Goal: Task Accomplishment & Management: Manage account settings

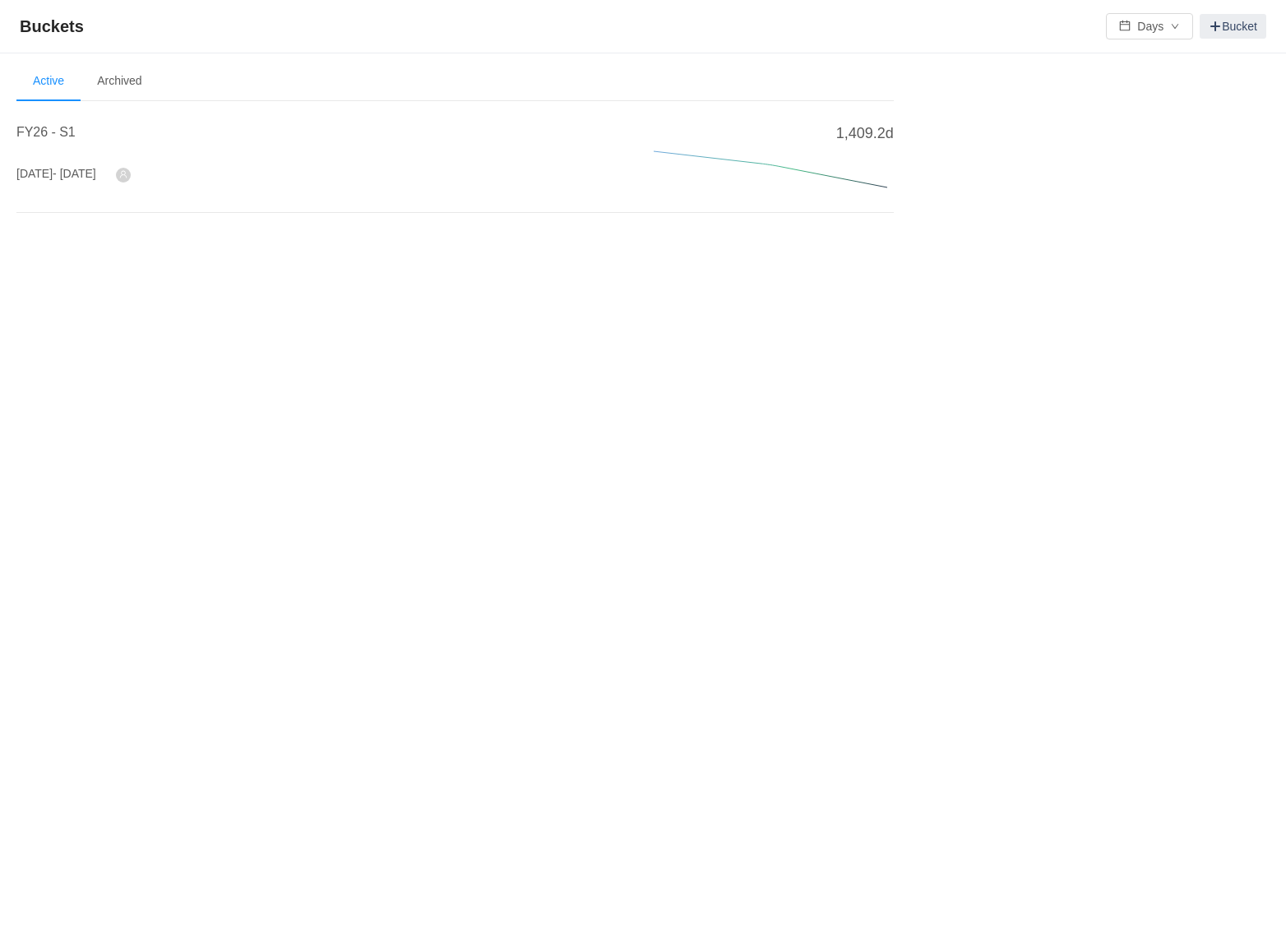
click at [51, 144] on div "FY26 - S1" at bounding box center [315, 138] width 598 height 30
click at [50, 128] on span "FY26 - S1" at bounding box center [46, 131] width 59 height 14
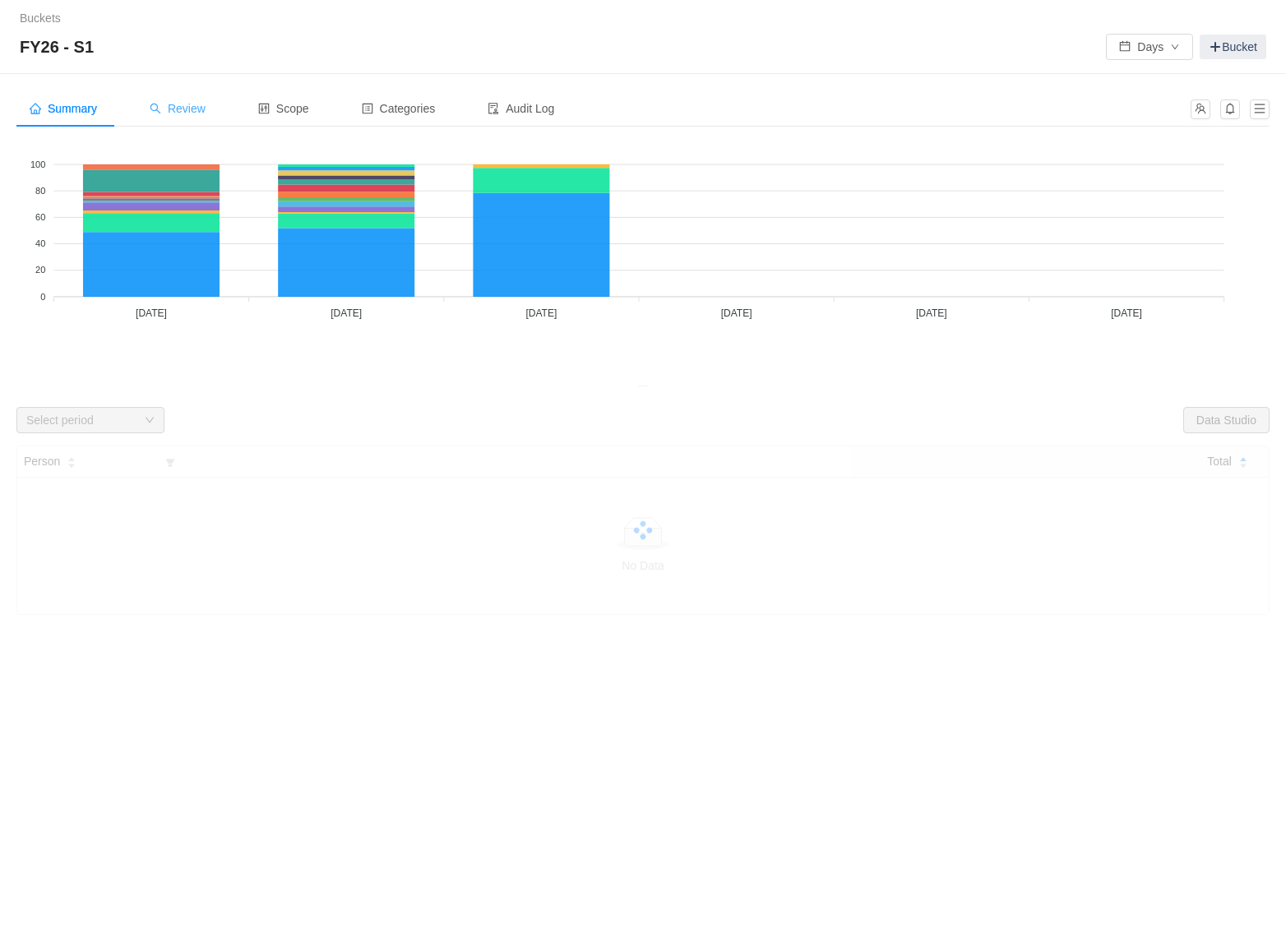
click at [187, 116] on div "Review" at bounding box center [177, 108] width 83 height 37
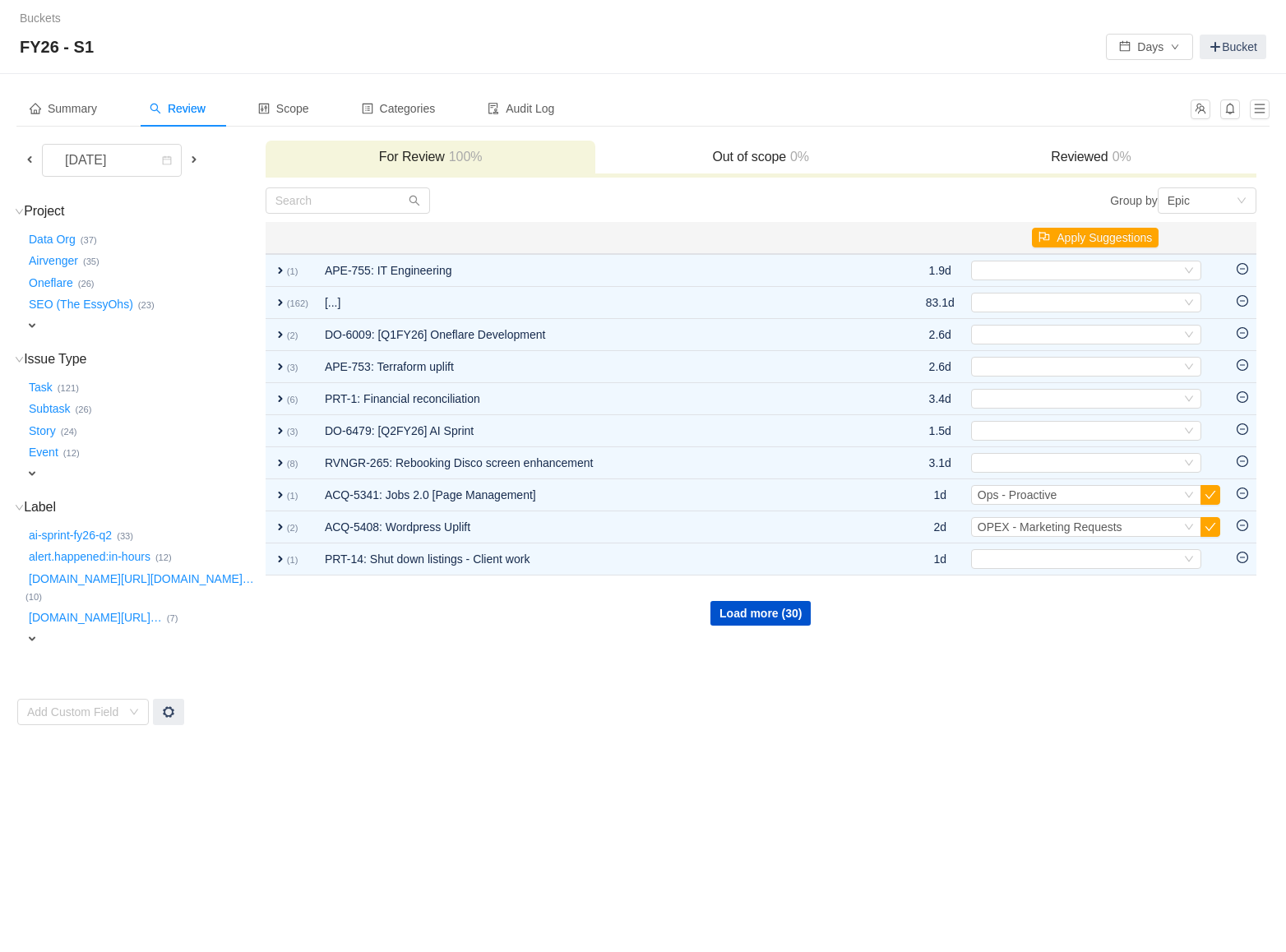
click at [34, 160] on span at bounding box center [30, 159] width 13 height 13
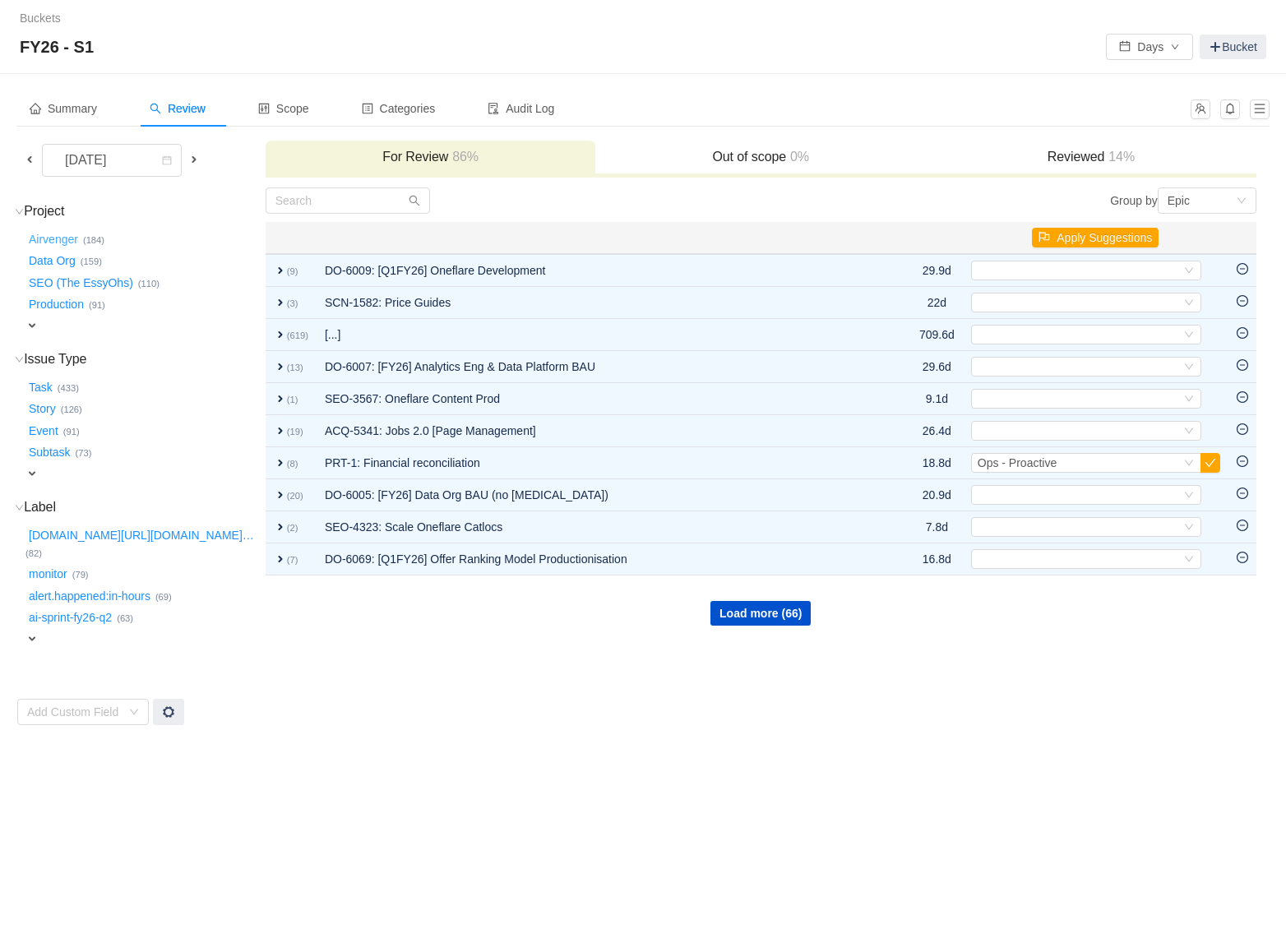
click at [66, 244] on button "Airvenger …" at bounding box center [53, 239] width 57 height 26
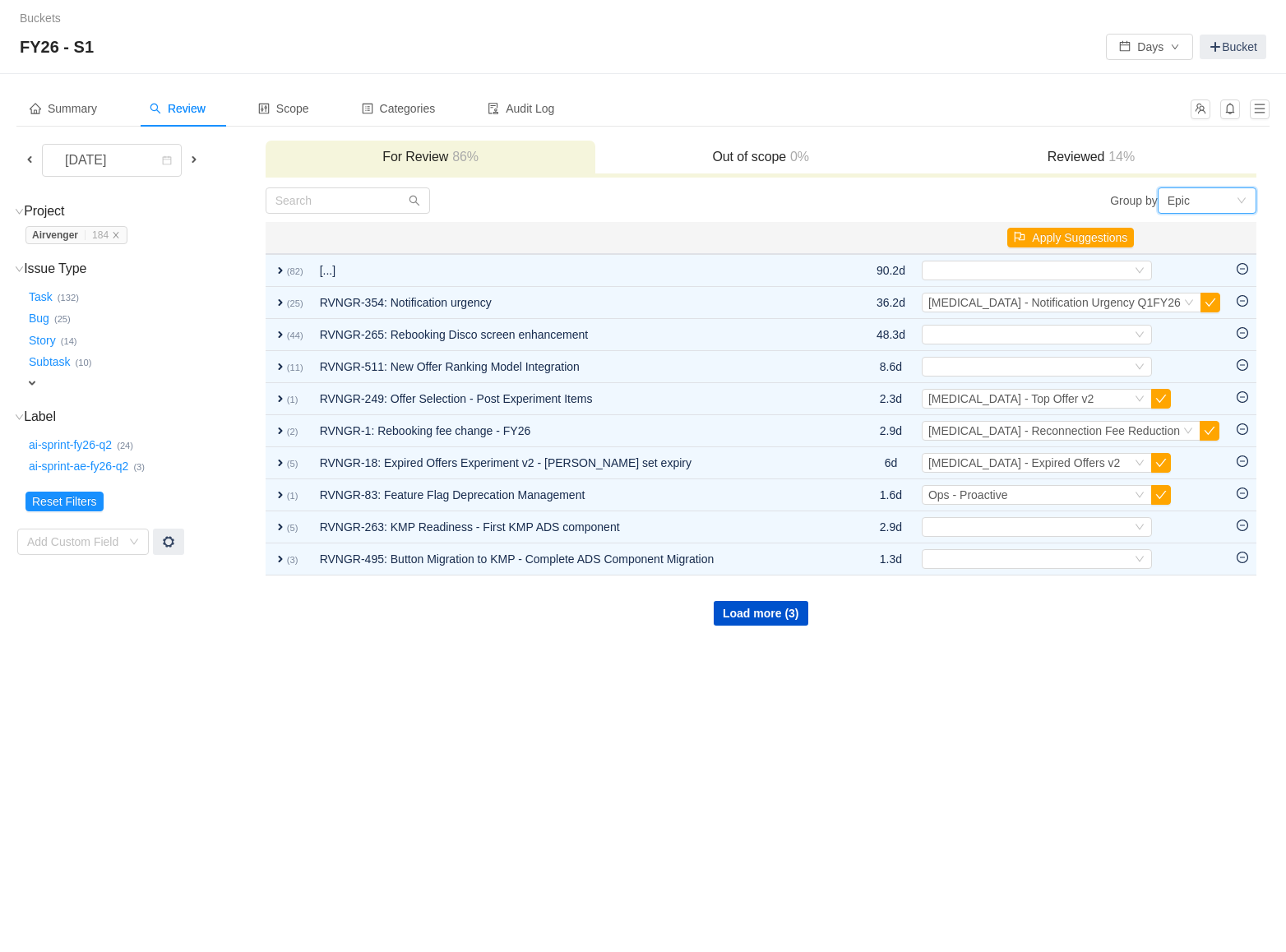
click at [1192, 196] on div "Epic" at bounding box center [1201, 201] width 68 height 24
click at [1176, 260] on li "Epic" at bounding box center [1205, 258] width 98 height 26
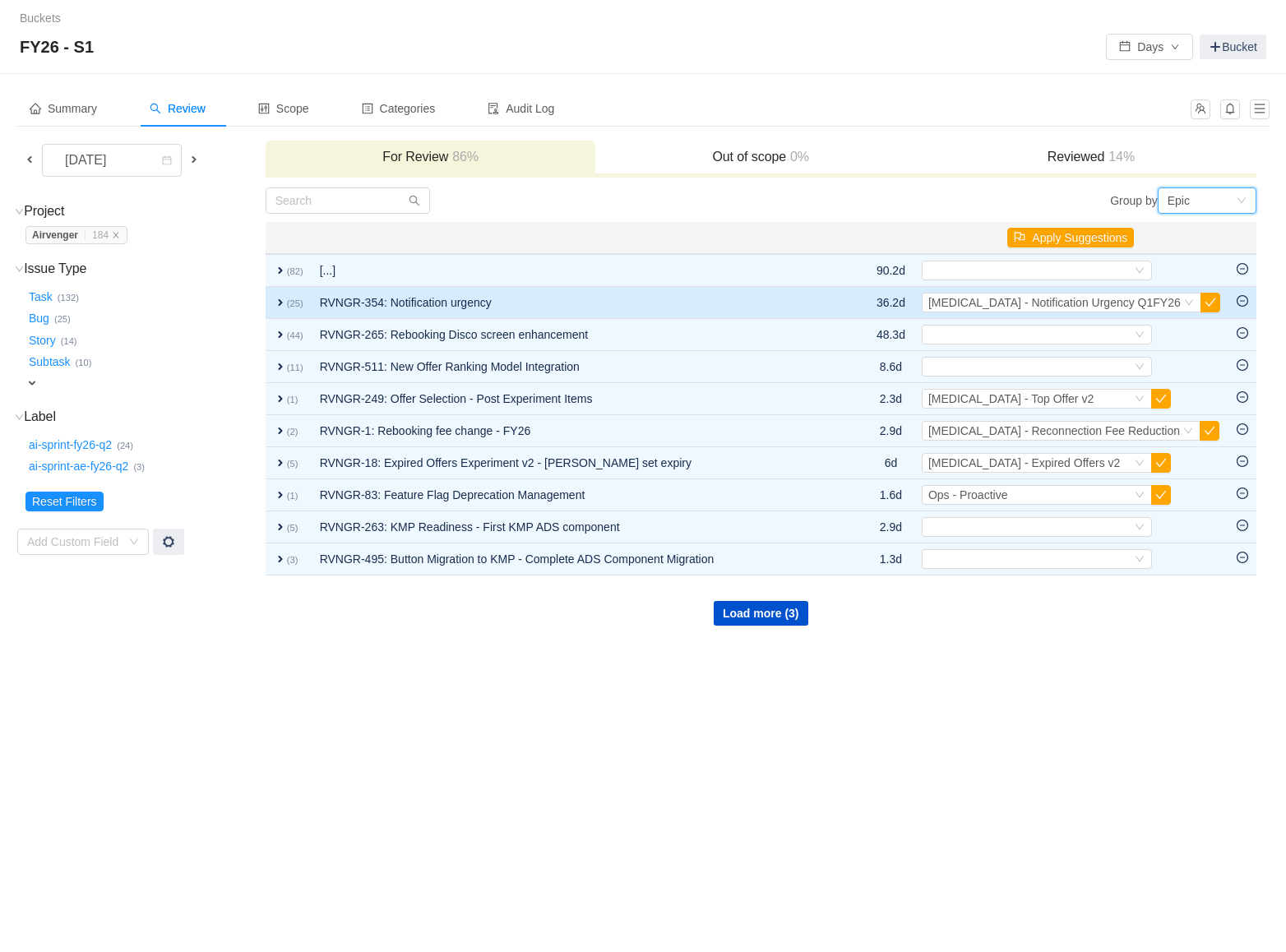
click at [282, 298] on span "expand" at bounding box center [280, 302] width 13 height 13
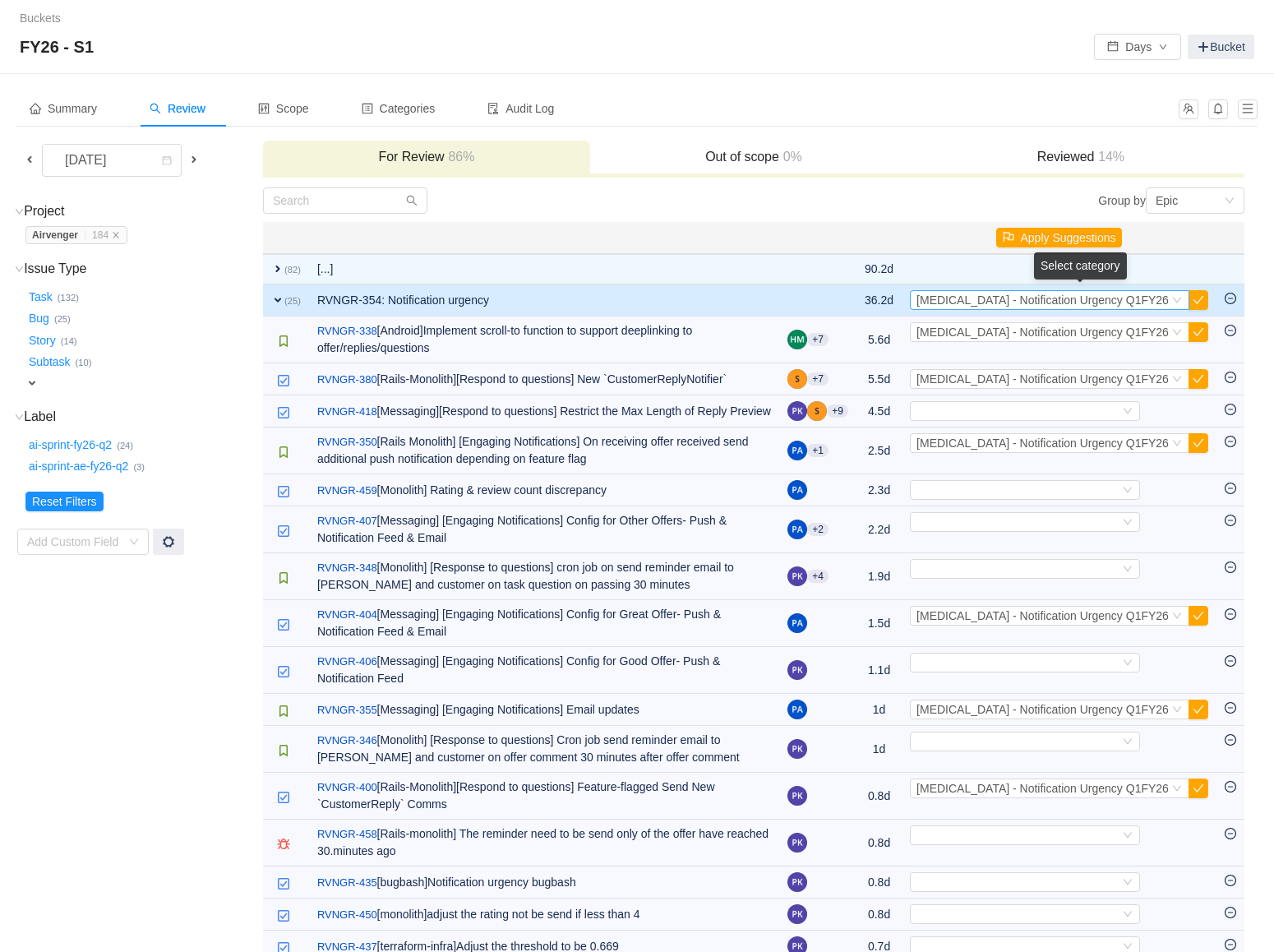
click at [1180, 299] on icon "icon: down" at bounding box center [1177, 300] width 10 height 10
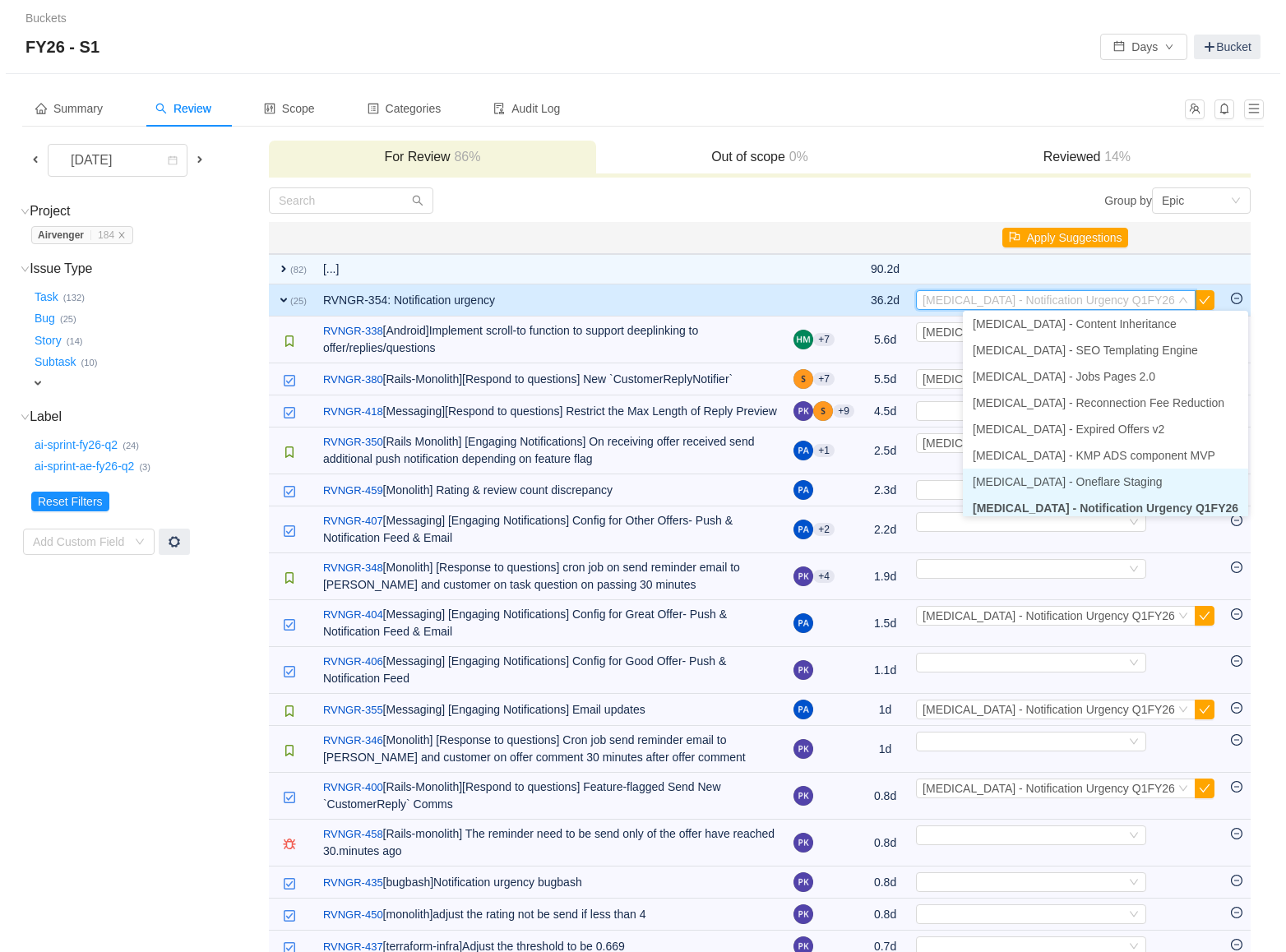
scroll to position [191, 0]
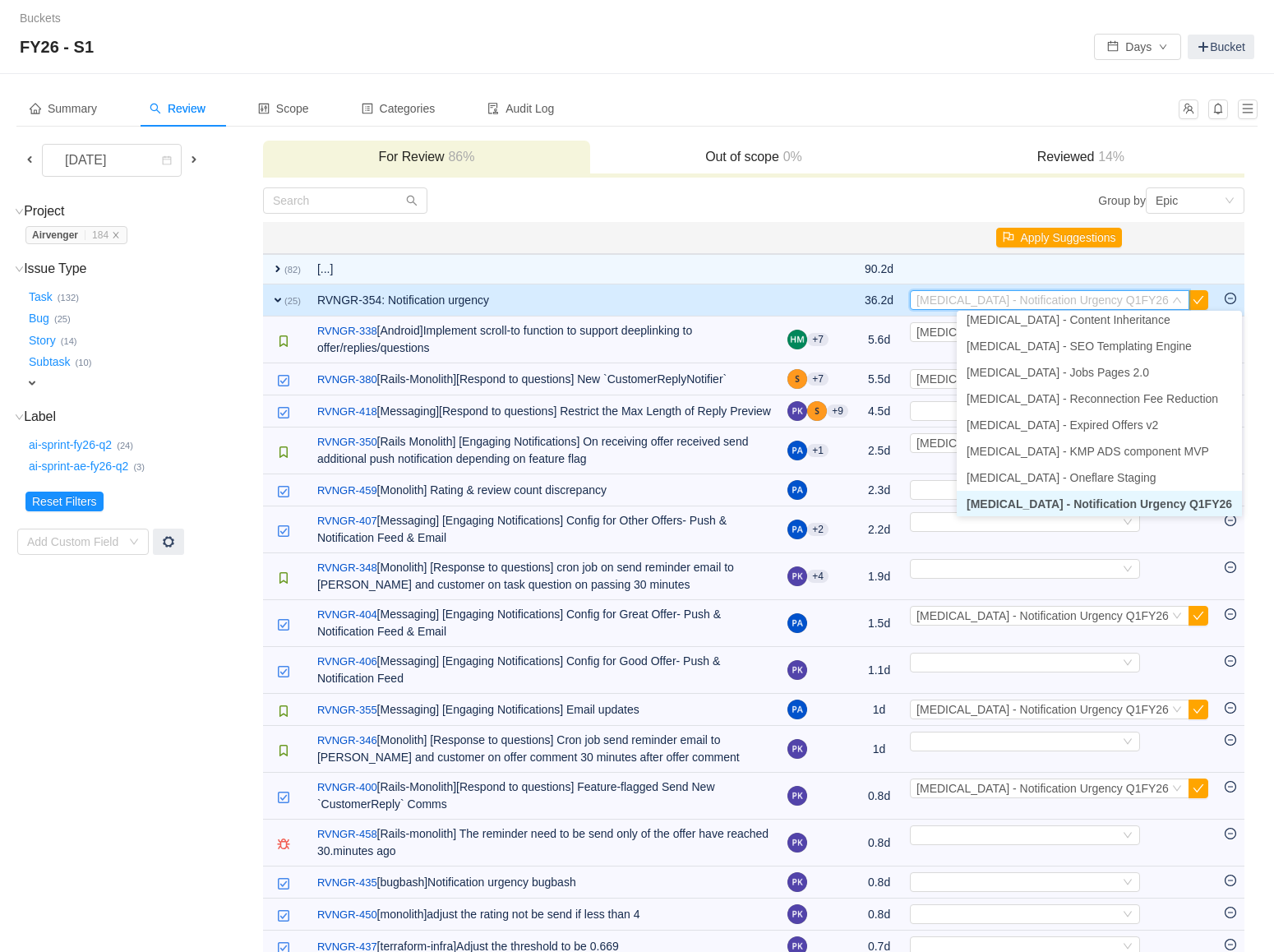
click at [1115, 504] on span "[MEDICAL_DATA] - Notification Urgency Q1FY26" at bounding box center [1100, 504] width 265 height 13
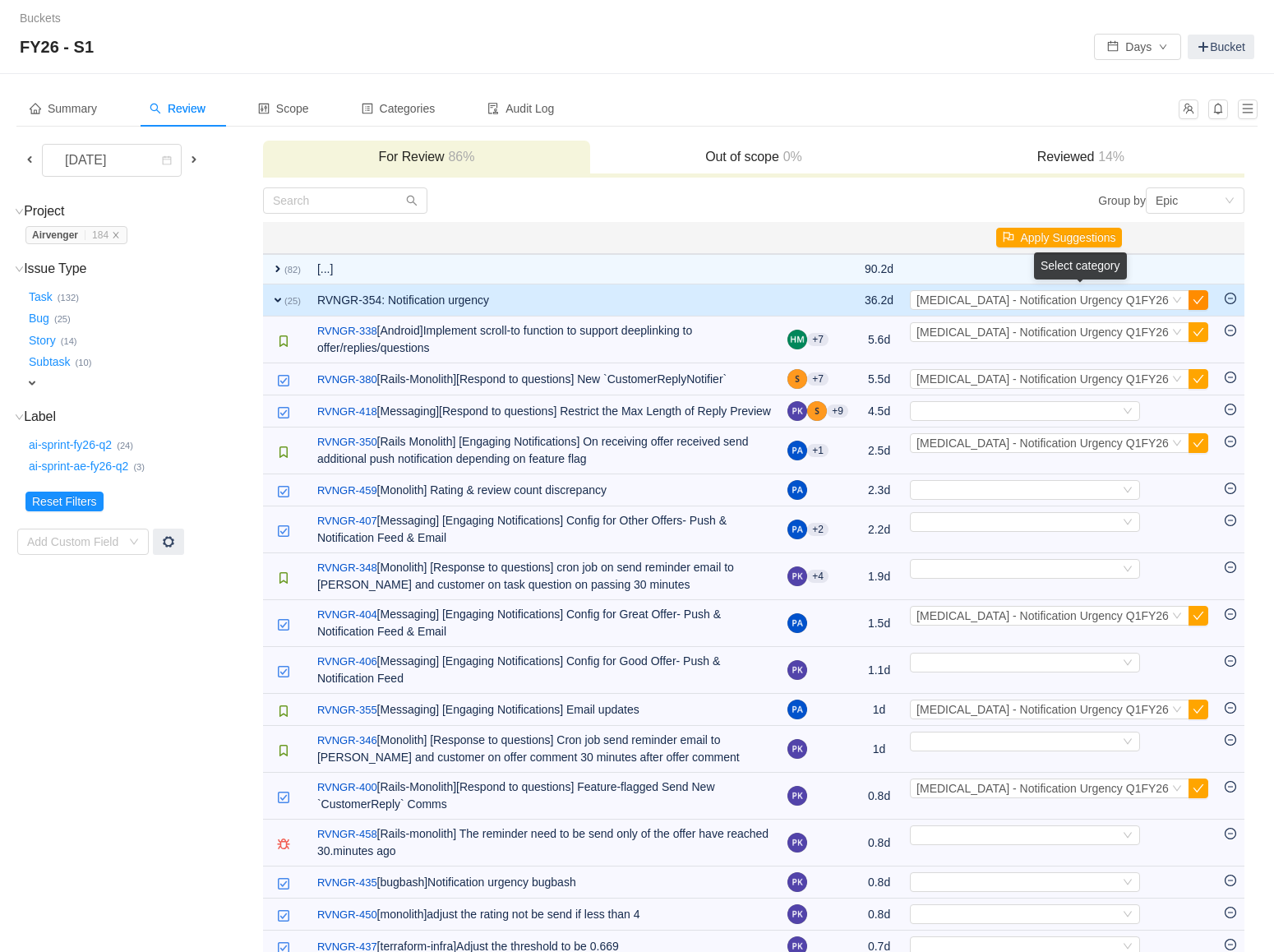
click at [1200, 298] on button "button" at bounding box center [1198, 299] width 20 height 20
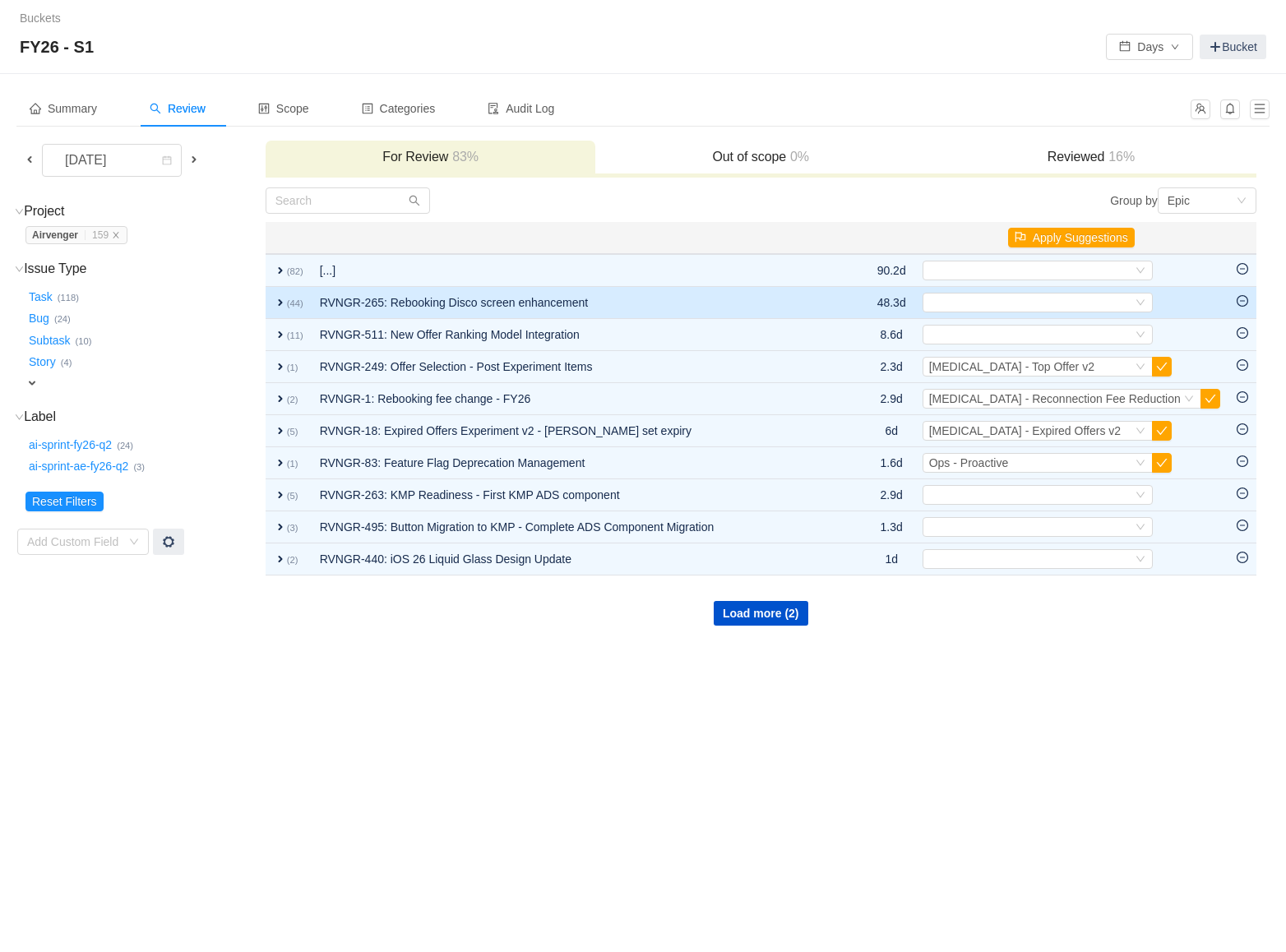
click at [281, 300] on span "expand" at bounding box center [280, 302] width 13 height 13
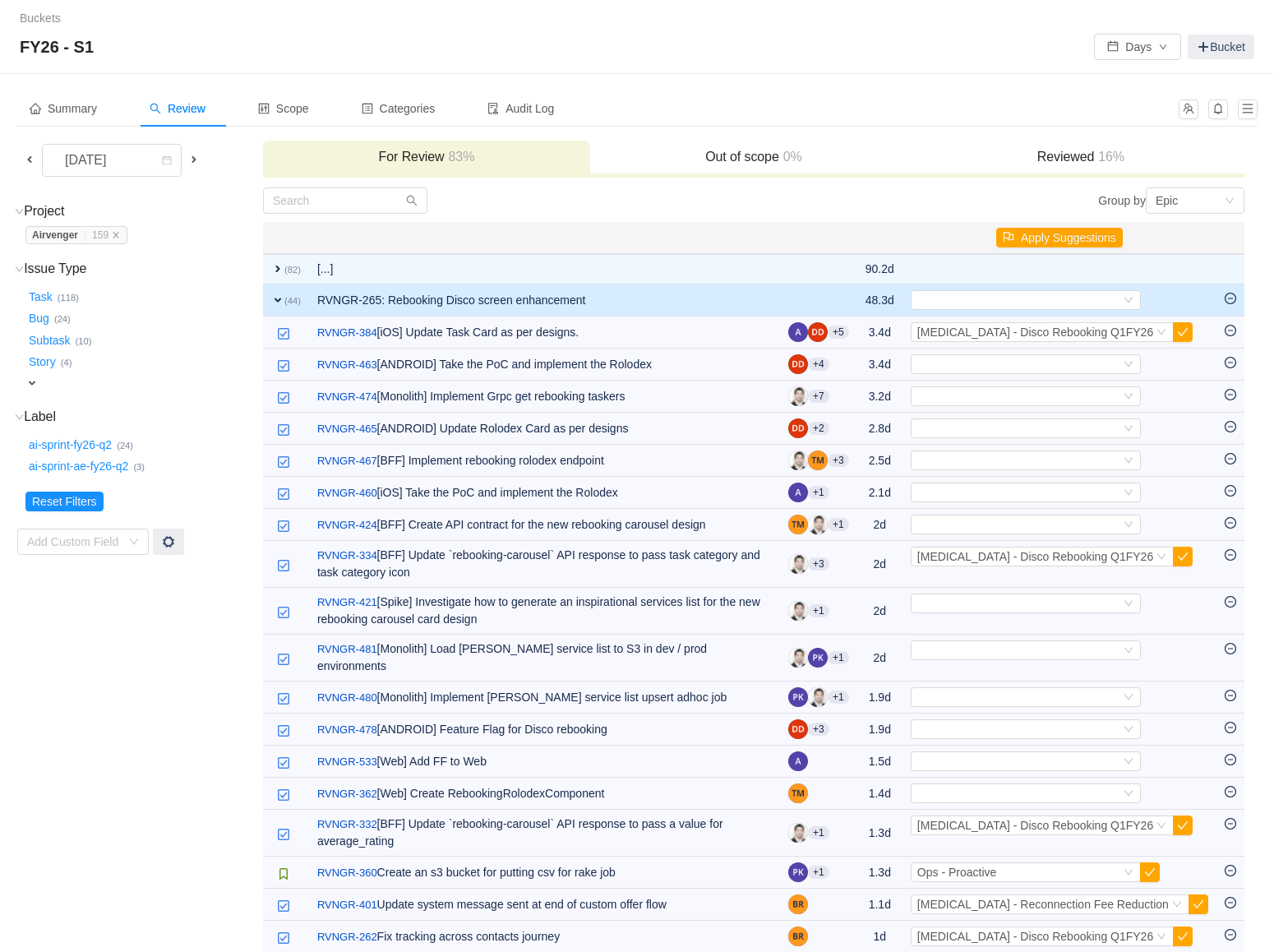
click at [279, 298] on span "expand" at bounding box center [278, 300] width 13 height 13
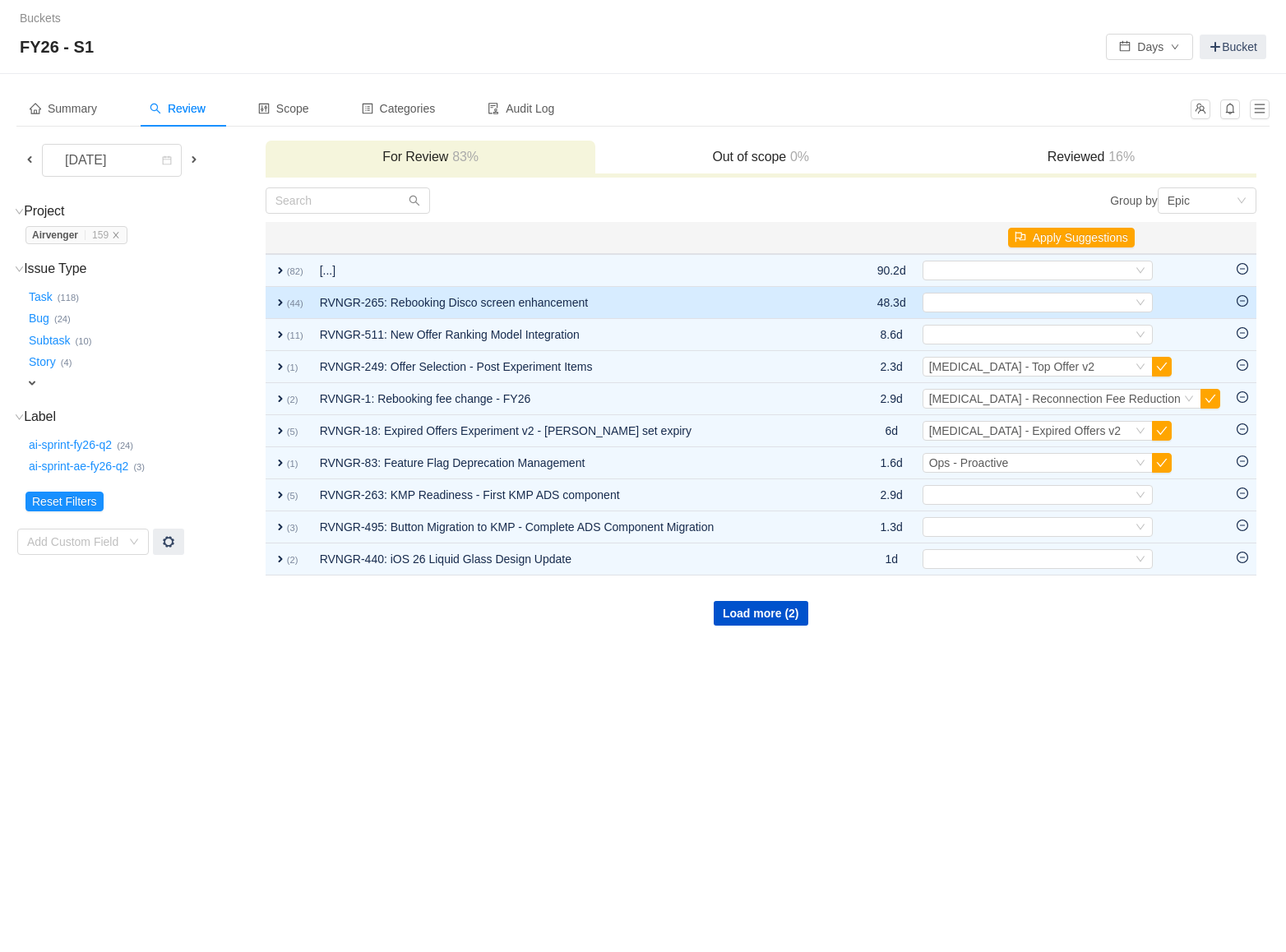
click at [279, 301] on span "expand" at bounding box center [280, 302] width 13 height 13
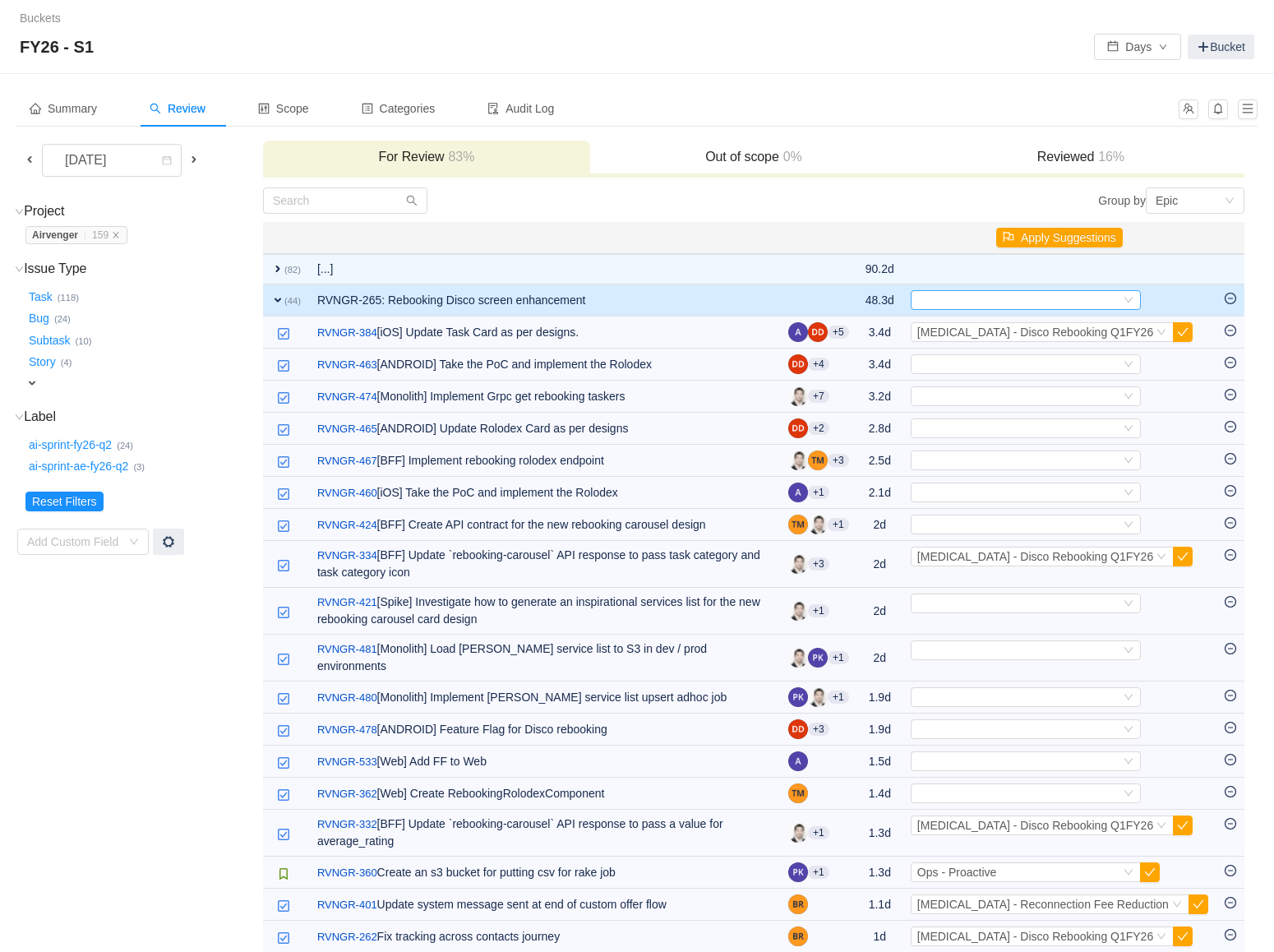
click at [1133, 299] on icon "icon: down" at bounding box center [1129, 300] width 10 height 10
type input "disco"
click at [1165, 322] on li "[MEDICAL_DATA] - Disco Rebooking Q1FY26" at bounding box center [1086, 327] width 256 height 26
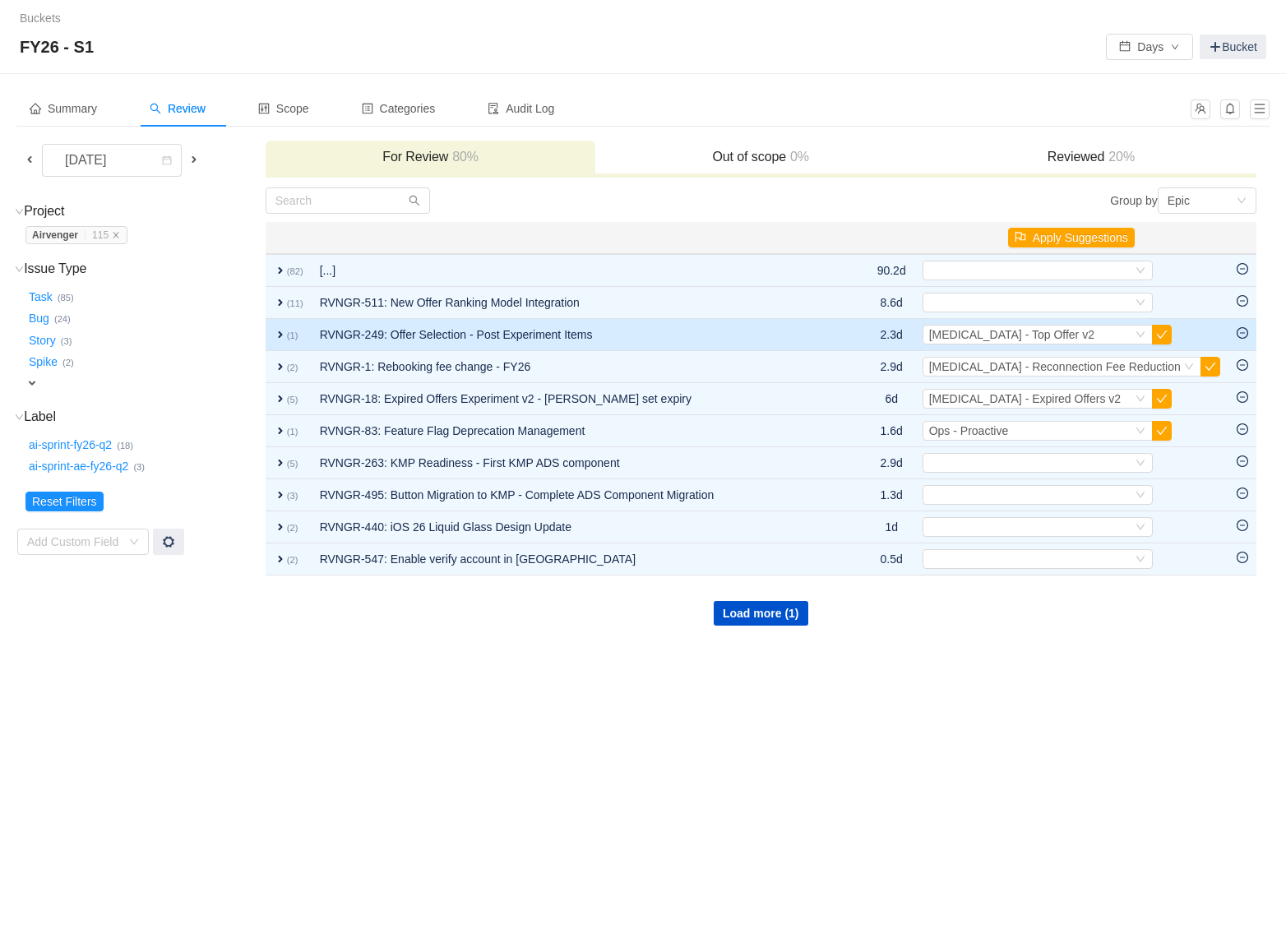
click at [272, 335] on td "expand (1)" at bounding box center [288, 335] width 46 height 32
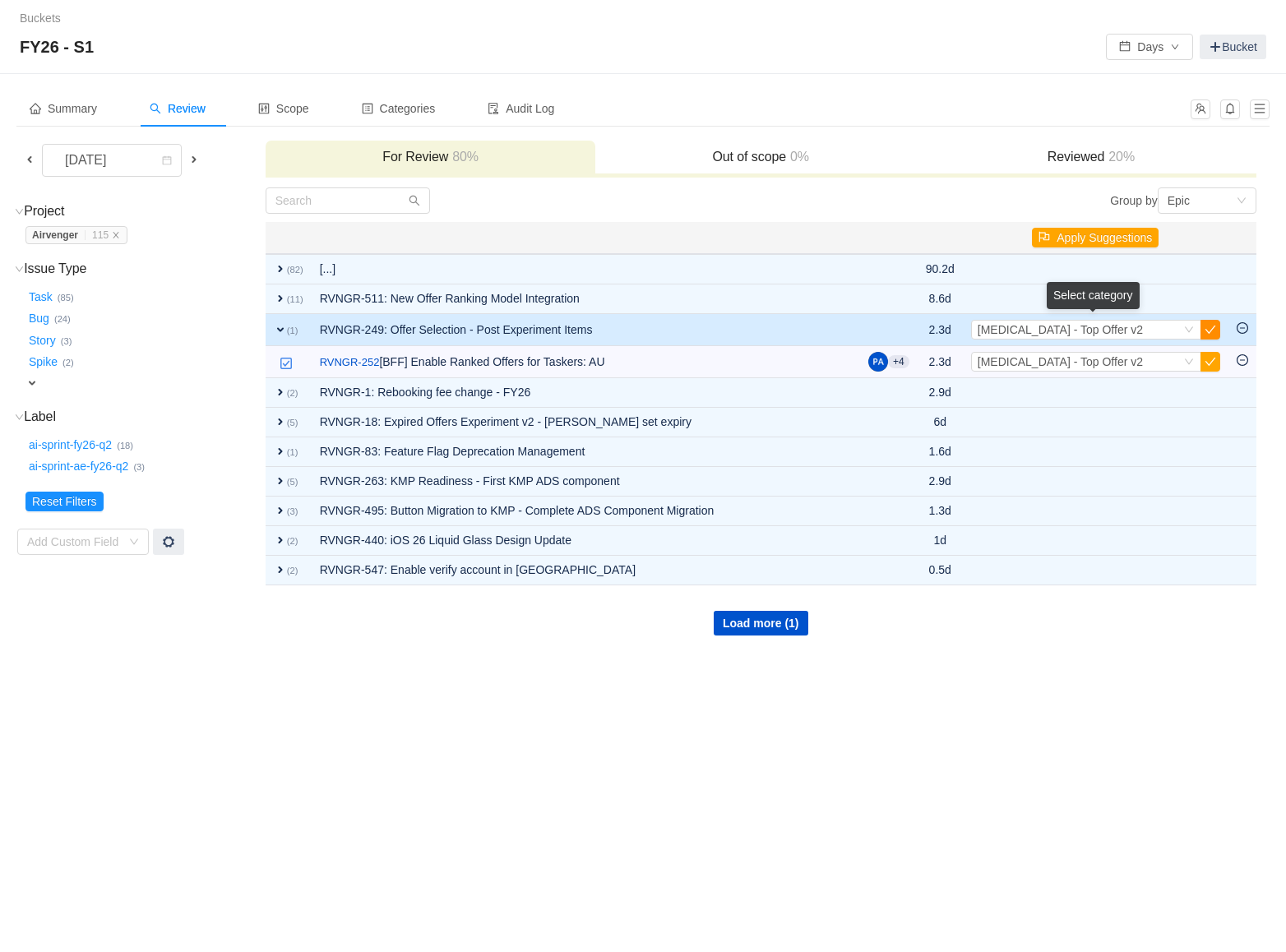
click at [1211, 327] on button "button" at bounding box center [1209, 329] width 20 height 20
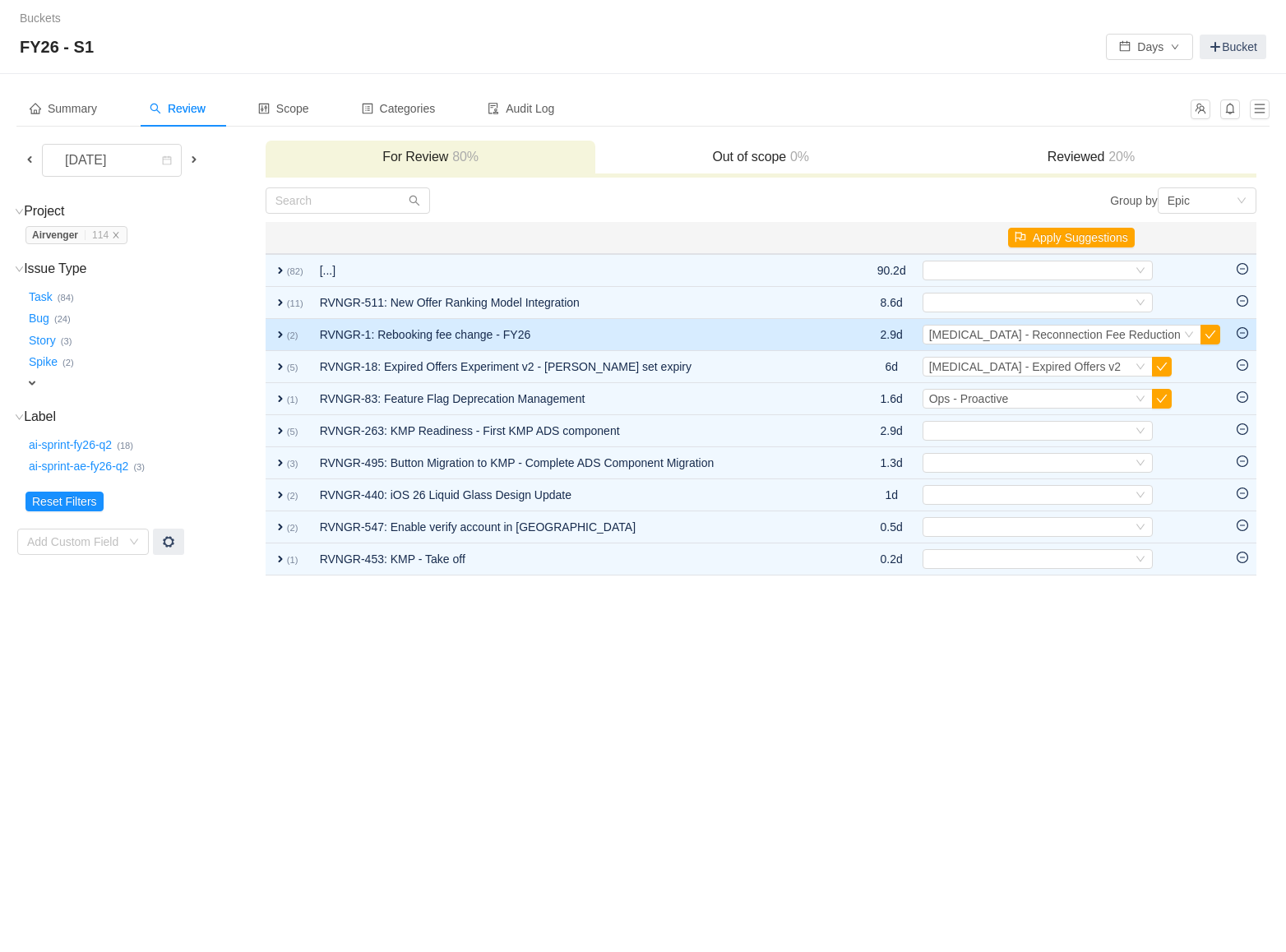
click at [279, 331] on span "expand" at bounding box center [280, 335] width 13 height 13
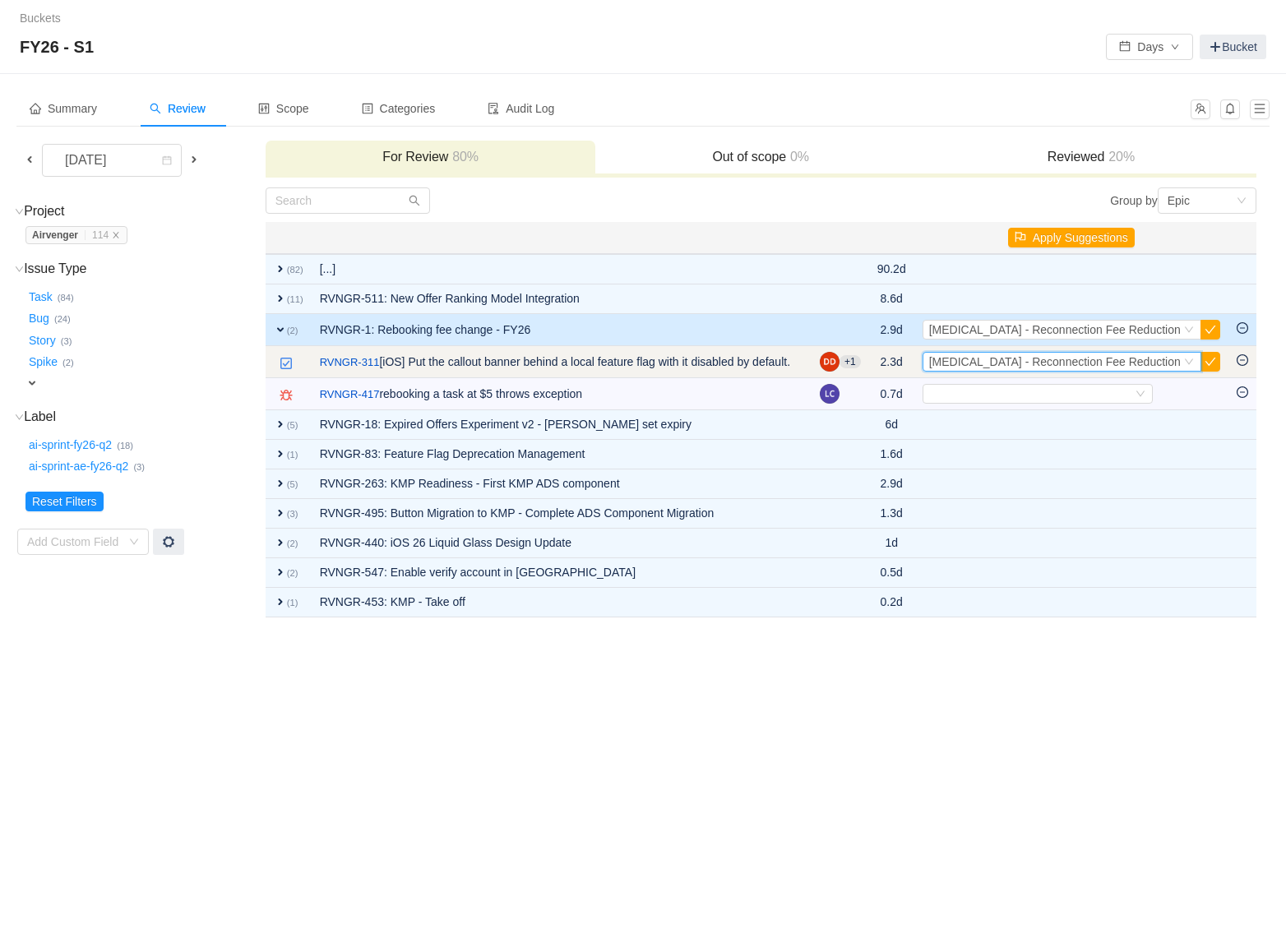
click at [1188, 358] on icon "icon: down" at bounding box center [1188, 361] width 10 height 10
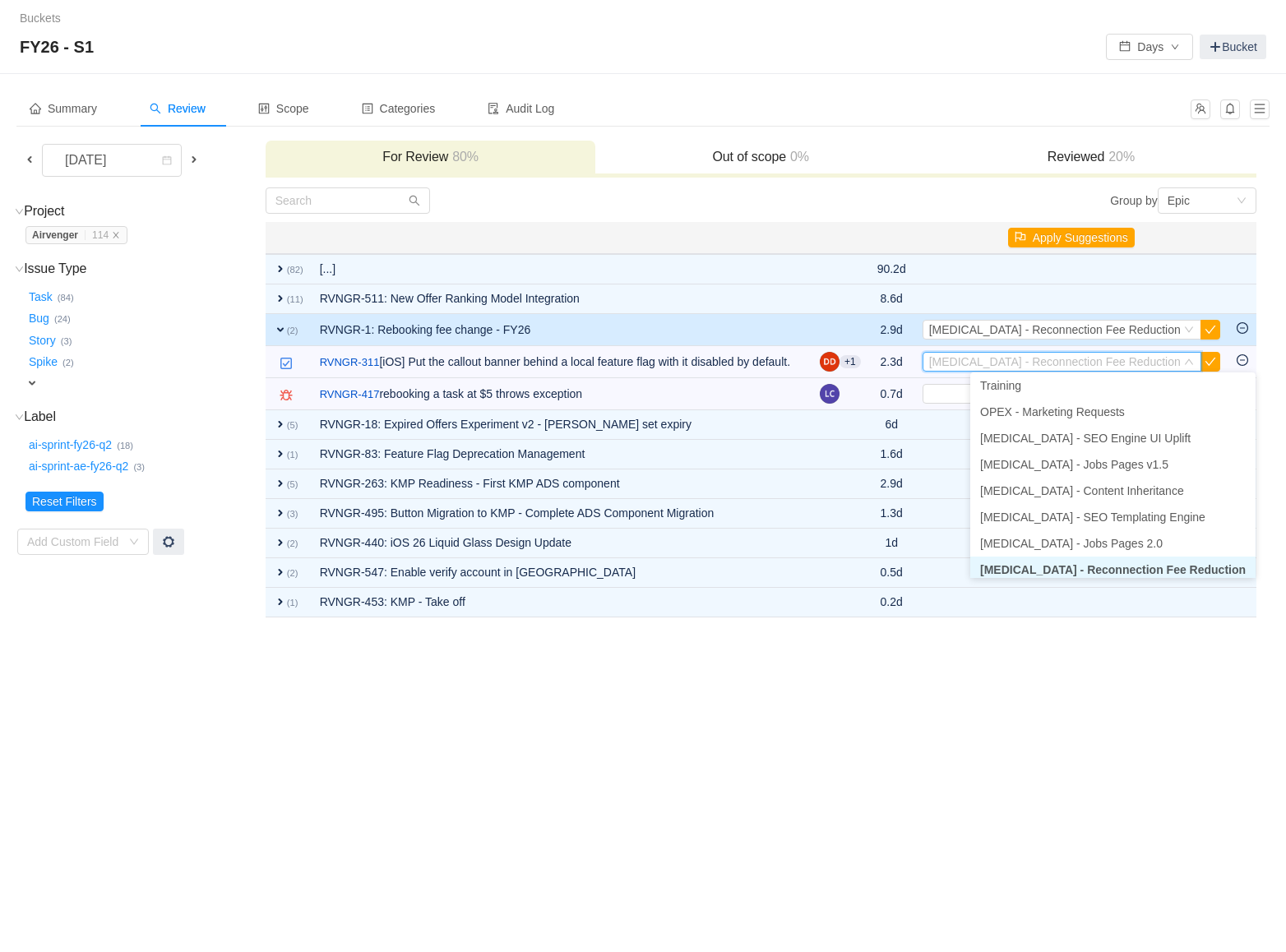
scroll to position [87, 0]
click at [1068, 564] on span "[MEDICAL_DATA] - Reconnection Fee Reduction" at bounding box center [1112, 565] width 265 height 13
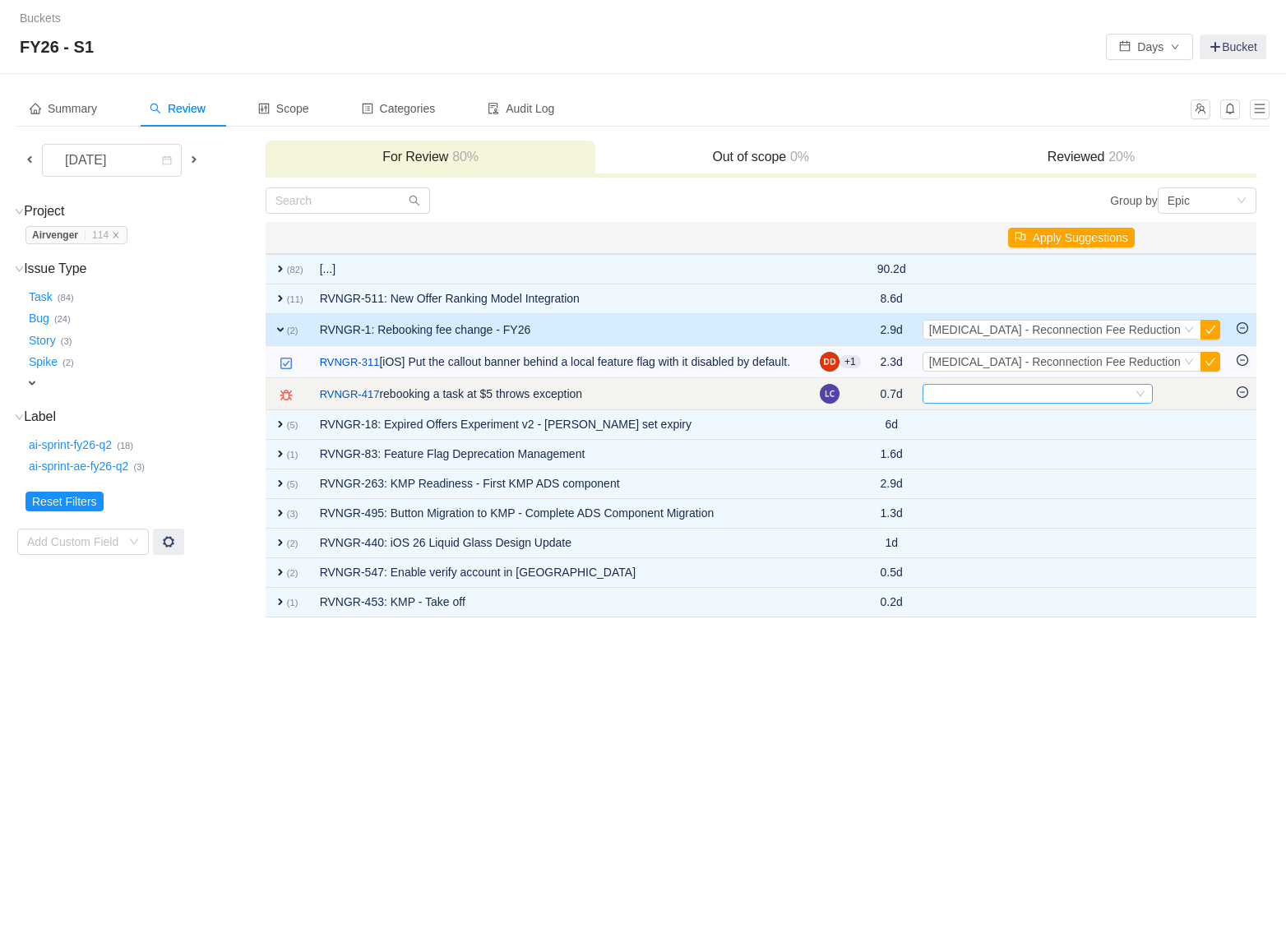
click at [1145, 392] on icon "icon: down" at bounding box center [1140, 393] width 10 height 10
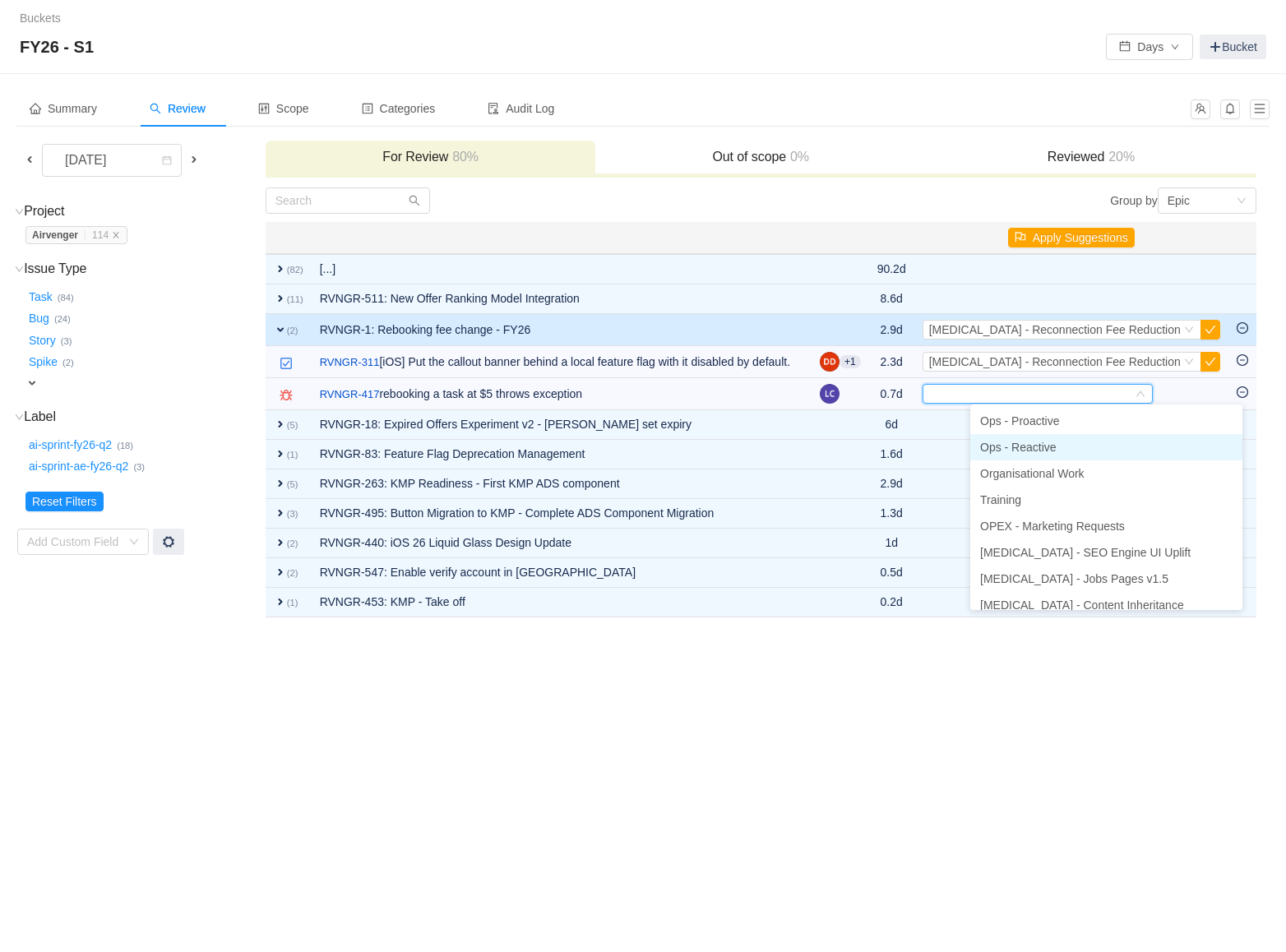
click at [1033, 449] on span "Ops - Reactive" at bounding box center [1018, 447] width 76 height 13
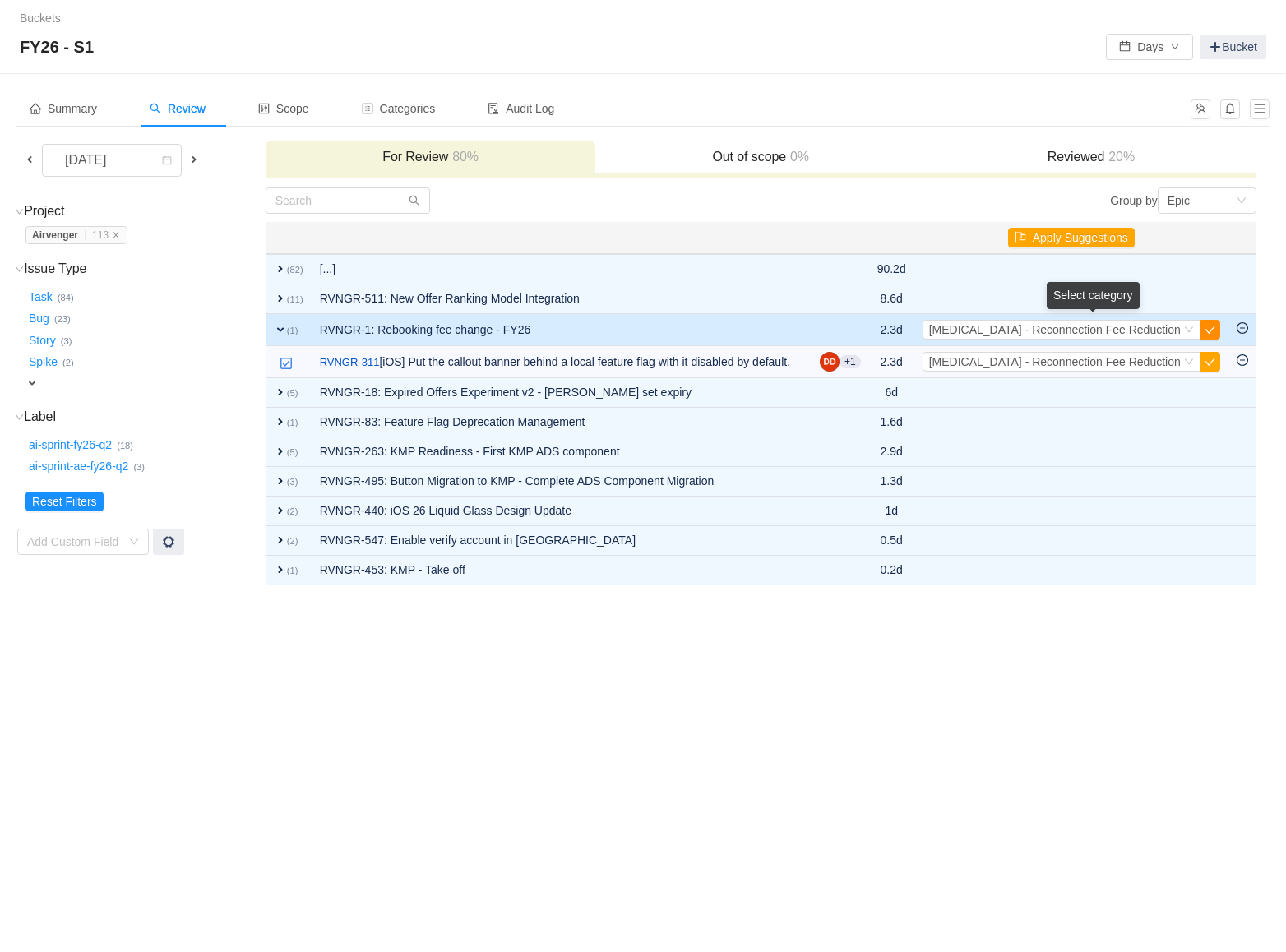
click at [1208, 329] on button "button" at bounding box center [1209, 329] width 20 height 20
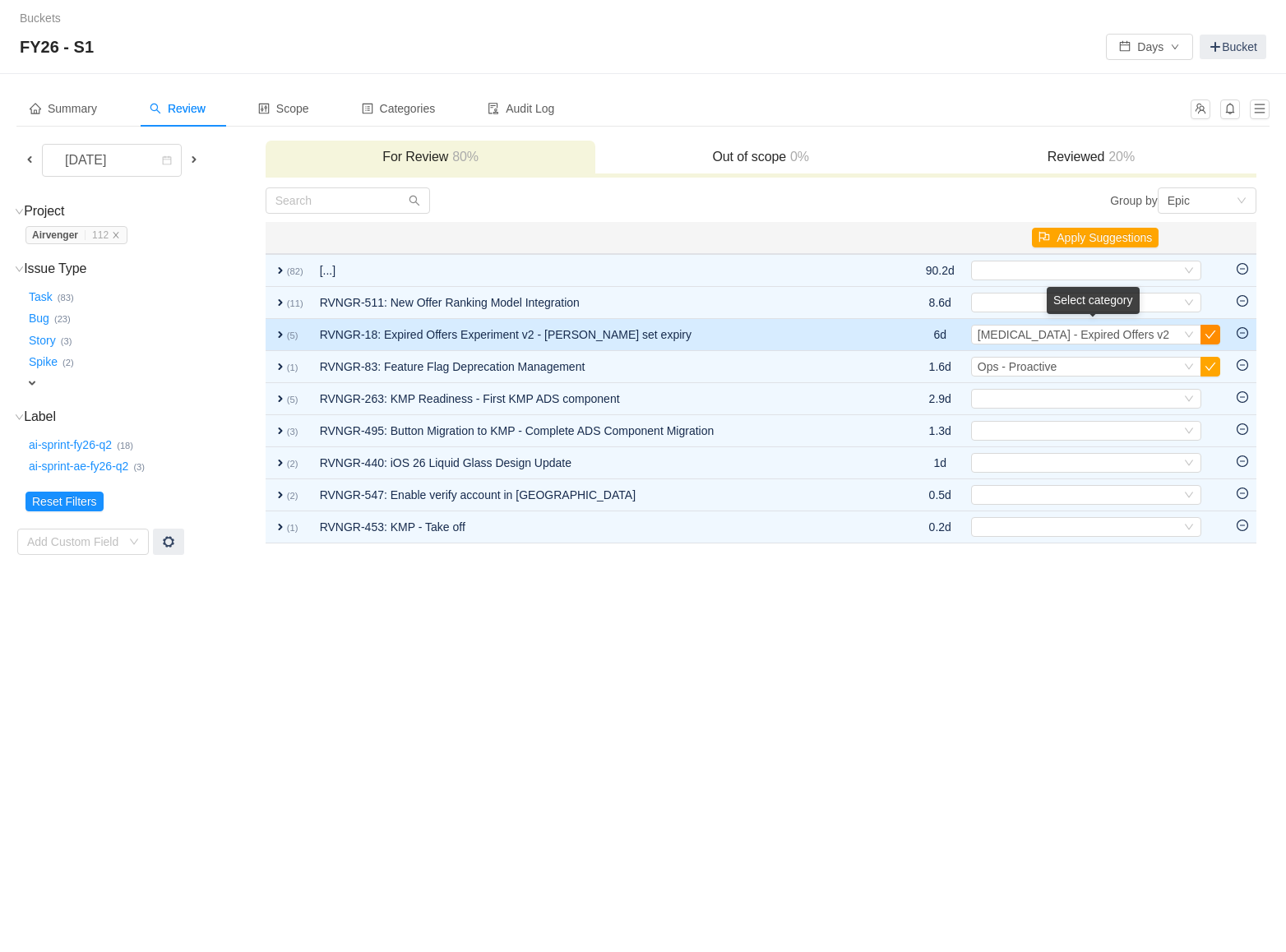
click at [1209, 331] on button "button" at bounding box center [1209, 334] width 20 height 20
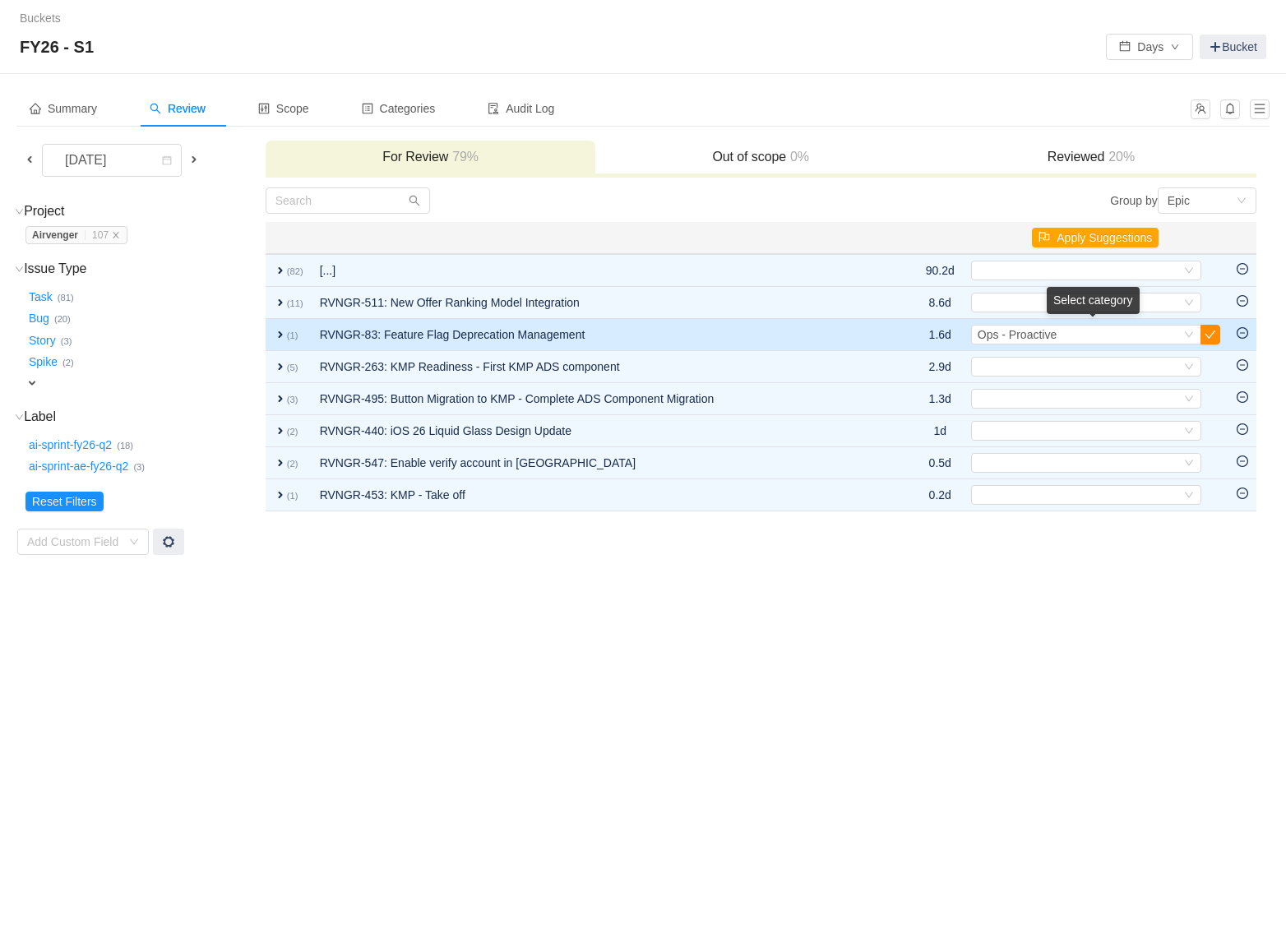
click at [1207, 334] on button "button" at bounding box center [1209, 334] width 20 height 20
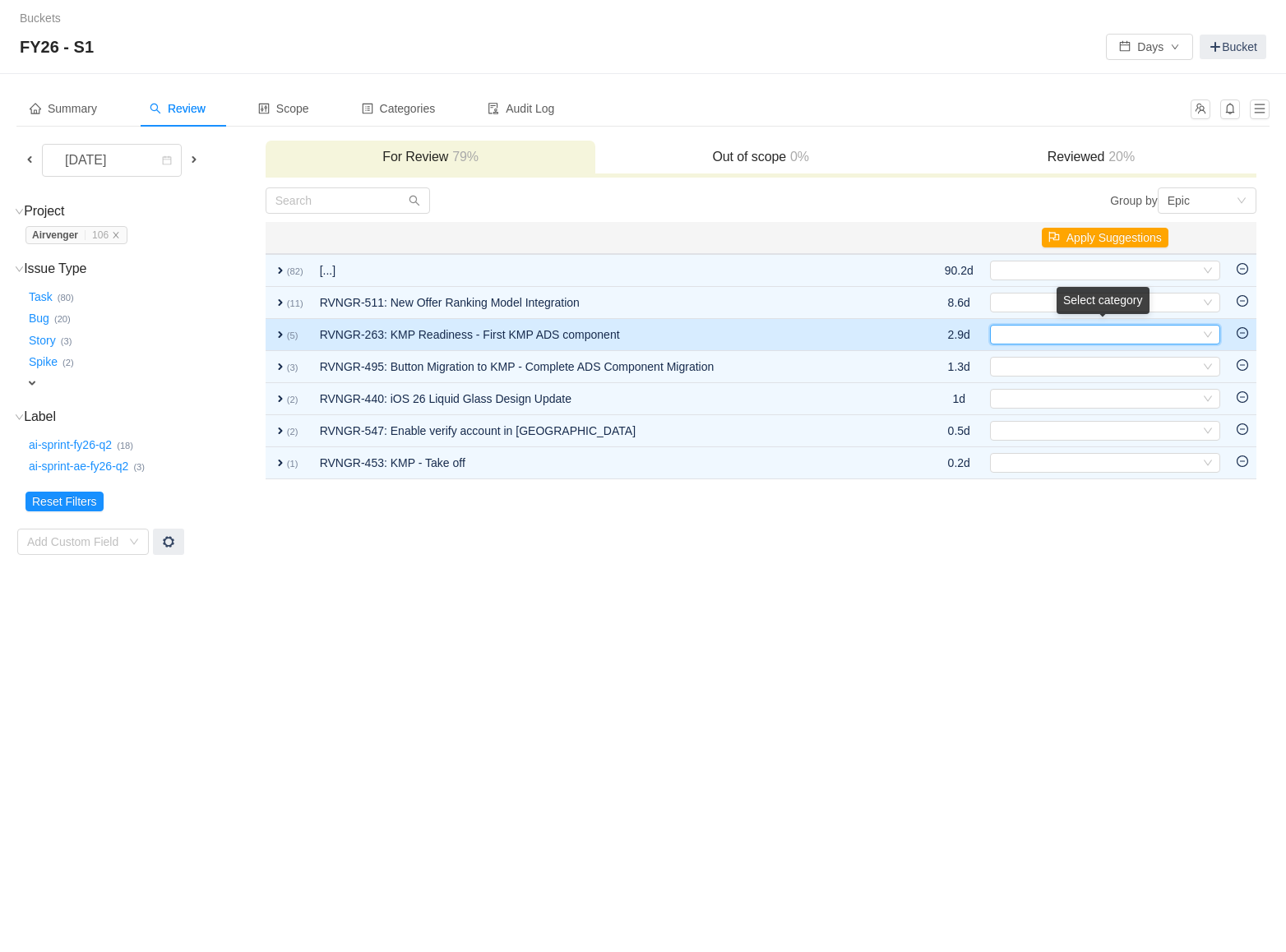
click at [1206, 334] on icon "icon: down" at bounding box center [1207, 334] width 10 height 10
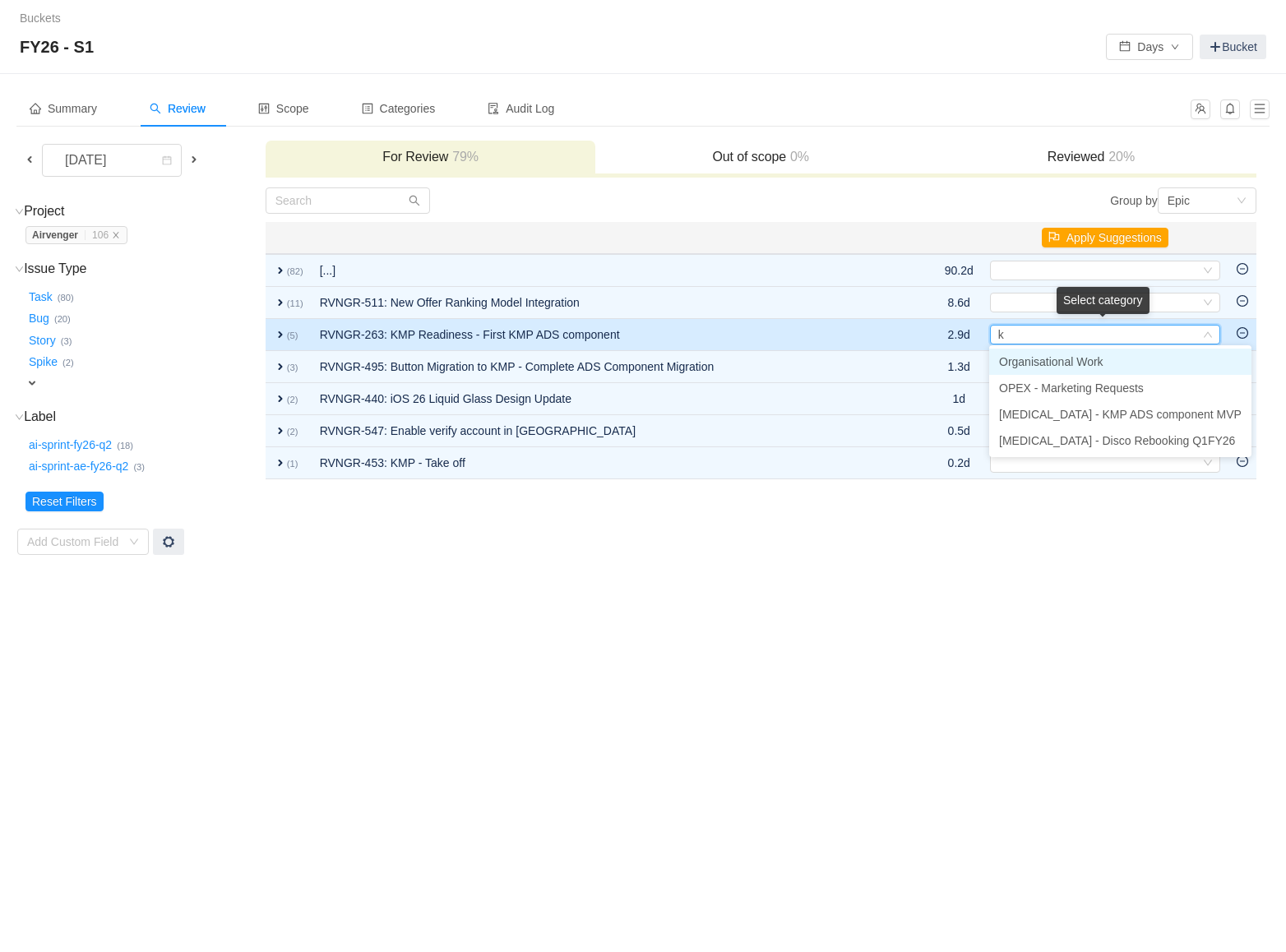
type input "km"
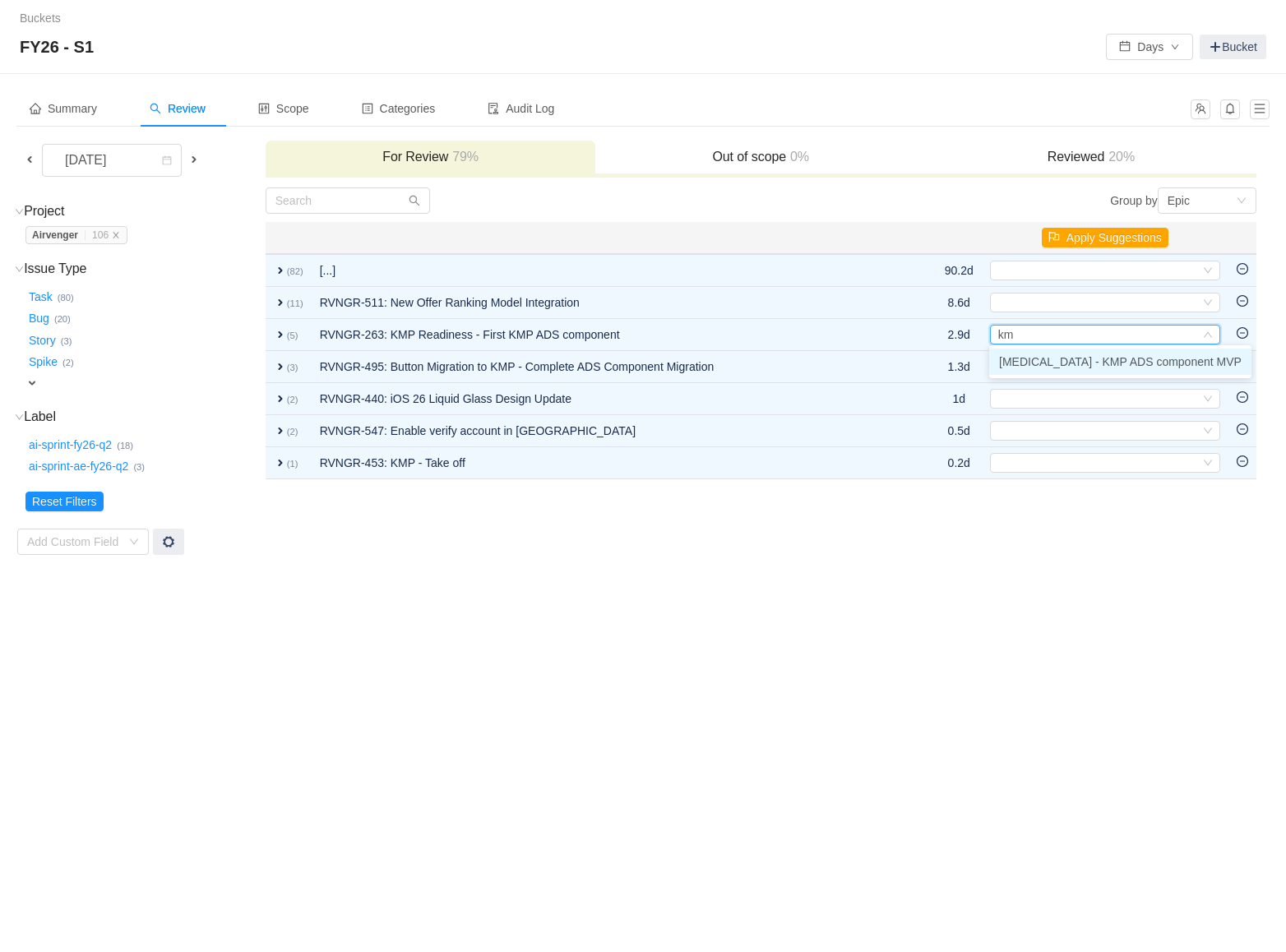
click at [1163, 357] on span "[MEDICAL_DATA] - KMP ADS component MVP" at bounding box center [1120, 362] width 243 height 13
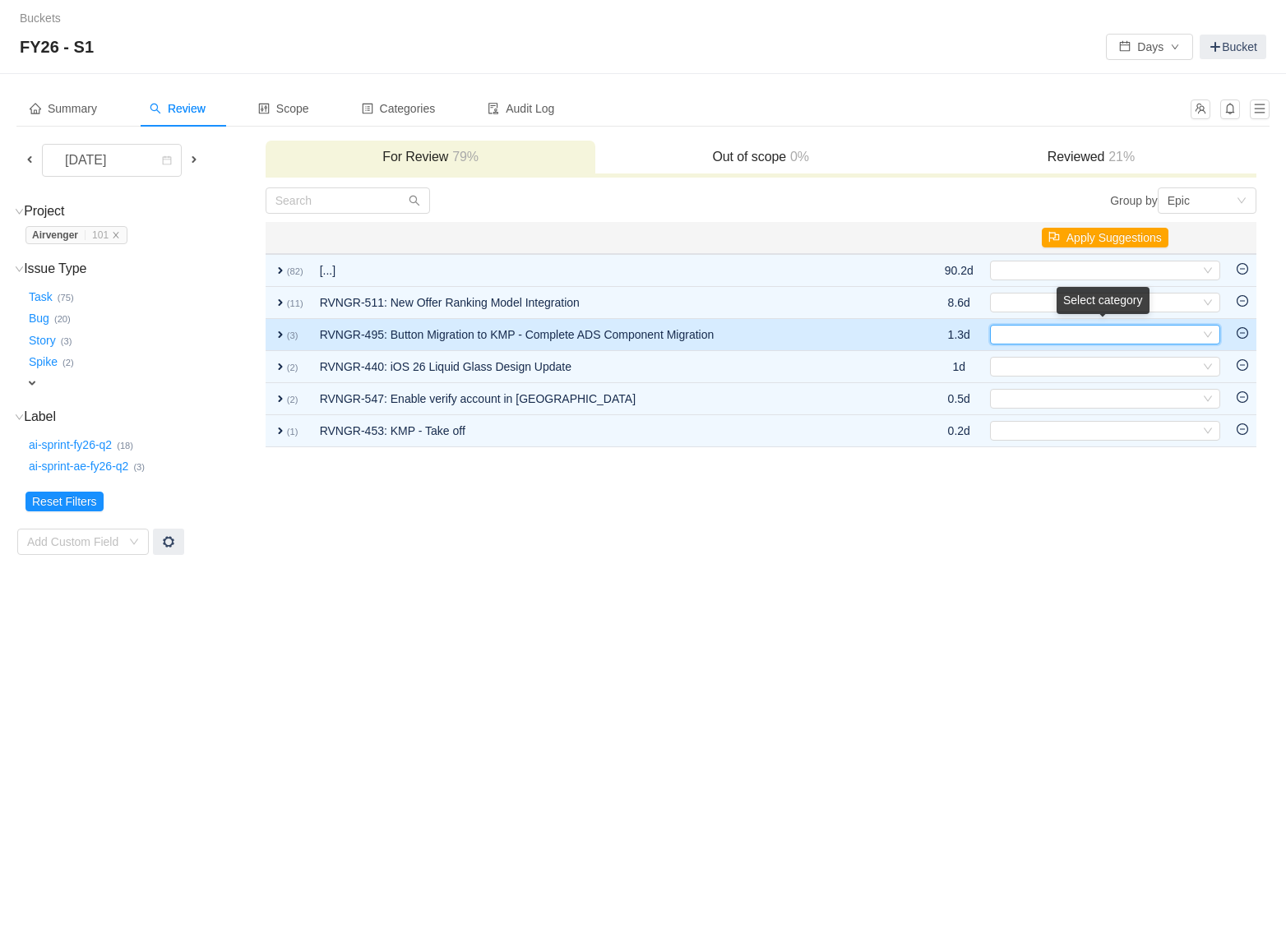
click at [1205, 336] on icon "icon: down" at bounding box center [1207, 334] width 10 height 10
type input "kmp"
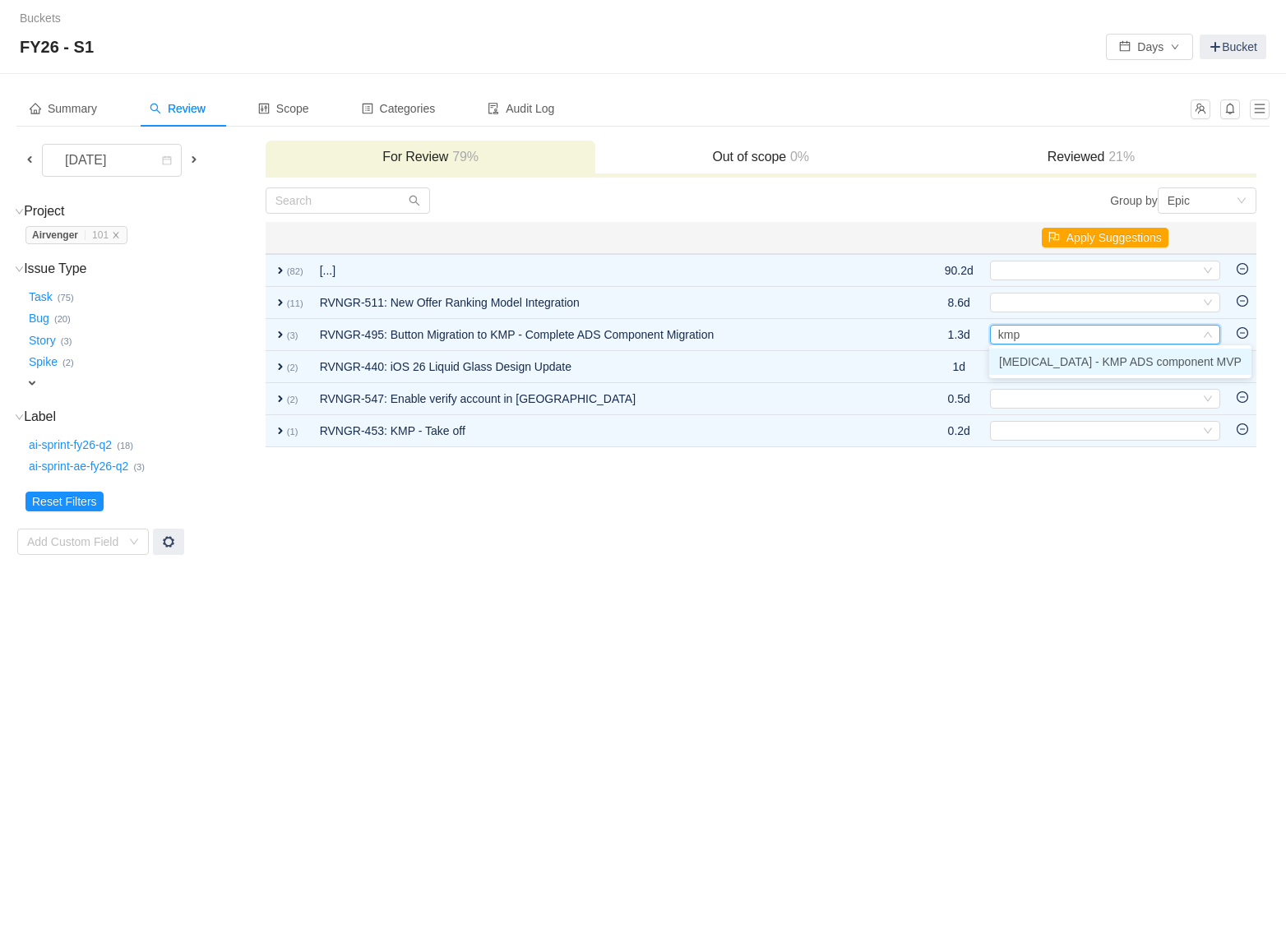
click at [1138, 358] on span "[MEDICAL_DATA] - KMP ADS component MVP" at bounding box center [1120, 362] width 243 height 13
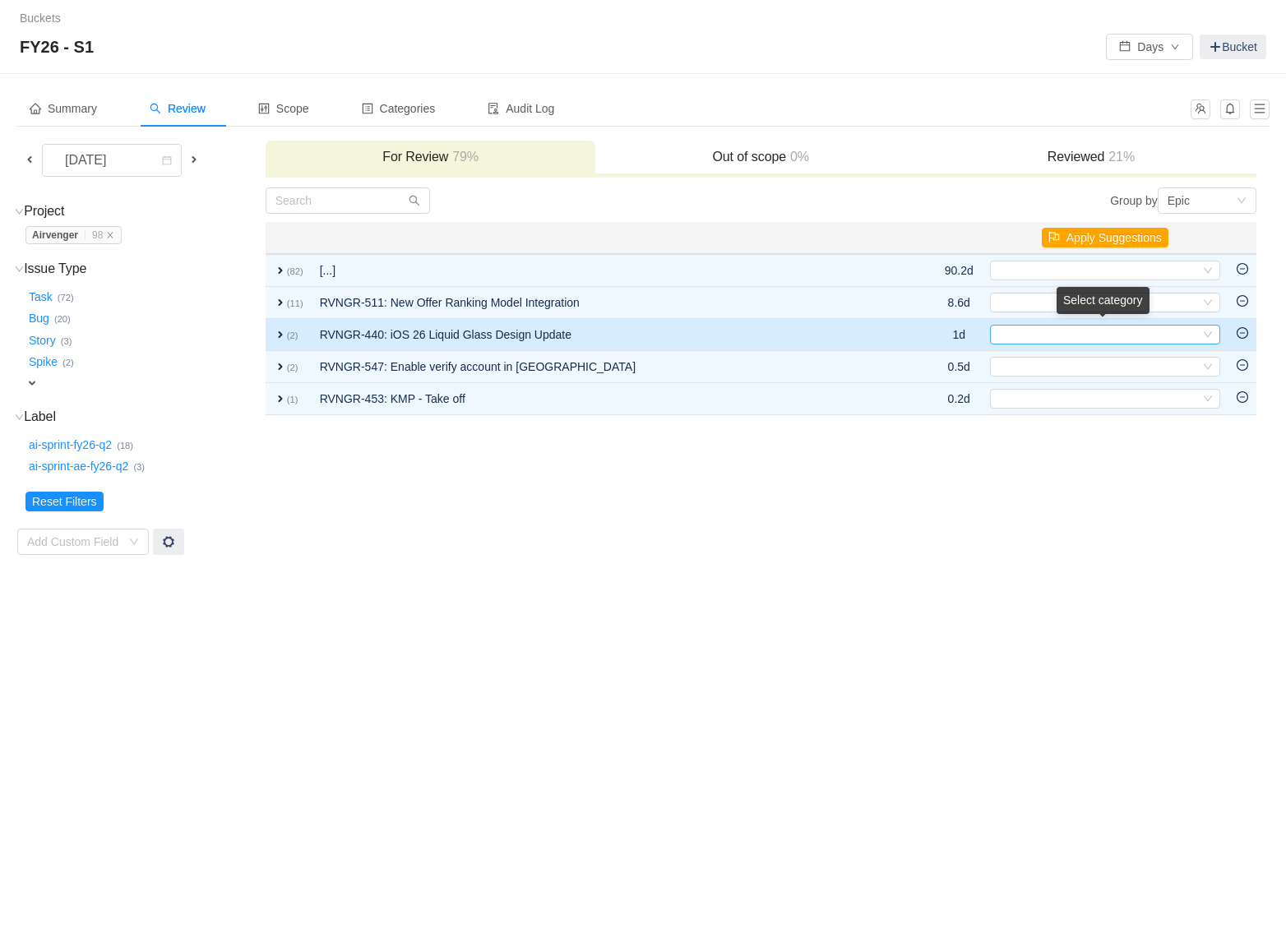
click at [1209, 330] on icon "icon: down" at bounding box center [1207, 334] width 10 height 10
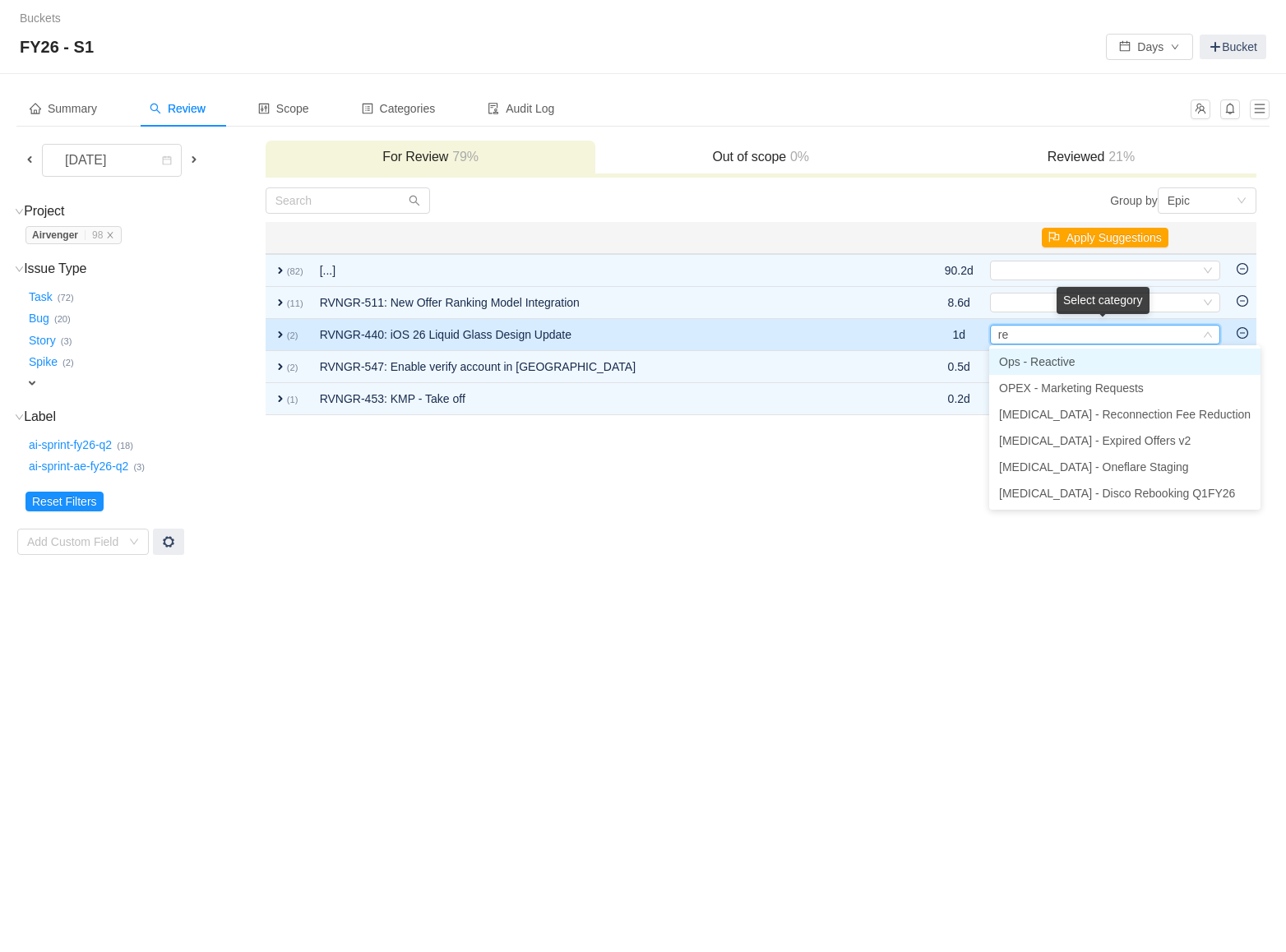
type input "r"
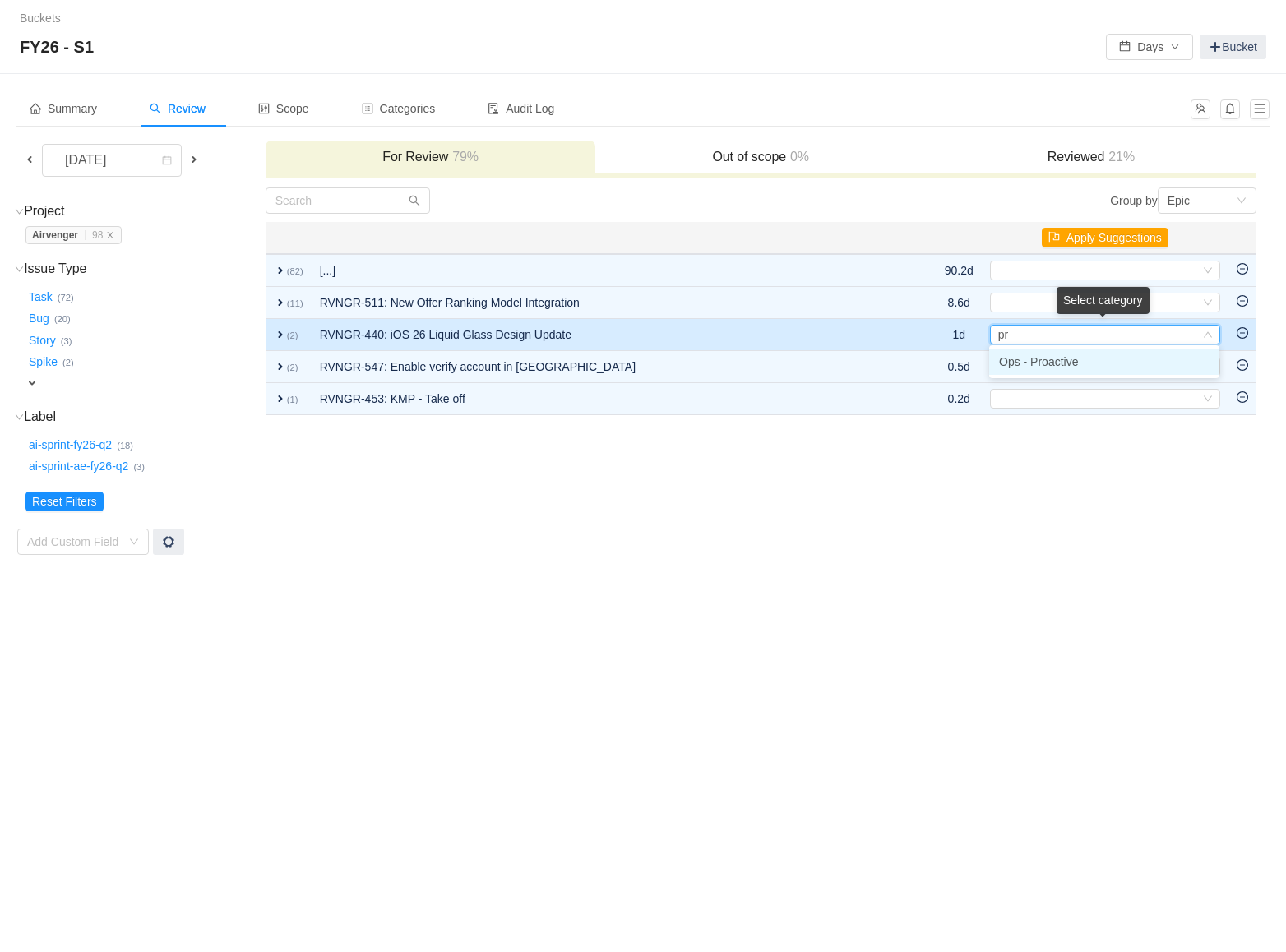
type input "pro"
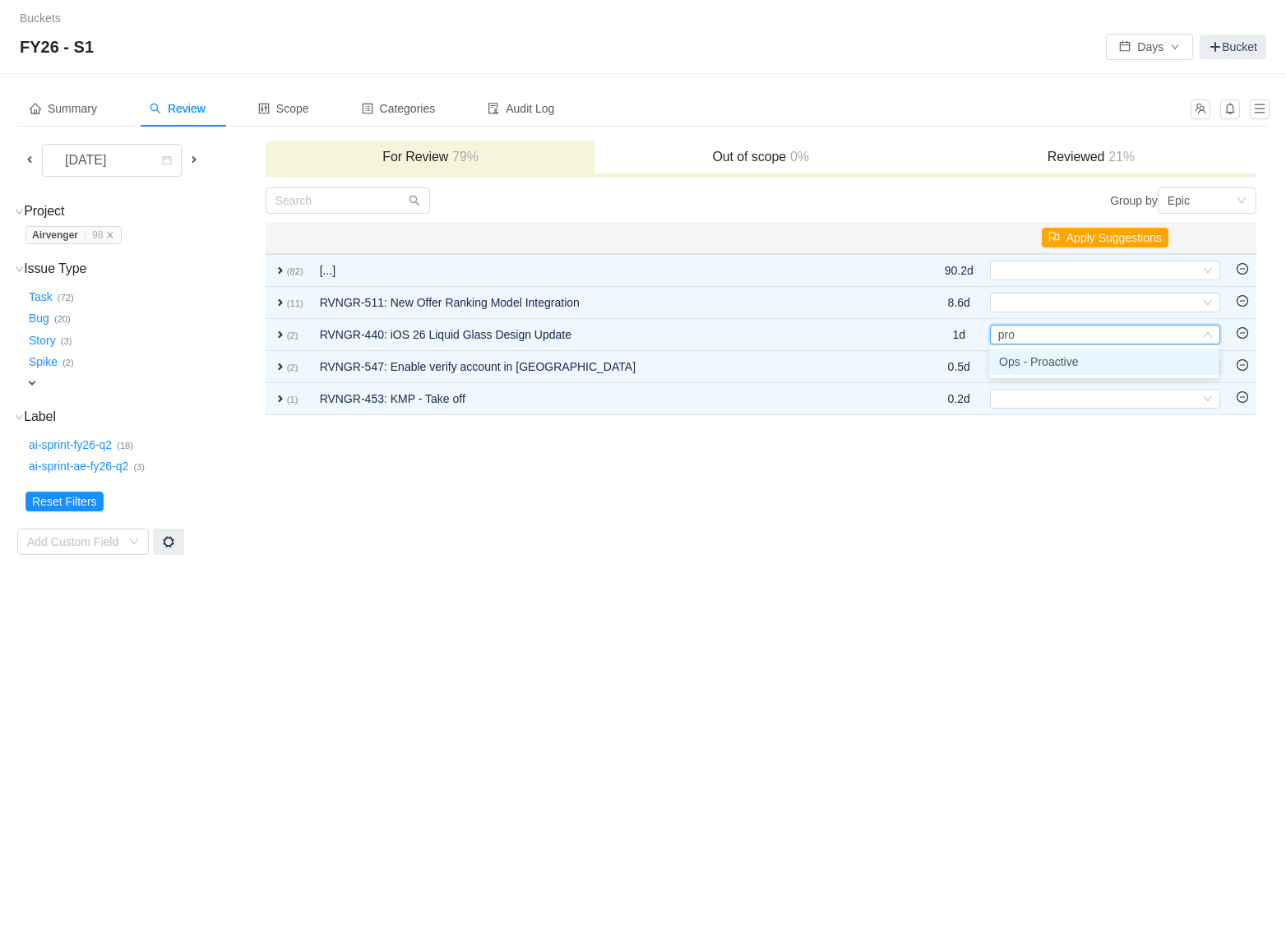
click at [1086, 358] on li "Ops - Proactive" at bounding box center [1103, 362] width 230 height 26
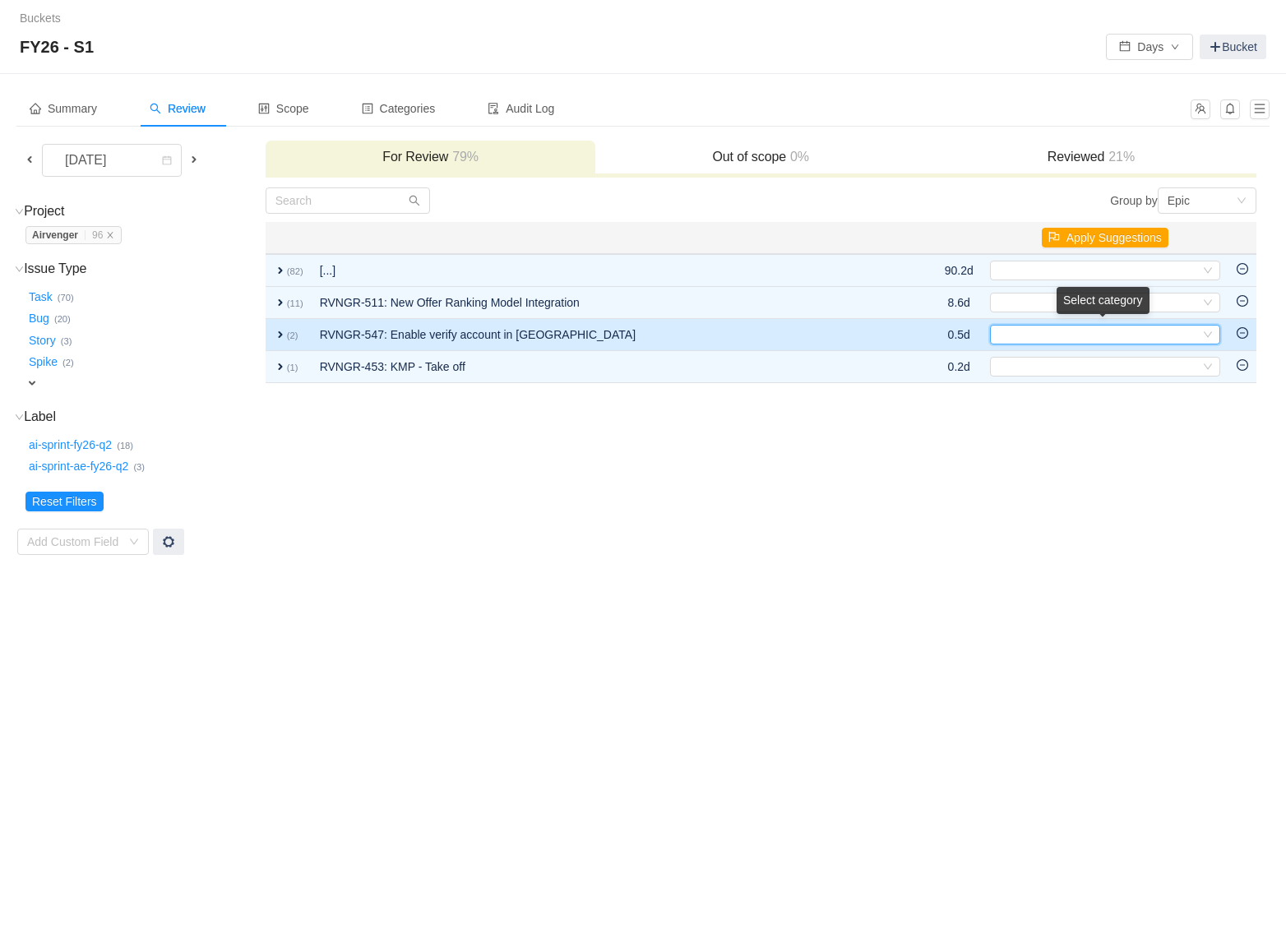
click at [1207, 331] on icon "icon: down" at bounding box center [1207, 334] width 10 height 10
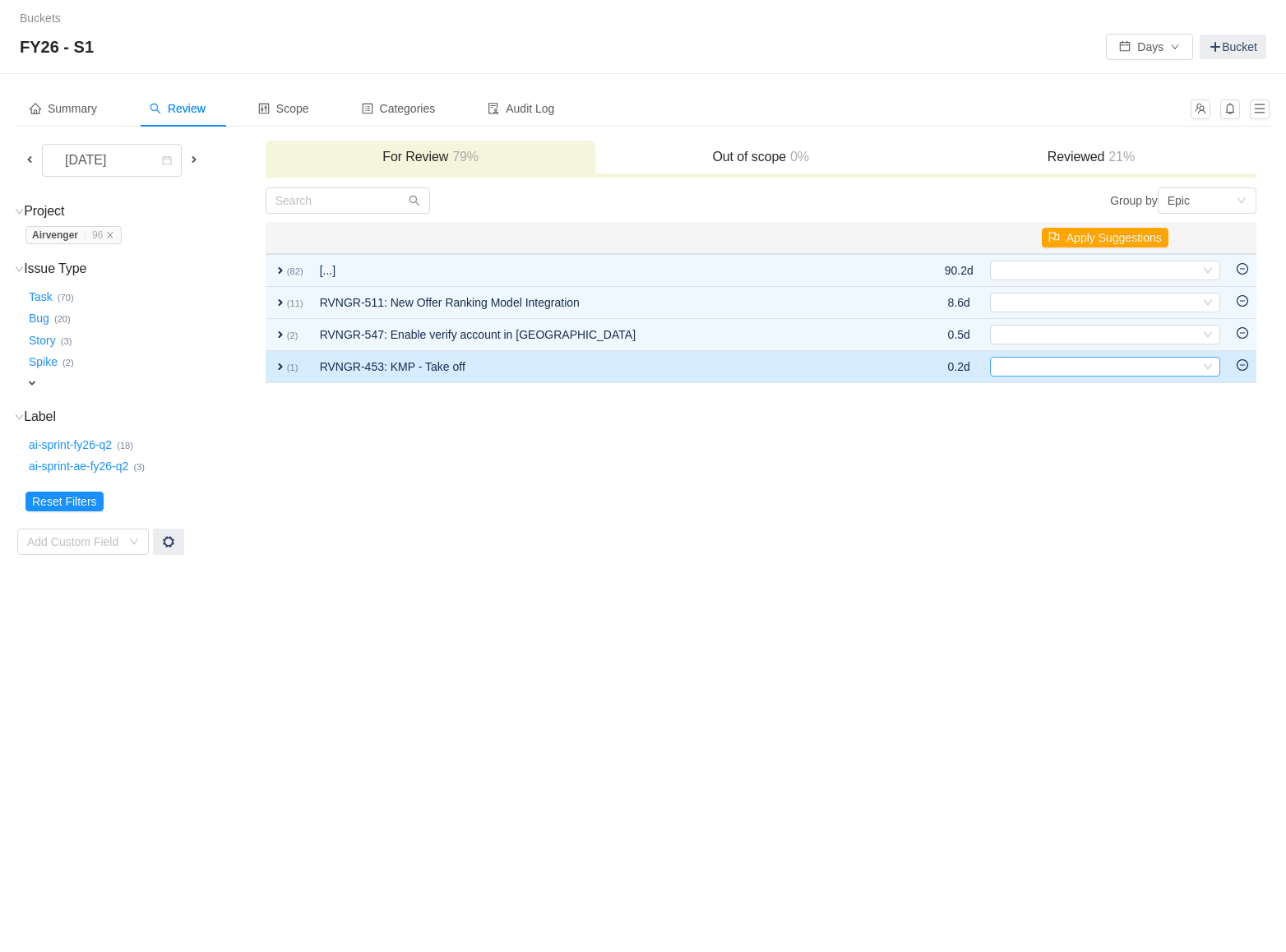
click at [1197, 365] on div "Select" at bounding box center [1097, 366] width 203 height 18
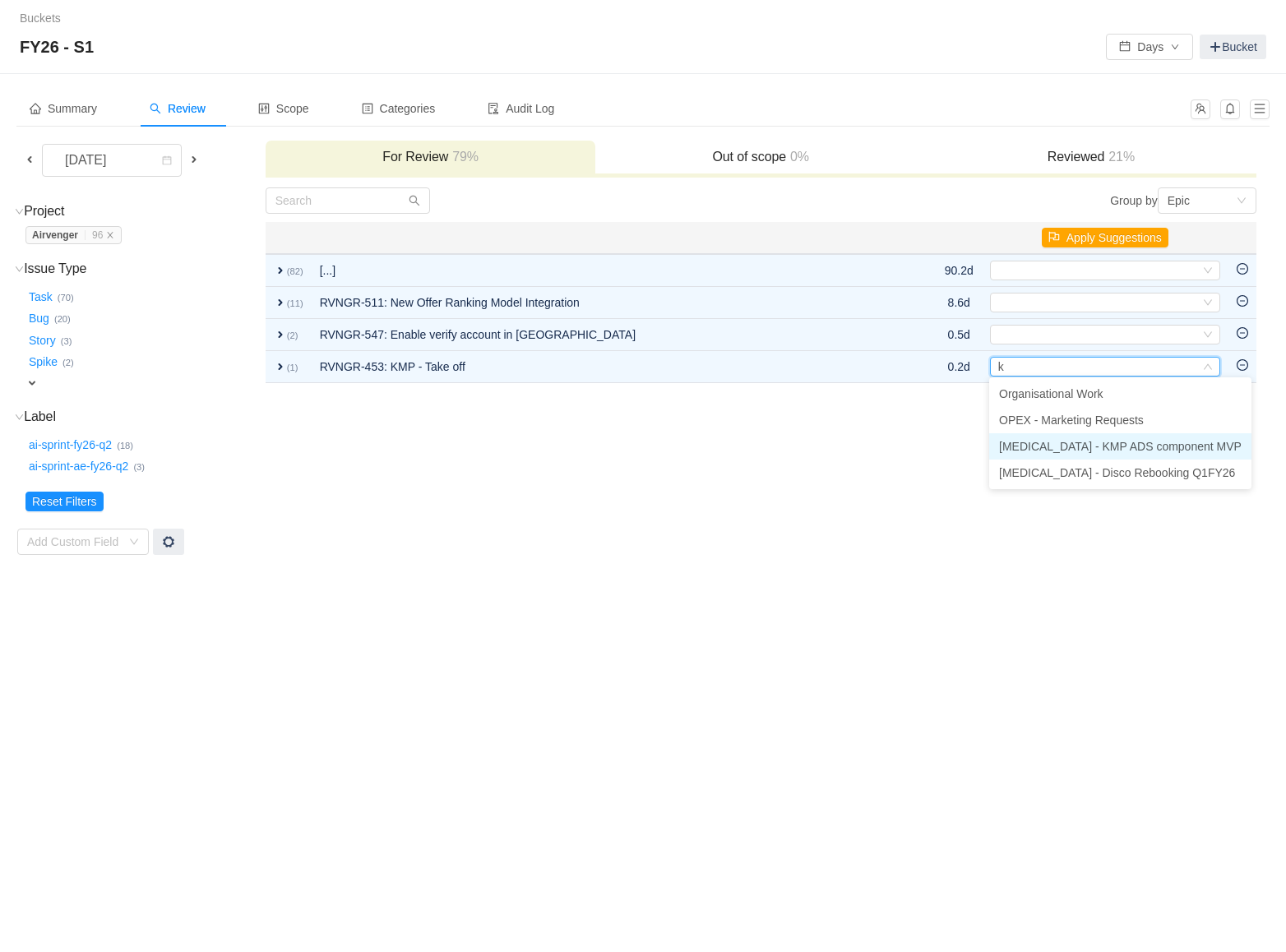
type input "km"
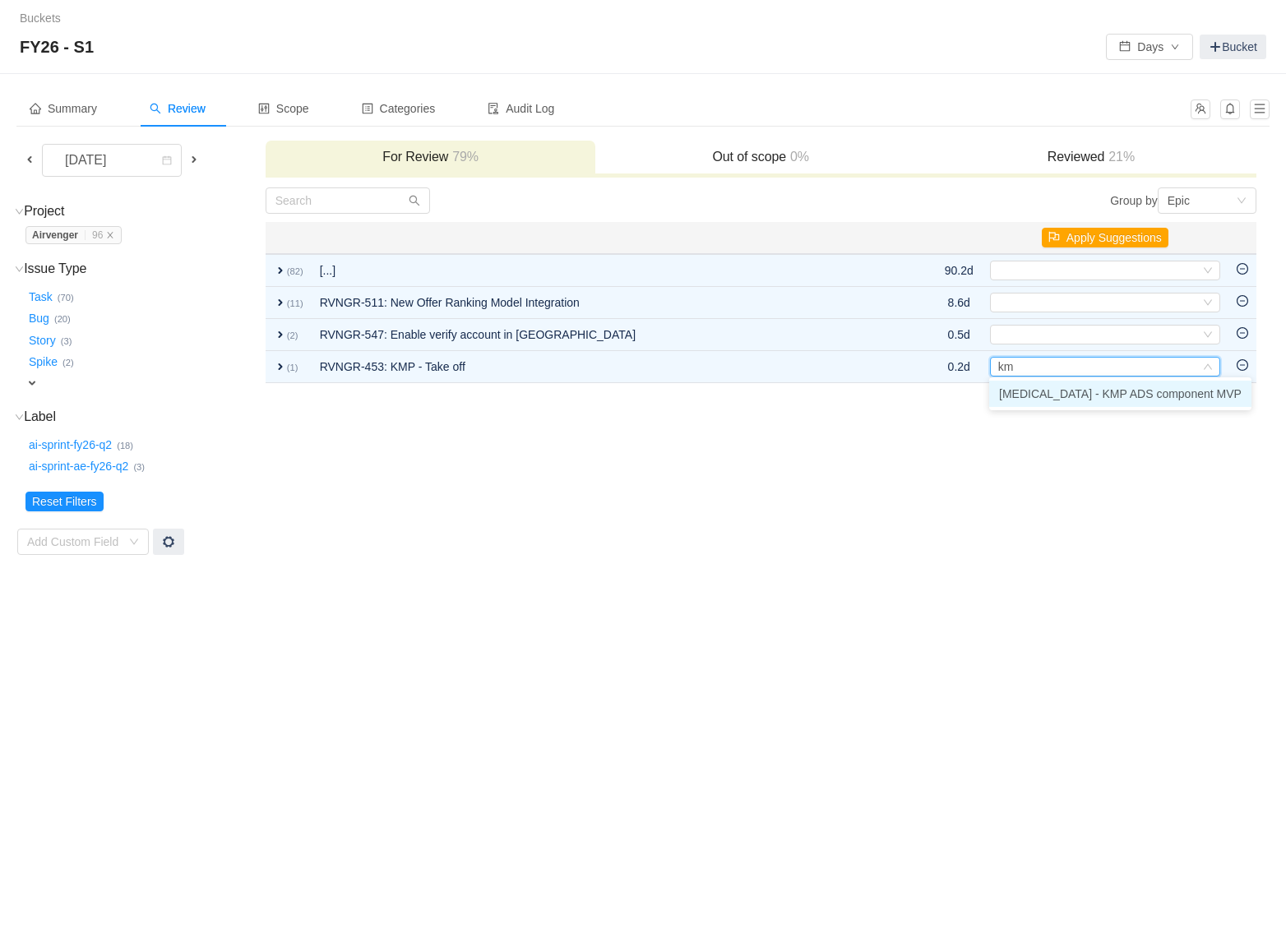
click at [1064, 394] on span "[MEDICAL_DATA] - KMP ADS component MVP" at bounding box center [1120, 394] width 243 height 13
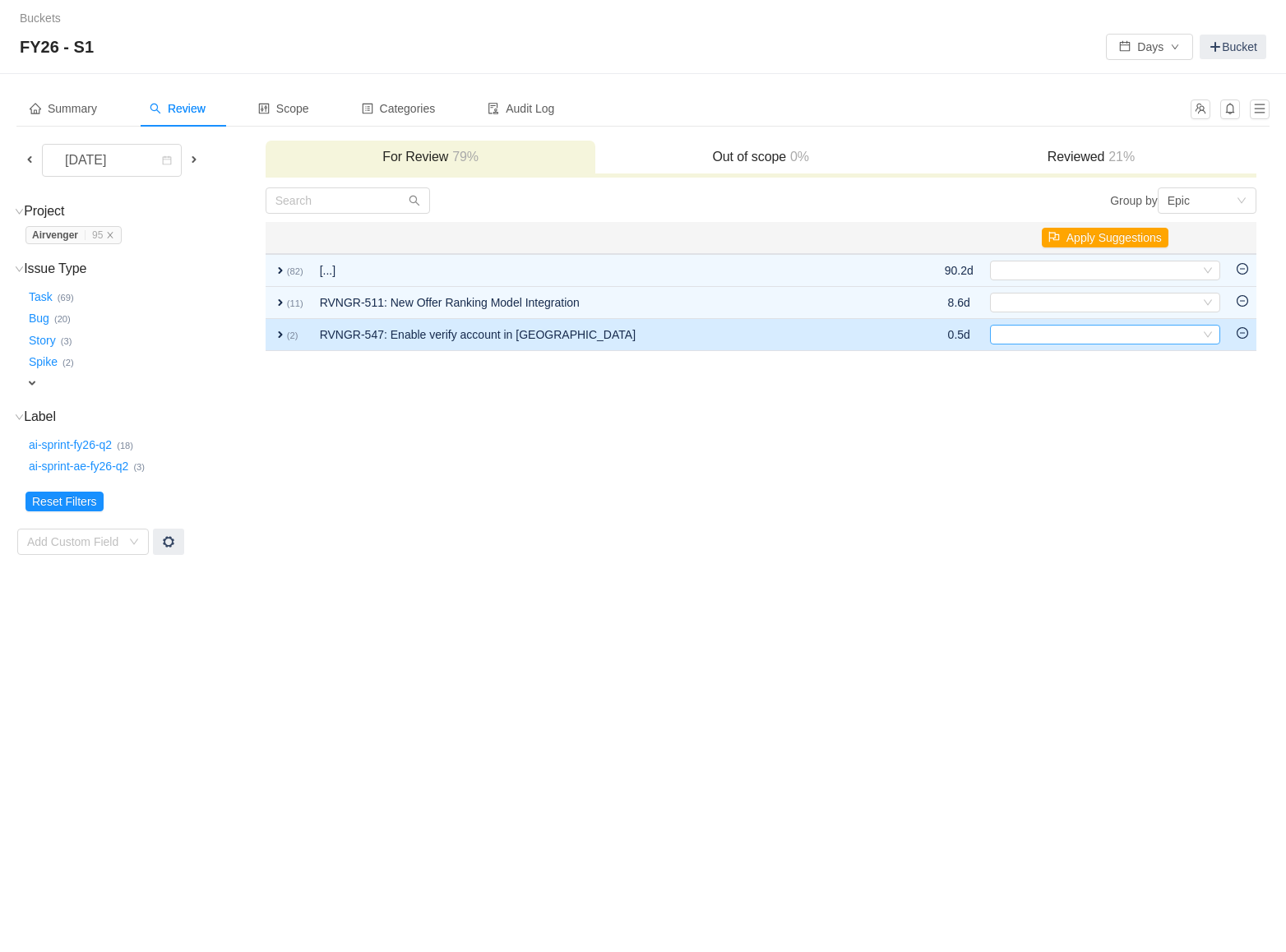
click at [1139, 335] on div "Select" at bounding box center [1097, 334] width 203 height 18
type input "l"
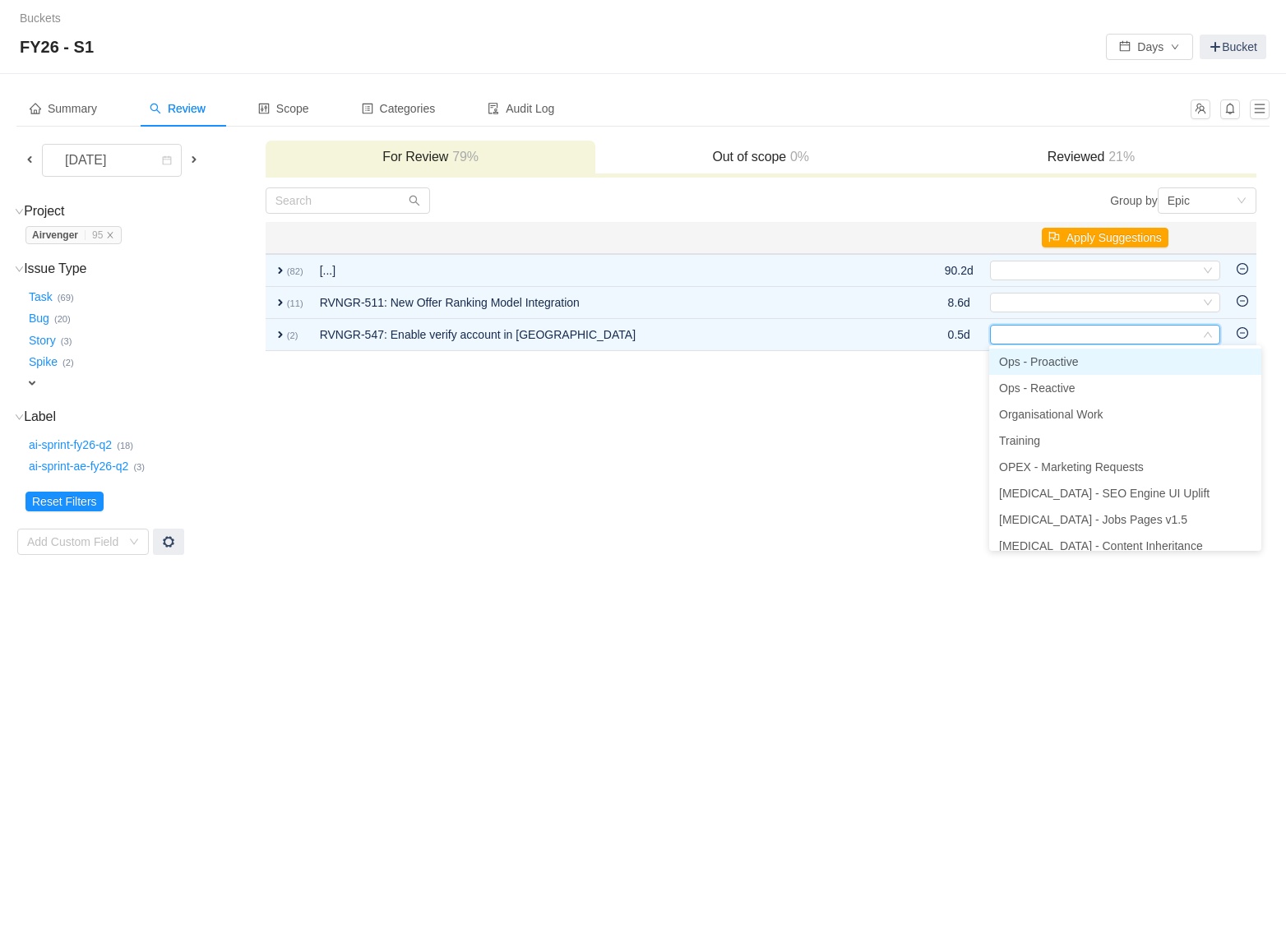
click at [860, 449] on td "Group by Epic You will see tickets here after they were marked as out of scope …" at bounding box center [761, 370] width 992 height 369
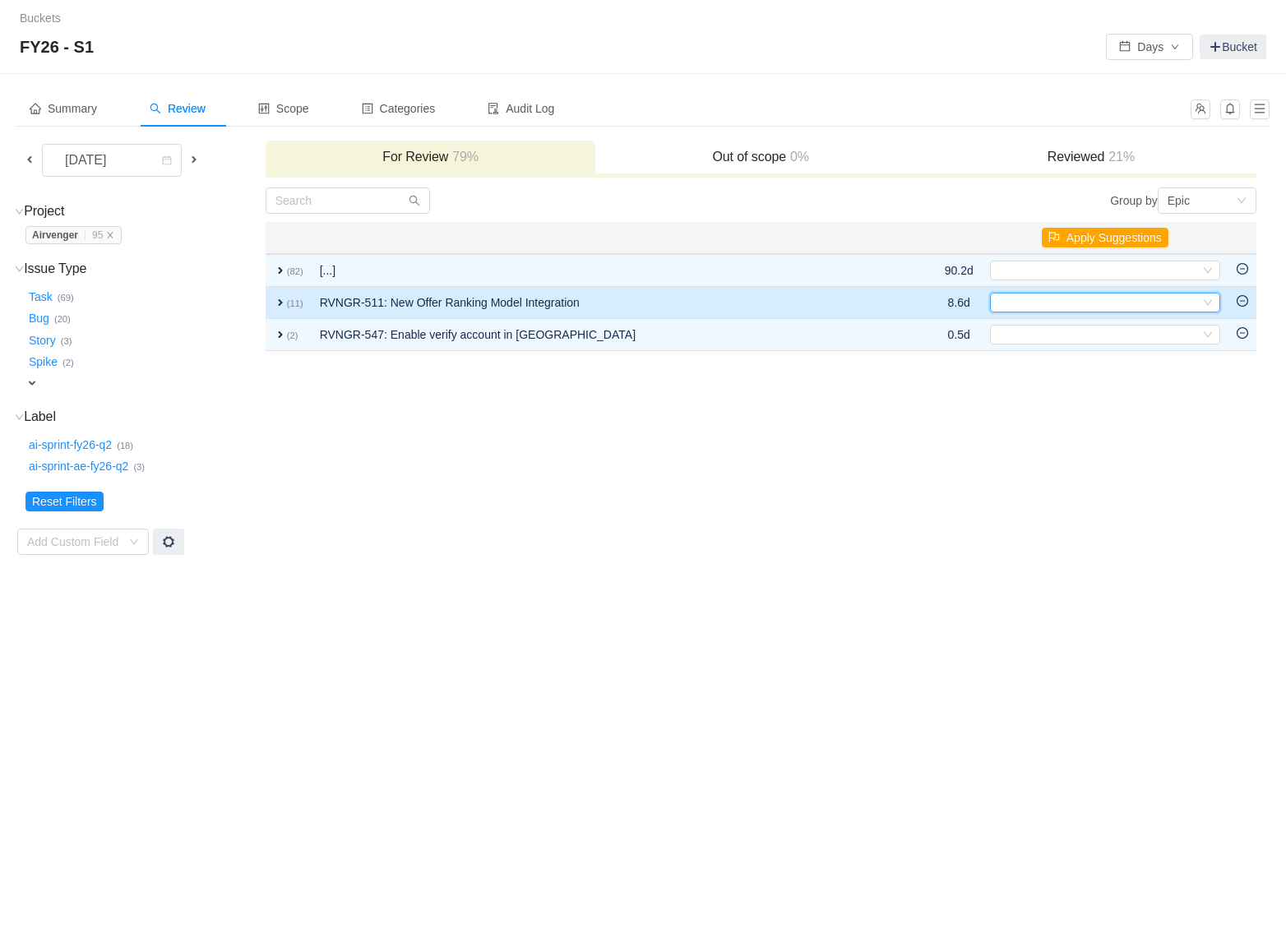
click at [1020, 302] on div "Select" at bounding box center [1097, 302] width 203 height 18
type input "off"
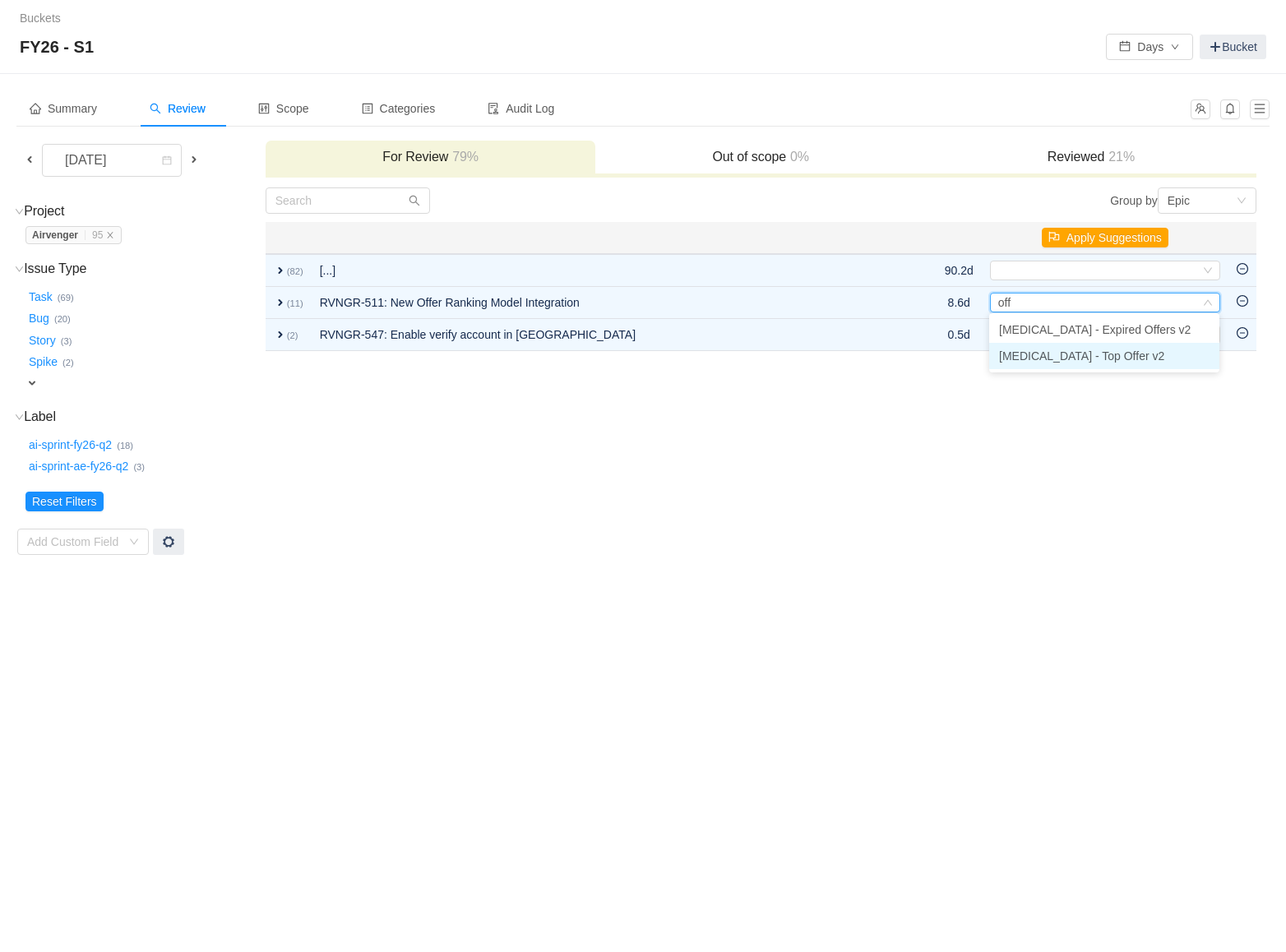
click at [1056, 355] on span "[MEDICAL_DATA] - Top Offer v2" at bounding box center [1082, 355] width 165 height 13
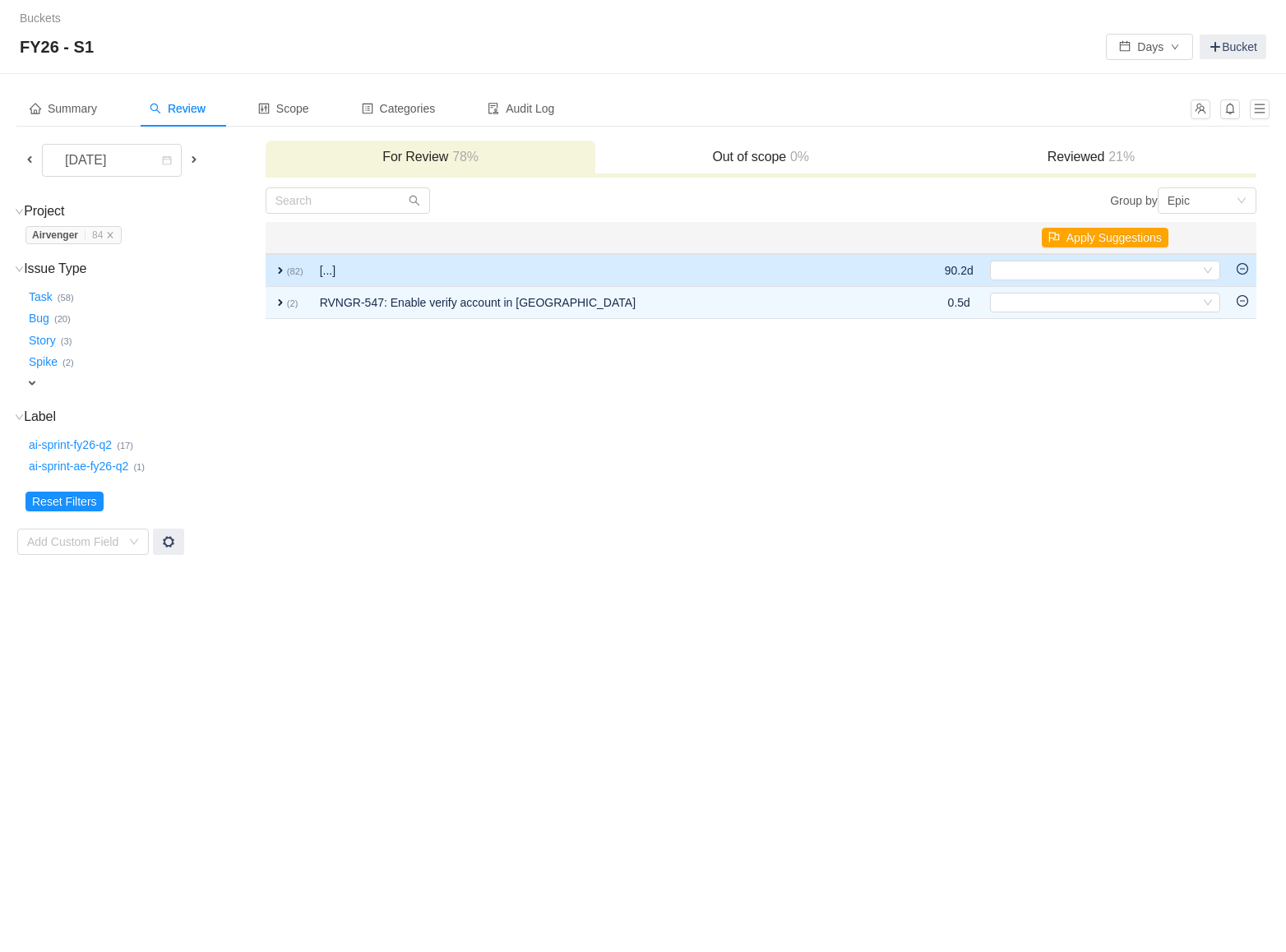
click at [280, 269] on span "expand" at bounding box center [280, 270] width 13 height 13
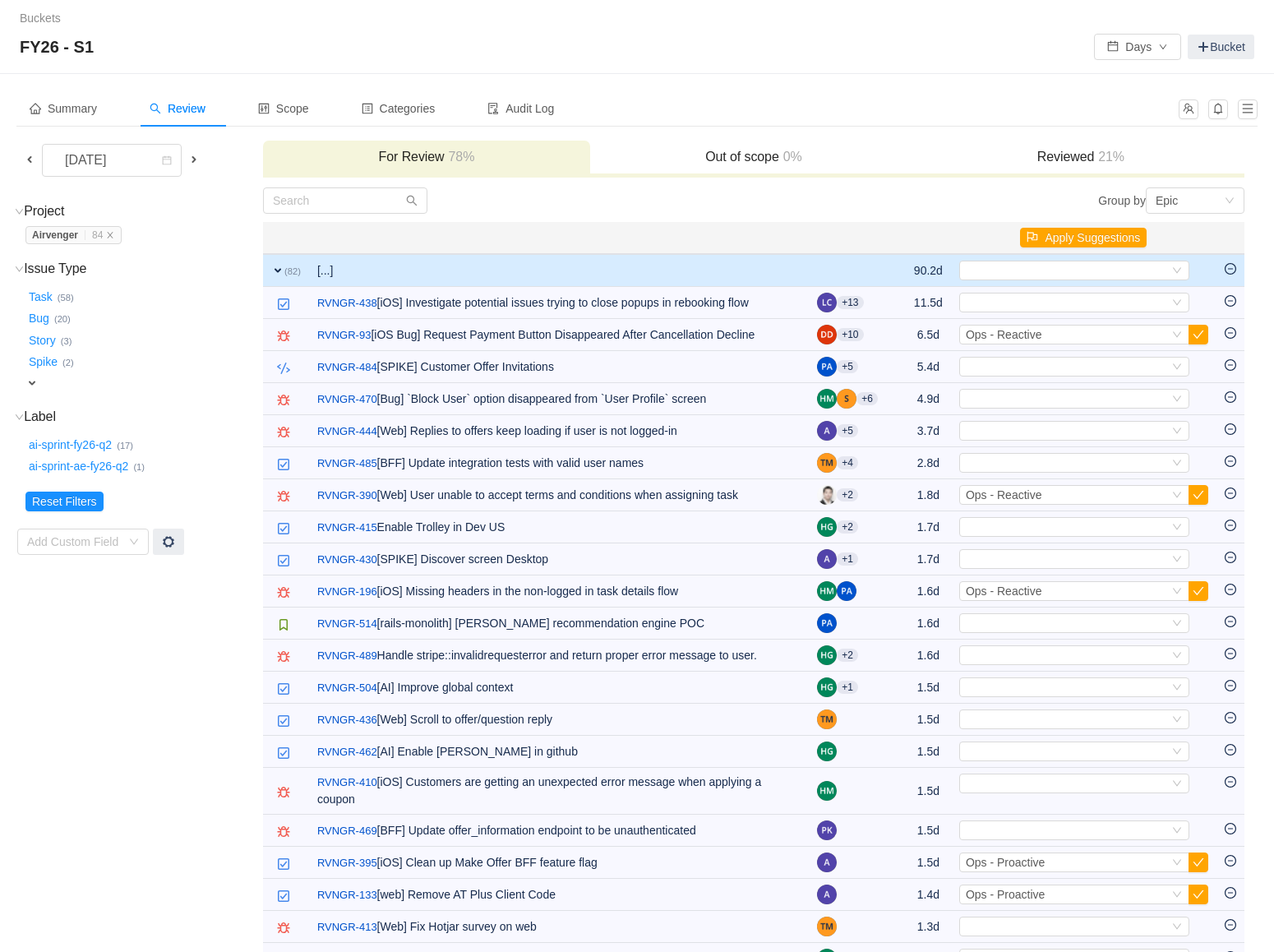
click at [275, 270] on span "expand" at bounding box center [278, 270] width 13 height 13
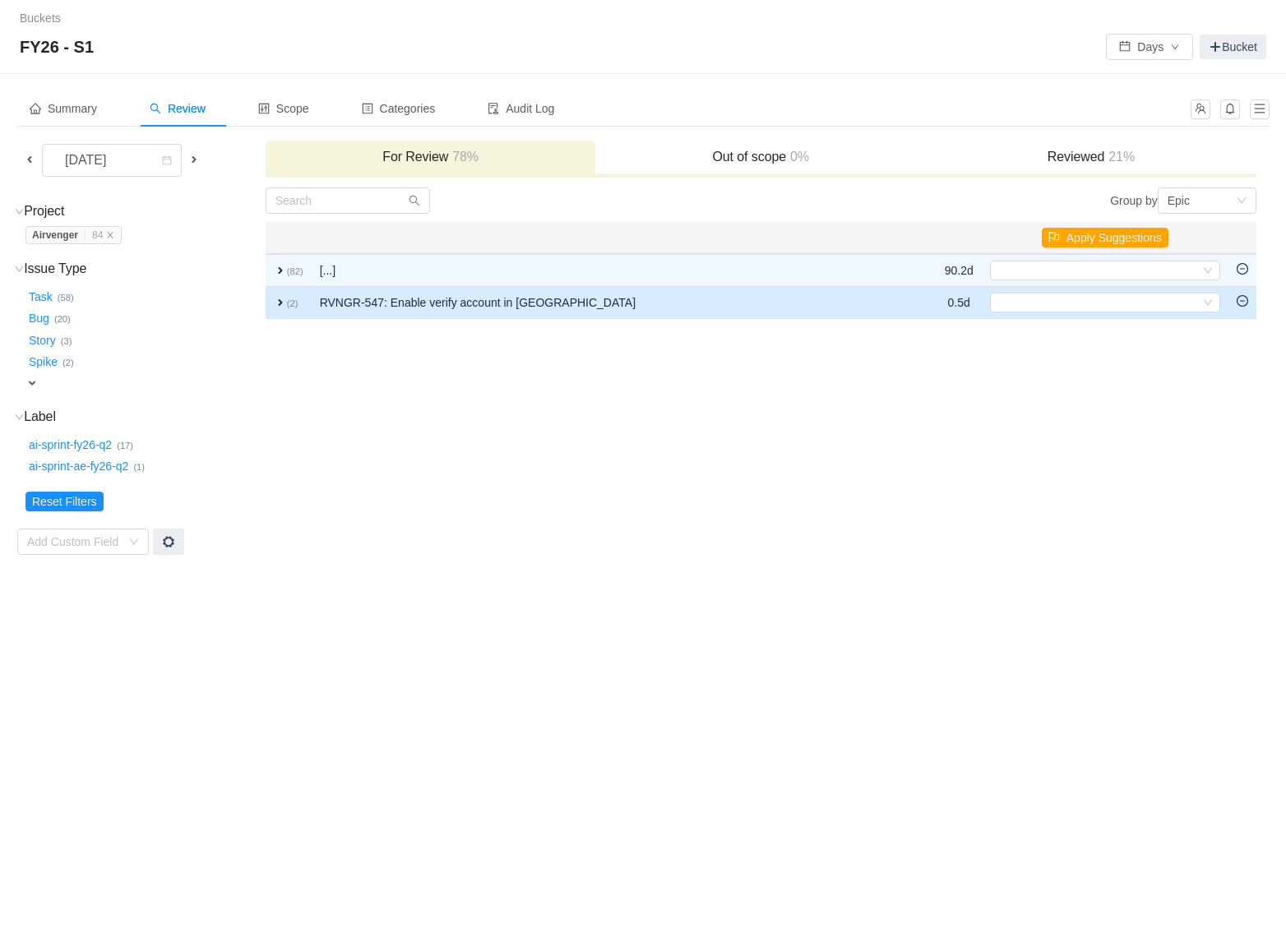
click at [280, 306] on span "expand" at bounding box center [280, 302] width 13 height 13
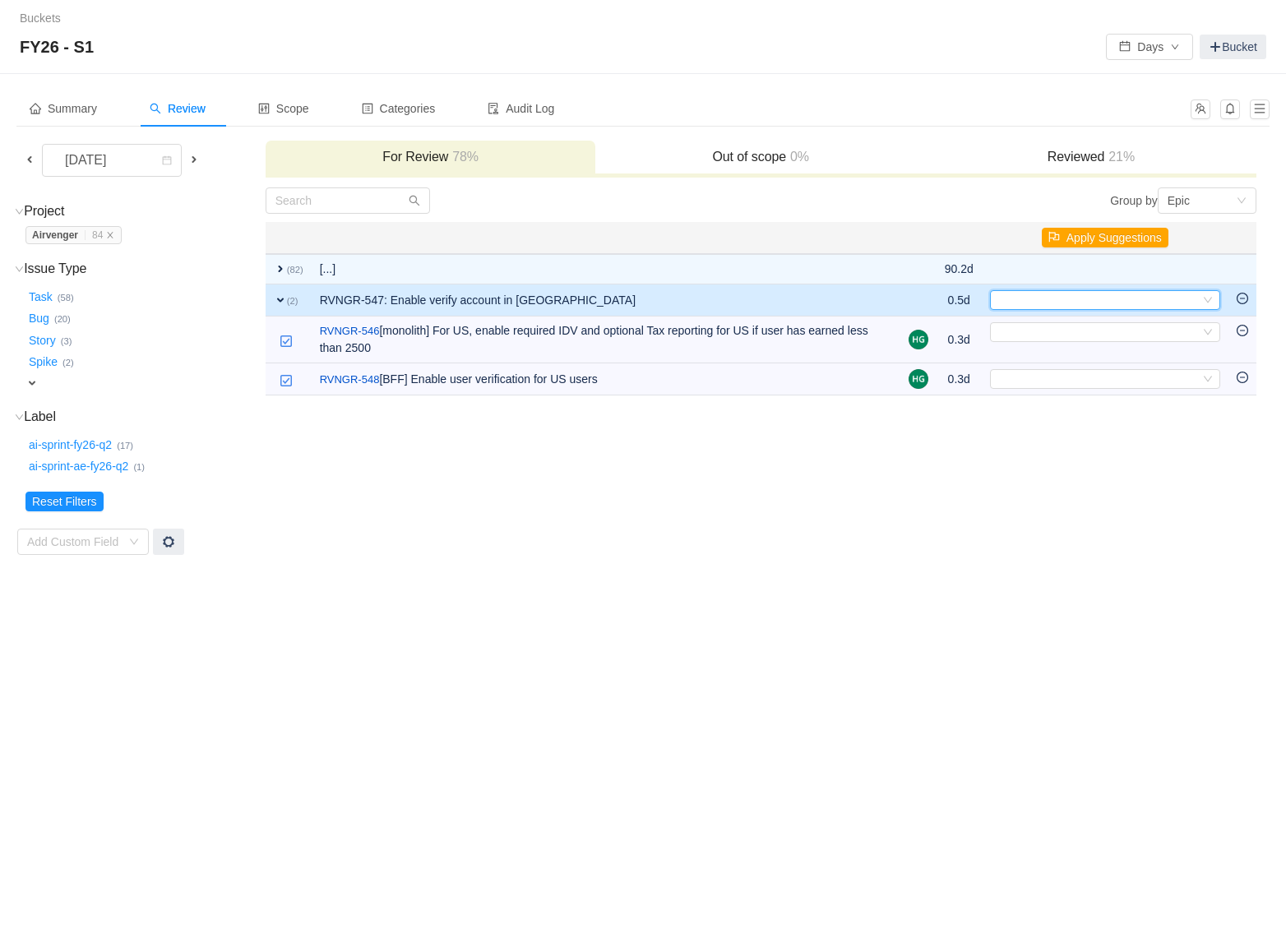
click at [999, 295] on div "Select" at bounding box center [1097, 299] width 203 height 18
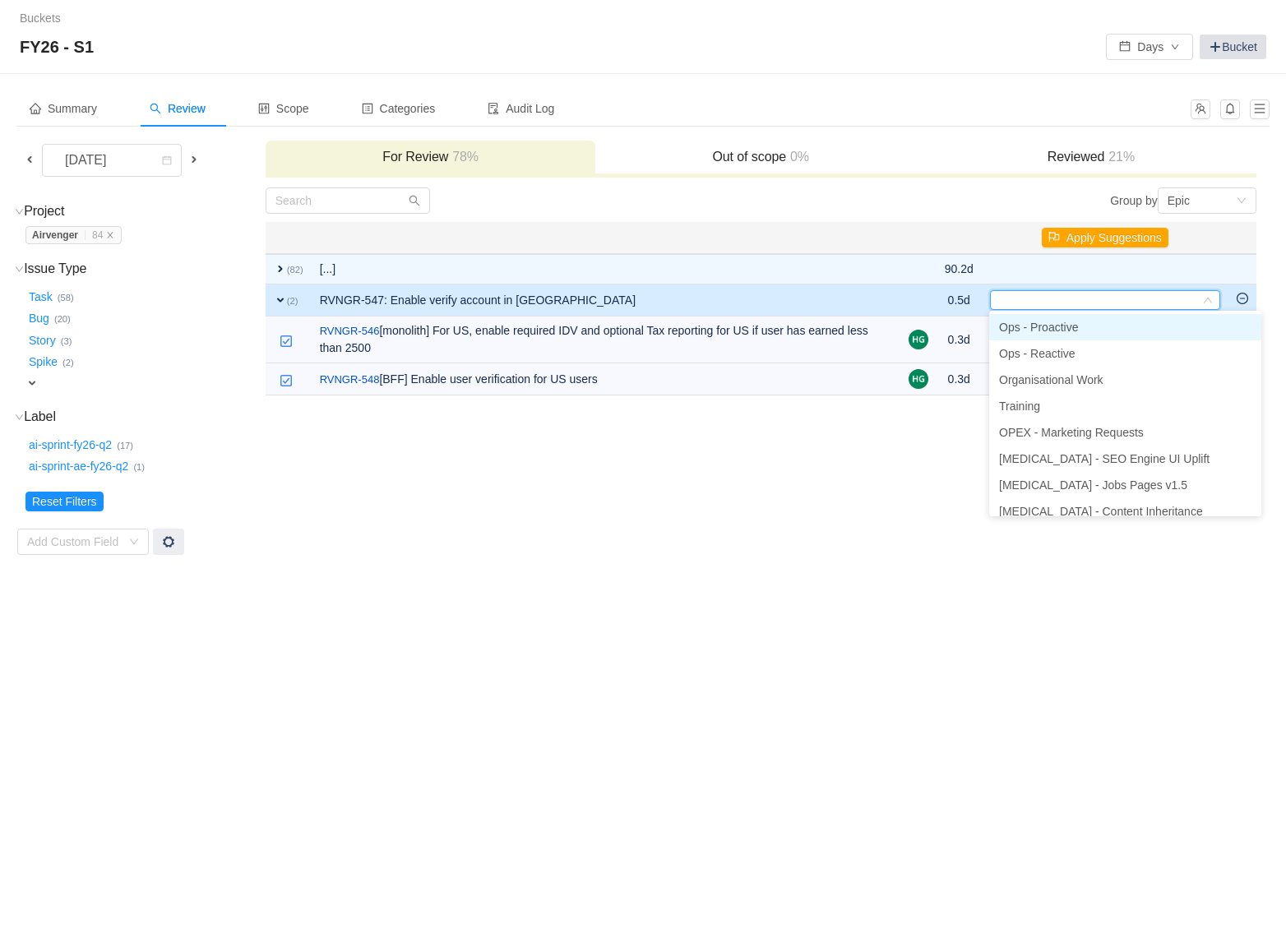
click at [1247, 50] on link "Bucket" at bounding box center [1232, 47] width 67 height 24
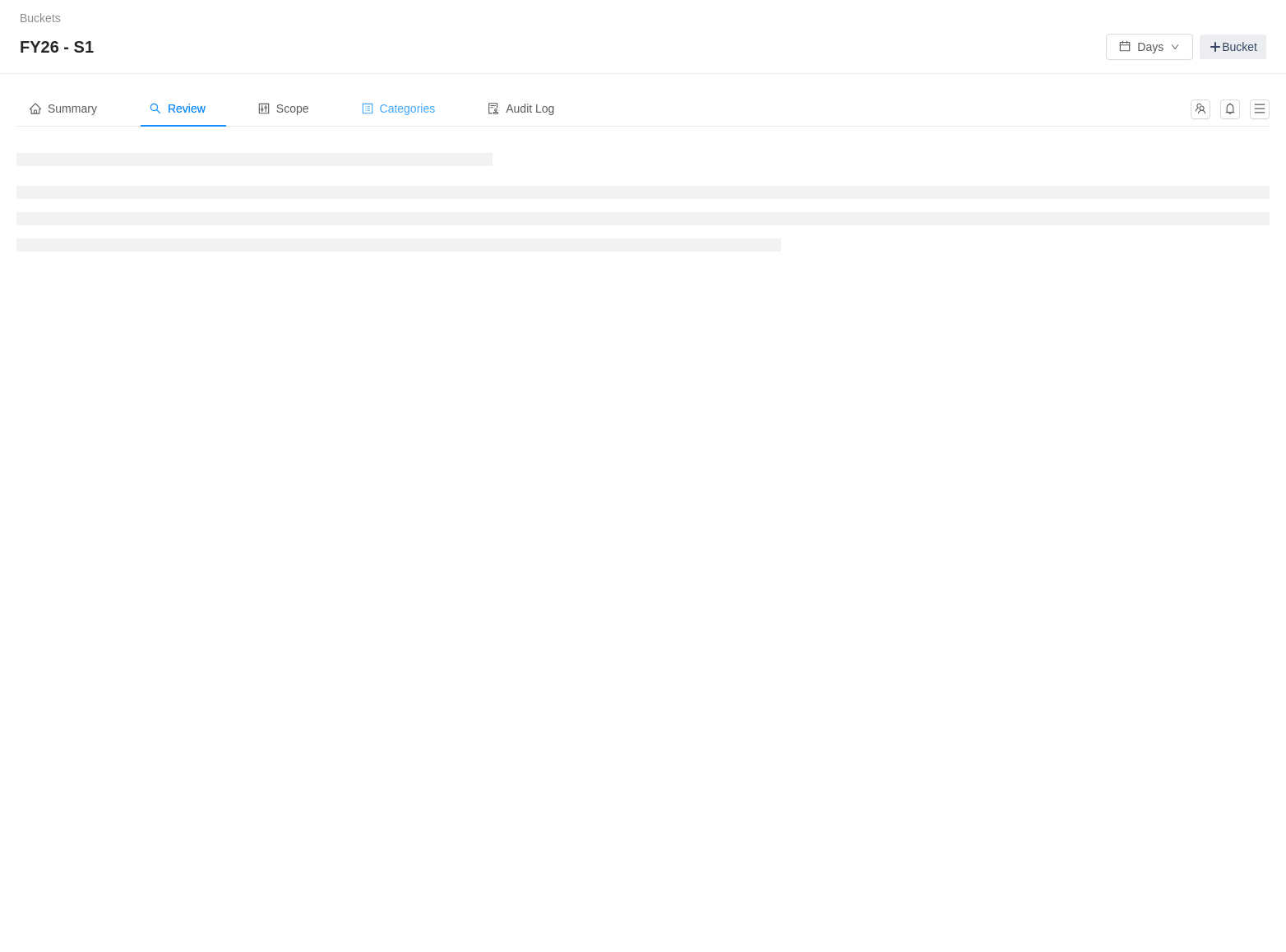
click at [435, 113] on span "Categories" at bounding box center [399, 109] width 74 height 13
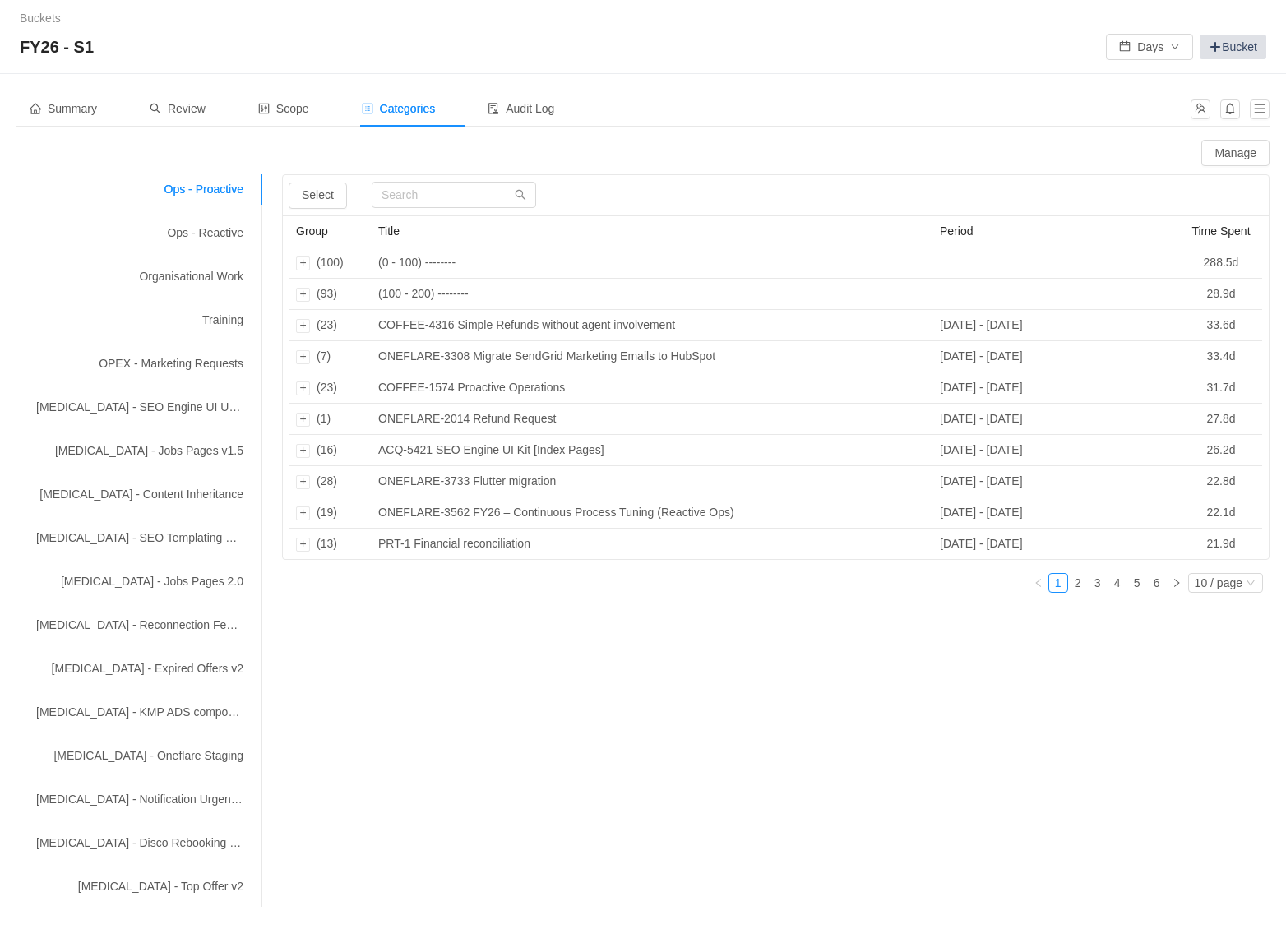
click at [1232, 50] on link "Bucket" at bounding box center [1232, 47] width 67 height 24
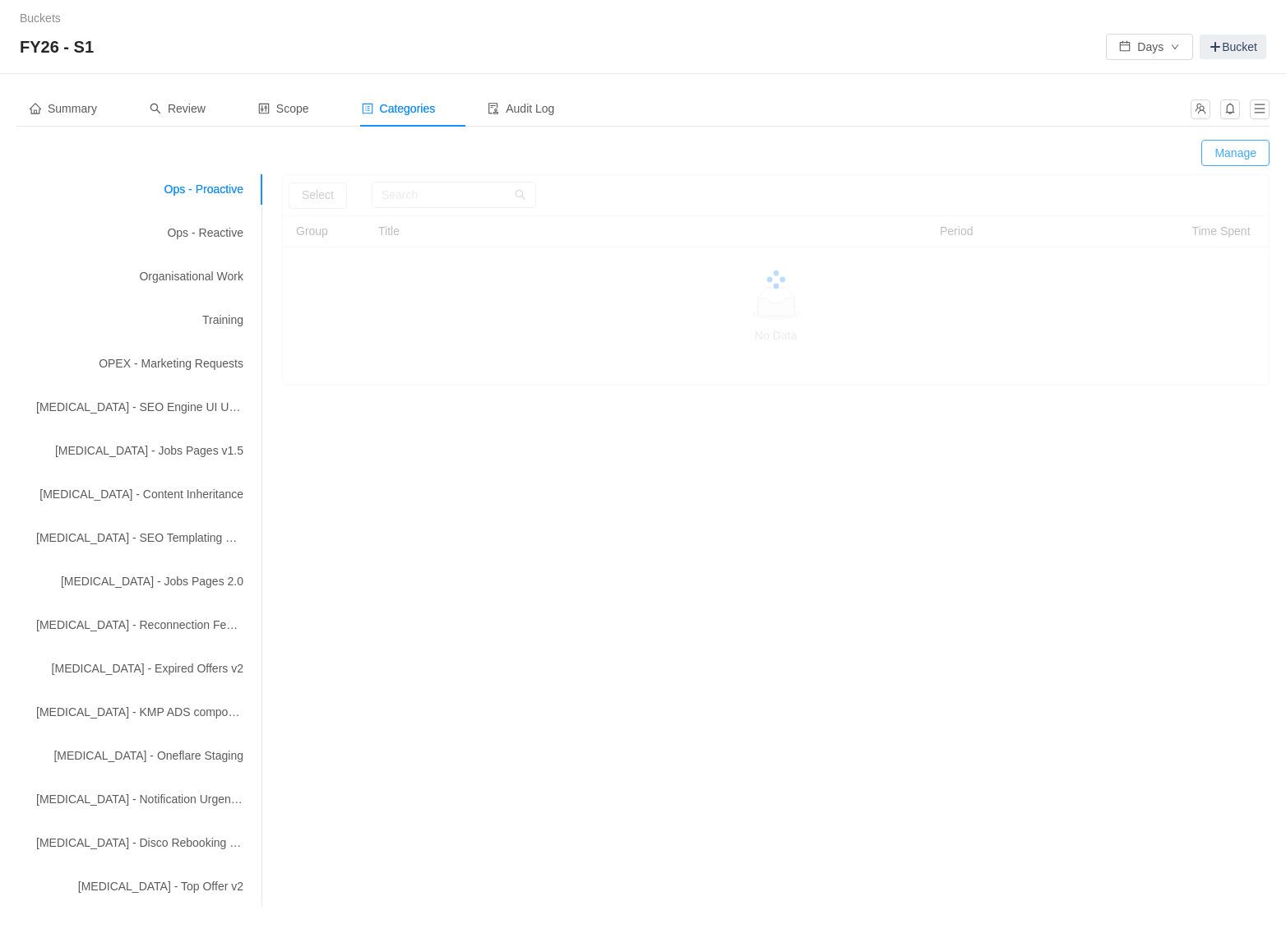
click at [1233, 161] on button "Manage" at bounding box center [1234, 153] width 68 height 26
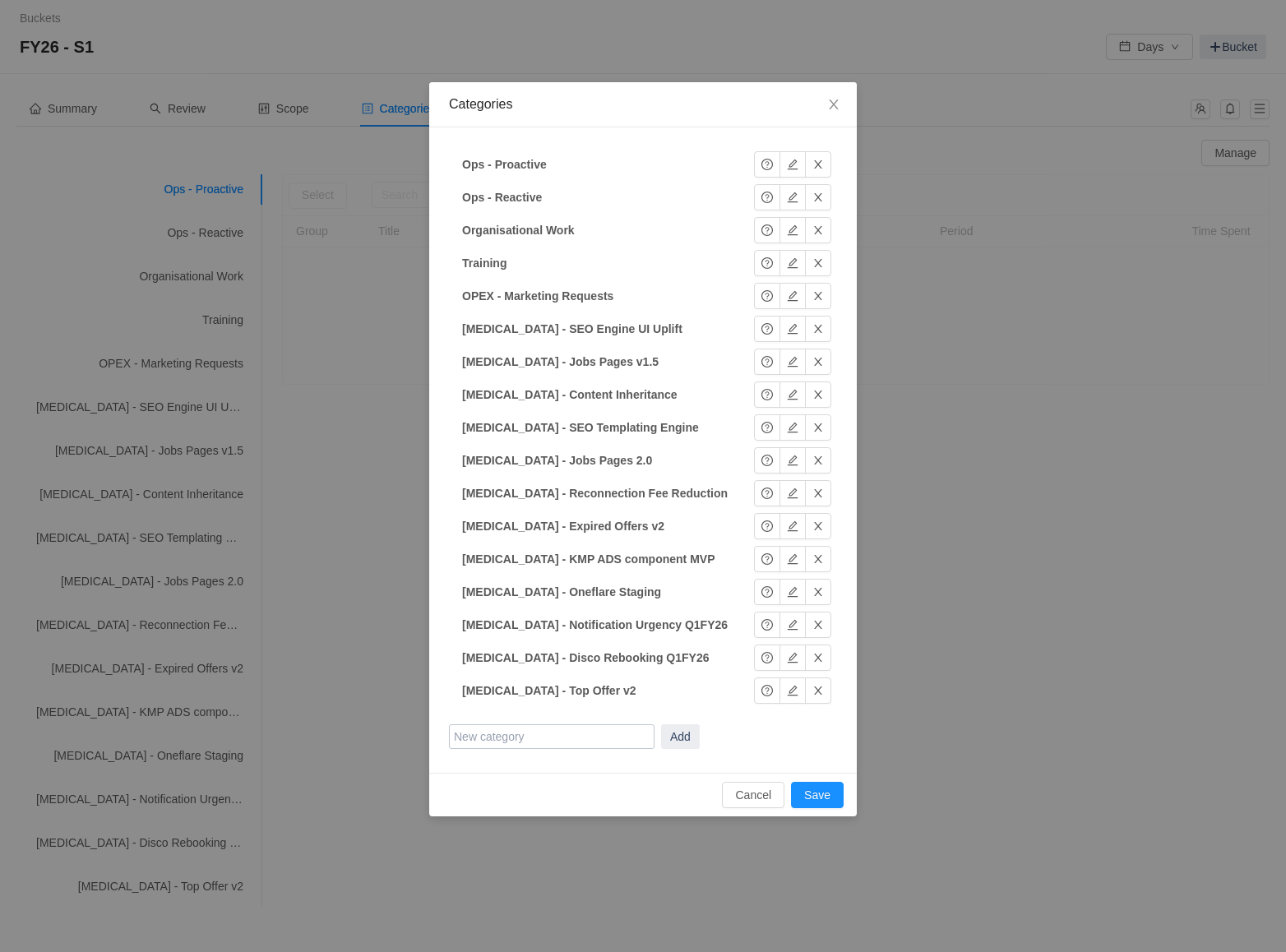
click at [495, 742] on input "text" at bounding box center [551, 736] width 205 height 24
type input "[MEDICAL_DATA] - US Legislative Reporting"
click at [680, 734] on button "Add" at bounding box center [680, 736] width 38 height 24
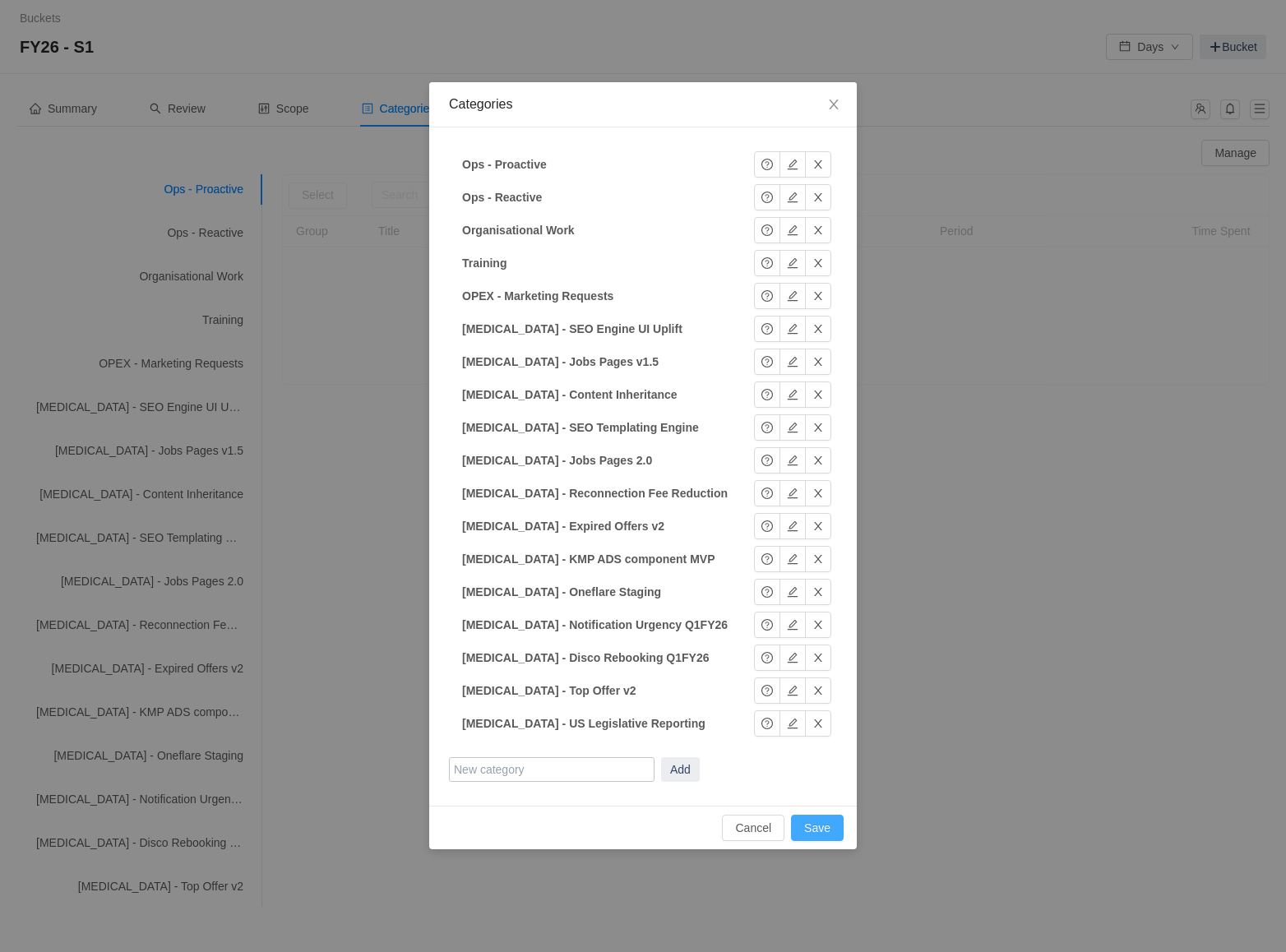
click at [813, 826] on button "Save" at bounding box center [817, 827] width 53 height 26
click at [836, 99] on icon "icon: close" at bounding box center [834, 104] width 13 height 13
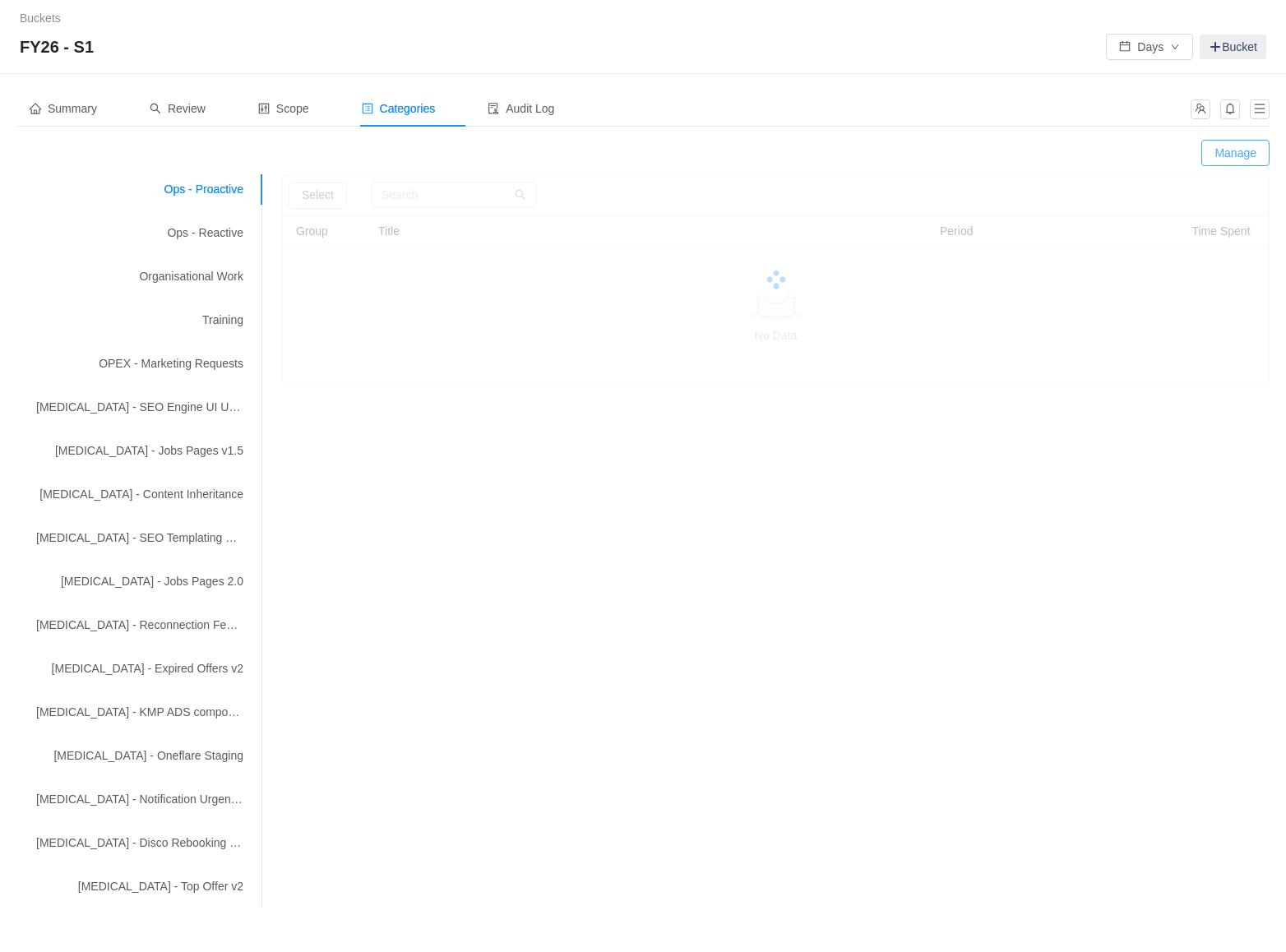
click at [1233, 156] on button "Manage" at bounding box center [1234, 153] width 68 height 26
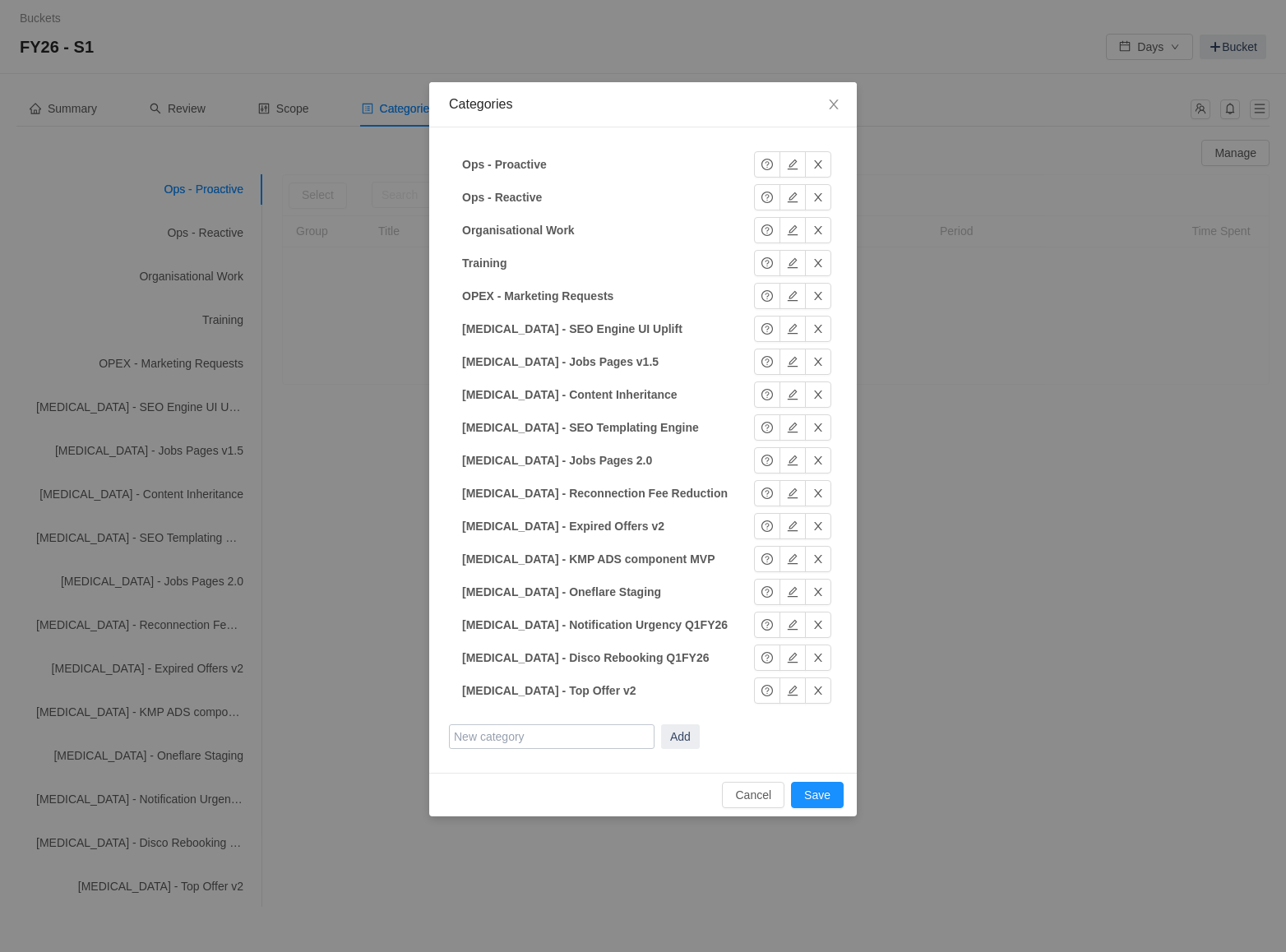
click at [568, 739] on input "text" at bounding box center [551, 736] width 205 height 24
click at [843, 665] on div "Ops - Proactive Ops - Proactive Okay Ops - Reactive Ops - Reactive Okay Organis…" at bounding box center [643, 450] width 428 height 645
click at [843, 104] on span "Close" at bounding box center [833, 105] width 46 height 46
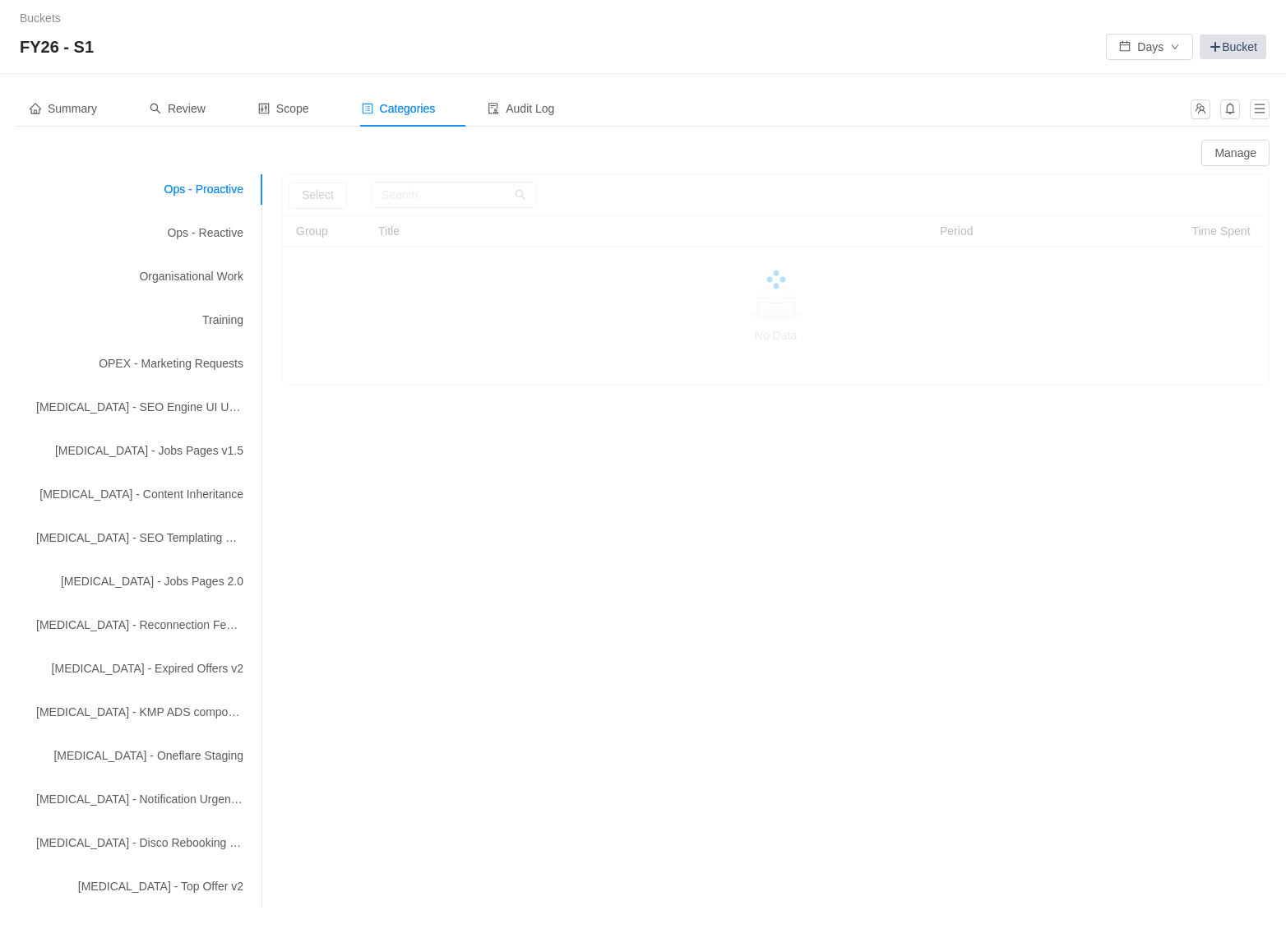
click at [1226, 49] on link "Bucket" at bounding box center [1232, 47] width 67 height 24
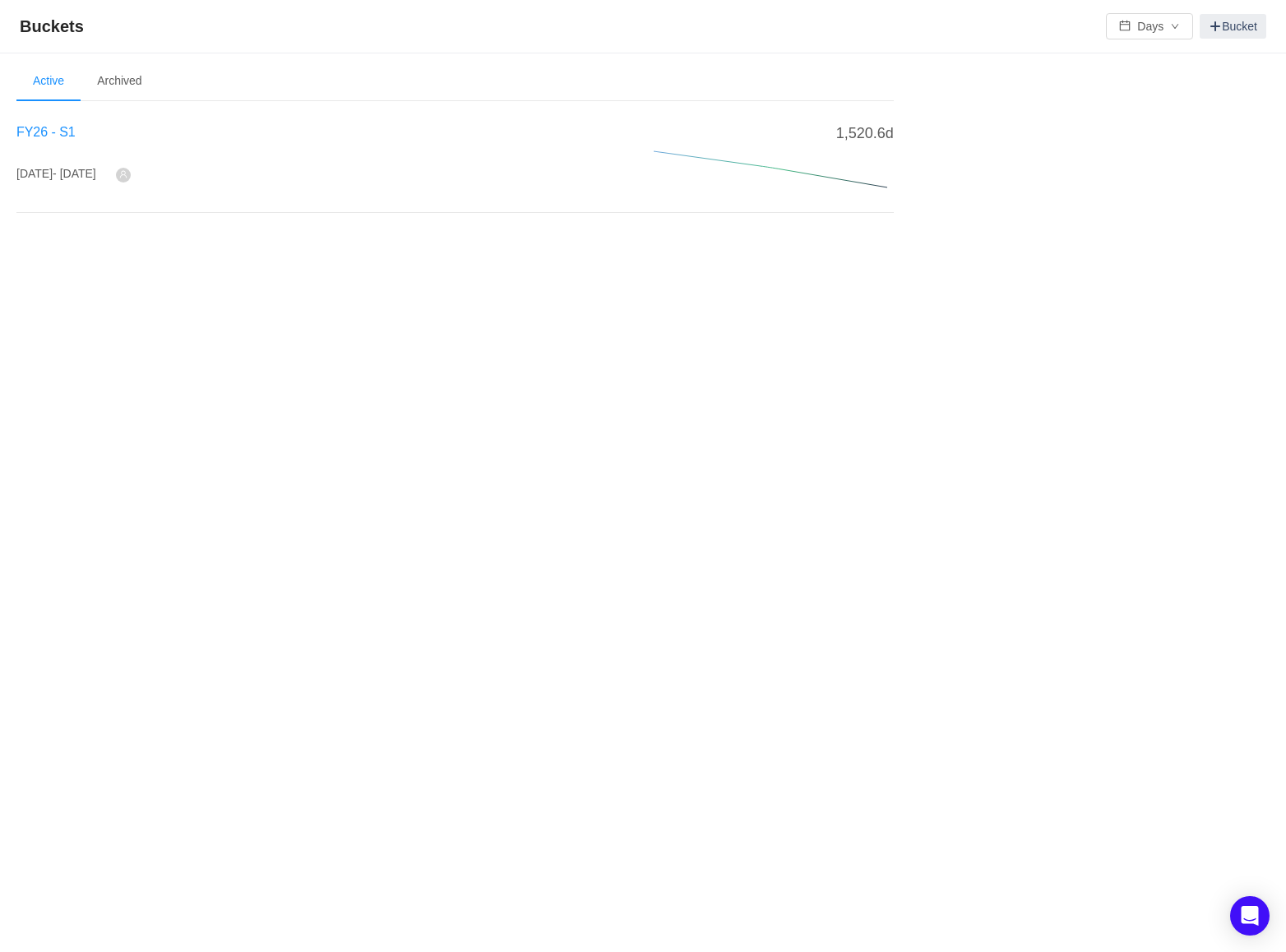
click at [23, 125] on span "FY26 - S1" at bounding box center [46, 131] width 59 height 14
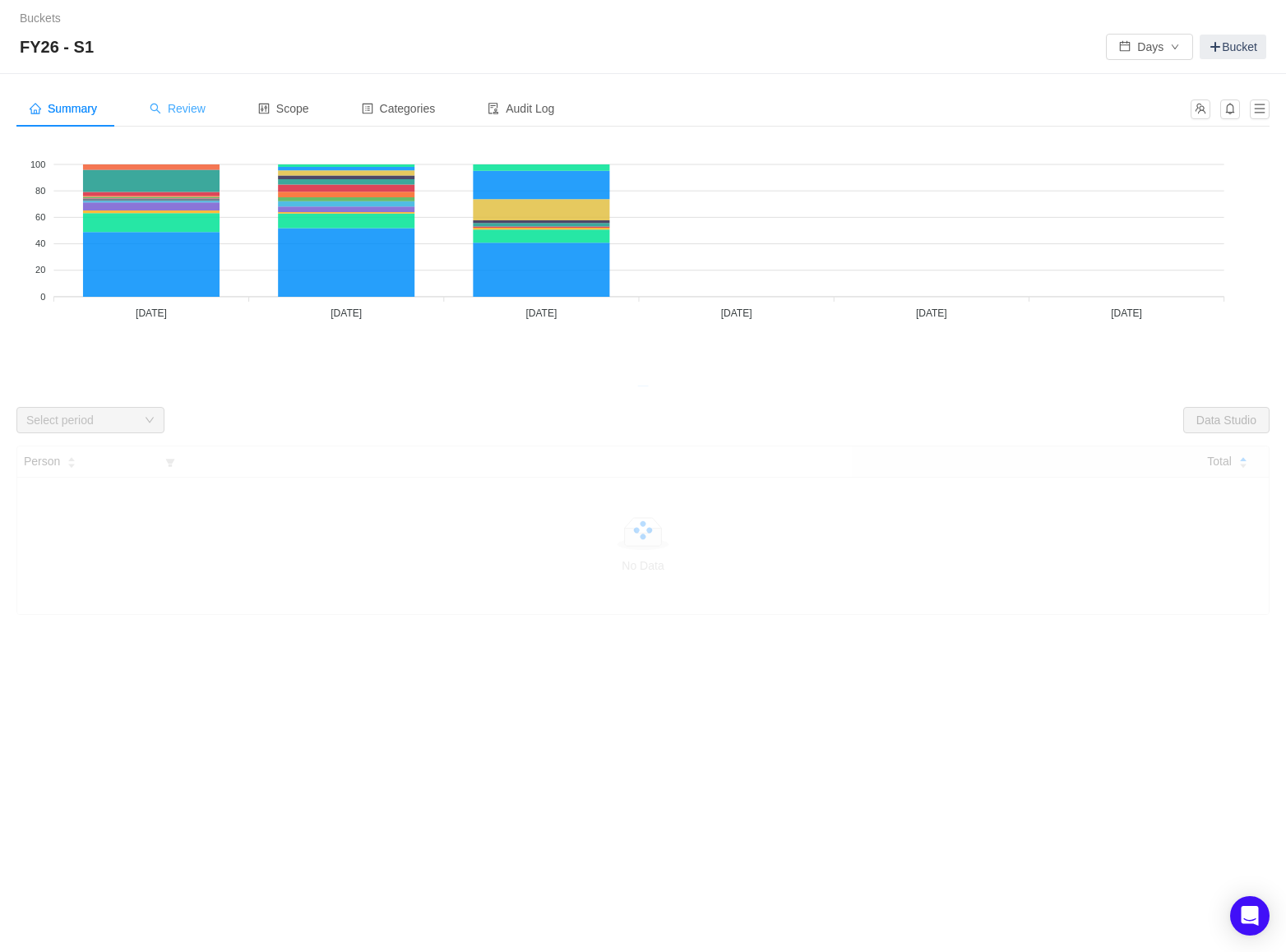
click at [200, 114] on span "Review" at bounding box center [177, 109] width 56 height 13
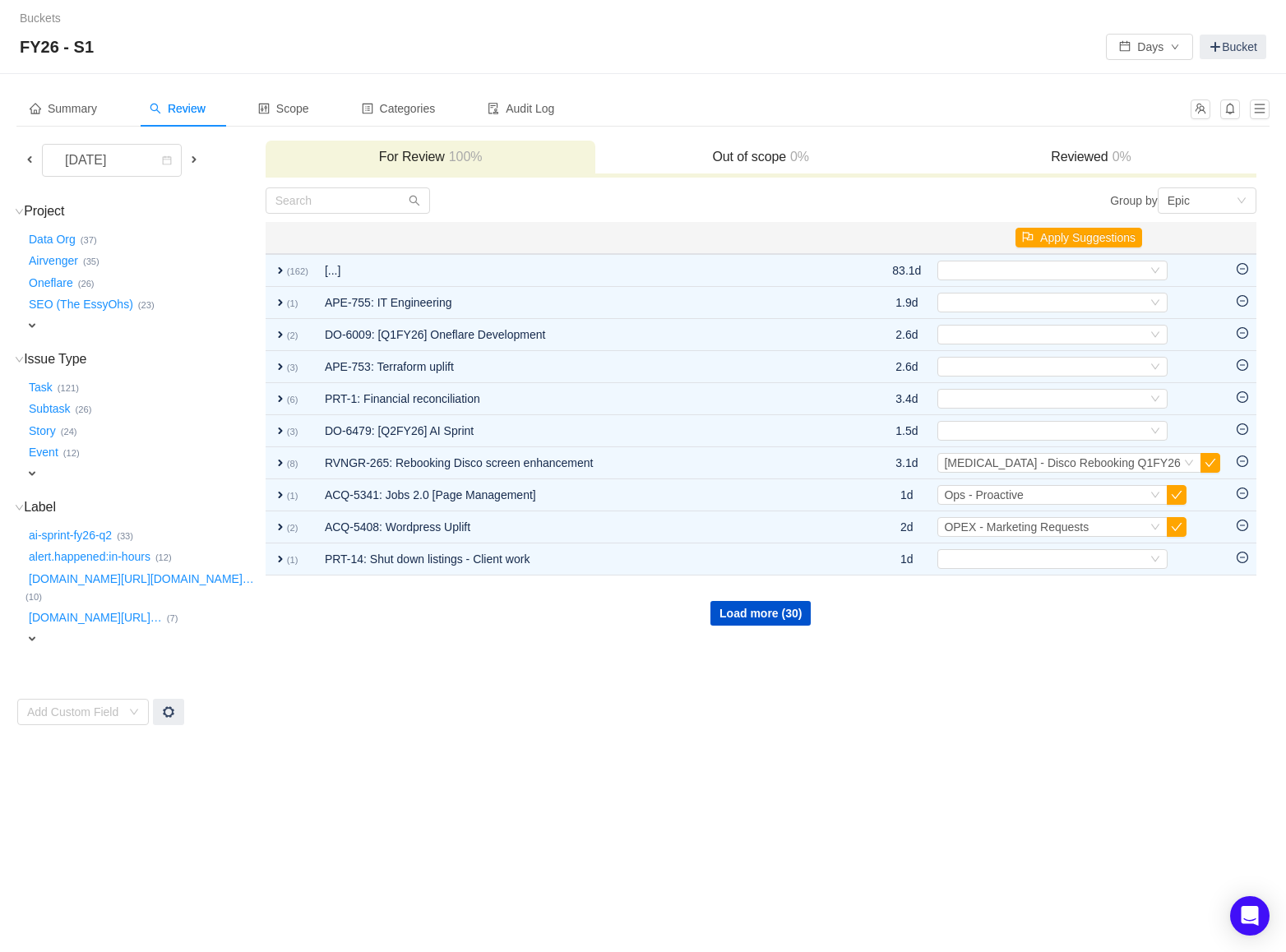
click at [30, 160] on span at bounding box center [30, 159] width 13 height 13
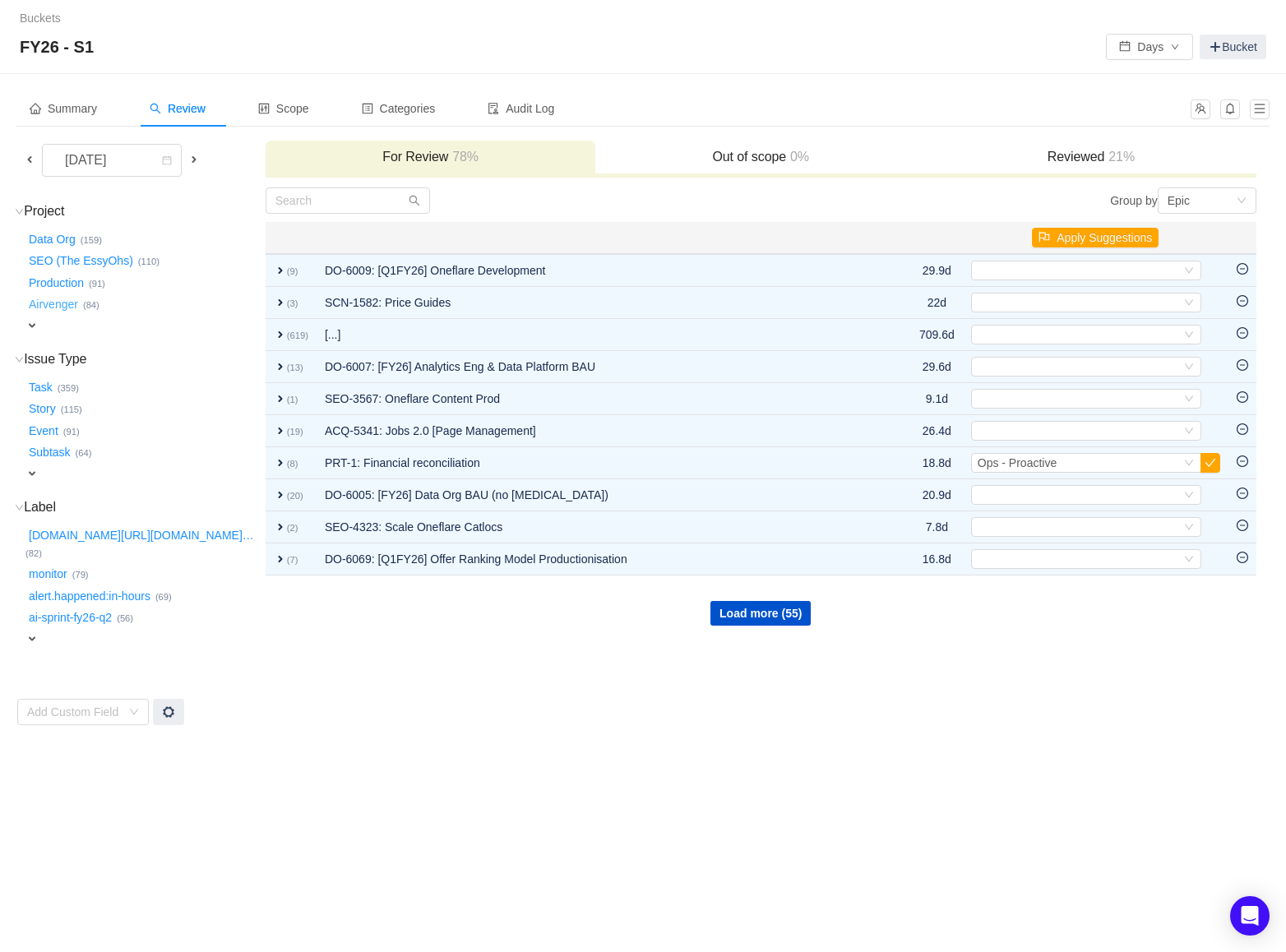
click at [44, 305] on button "Airvenger …" at bounding box center [53, 305] width 57 height 26
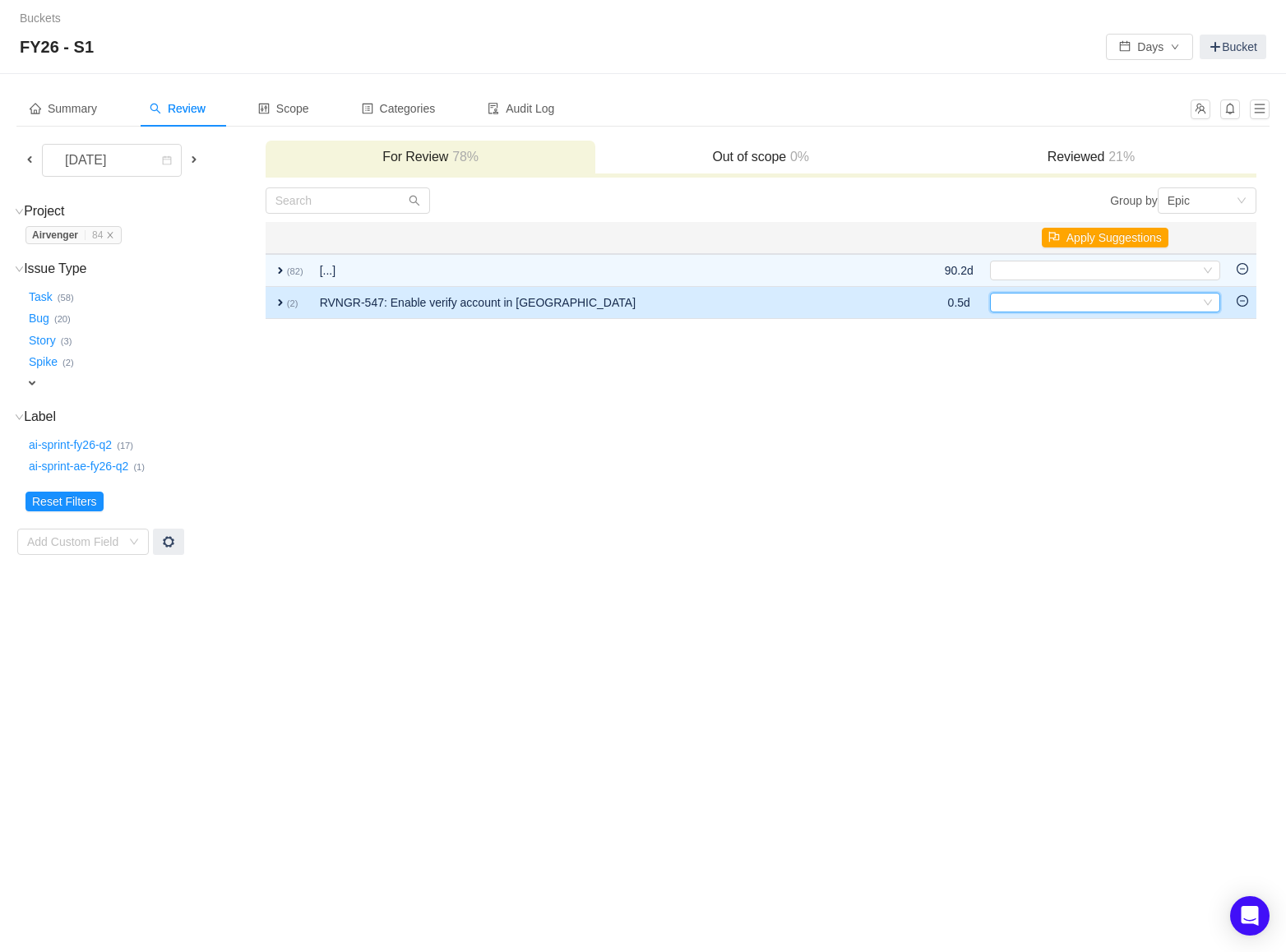
click at [1075, 295] on div "Select" at bounding box center [1097, 302] width 203 height 18
type input "l"
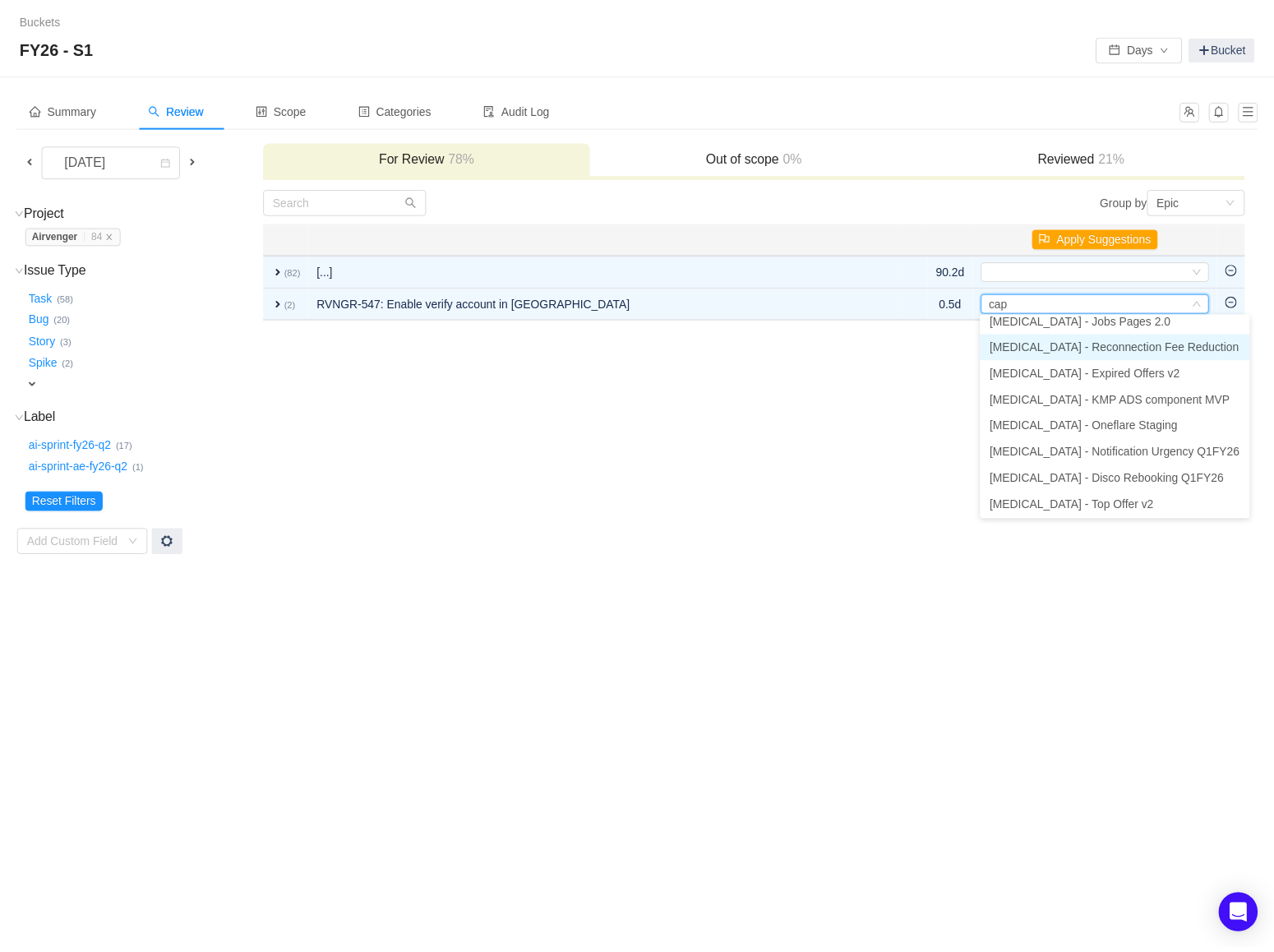
scroll to position [116, 0]
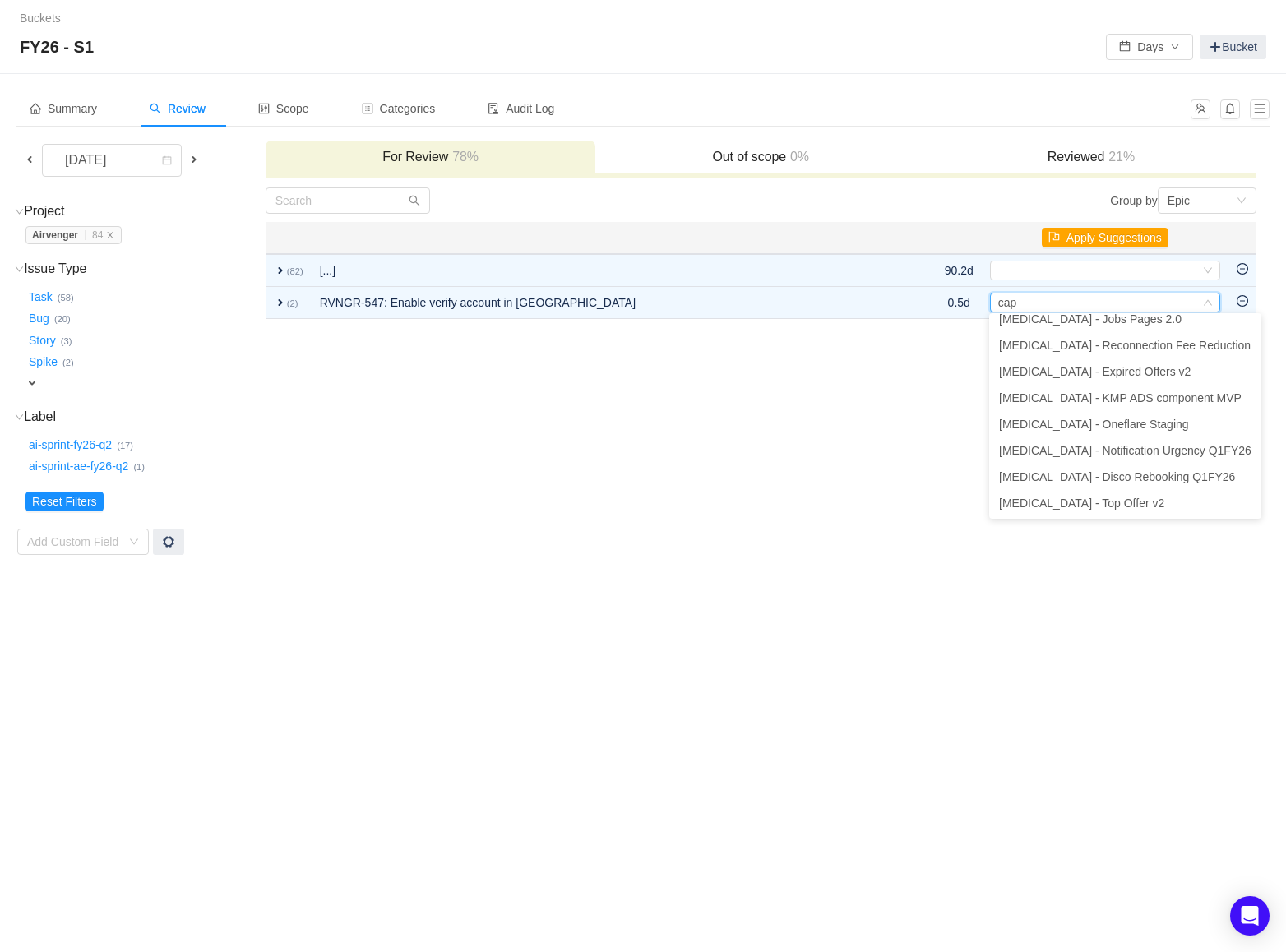
type input "cap"
click at [846, 506] on td "Group by Epic You will see tickets here after they were marked as out of scope …" at bounding box center [761, 370] width 992 height 369
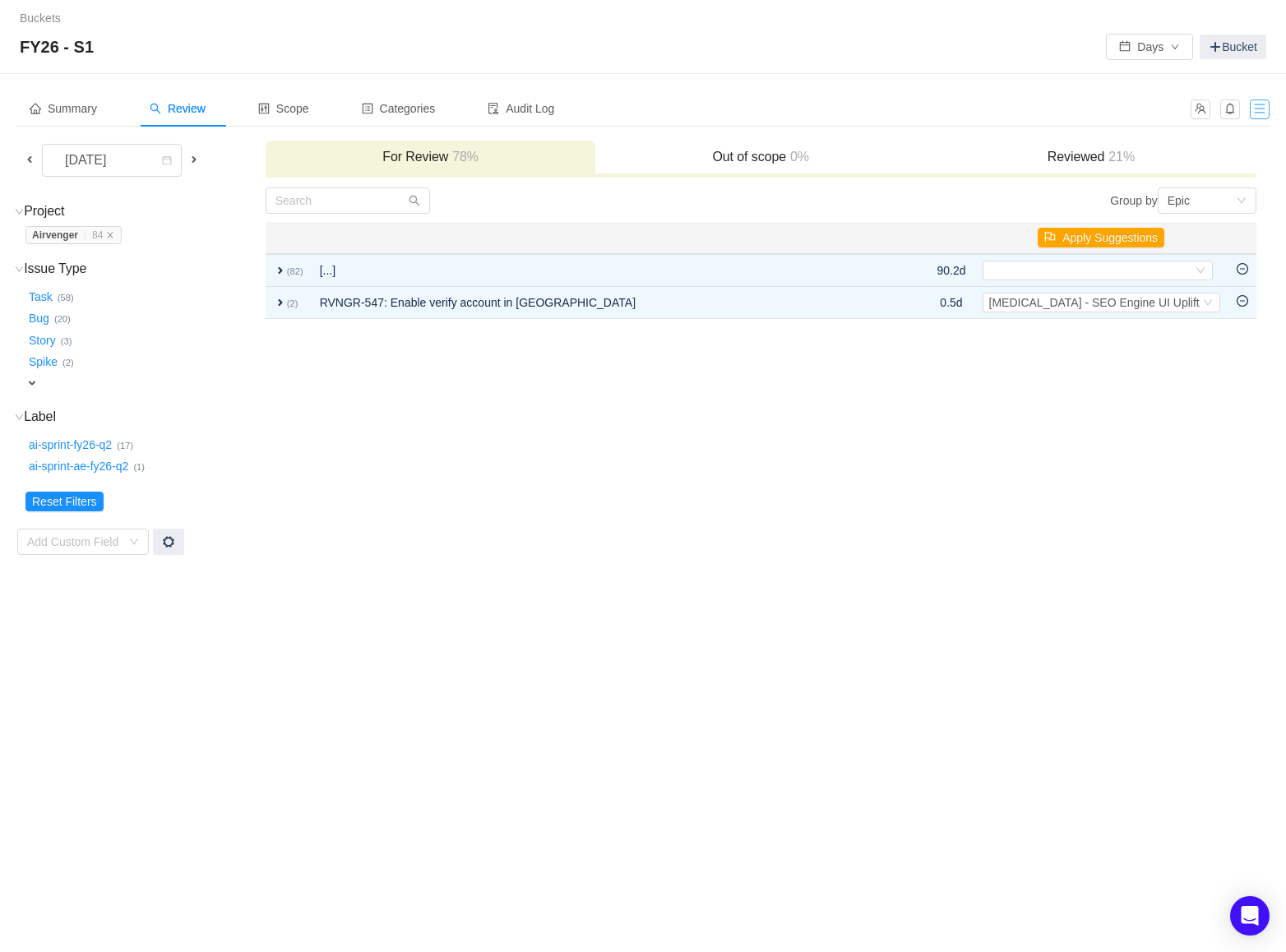
click at [1250, 112] on button "button" at bounding box center [1259, 109] width 20 height 20
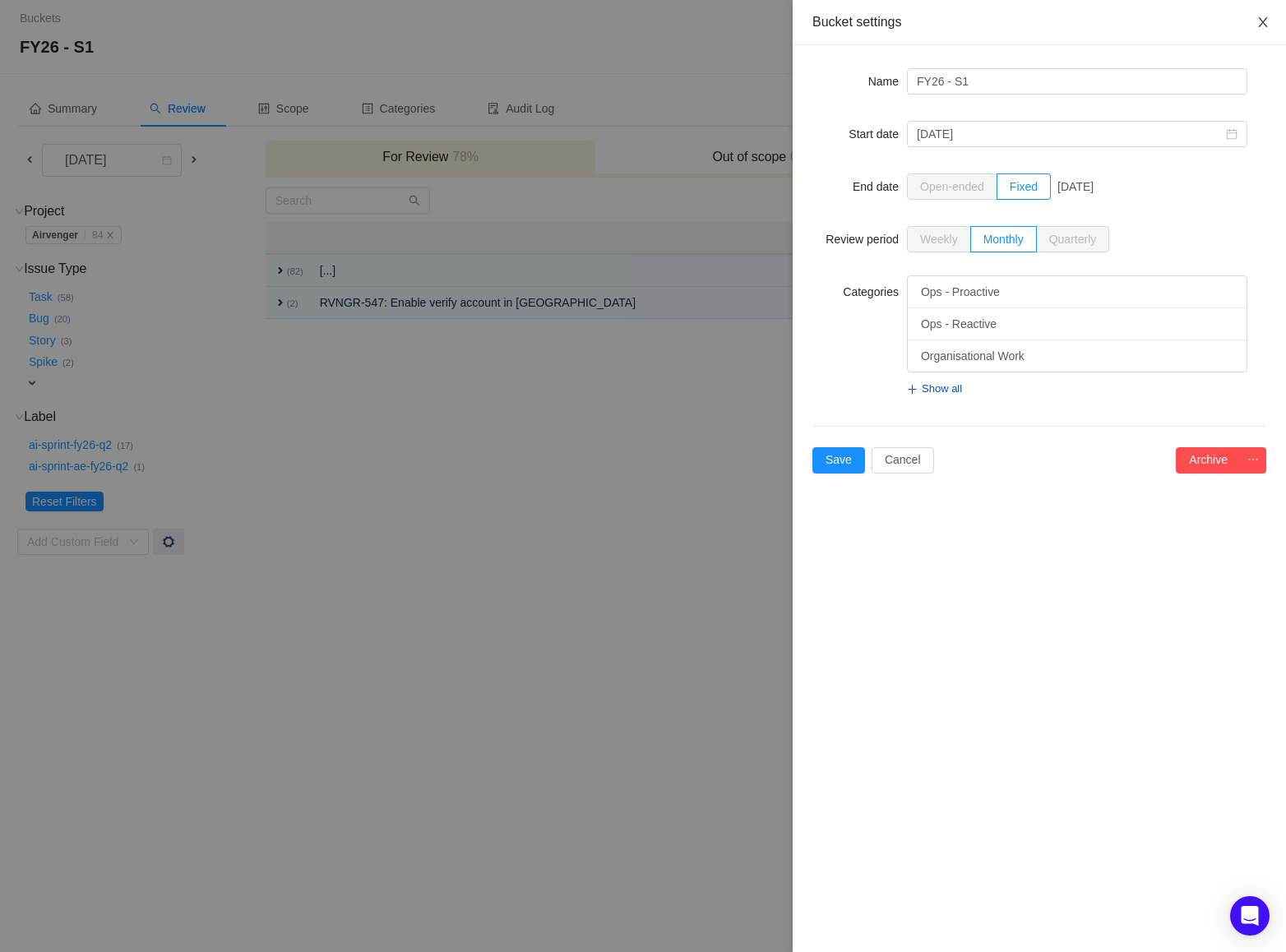
click at [1267, 25] on icon "icon: close" at bounding box center [1263, 23] width 13 height 13
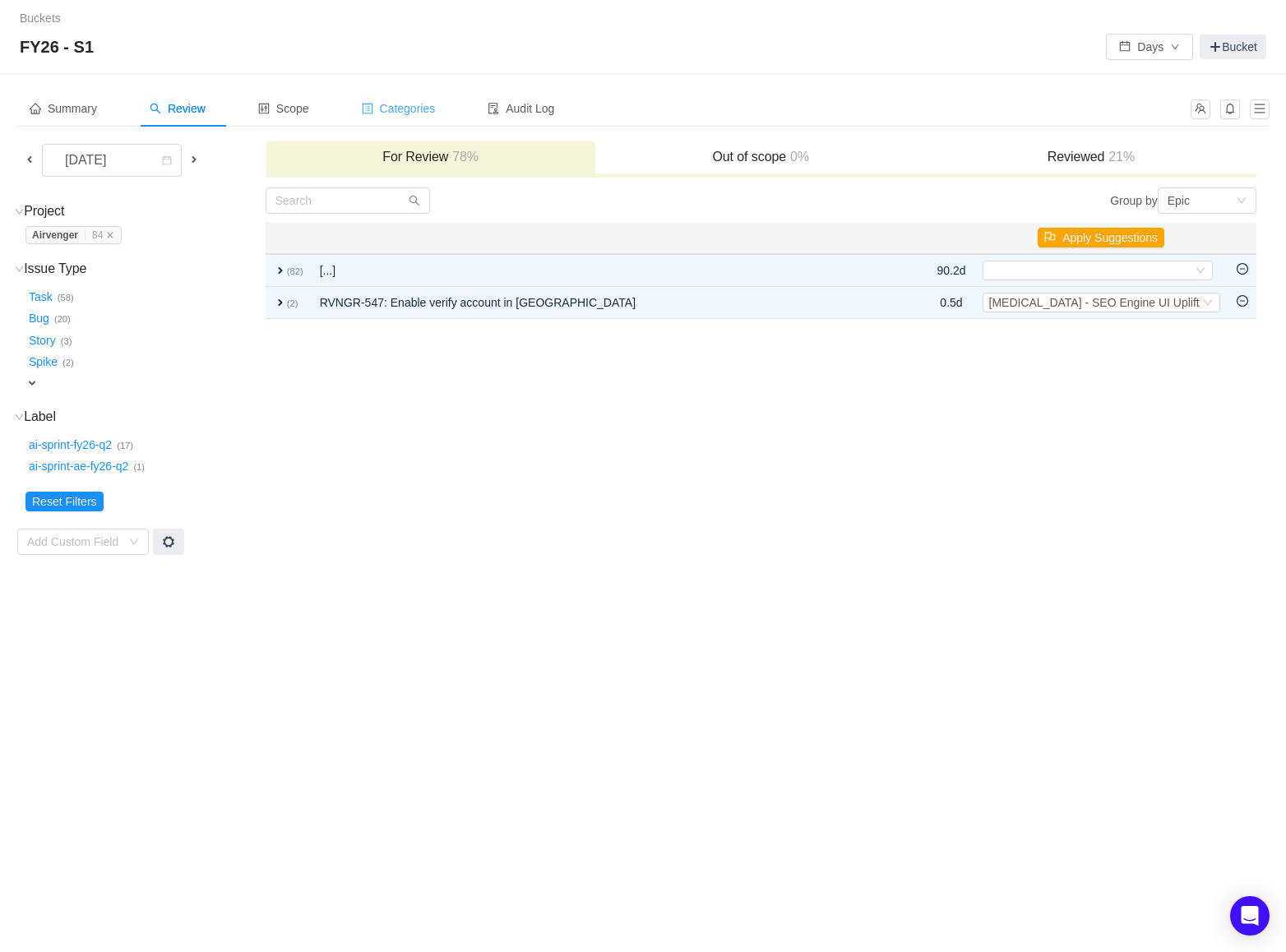
click at [421, 103] on span "Categories" at bounding box center [399, 109] width 74 height 13
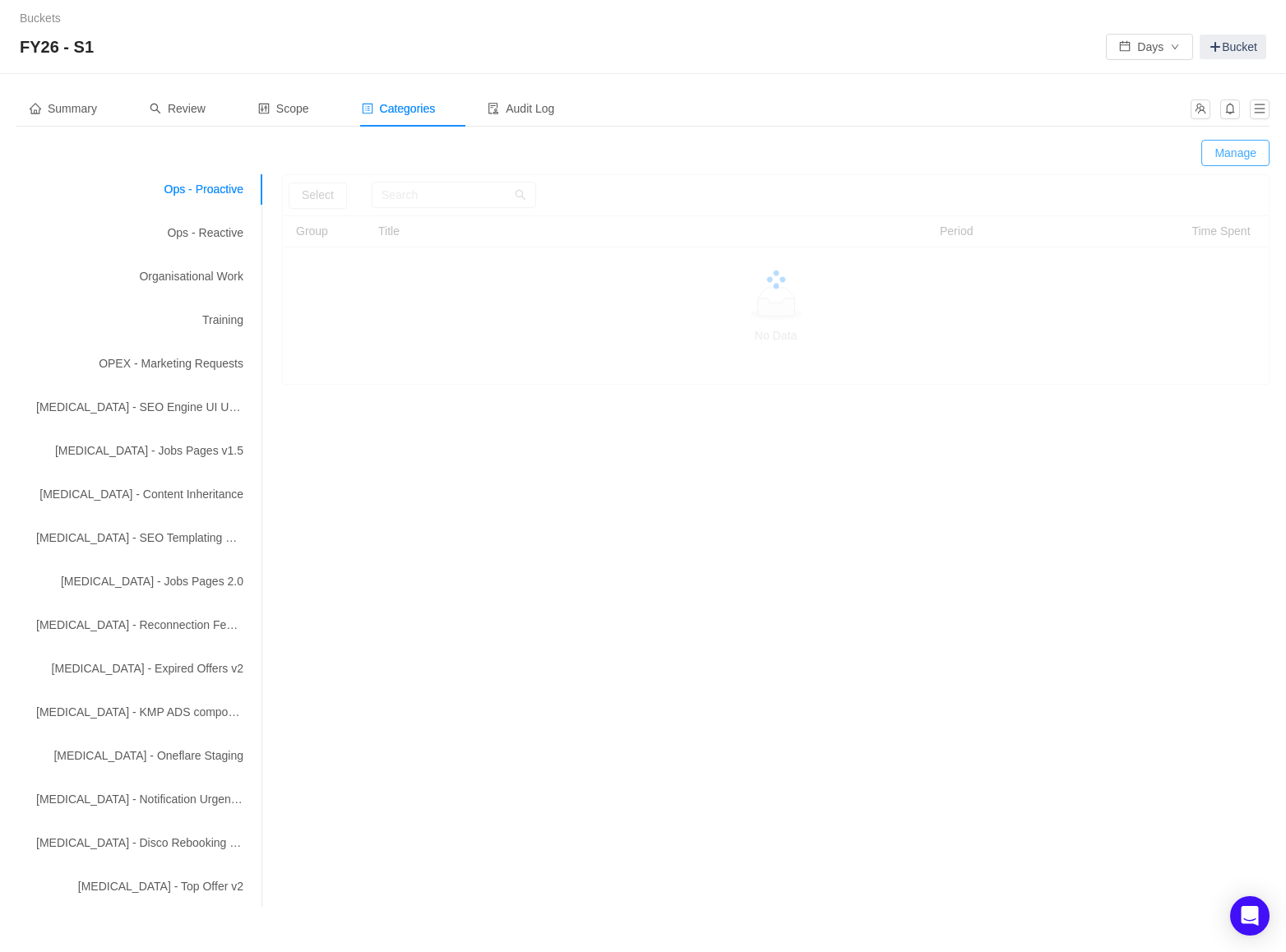
click at [1243, 162] on button "Manage" at bounding box center [1234, 153] width 68 height 26
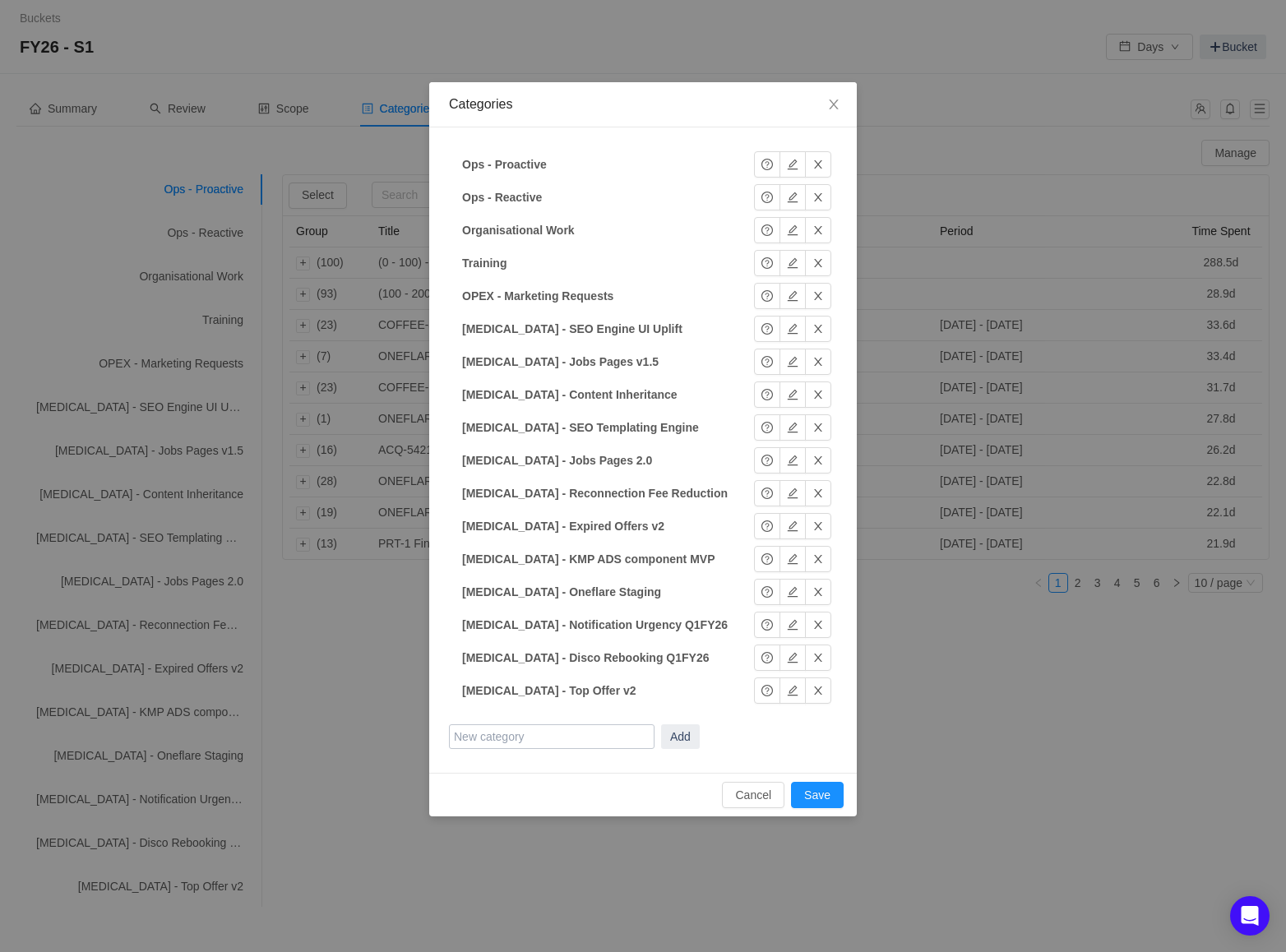
click at [598, 730] on input "text" at bounding box center [551, 736] width 205 height 24
type input "[MEDICAL_DATA] - US Legislative Reporting"
click at [684, 734] on button "Add" at bounding box center [680, 736] width 38 height 24
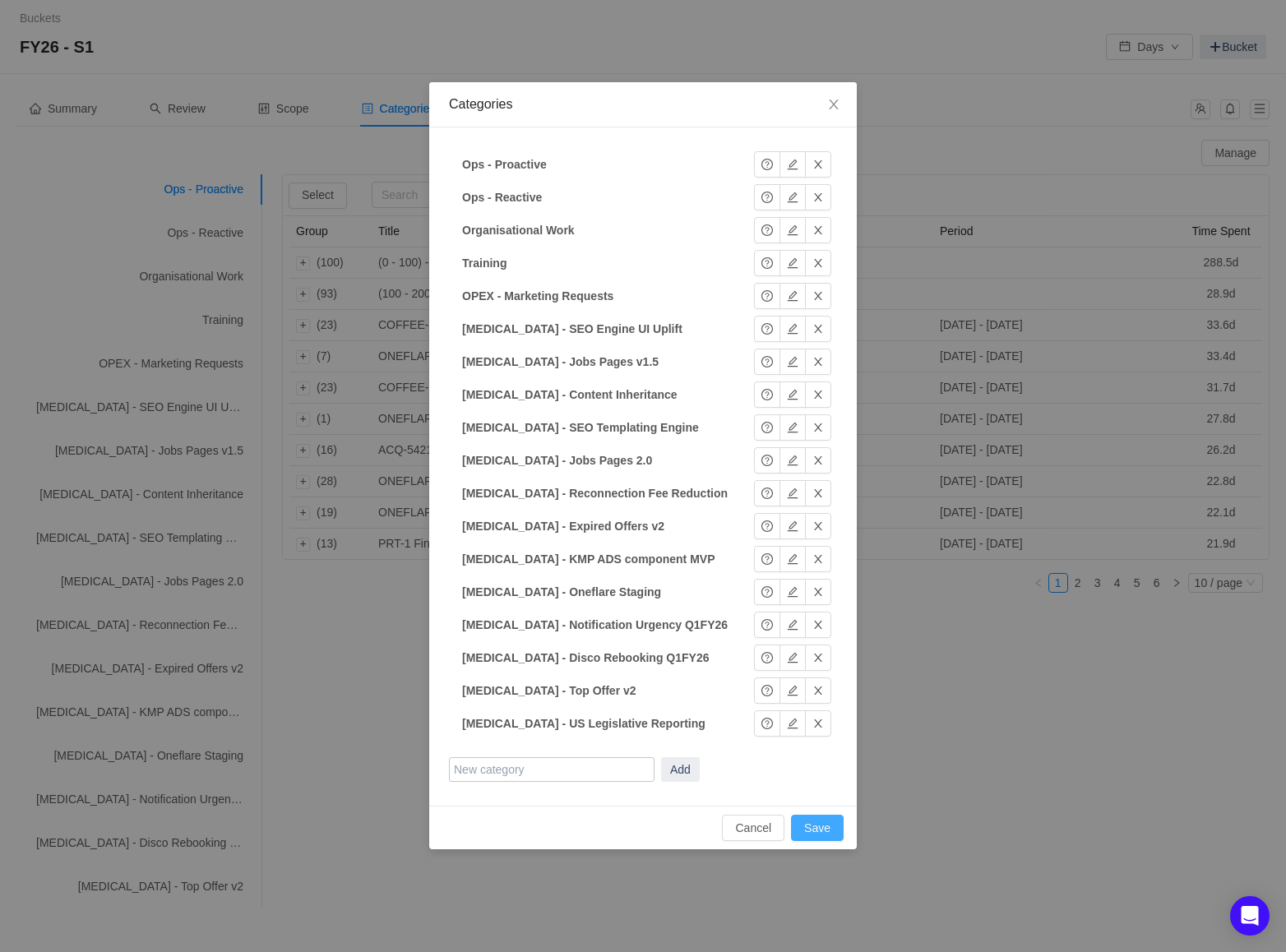
click at [820, 823] on button "Save" at bounding box center [817, 827] width 53 height 26
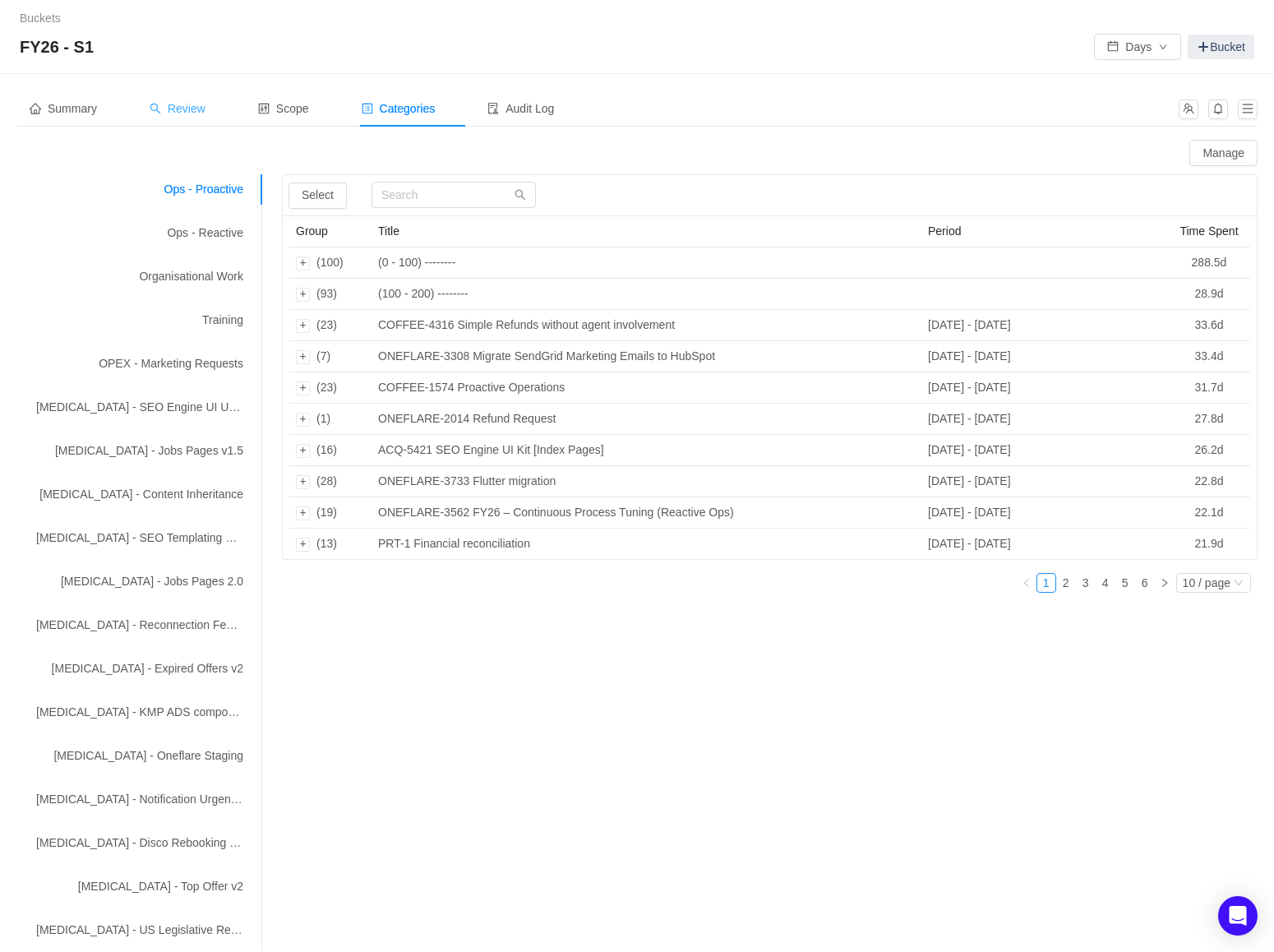
click at [171, 114] on span "Review" at bounding box center [177, 109] width 56 height 13
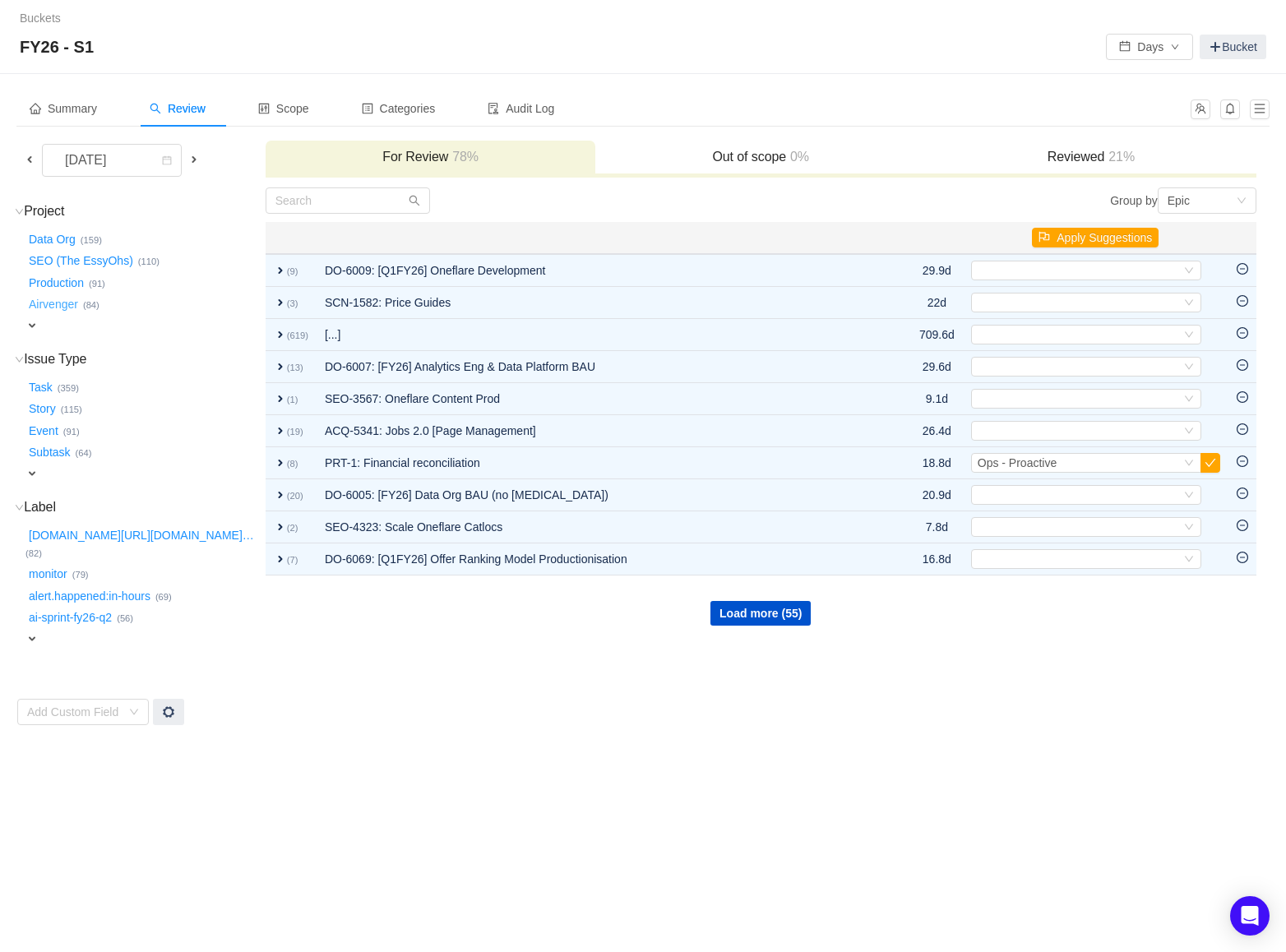
click at [62, 303] on button "Airvenger …" at bounding box center [53, 305] width 57 height 26
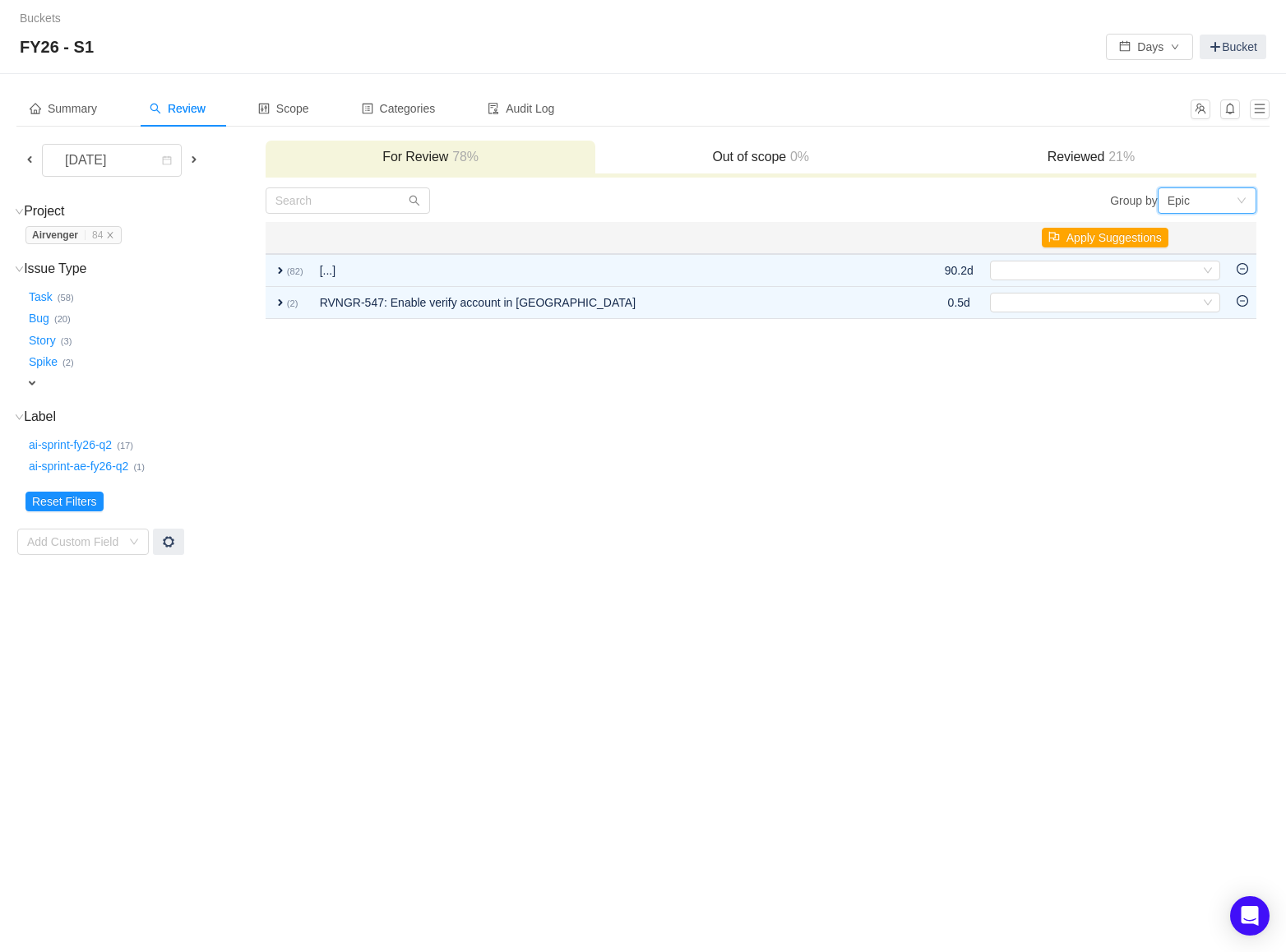
click at [1197, 203] on div "Epic" at bounding box center [1201, 201] width 68 height 24
click at [1005, 454] on td "Group by Epic You will see tickets here after they were marked as out of scope …" at bounding box center [761, 370] width 992 height 369
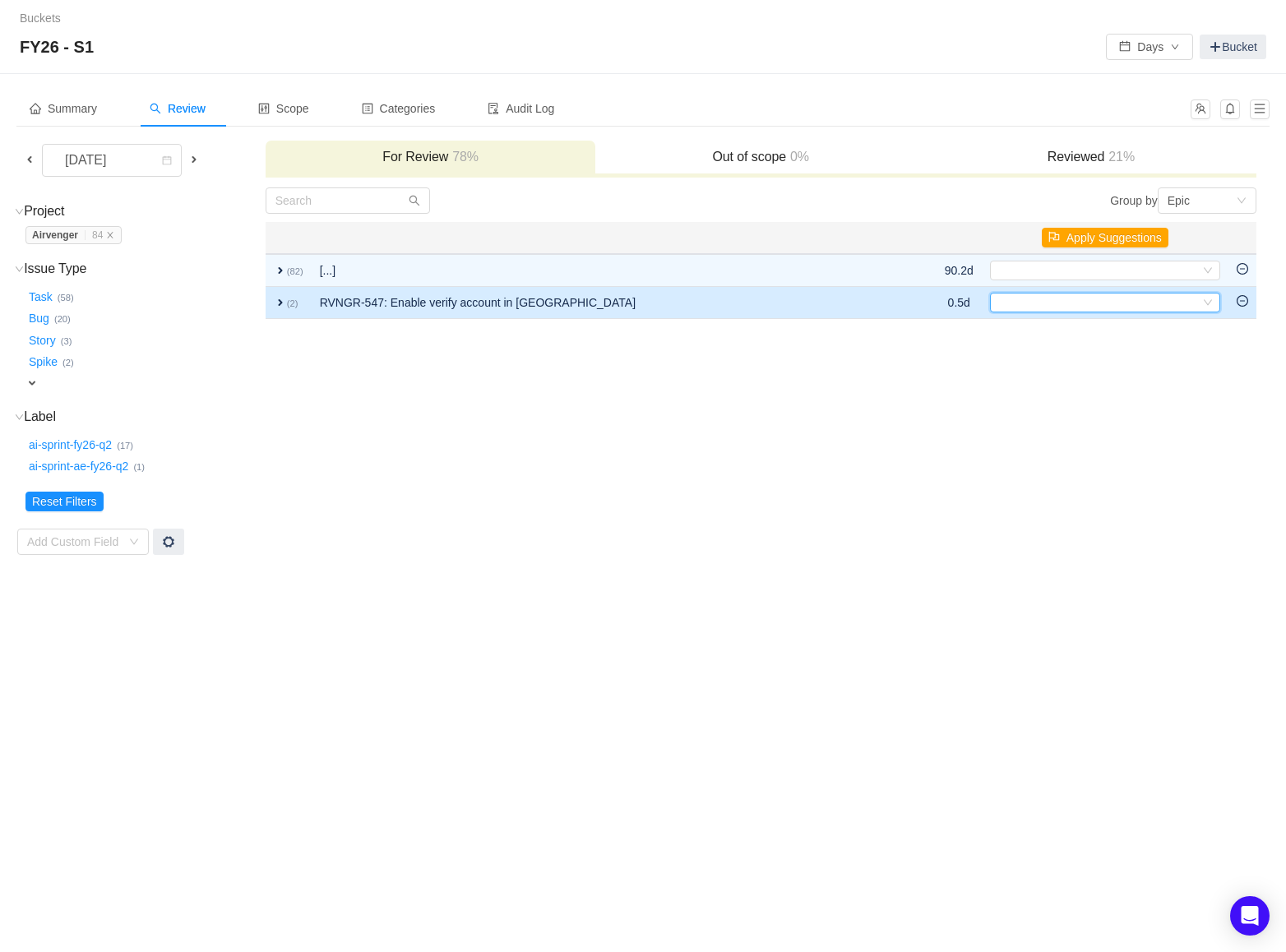
click at [1208, 295] on div "Select" at bounding box center [1104, 302] width 230 height 20
type input "leg"
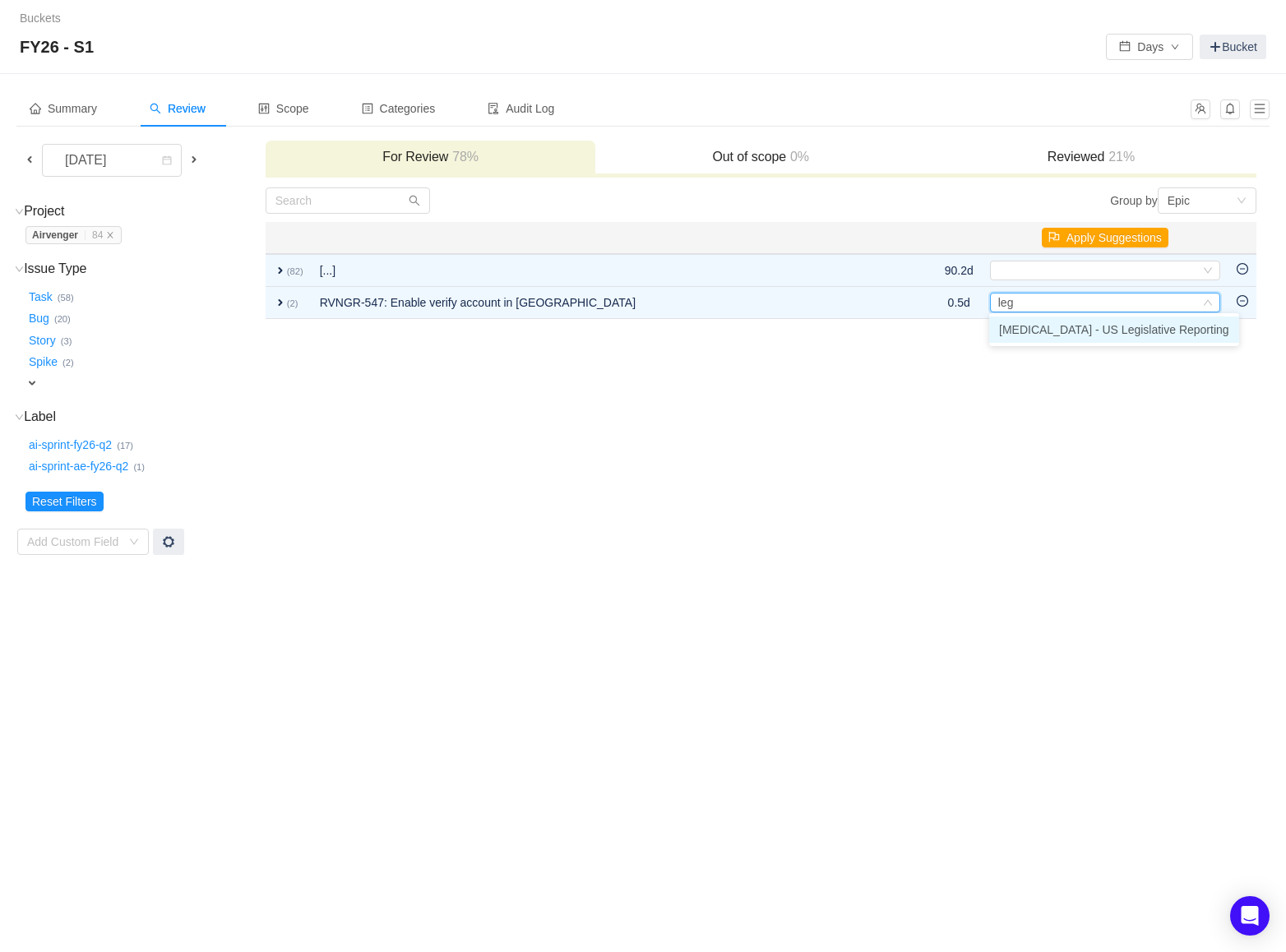
click at [1146, 320] on li "[MEDICAL_DATA] - US Legislative Reporting" at bounding box center [1113, 329] width 250 height 26
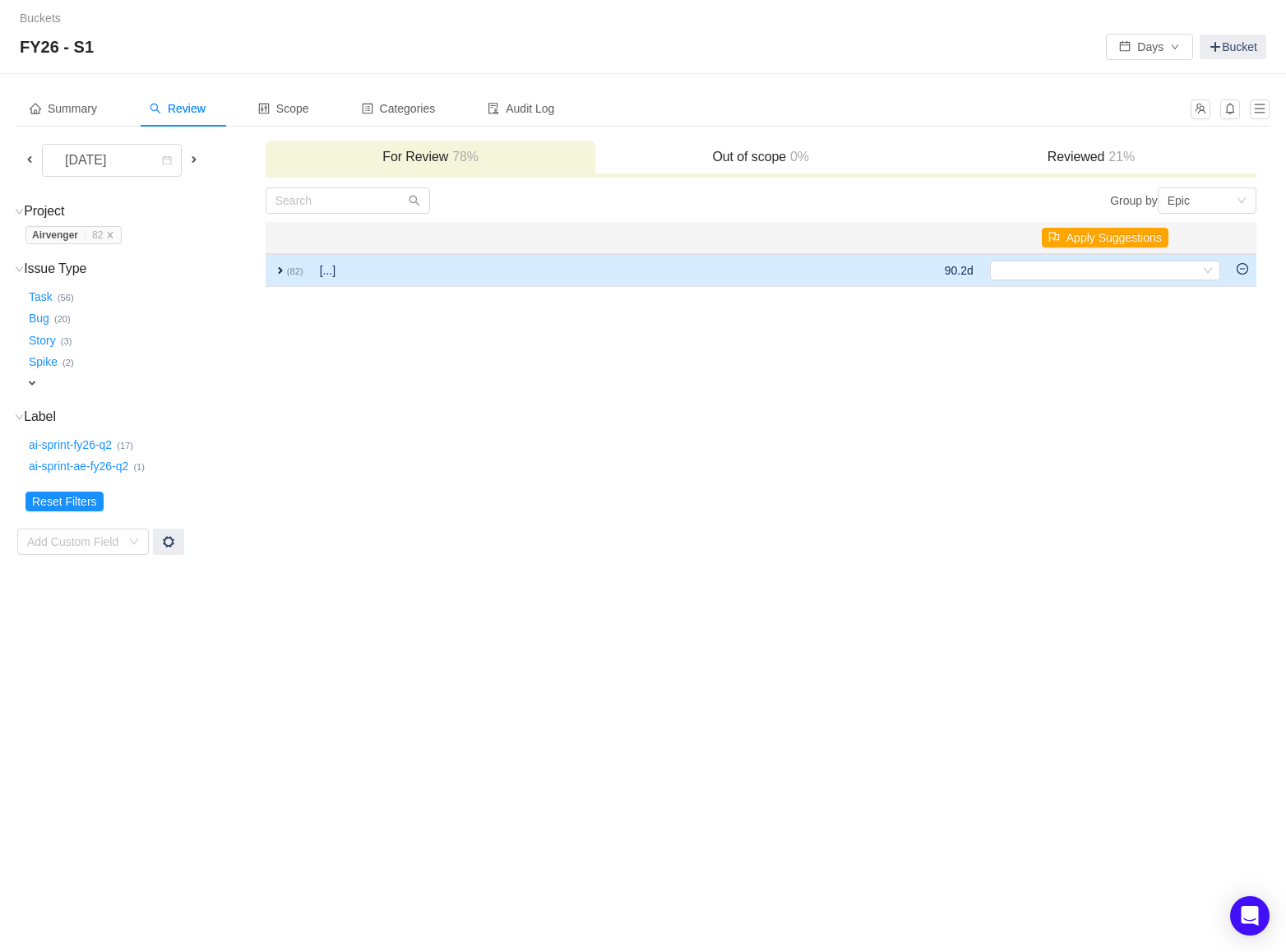
click at [280, 267] on span "expand" at bounding box center [280, 270] width 13 height 13
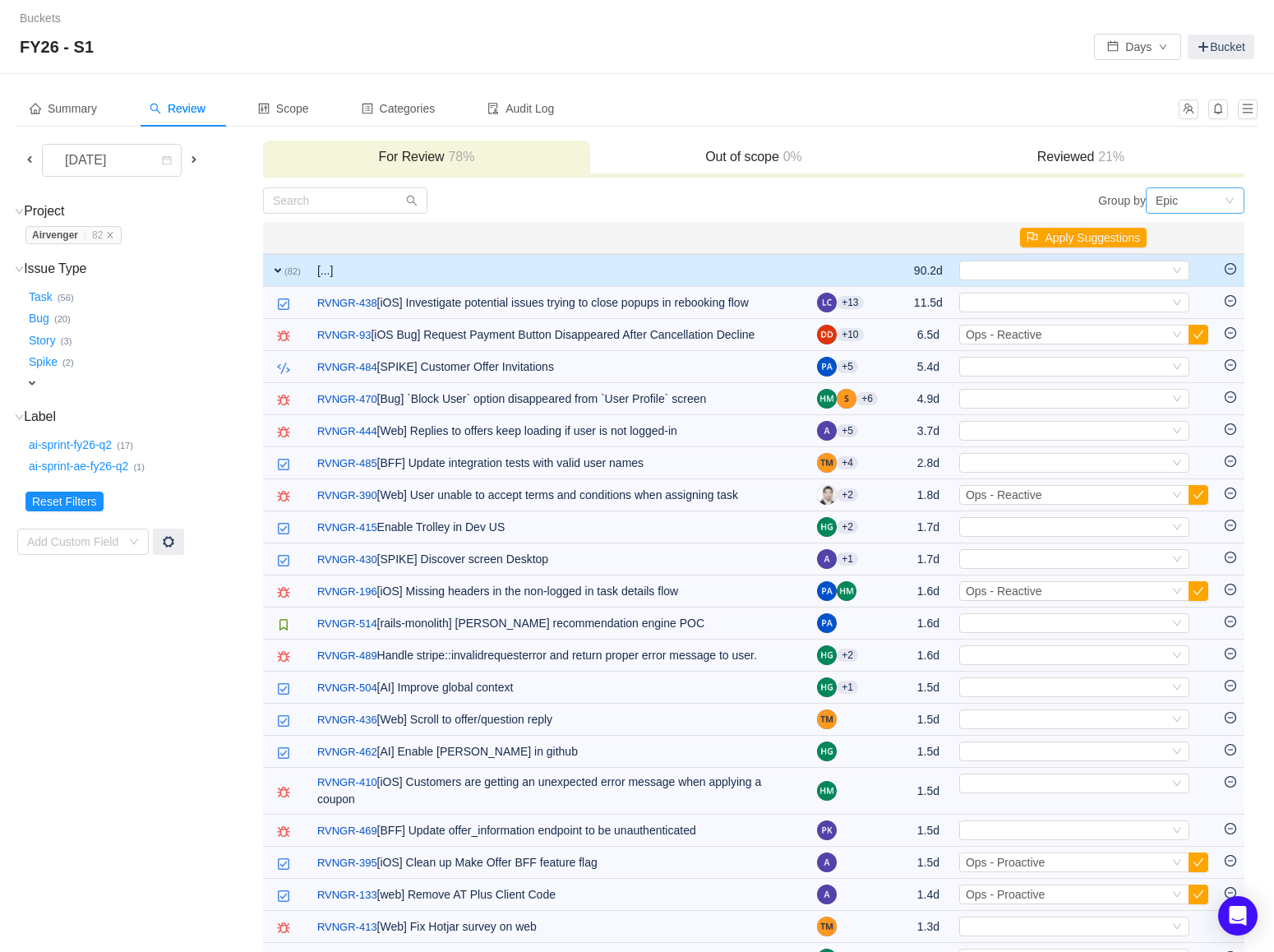
click at [1225, 202] on icon "icon: down" at bounding box center [1230, 201] width 10 height 10
click at [1180, 289] on li "Issue Type" at bounding box center [1194, 284] width 99 height 26
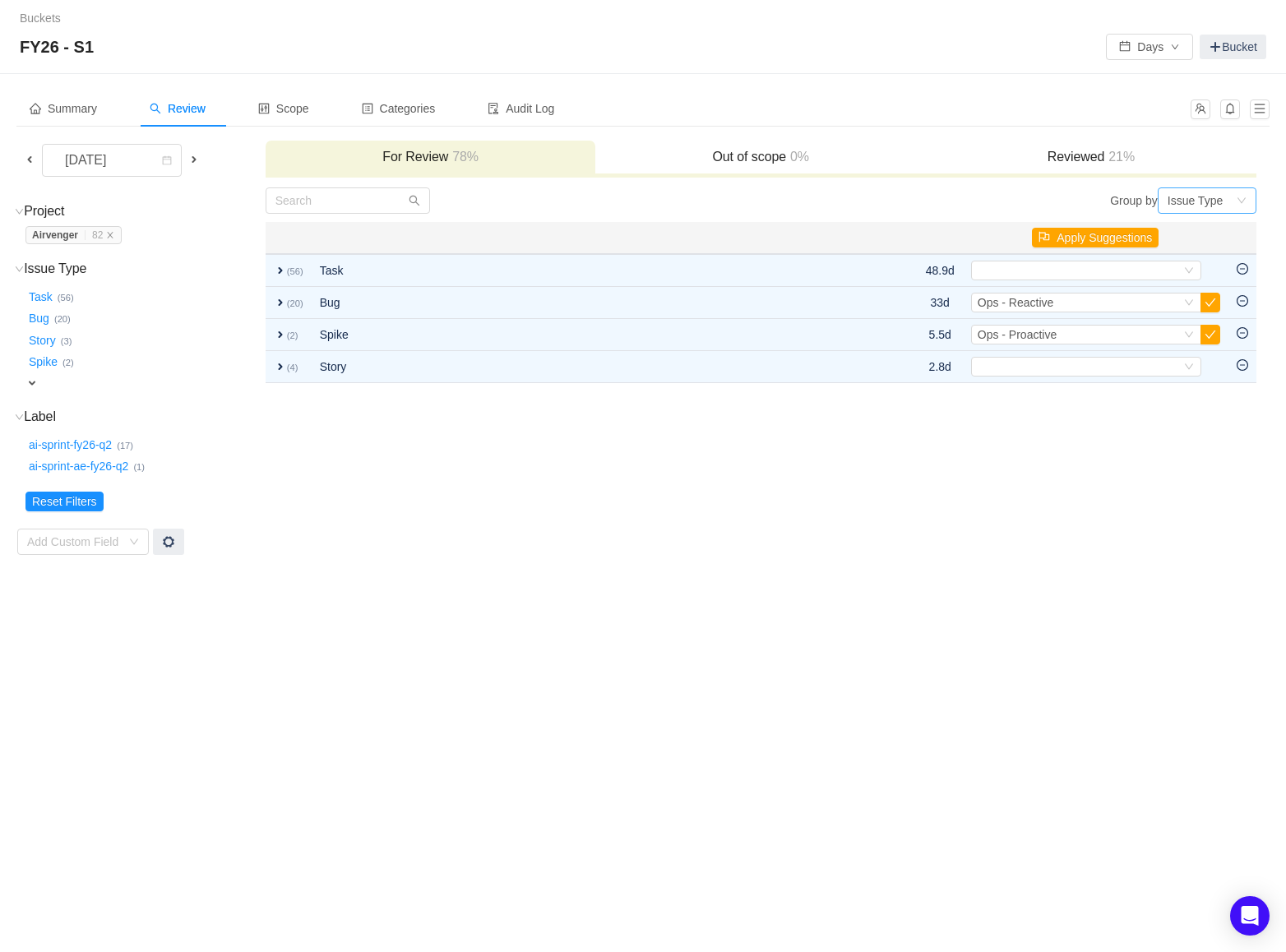
click at [1221, 198] on div "Issue Type" at bounding box center [1194, 201] width 55 height 24
click at [1187, 256] on li "Epic" at bounding box center [1205, 258] width 98 height 26
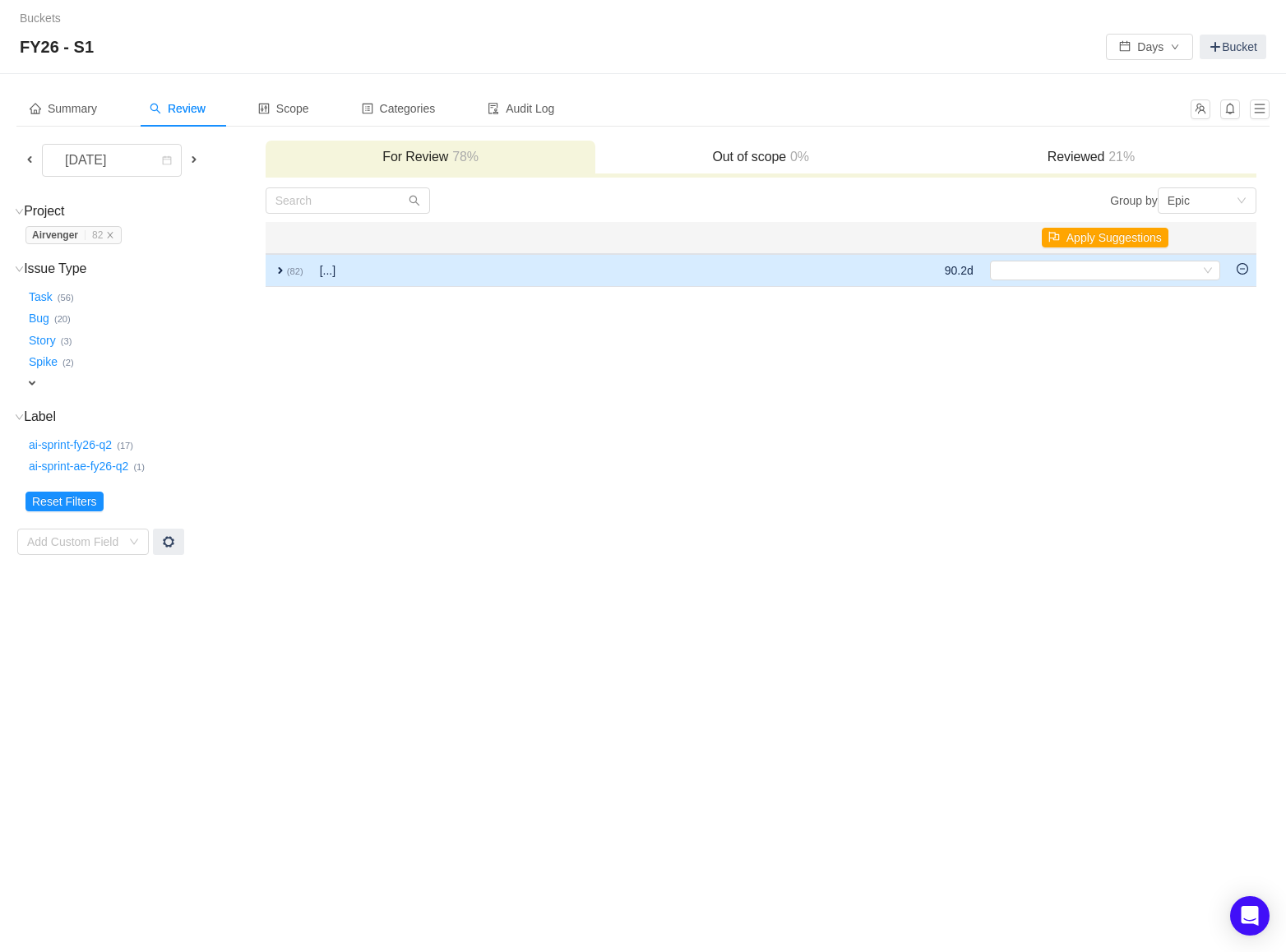
click at [278, 264] on span "expand" at bounding box center [280, 270] width 13 height 13
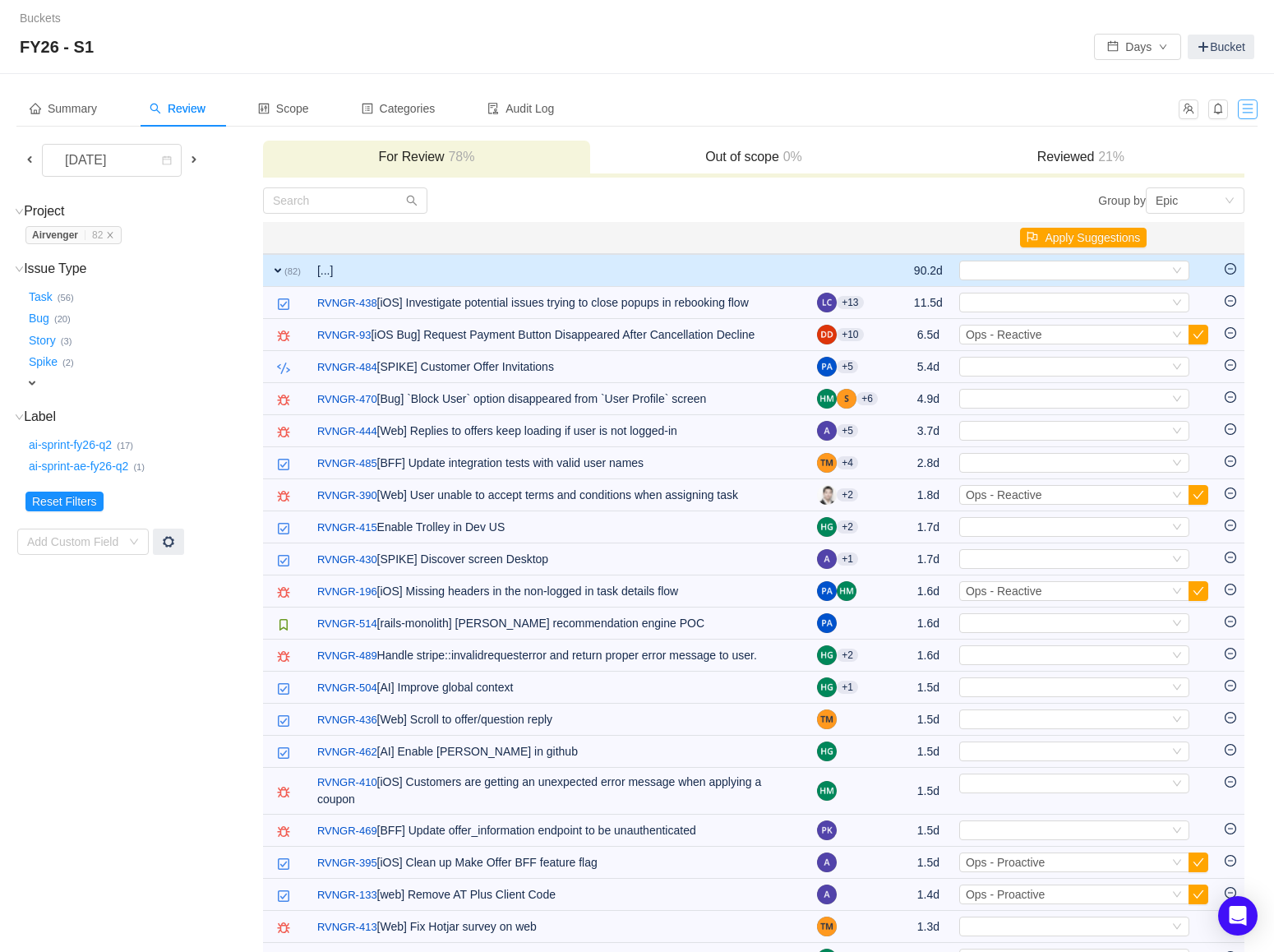
click at [1251, 108] on button "button" at bounding box center [1248, 109] width 20 height 20
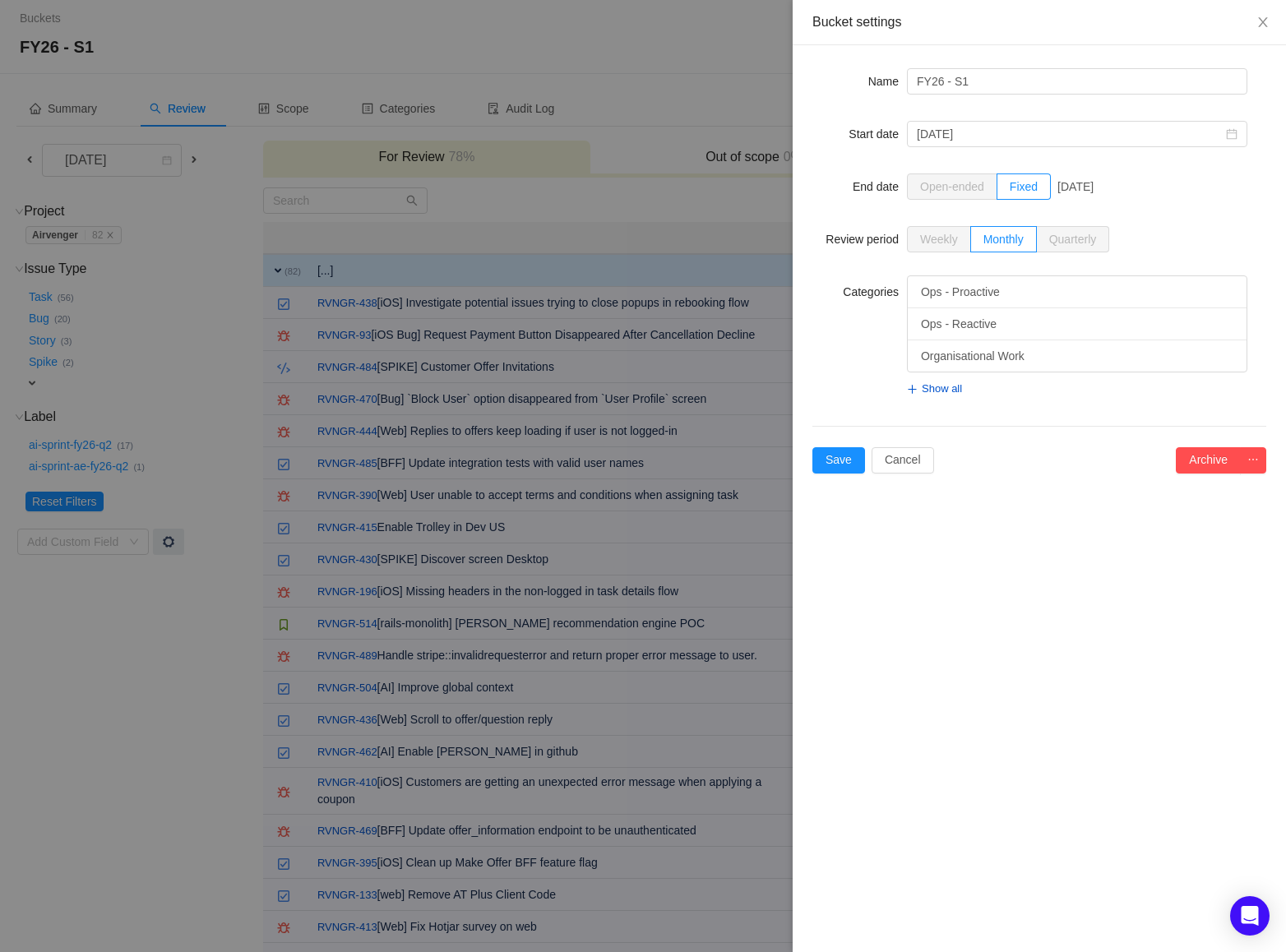
click at [415, 110] on div at bounding box center [643, 476] width 1286 height 952
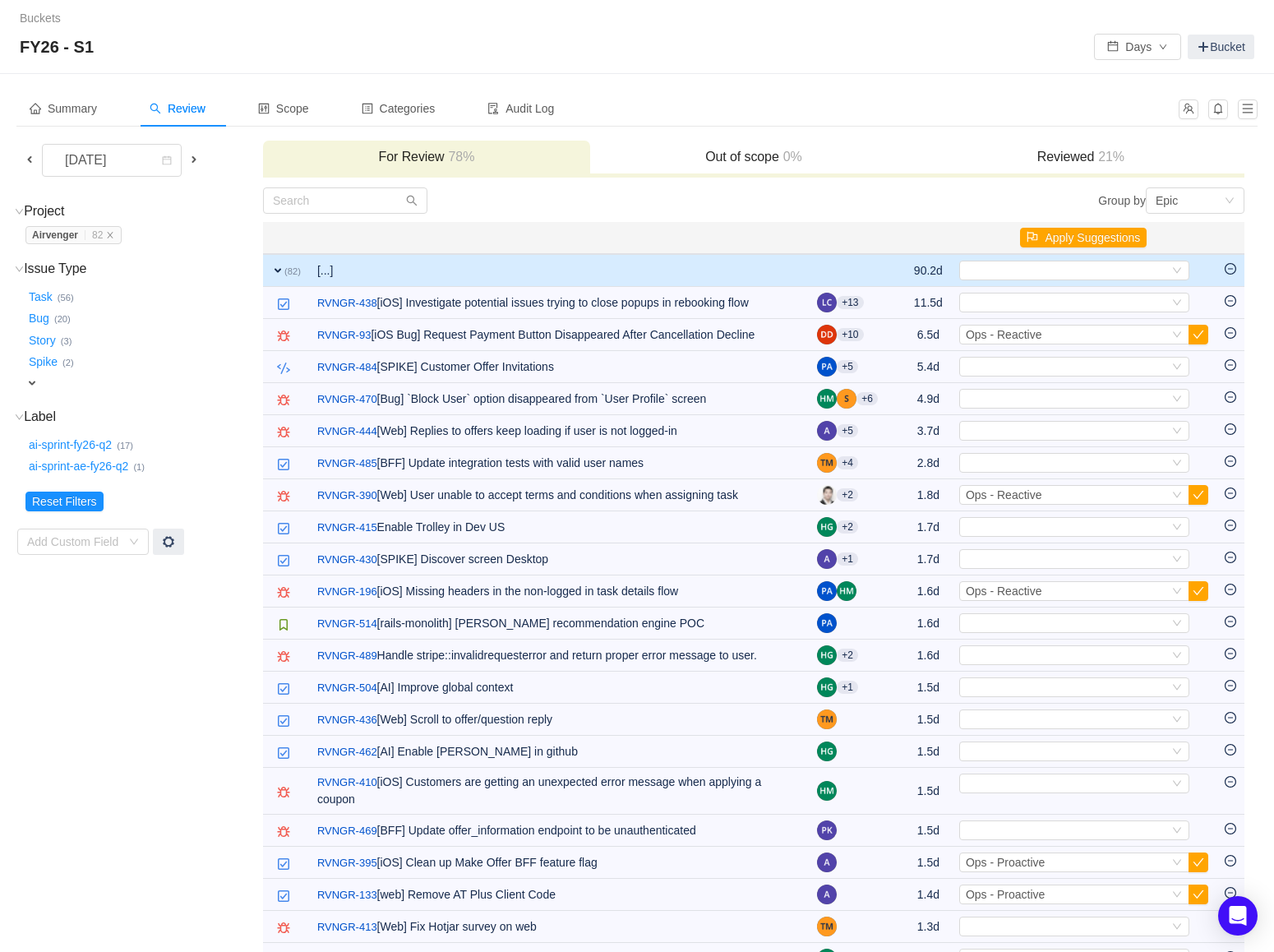
click at [1274, 110] on div "Bucket settings Name FY26 - S1 Start date July, 2025 End date Open-ended Fixed …" at bounding box center [1274, 476] width 0 height 952
click at [418, 110] on span "Categories" at bounding box center [399, 109] width 74 height 13
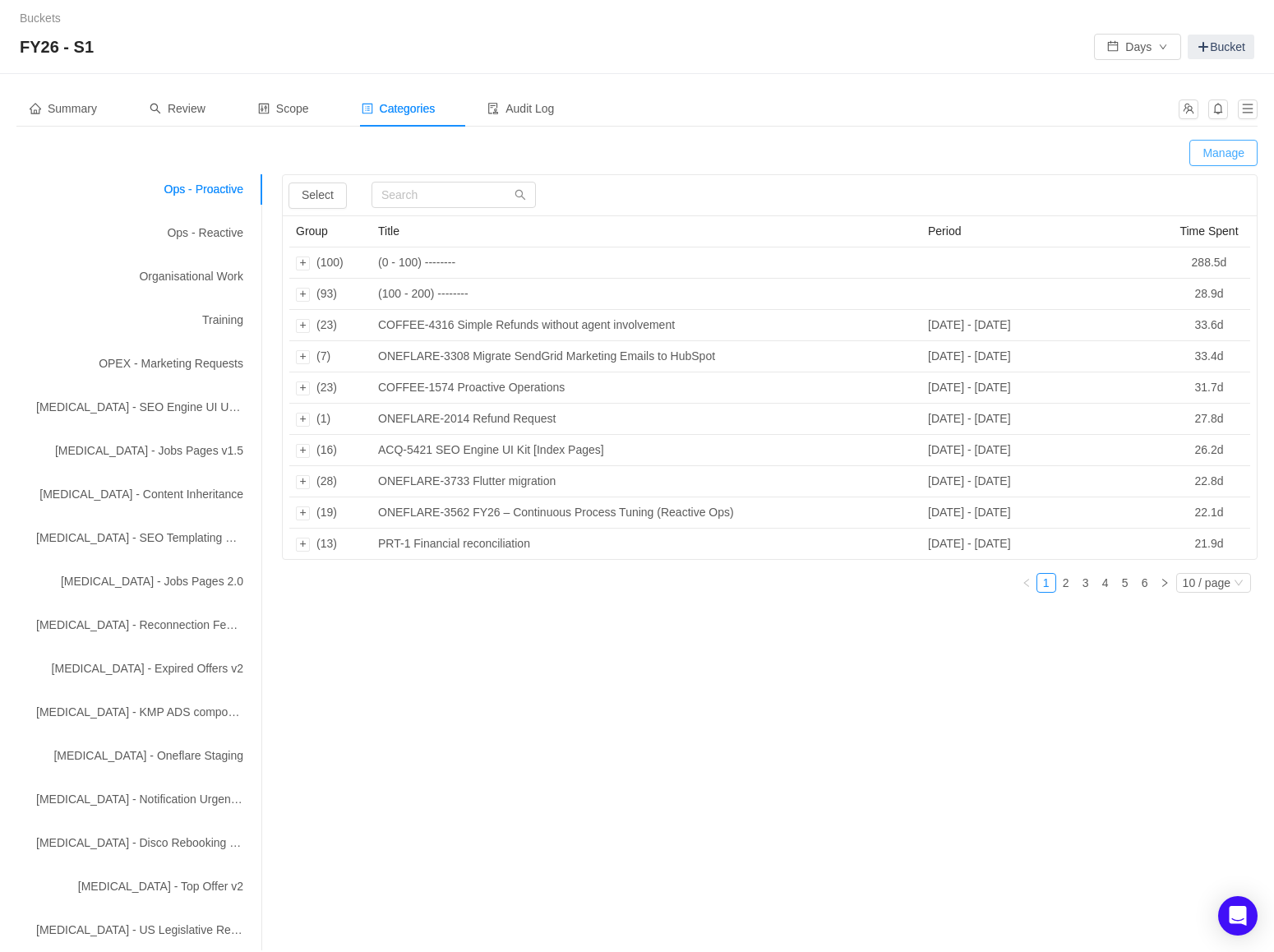
click at [1213, 155] on button "Manage" at bounding box center [1223, 153] width 68 height 26
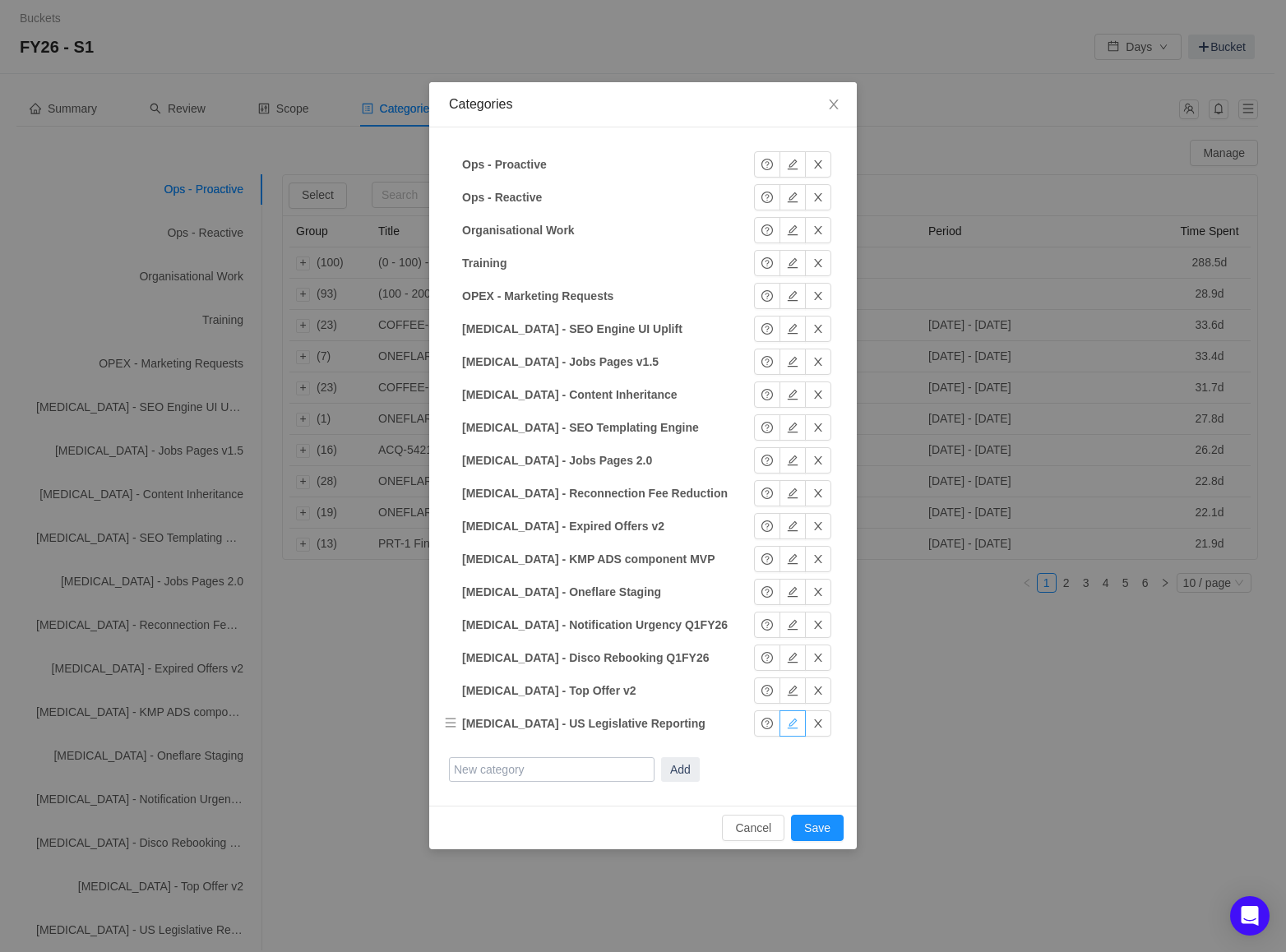
click at [779, 724] on button "button" at bounding box center [793, 723] width 26 height 26
click at [482, 724] on input "[MEDICAL_DATA] - US Legislative Reporting" at bounding box center [564, 723] width 205 height 24
type input "OPEX - US Legislative Reporting"
click at [754, 722] on button "Okay" at bounding box center [780, 723] width 53 height 26
click at [818, 821] on button "Save" at bounding box center [817, 827] width 53 height 26
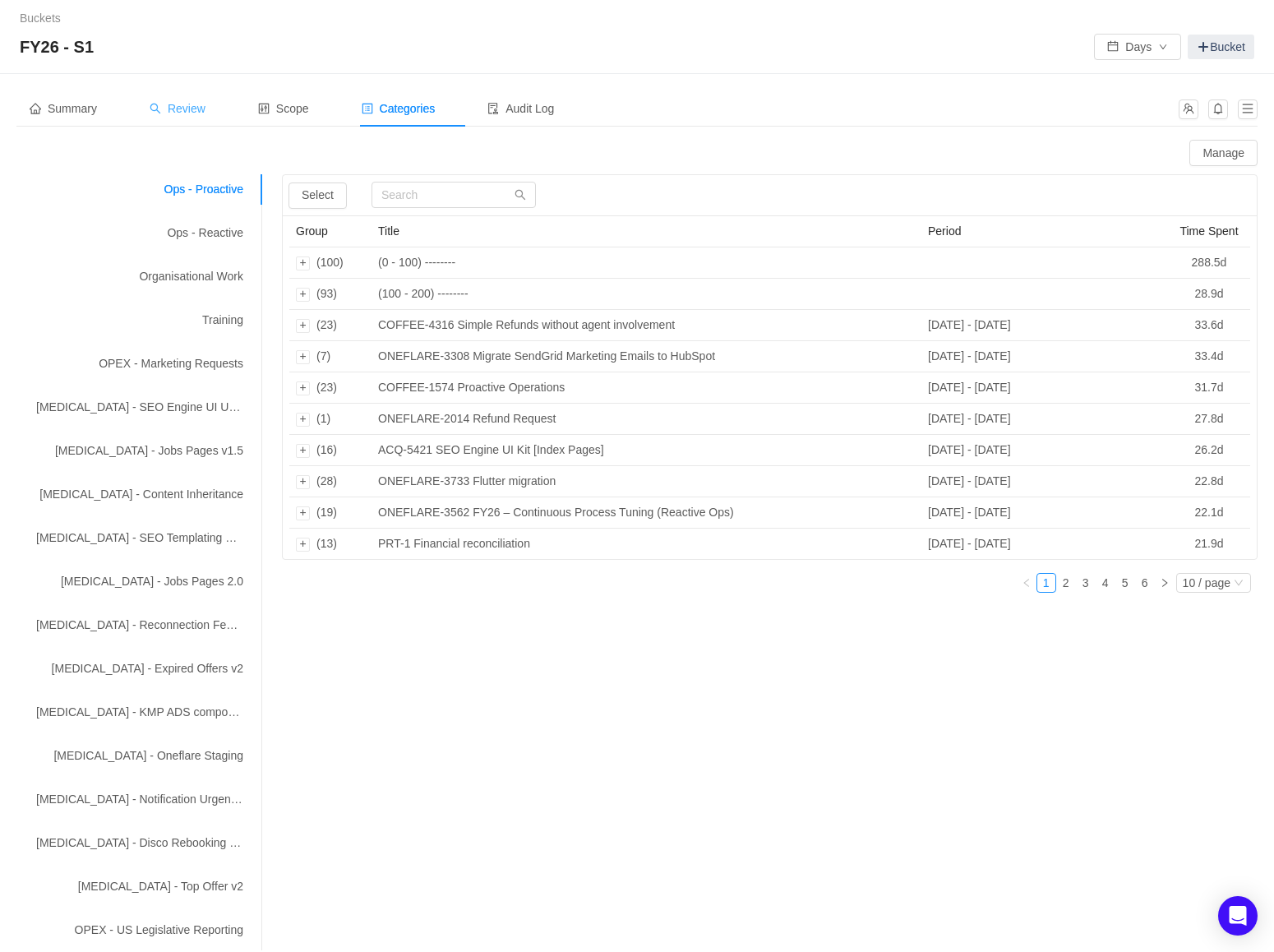
click at [184, 109] on span "Review" at bounding box center [177, 109] width 56 height 13
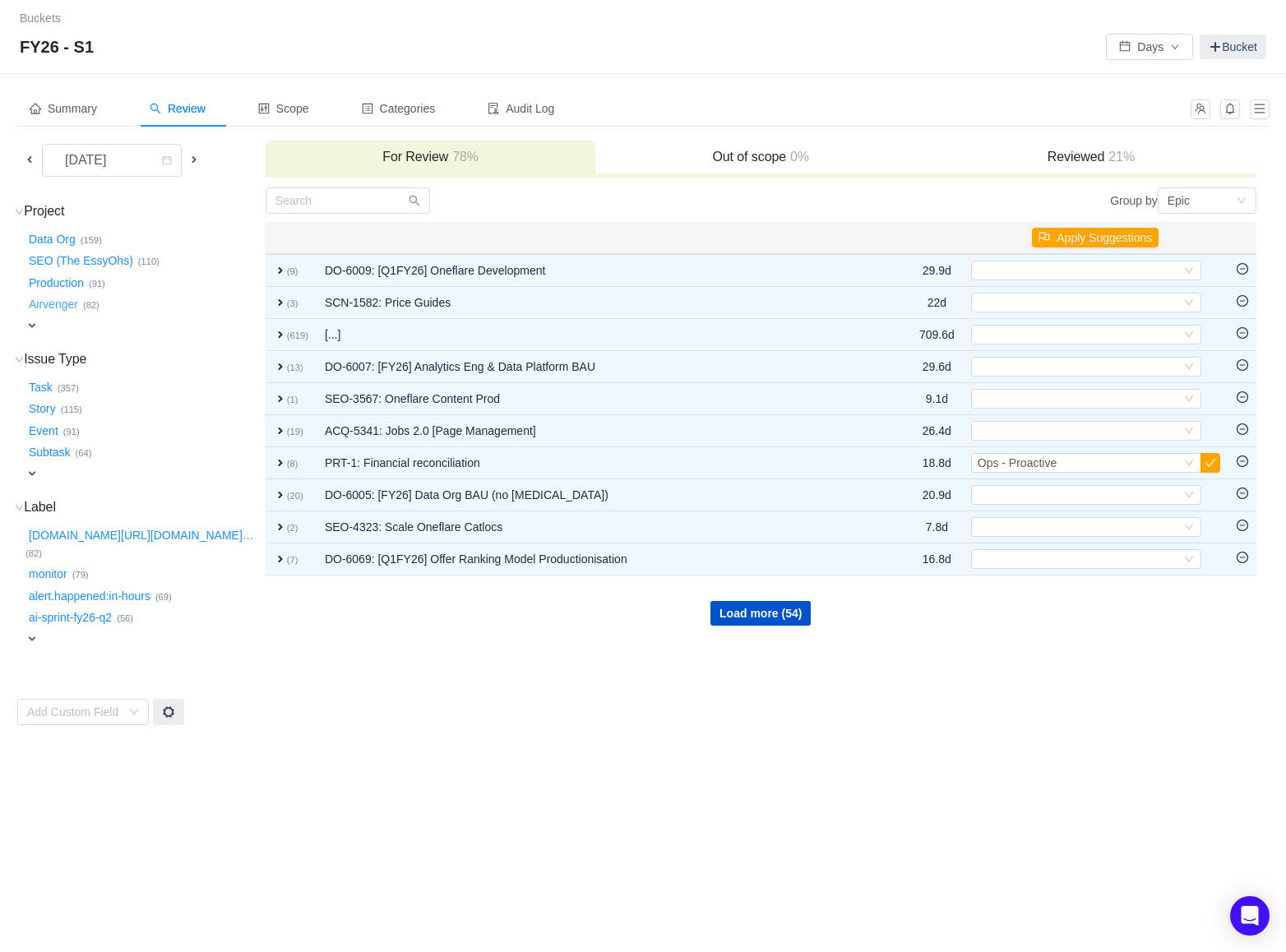
click at [50, 307] on button "Airvenger …" at bounding box center [53, 305] width 57 height 26
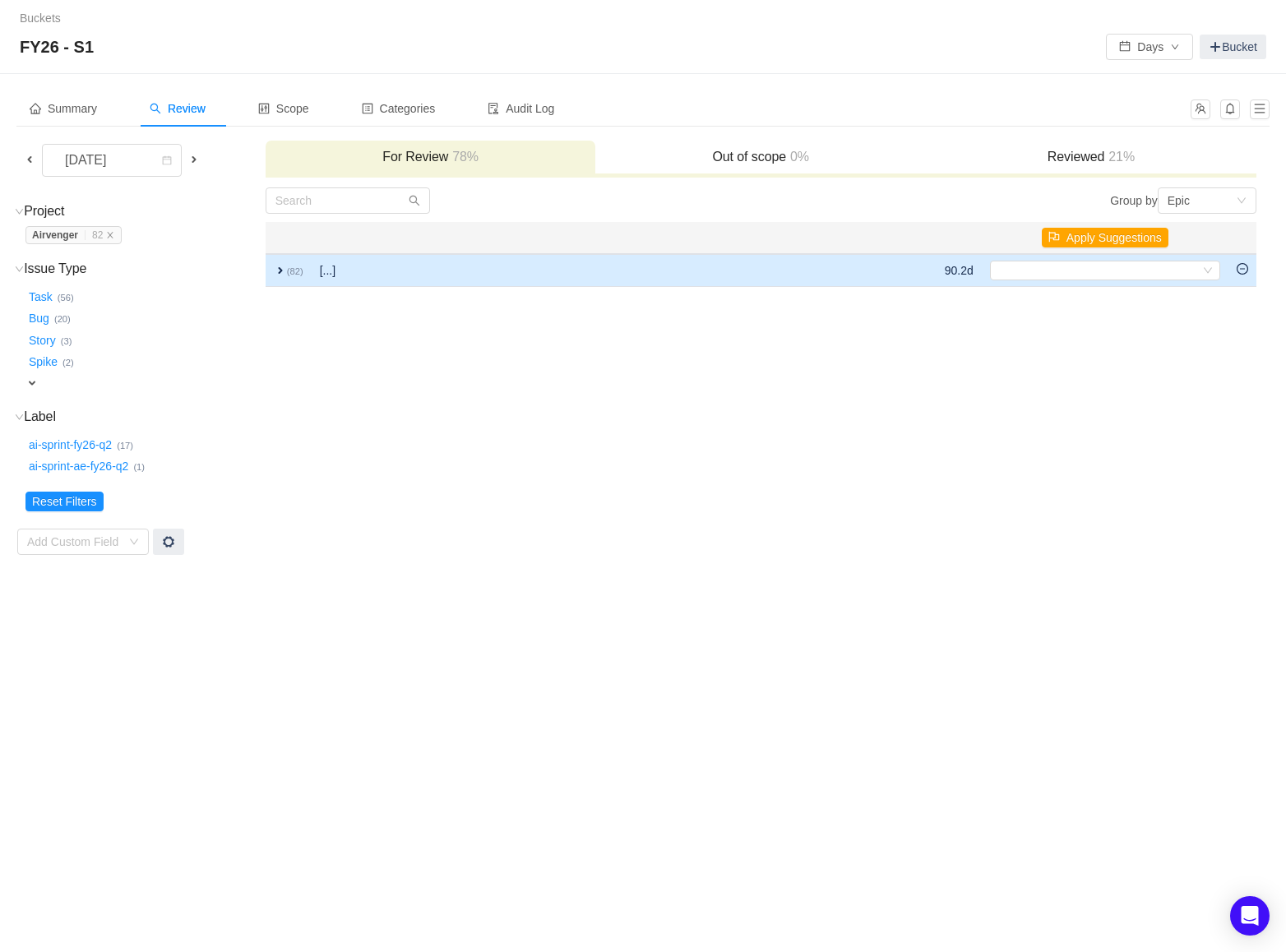
click at [276, 265] on span "expand" at bounding box center [280, 270] width 13 height 13
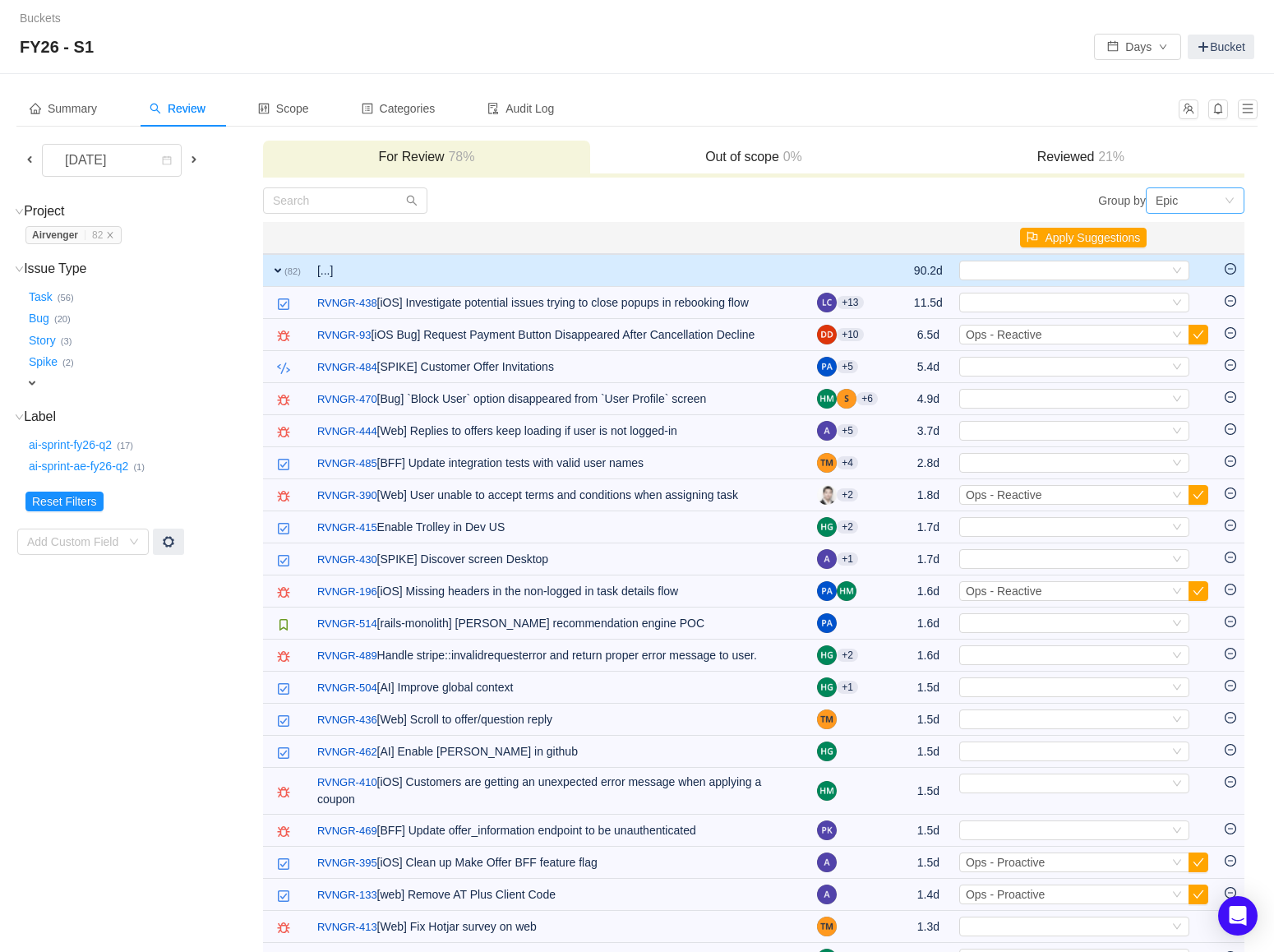
click at [1201, 201] on div "Epic" at bounding box center [1190, 201] width 68 height 24
click at [1184, 289] on li "Issue Type" at bounding box center [1194, 284] width 99 height 26
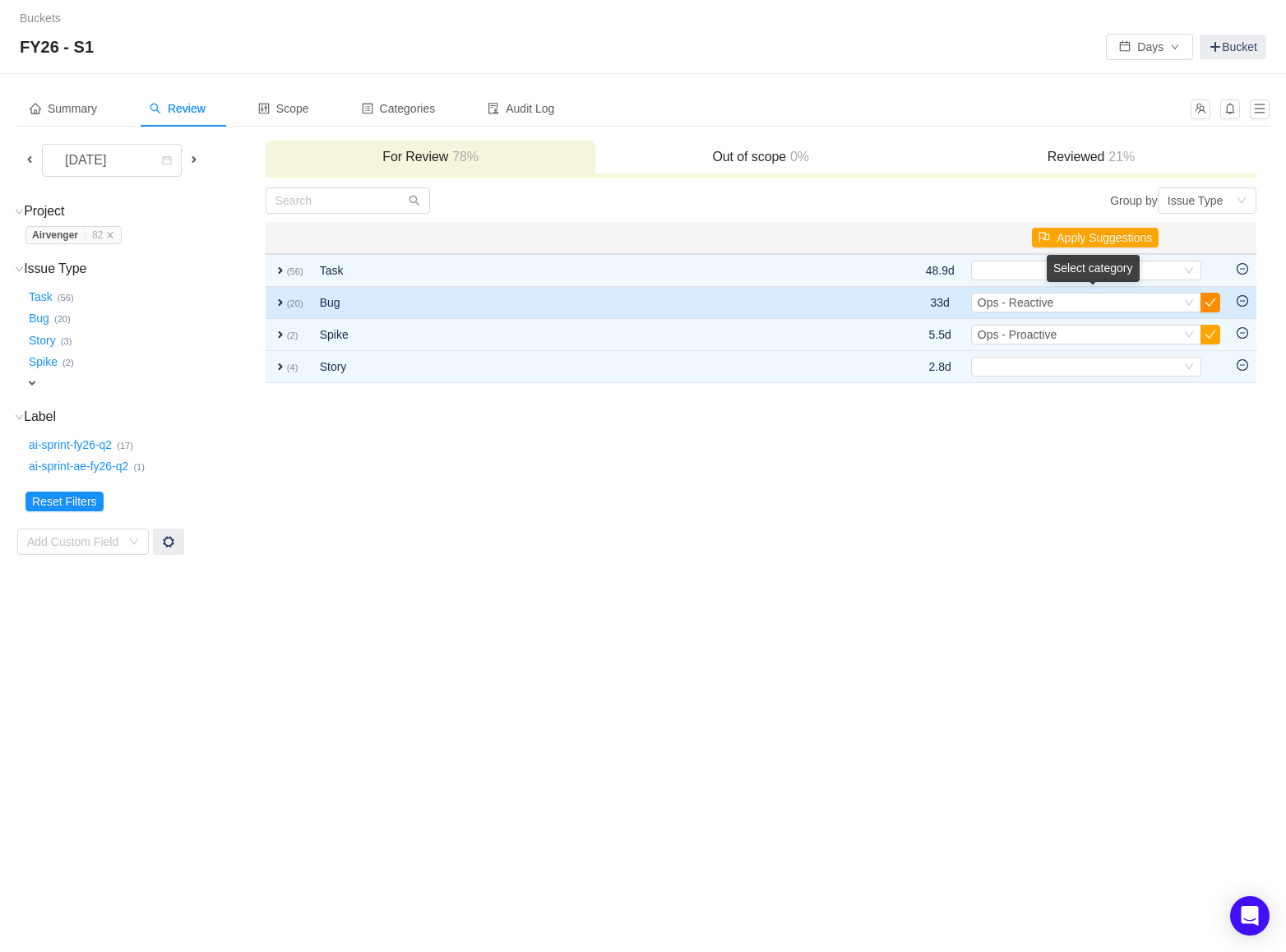
click at [1213, 300] on button "button" at bounding box center [1209, 302] width 20 height 20
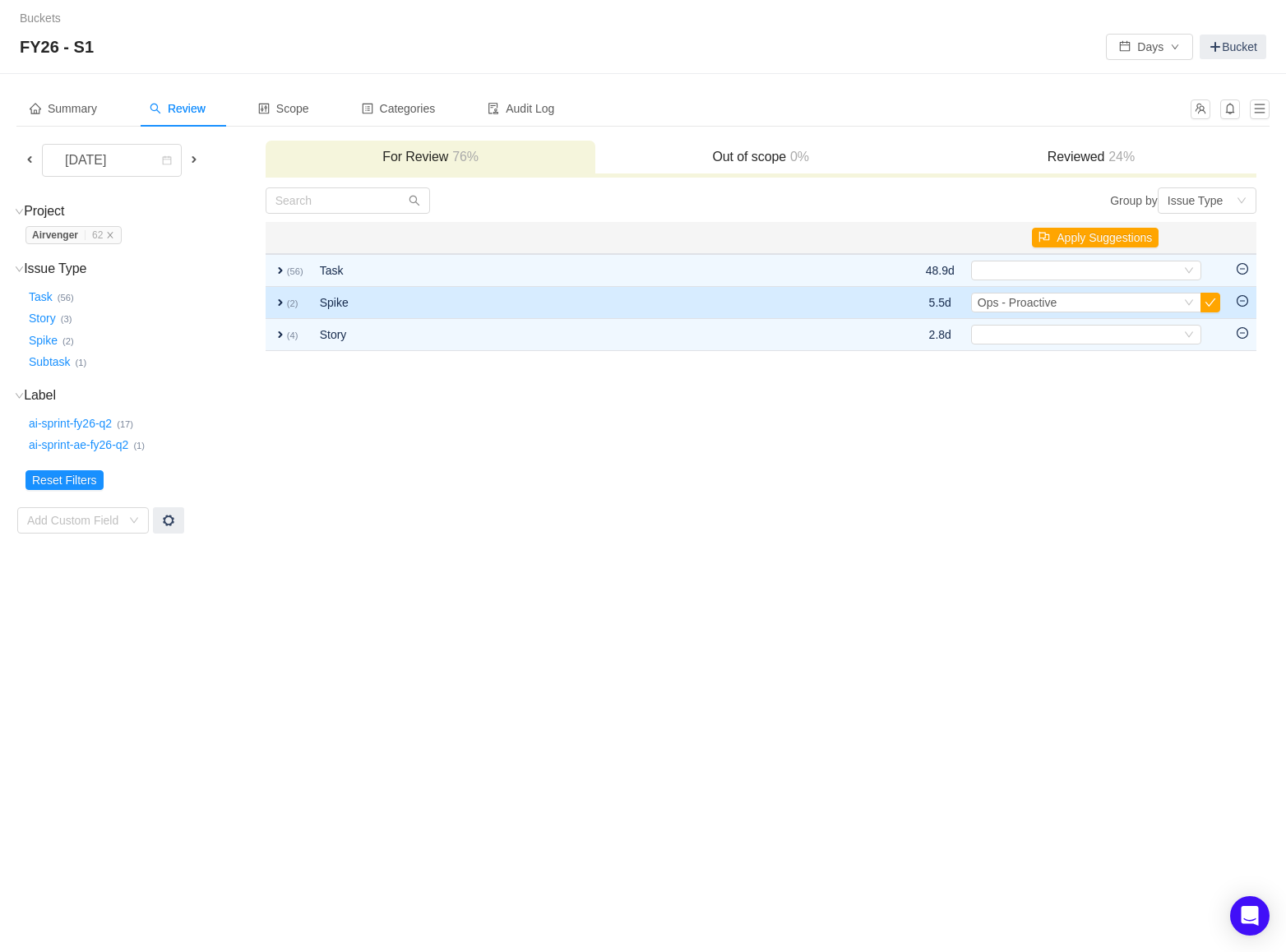
click at [279, 305] on span "expand" at bounding box center [280, 302] width 13 height 13
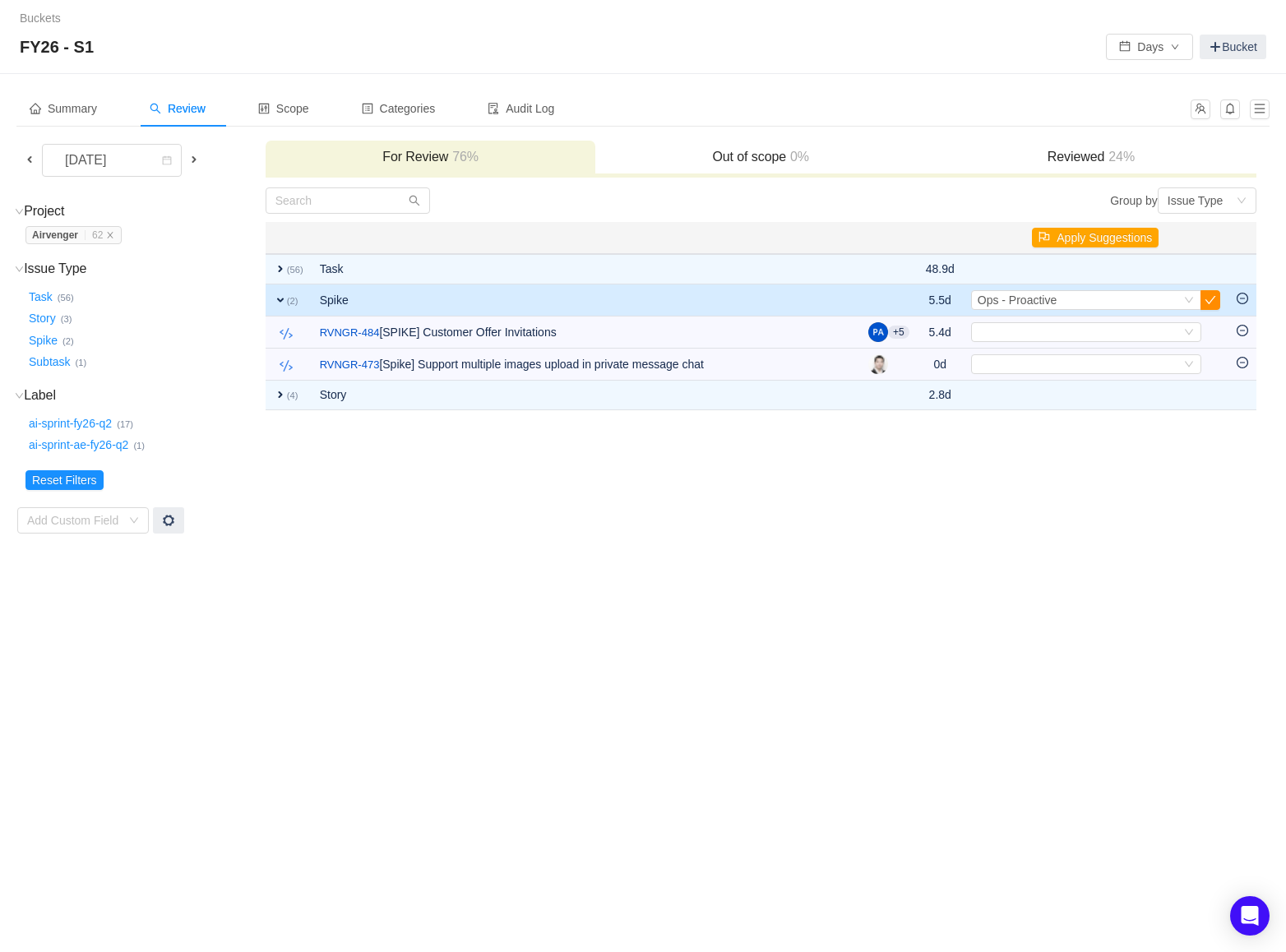
click at [1218, 302] on button "button" at bounding box center [1209, 299] width 20 height 20
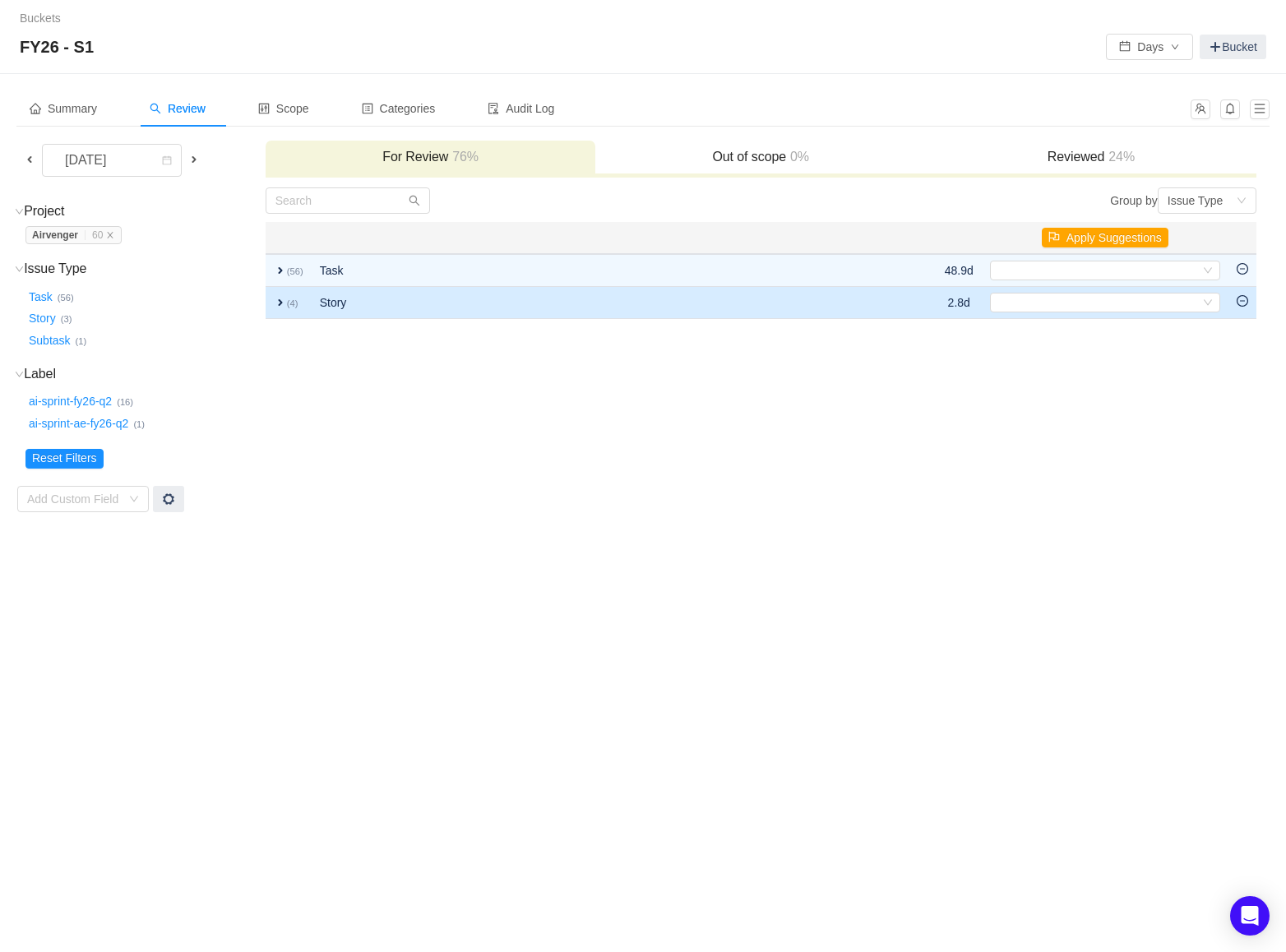
click at [282, 301] on span "expand" at bounding box center [280, 302] width 13 height 13
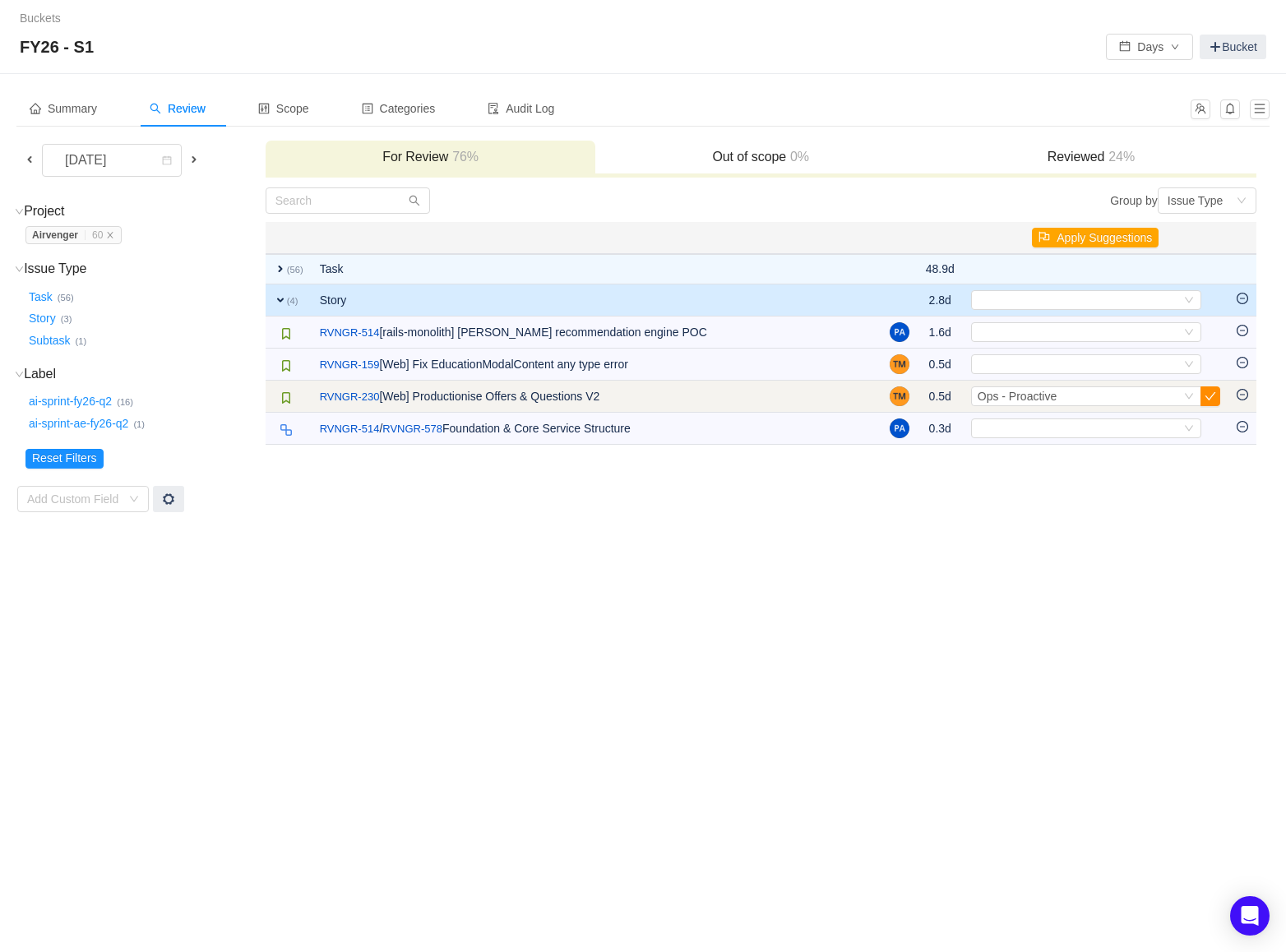
click at [1213, 395] on button "button" at bounding box center [1209, 396] width 20 height 20
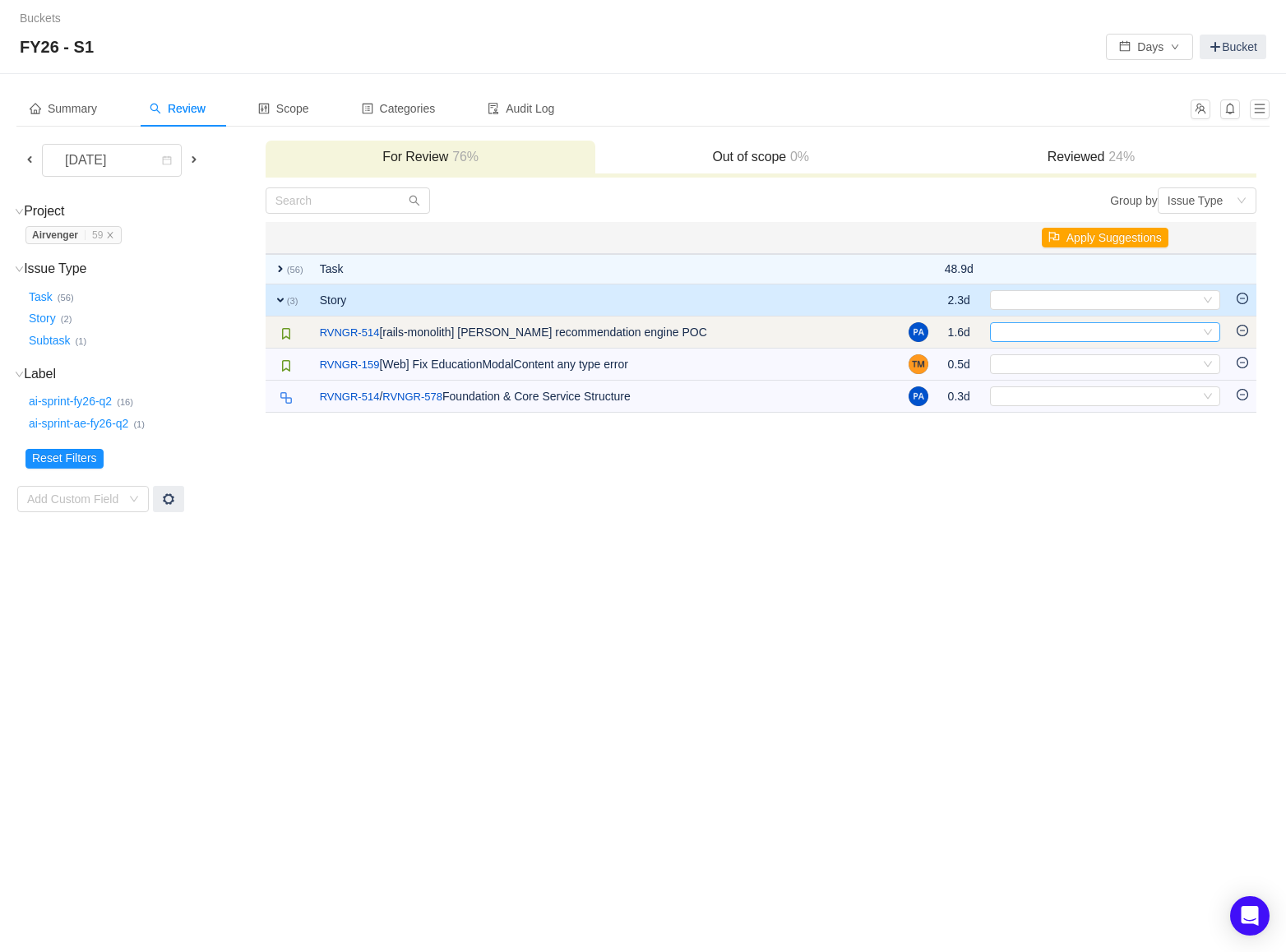
click at [1186, 331] on div "Select" at bounding box center [1097, 331] width 203 height 18
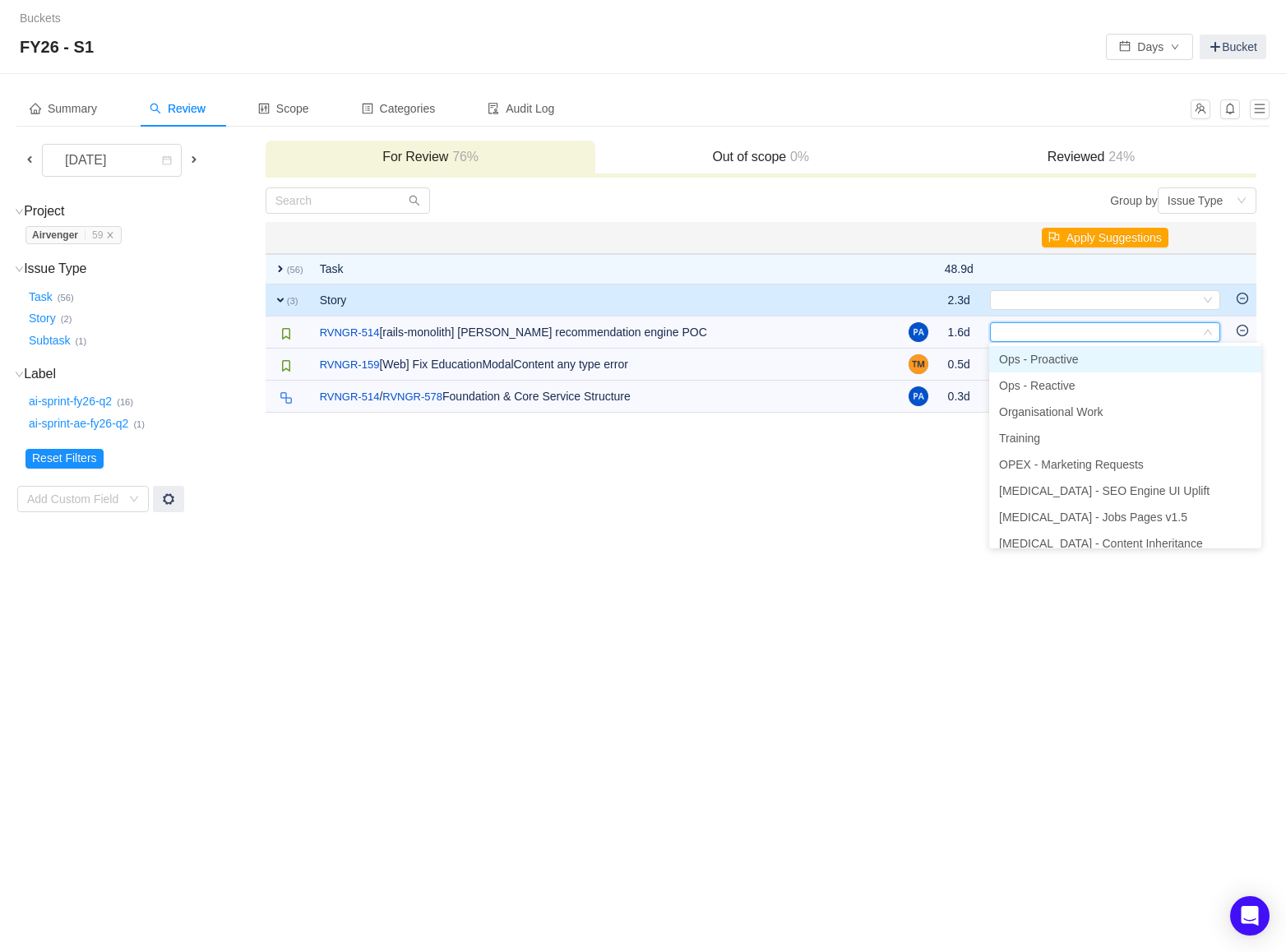
click at [1117, 356] on li "Ops - Proactive" at bounding box center [1125, 359] width 272 height 26
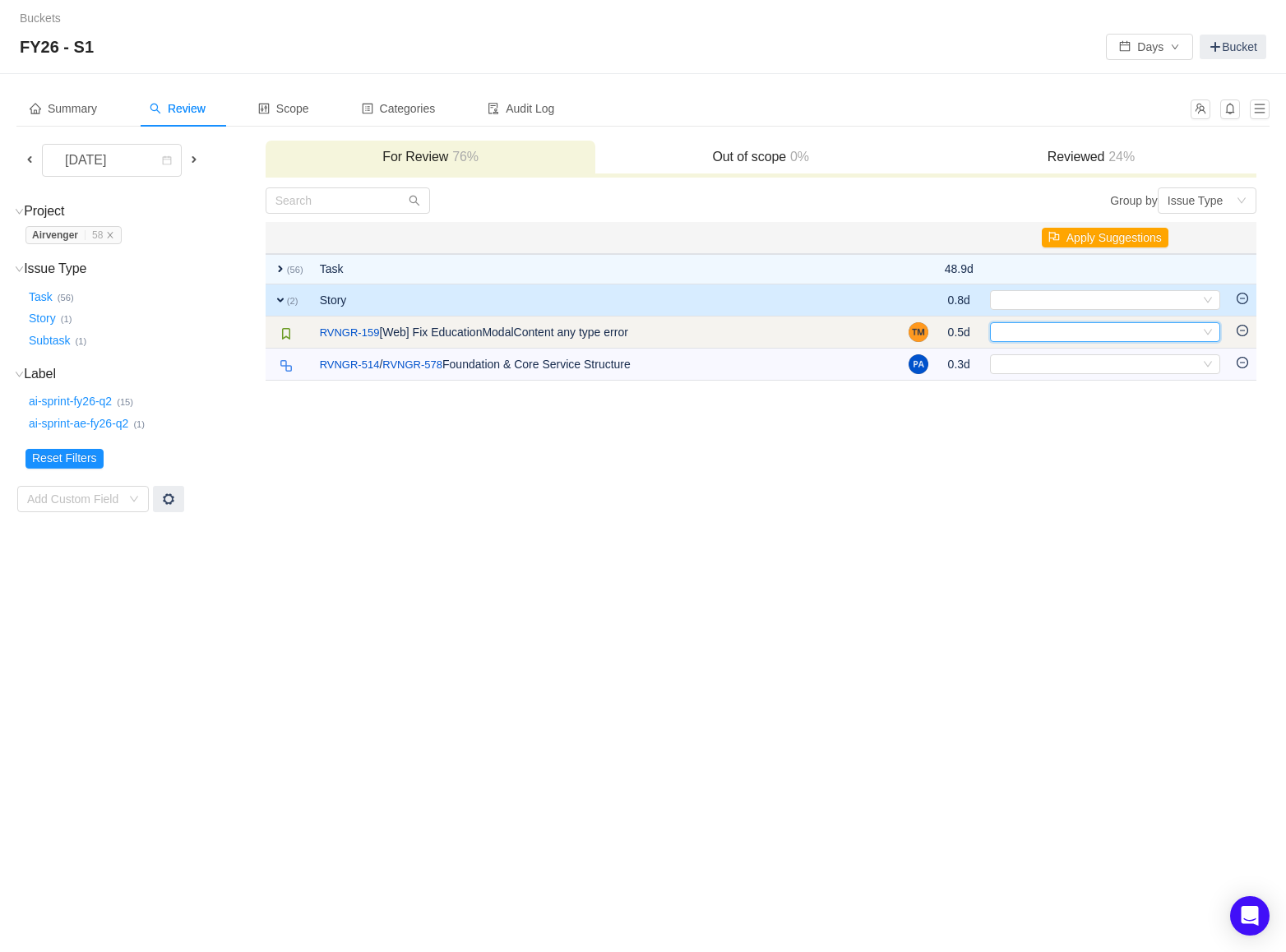
click at [1214, 333] on div "Select" at bounding box center [1104, 332] width 230 height 20
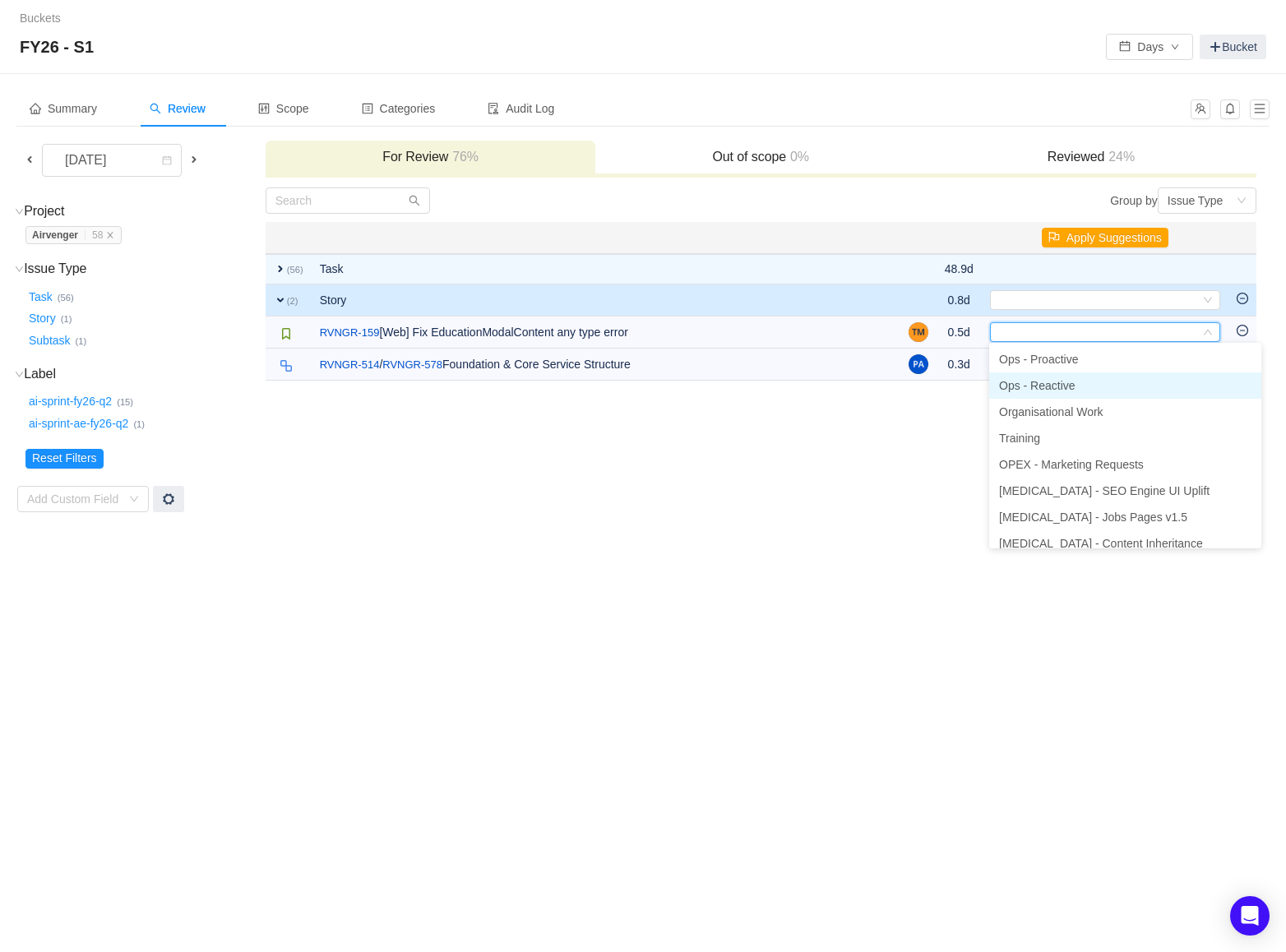
click at [1155, 379] on li "Ops - Reactive" at bounding box center [1125, 385] width 272 height 26
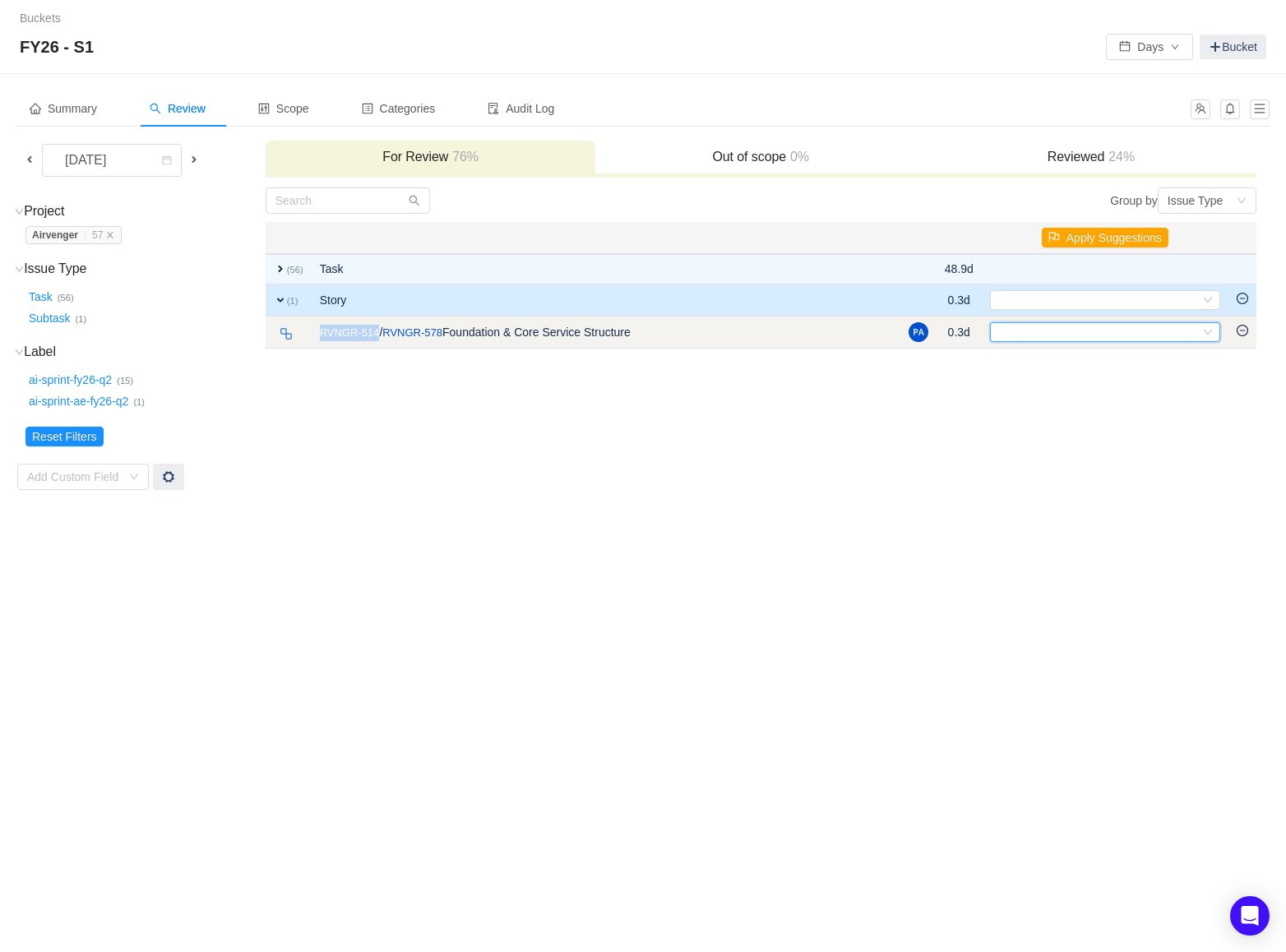
click at [1204, 328] on icon "icon: down" at bounding box center [1207, 332] width 10 height 10
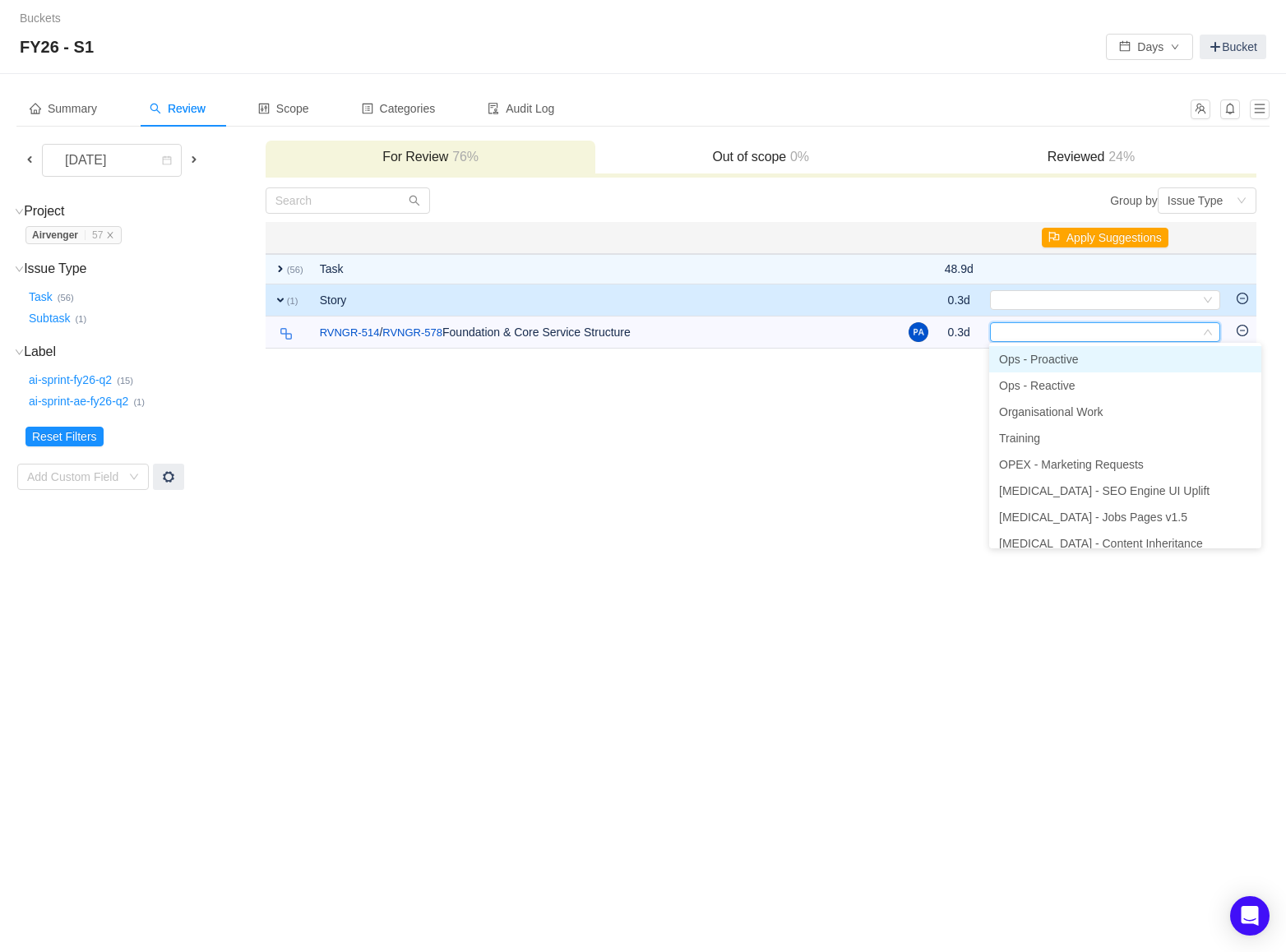
click at [1167, 366] on li "Ops - Proactive" at bounding box center [1125, 359] width 272 height 26
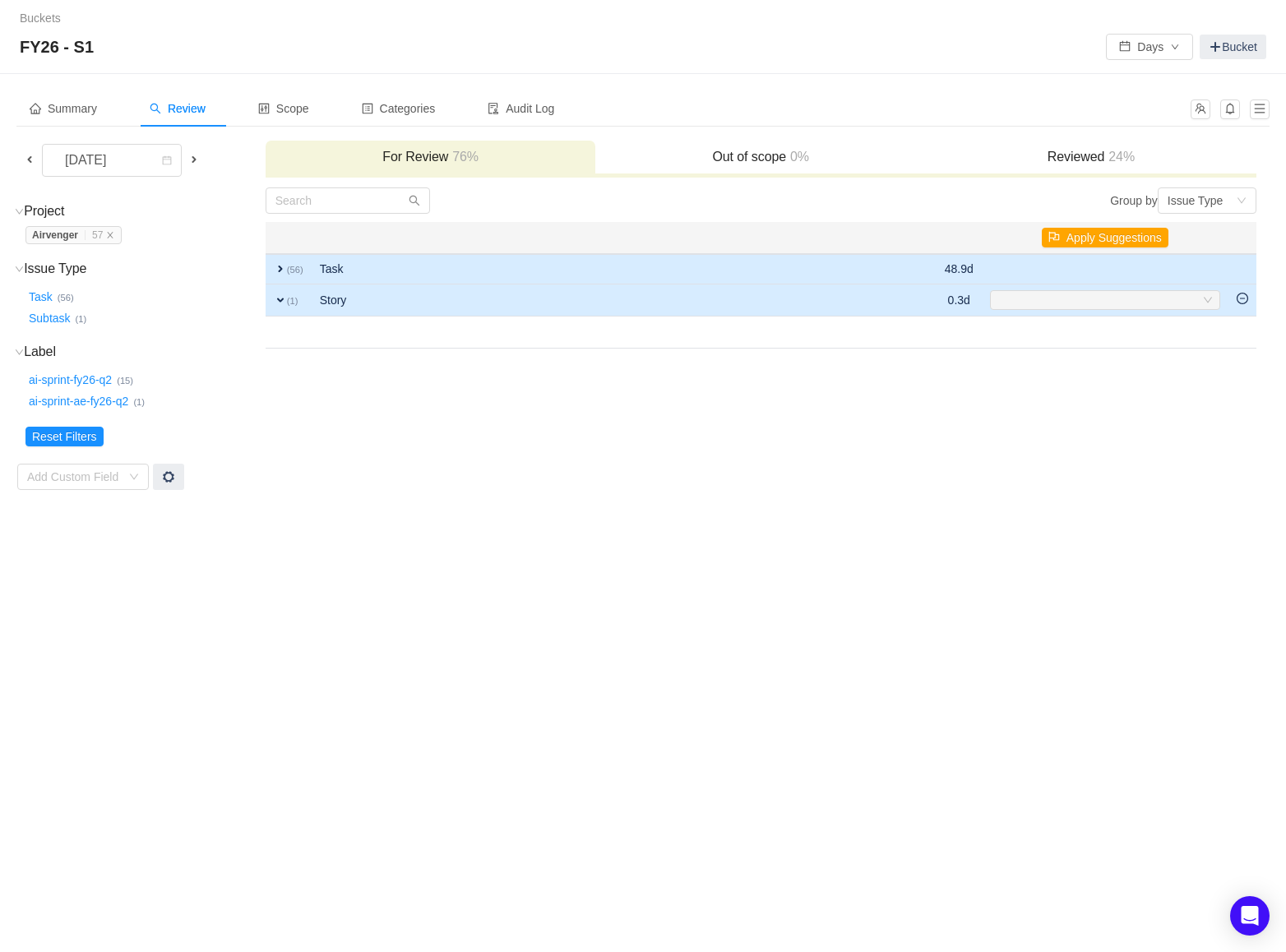
click at [283, 272] on span "expand" at bounding box center [280, 269] width 13 height 13
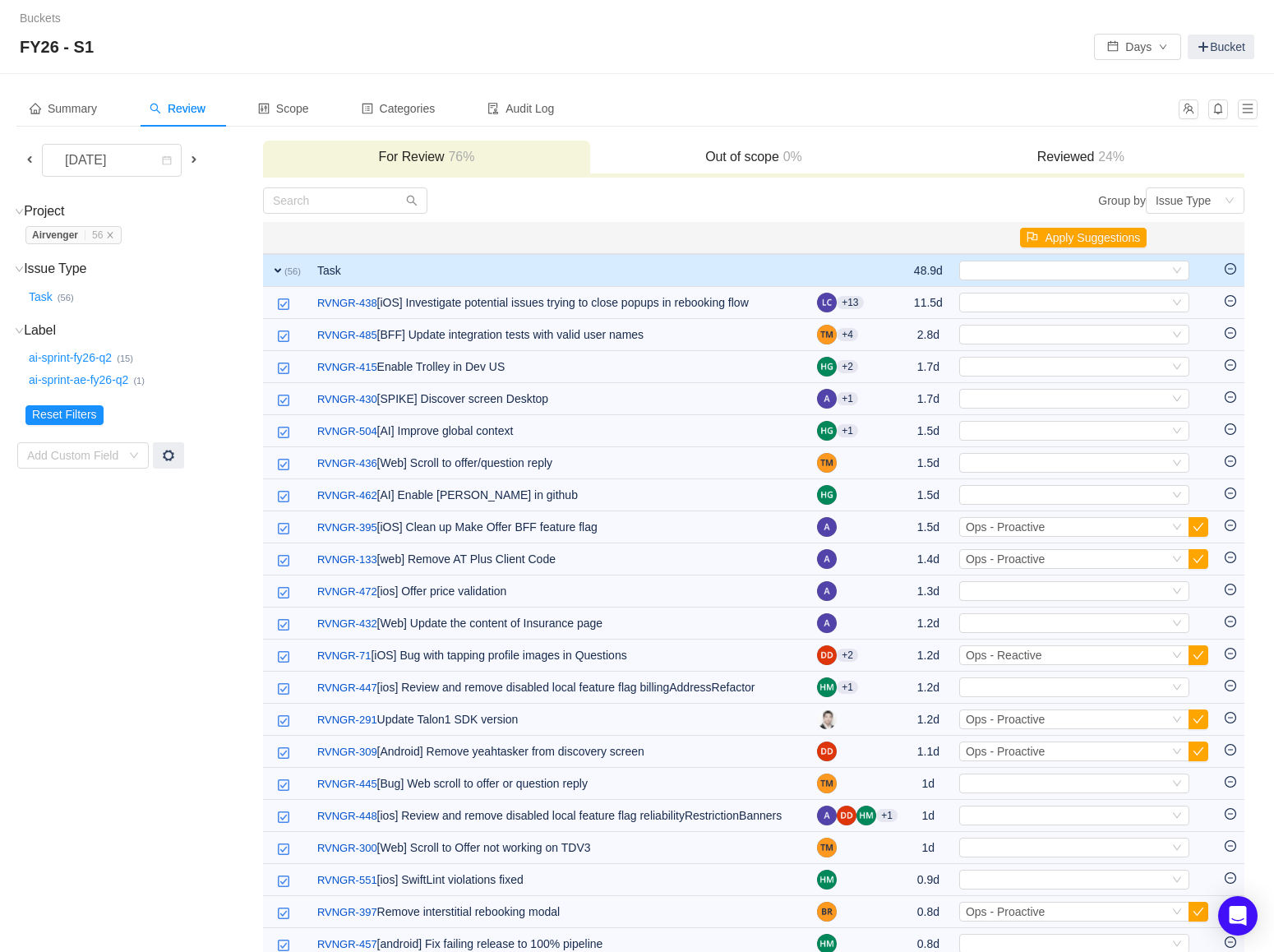
click at [276, 268] on span "expand" at bounding box center [278, 270] width 13 height 13
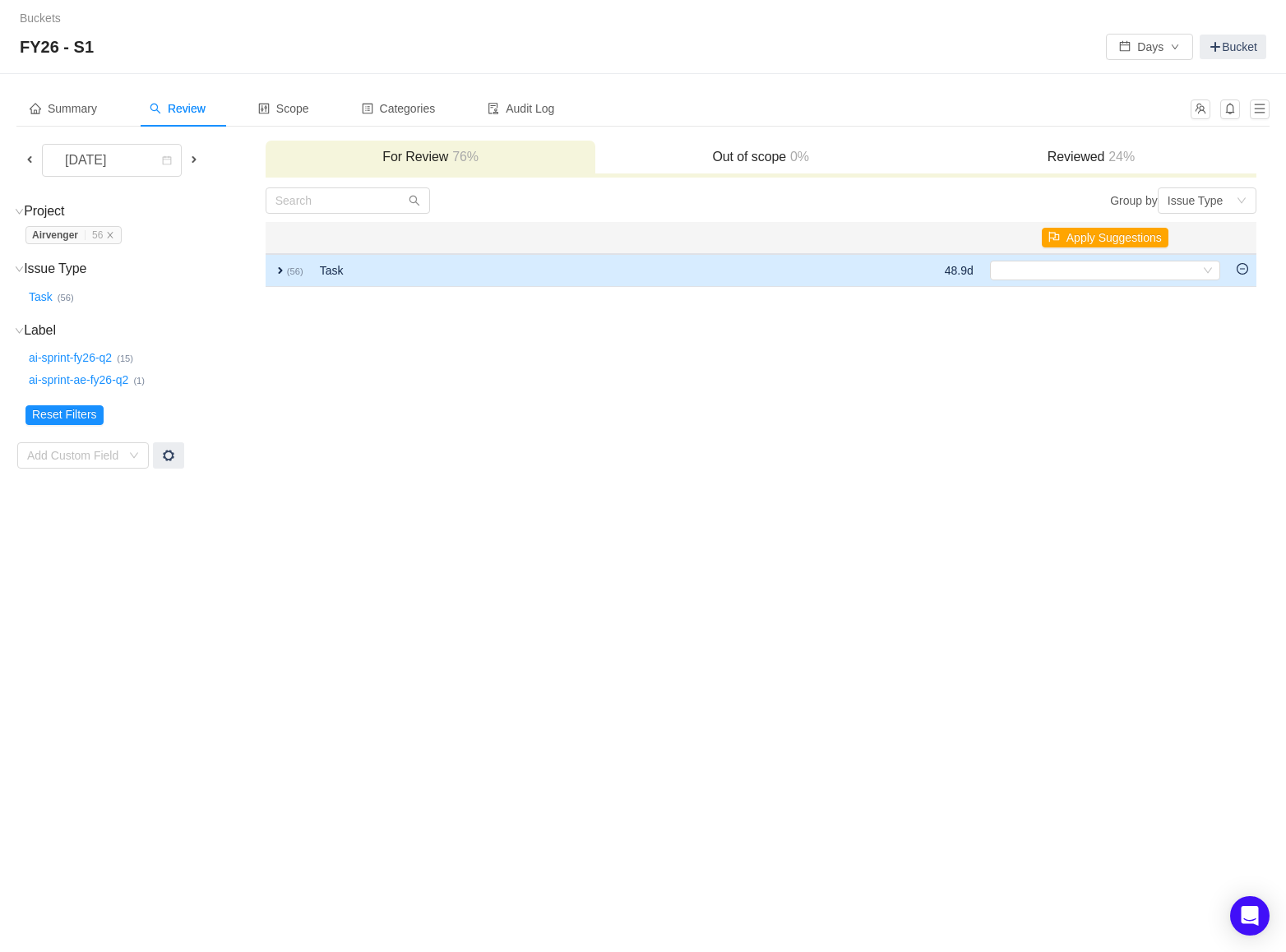
click at [276, 268] on span "expand" at bounding box center [280, 270] width 13 height 13
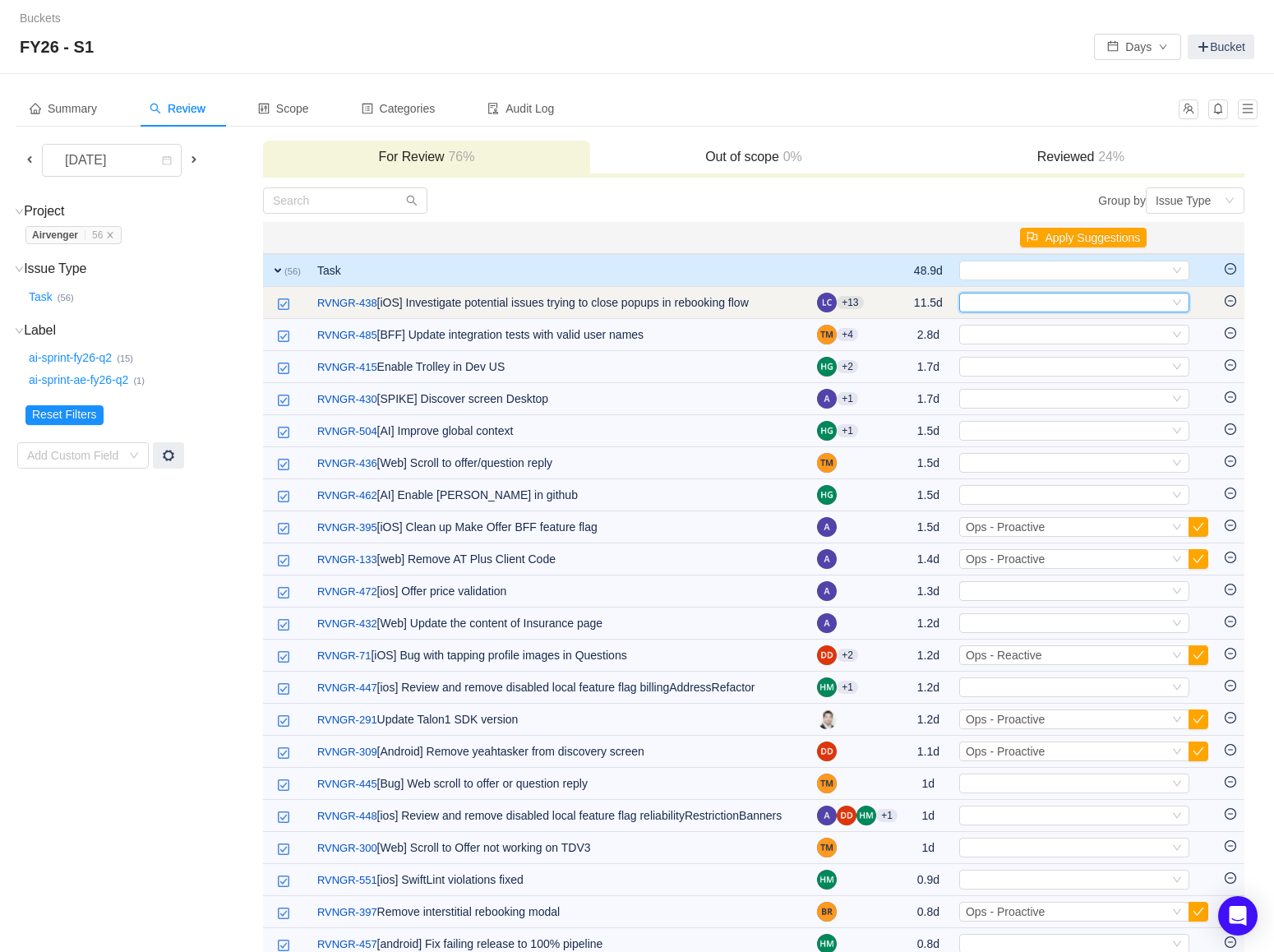
click at [1182, 302] on div "Select" at bounding box center [1074, 302] width 230 height 20
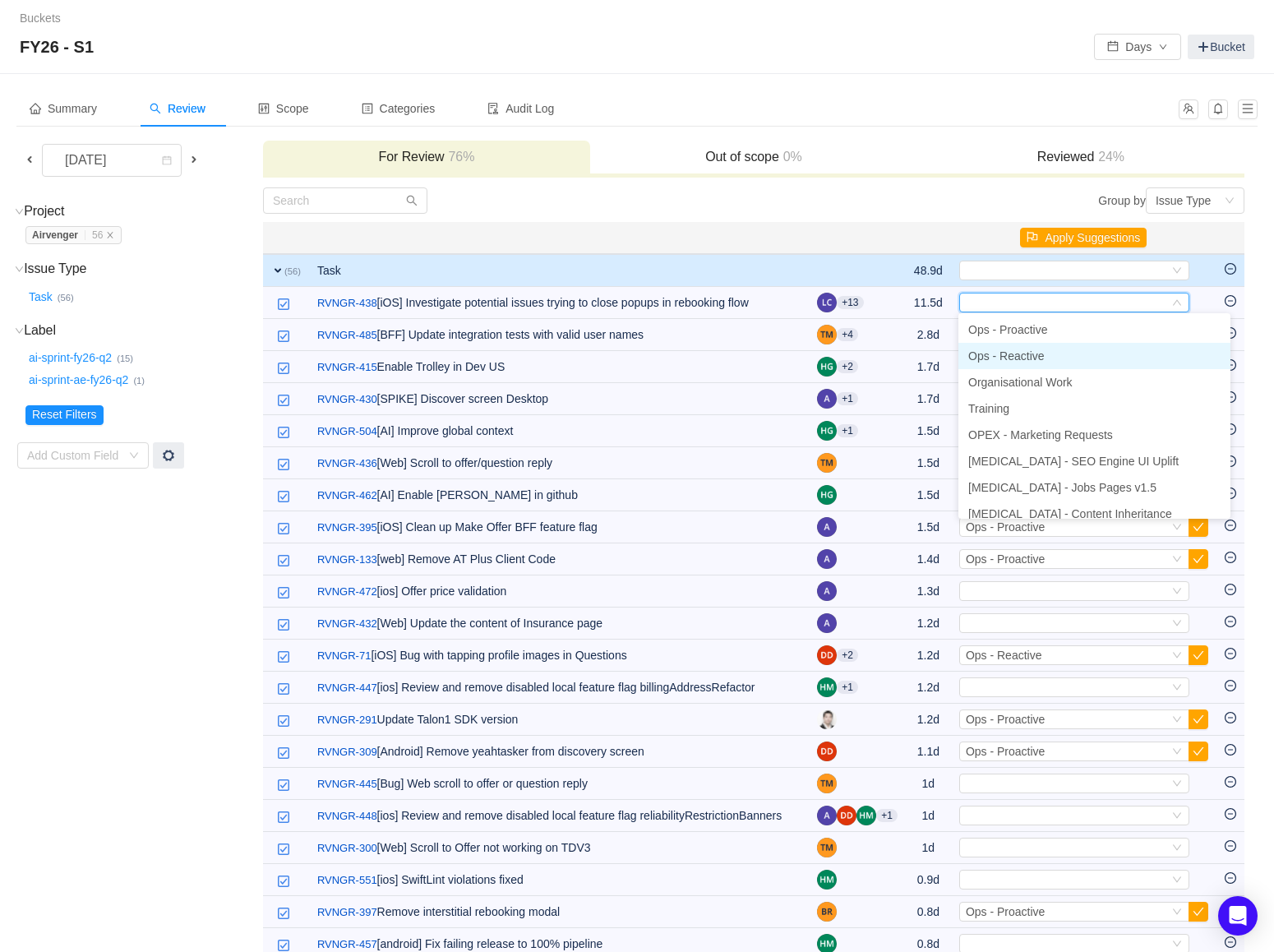
click at [1077, 355] on li "Ops - Reactive" at bounding box center [1095, 355] width 272 height 26
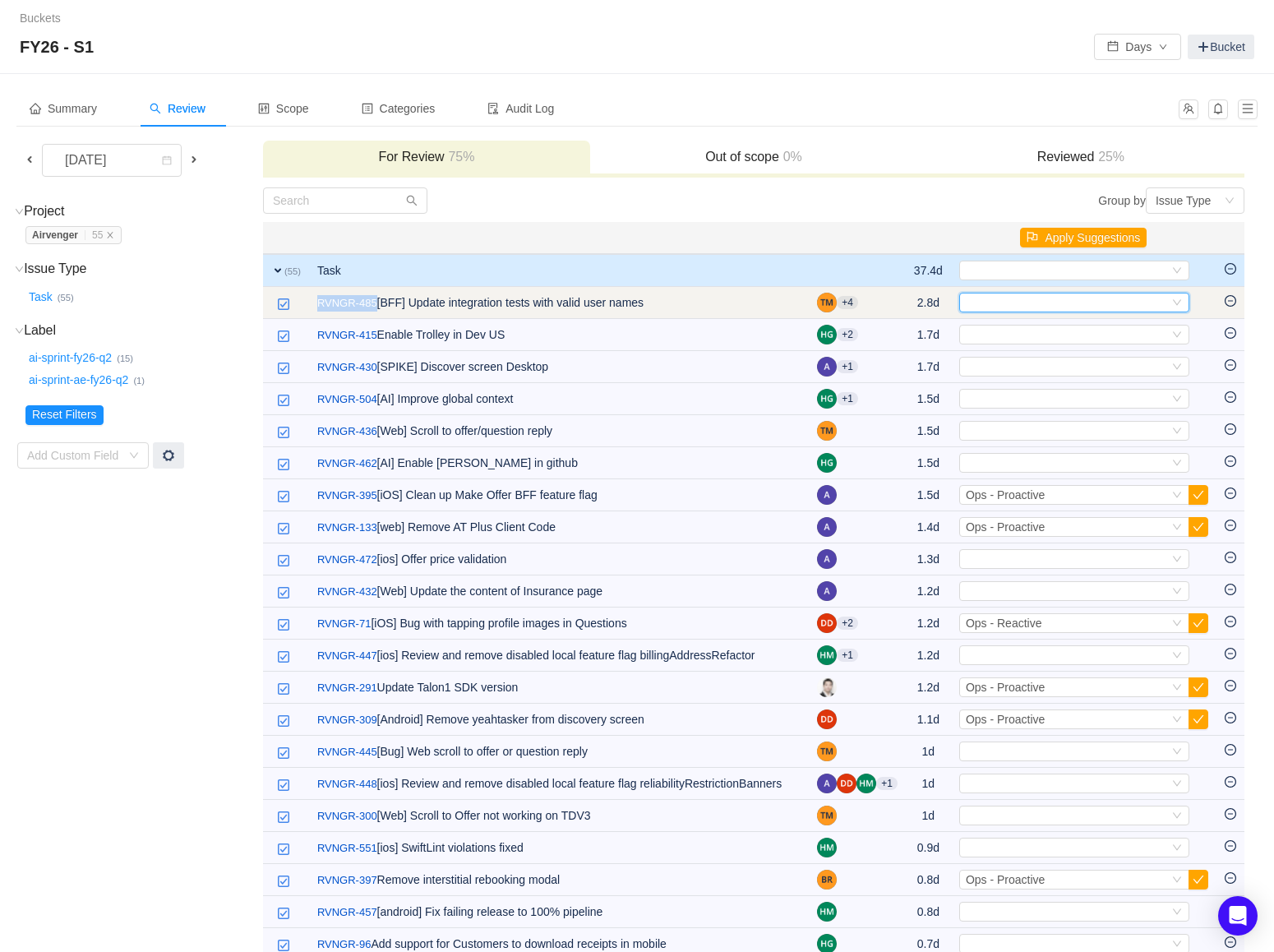
click at [1182, 295] on div "Select" at bounding box center [1074, 302] width 230 height 20
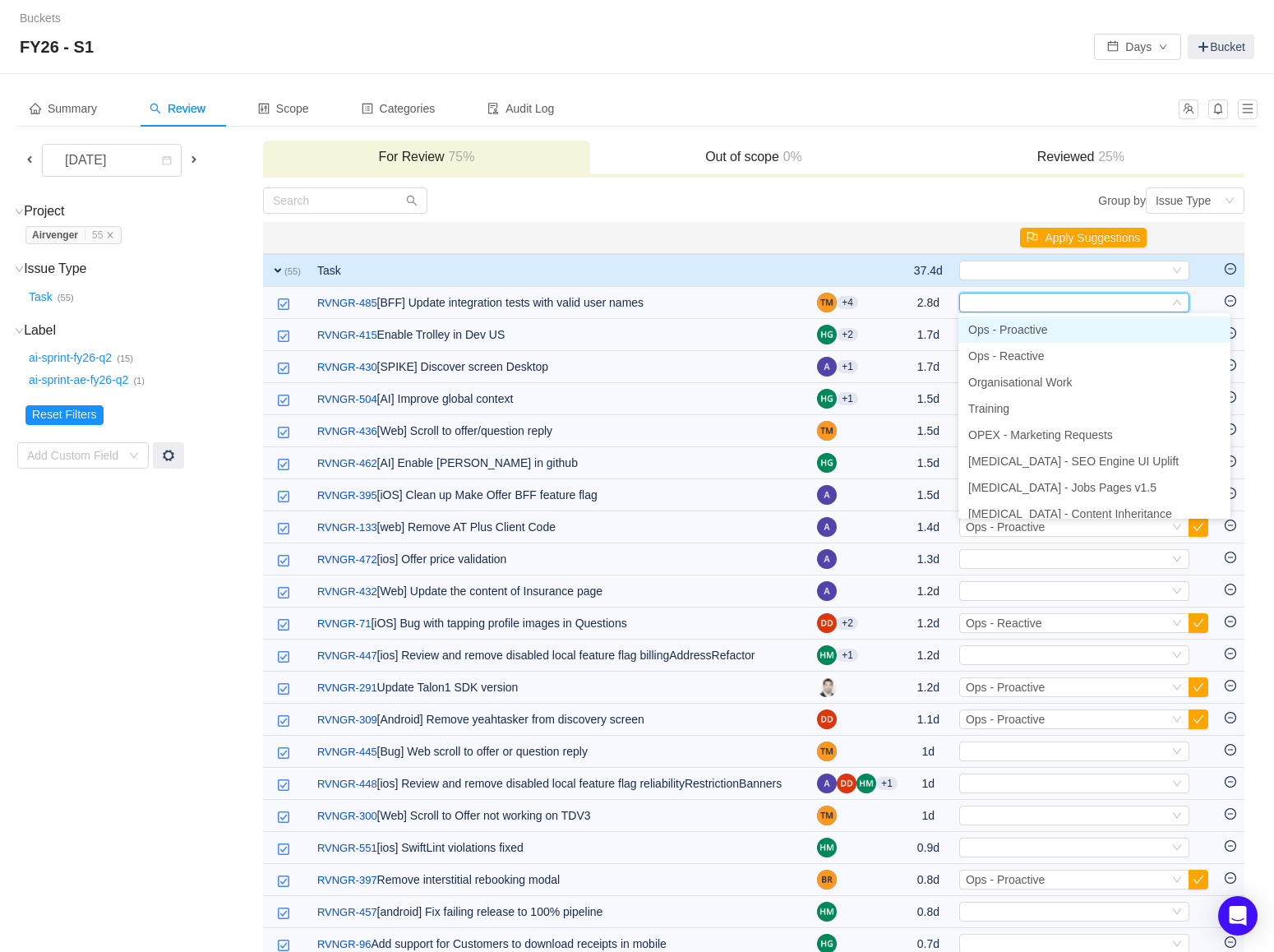
click at [1128, 335] on li "Ops - Proactive" at bounding box center [1095, 329] width 272 height 26
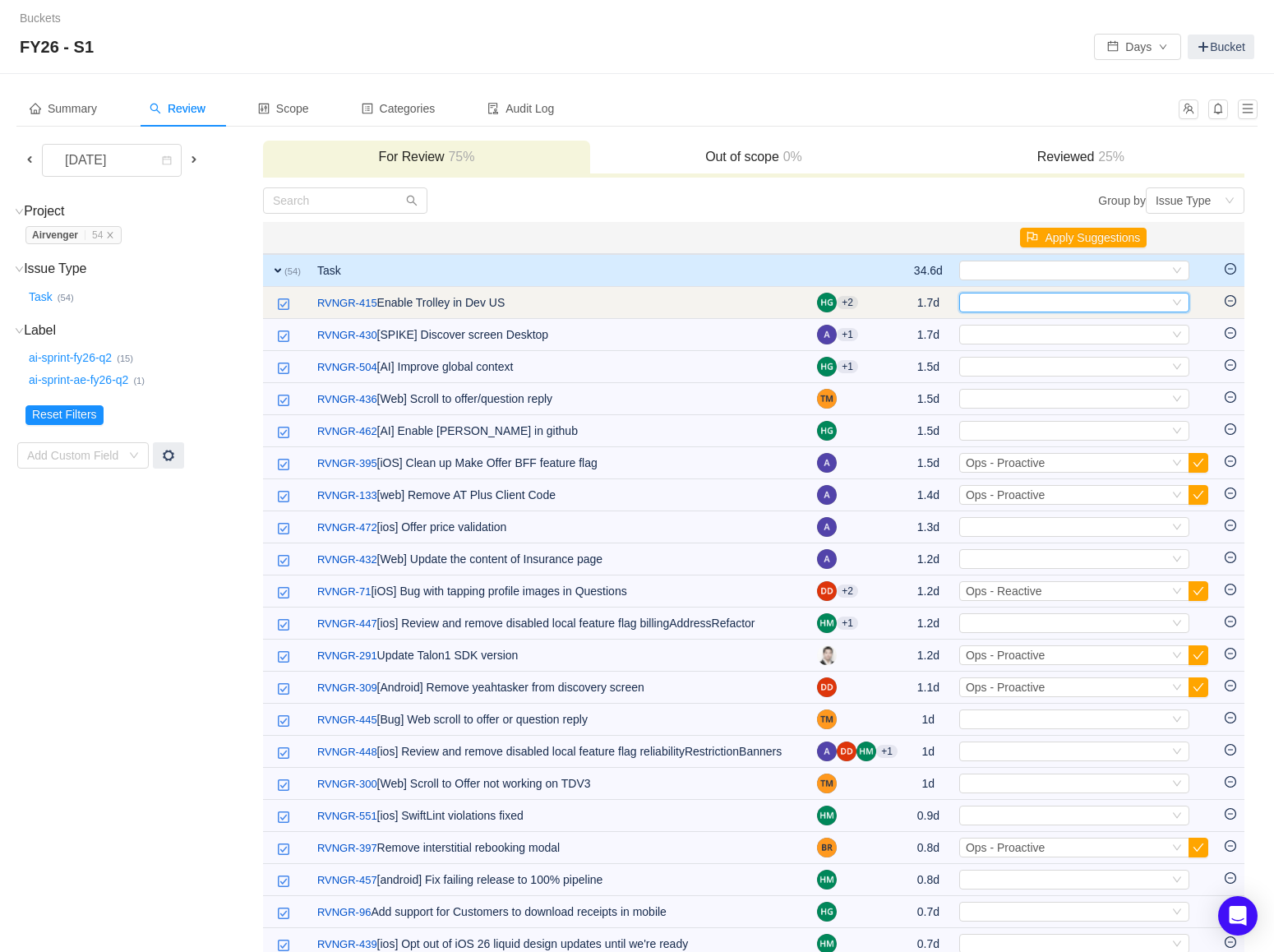
click at [1180, 302] on icon "icon: down" at bounding box center [1177, 302] width 10 height 10
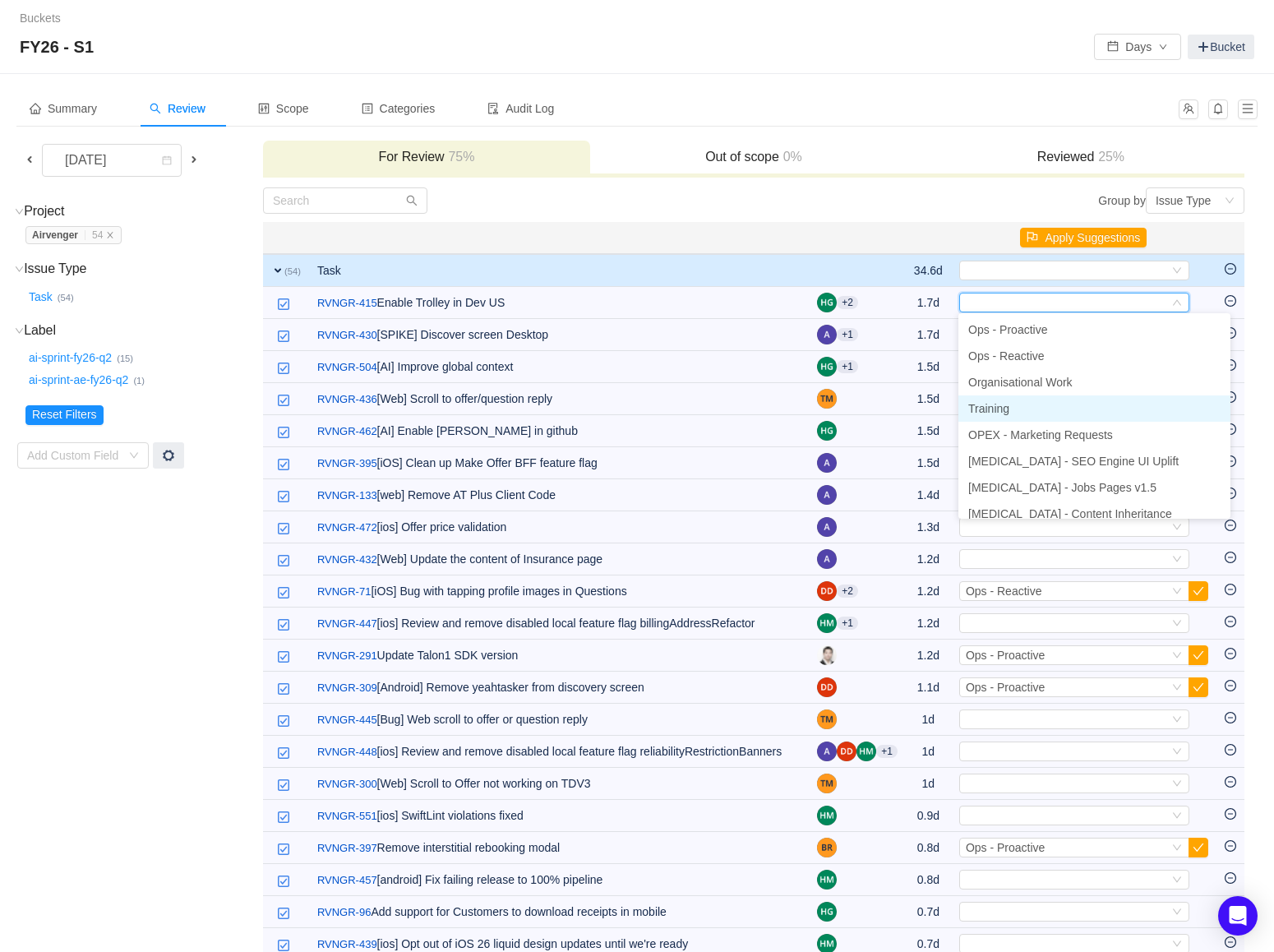
scroll to position [274, 0]
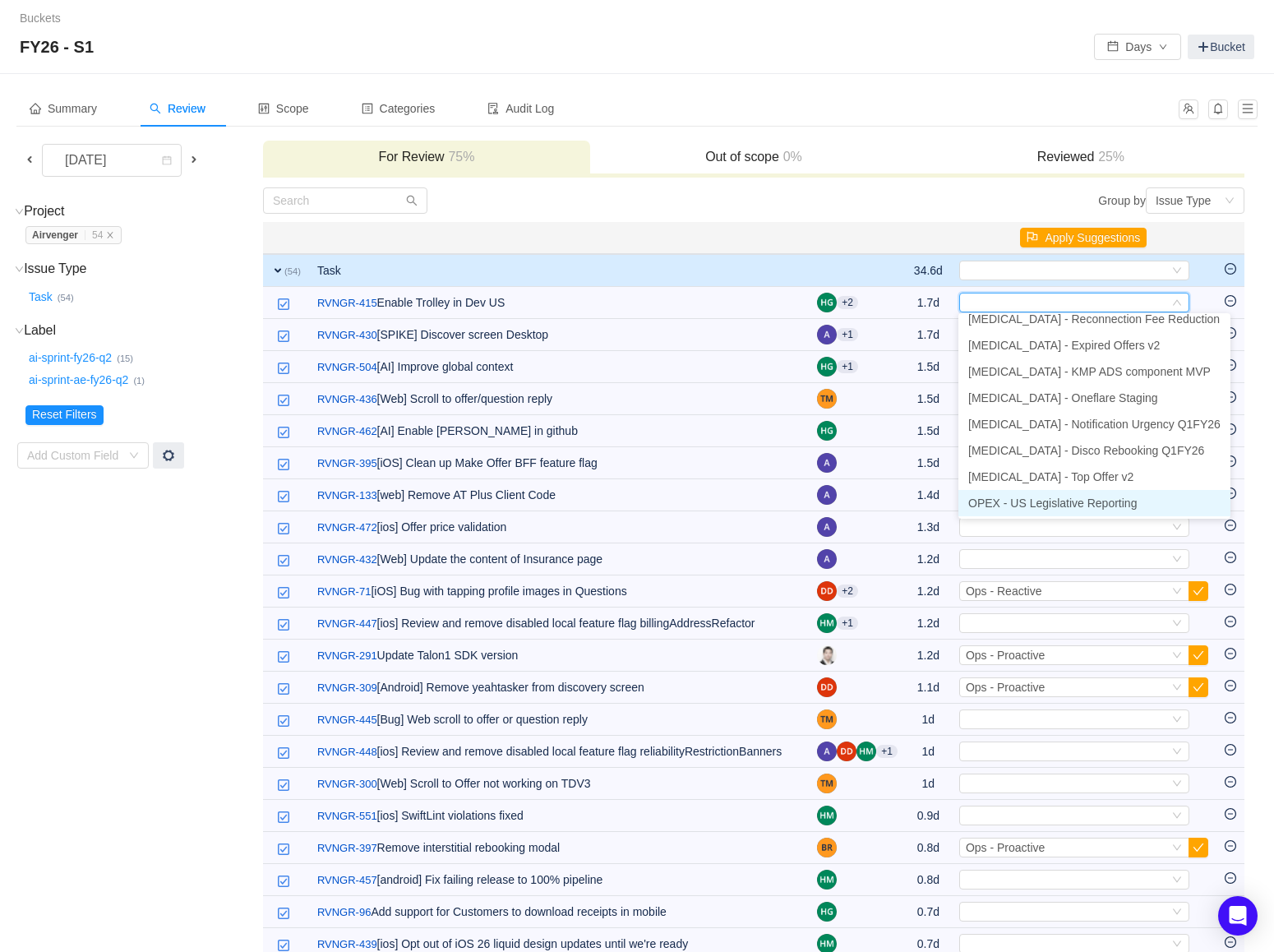
click at [1101, 502] on span "OPEX - US Legislative Reporting" at bounding box center [1053, 503] width 169 height 13
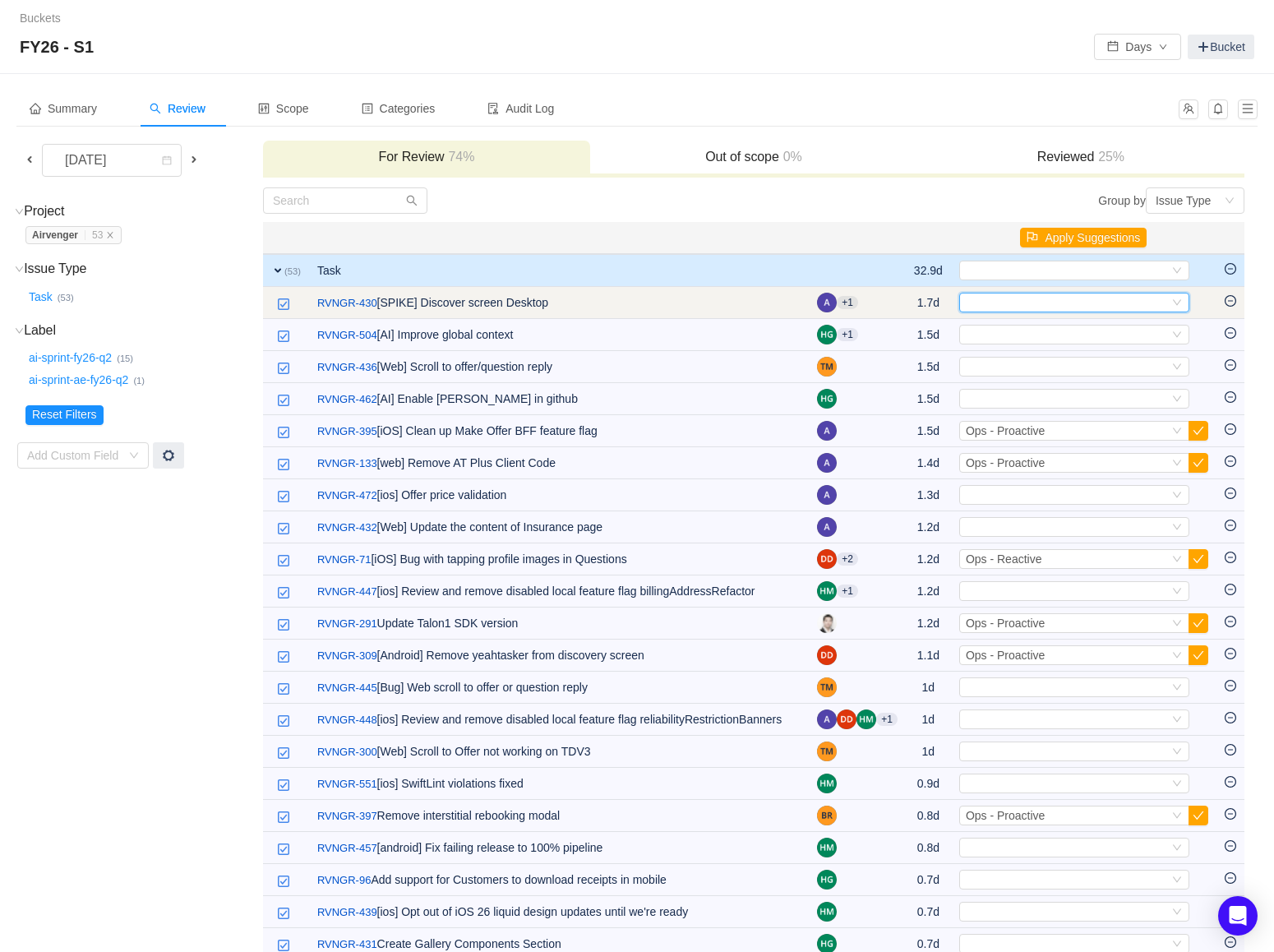
click at [1179, 299] on icon "icon: down" at bounding box center [1177, 302] width 10 height 10
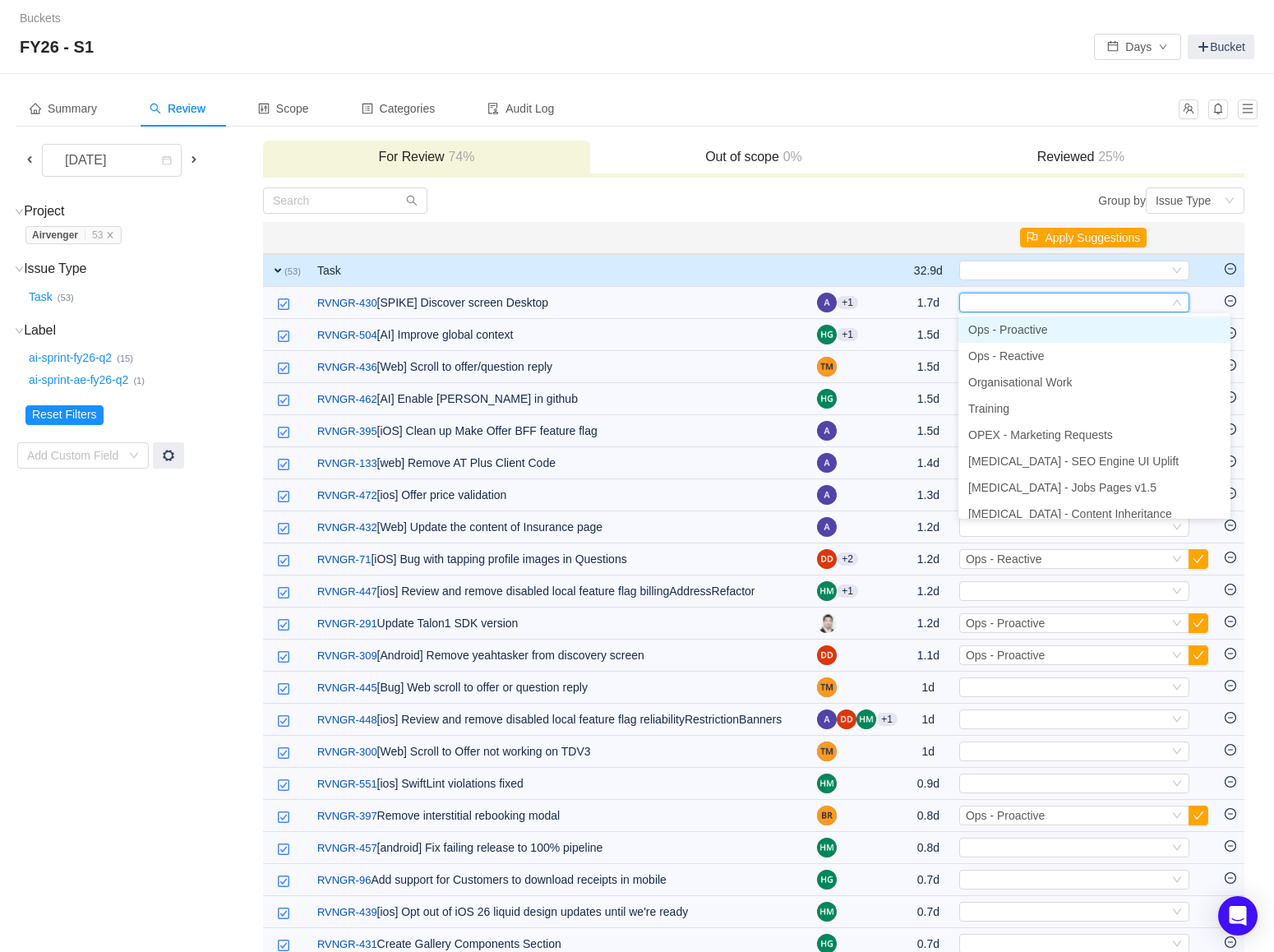
click at [1100, 333] on li "Ops - Proactive" at bounding box center [1095, 329] width 272 height 26
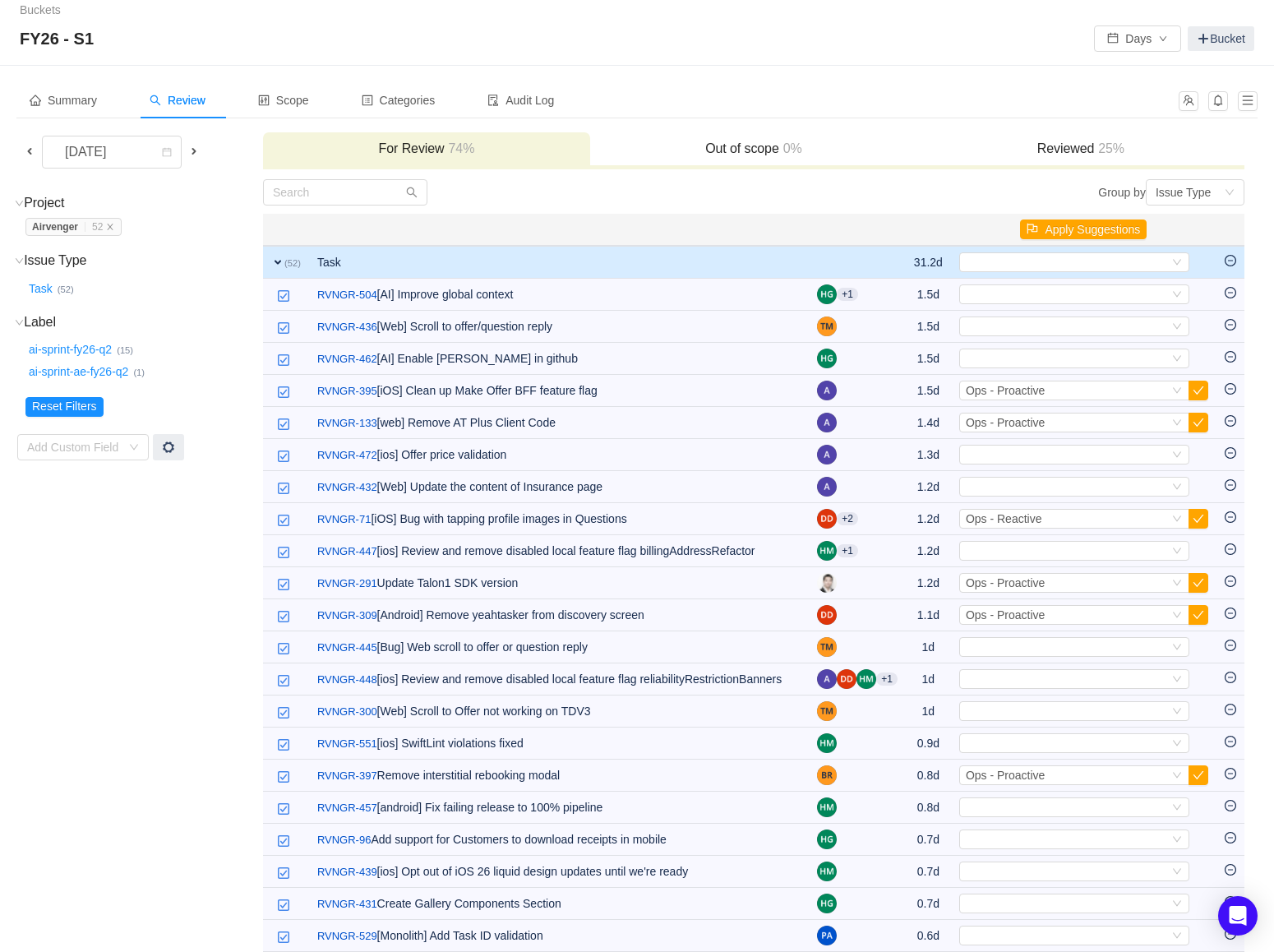
scroll to position [0, 0]
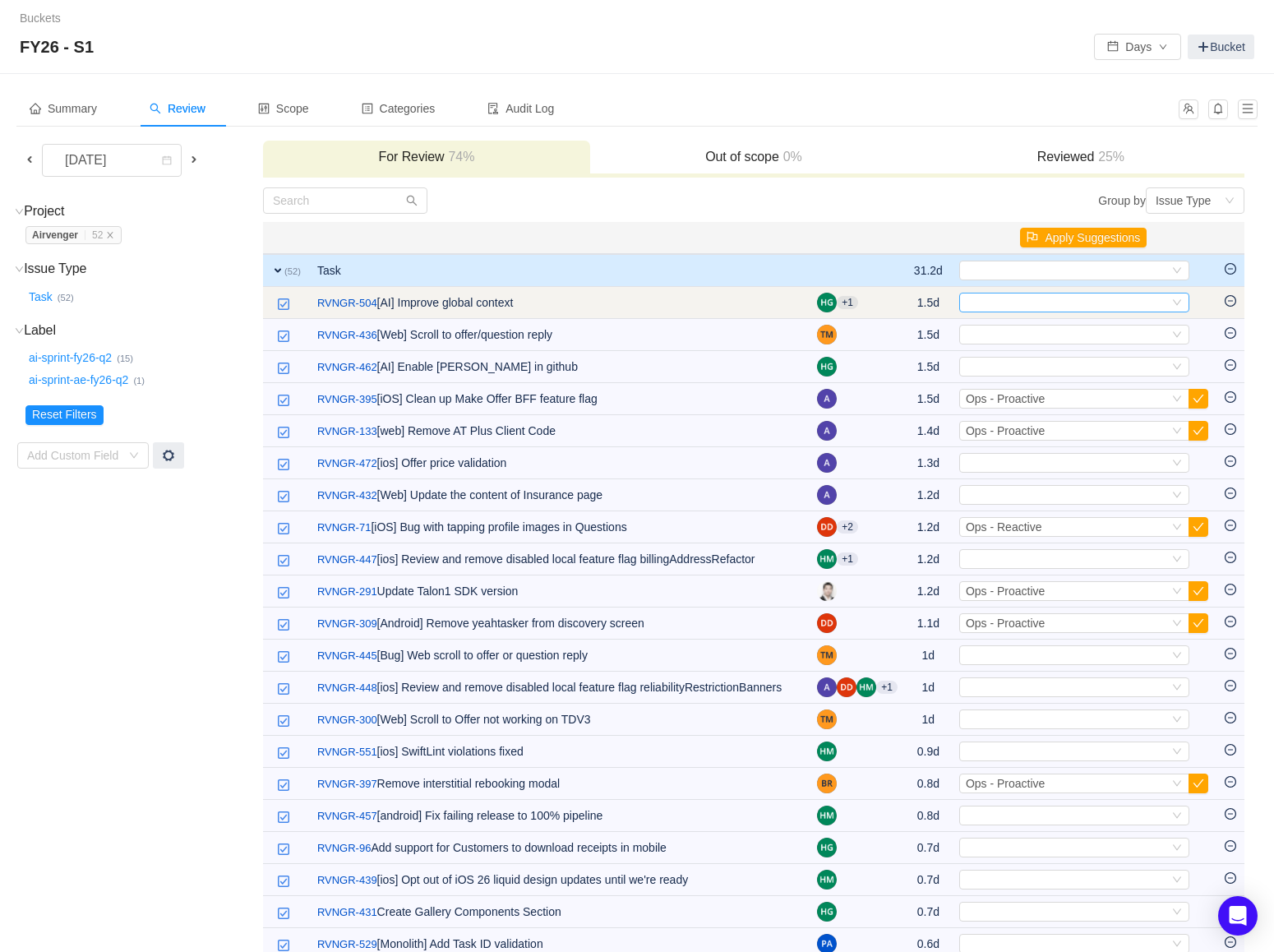
click at [1179, 298] on icon "icon: down" at bounding box center [1177, 302] width 10 height 10
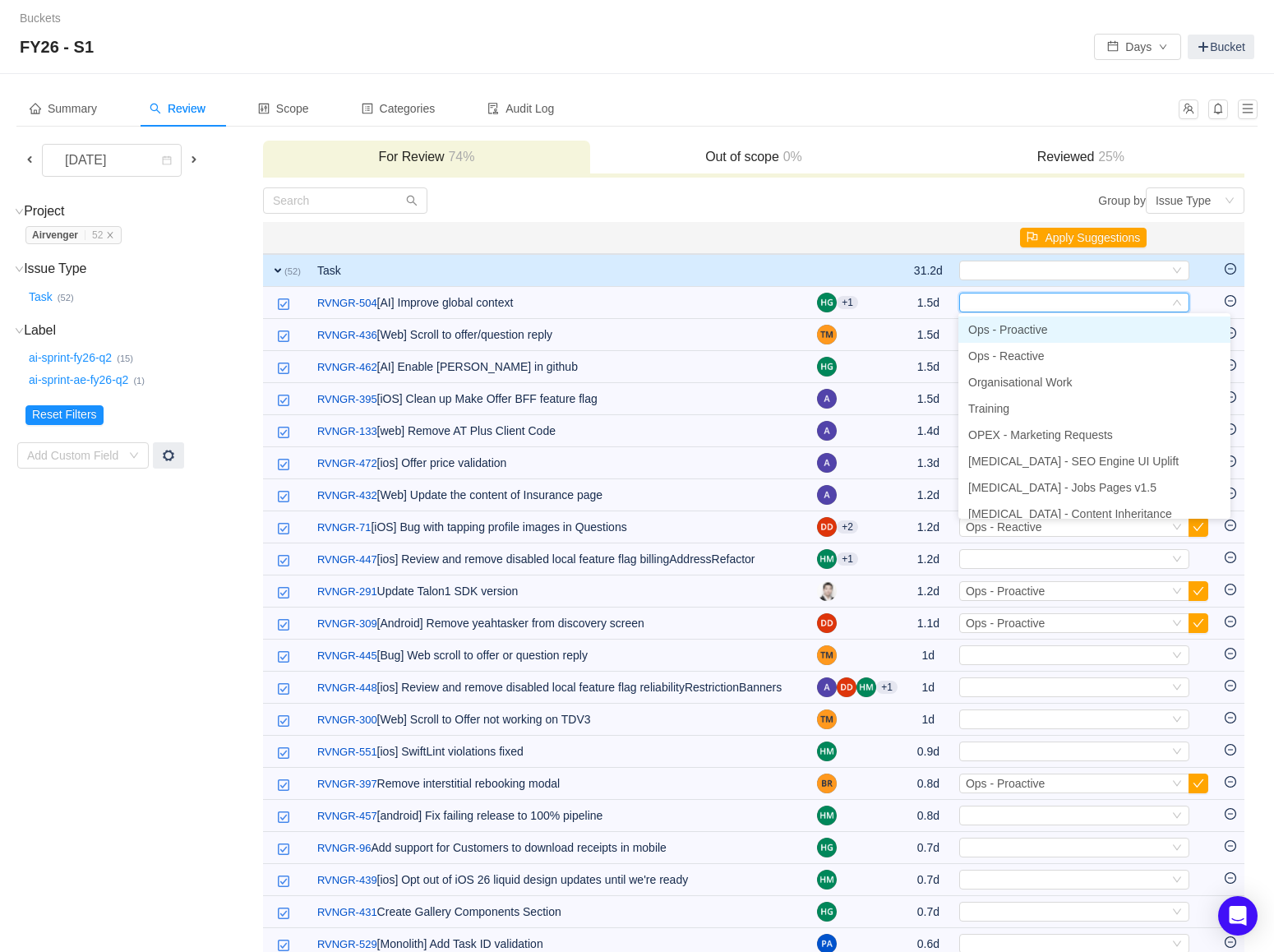
click at [1145, 329] on li "Ops - Proactive" at bounding box center [1095, 329] width 272 height 26
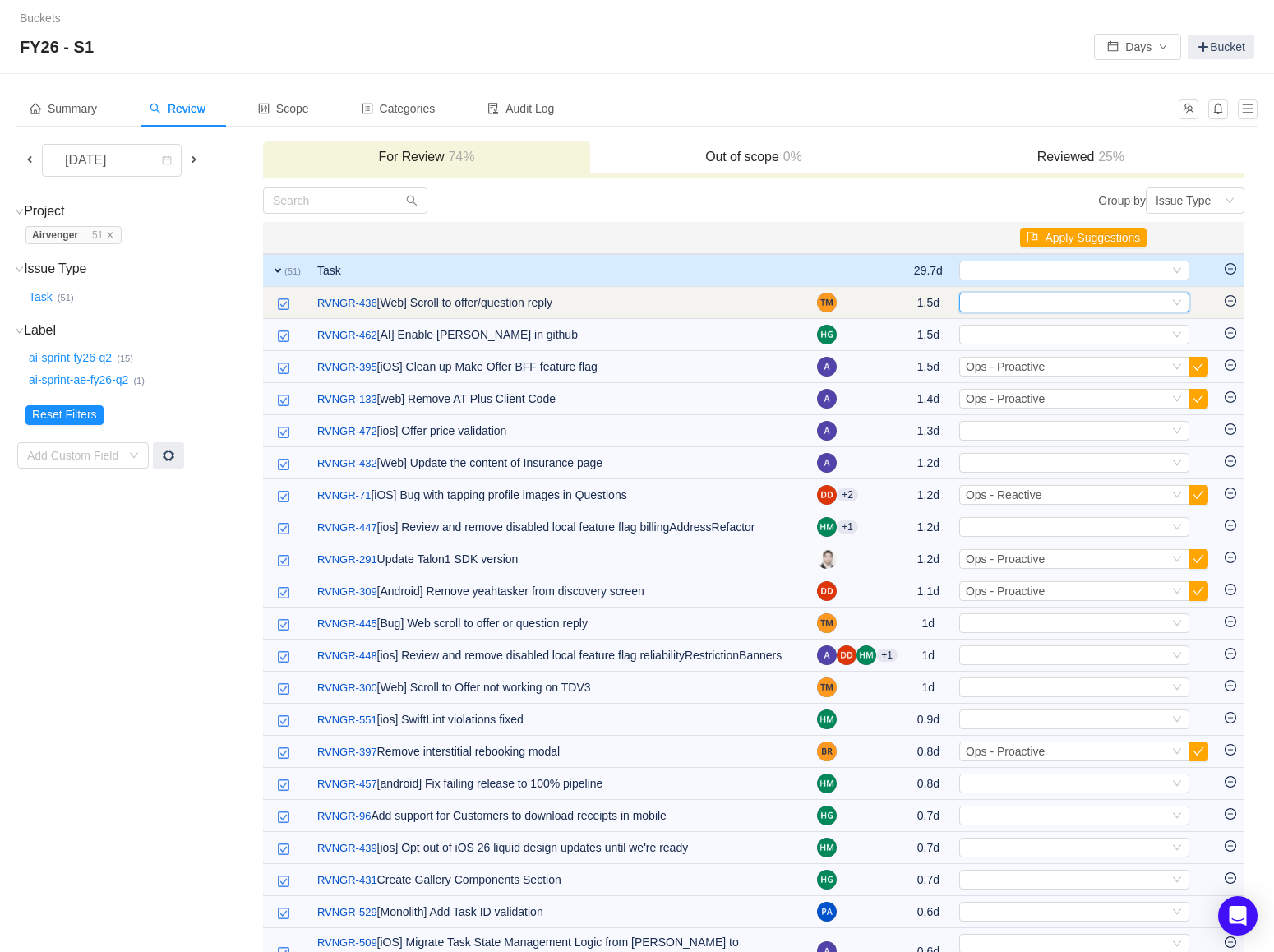
click at [1179, 299] on icon "icon: down" at bounding box center [1177, 302] width 10 height 10
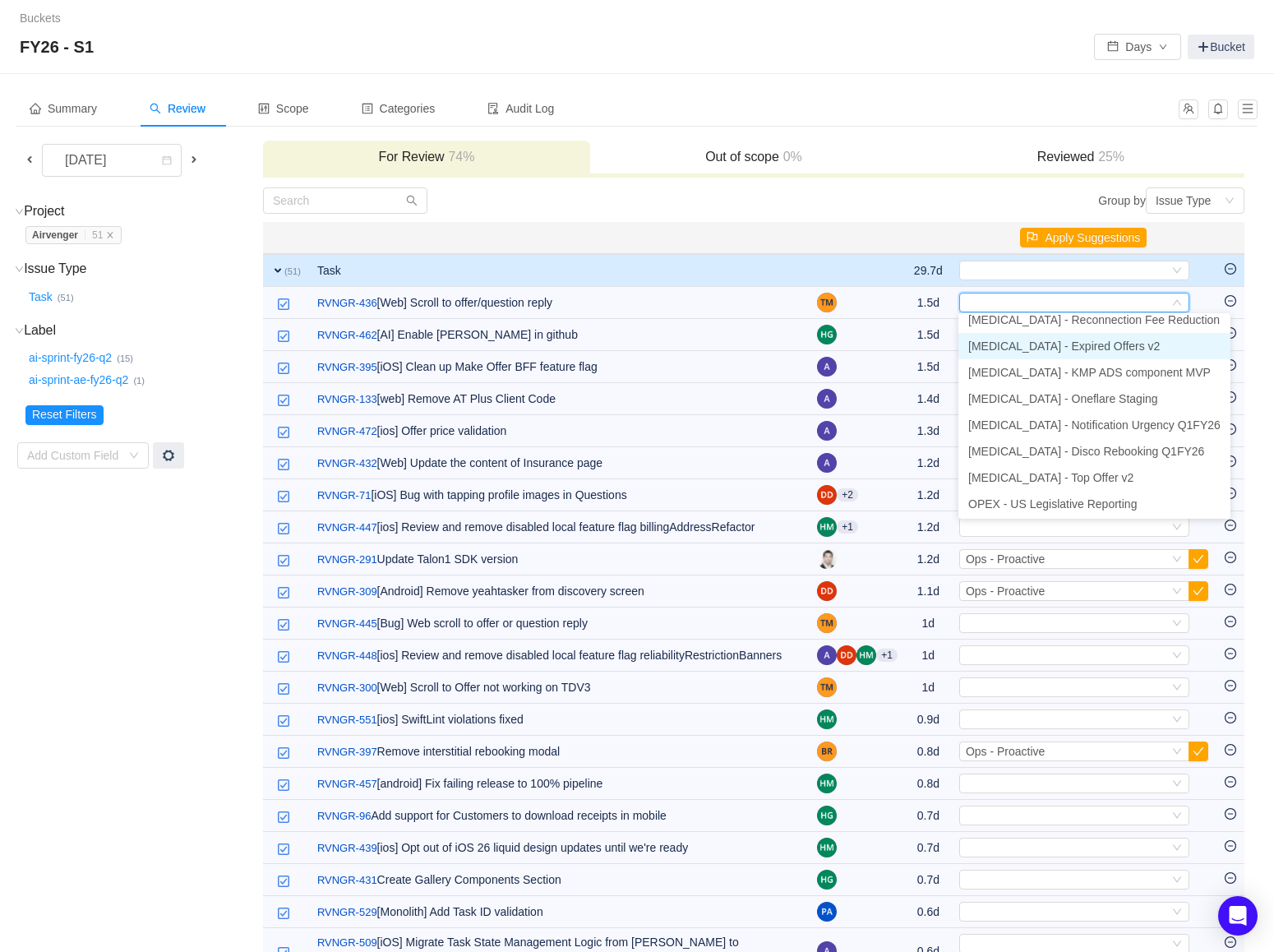
scroll to position [274, 0]
click at [1064, 429] on span "[MEDICAL_DATA] - Notification Urgency Q1FY26" at bounding box center [1094, 424] width 252 height 13
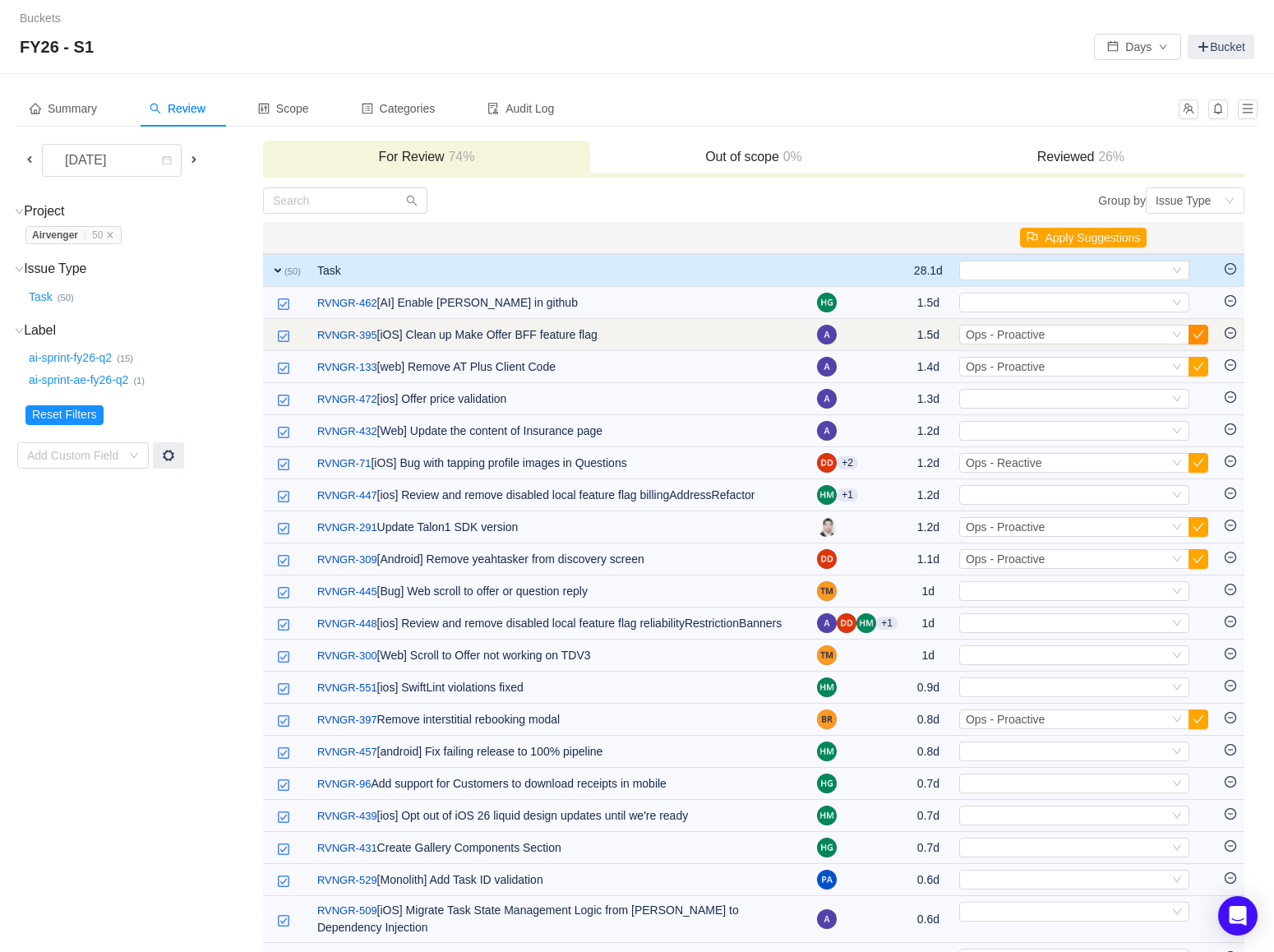
click at [1202, 336] on button "button" at bounding box center [1198, 334] width 20 height 20
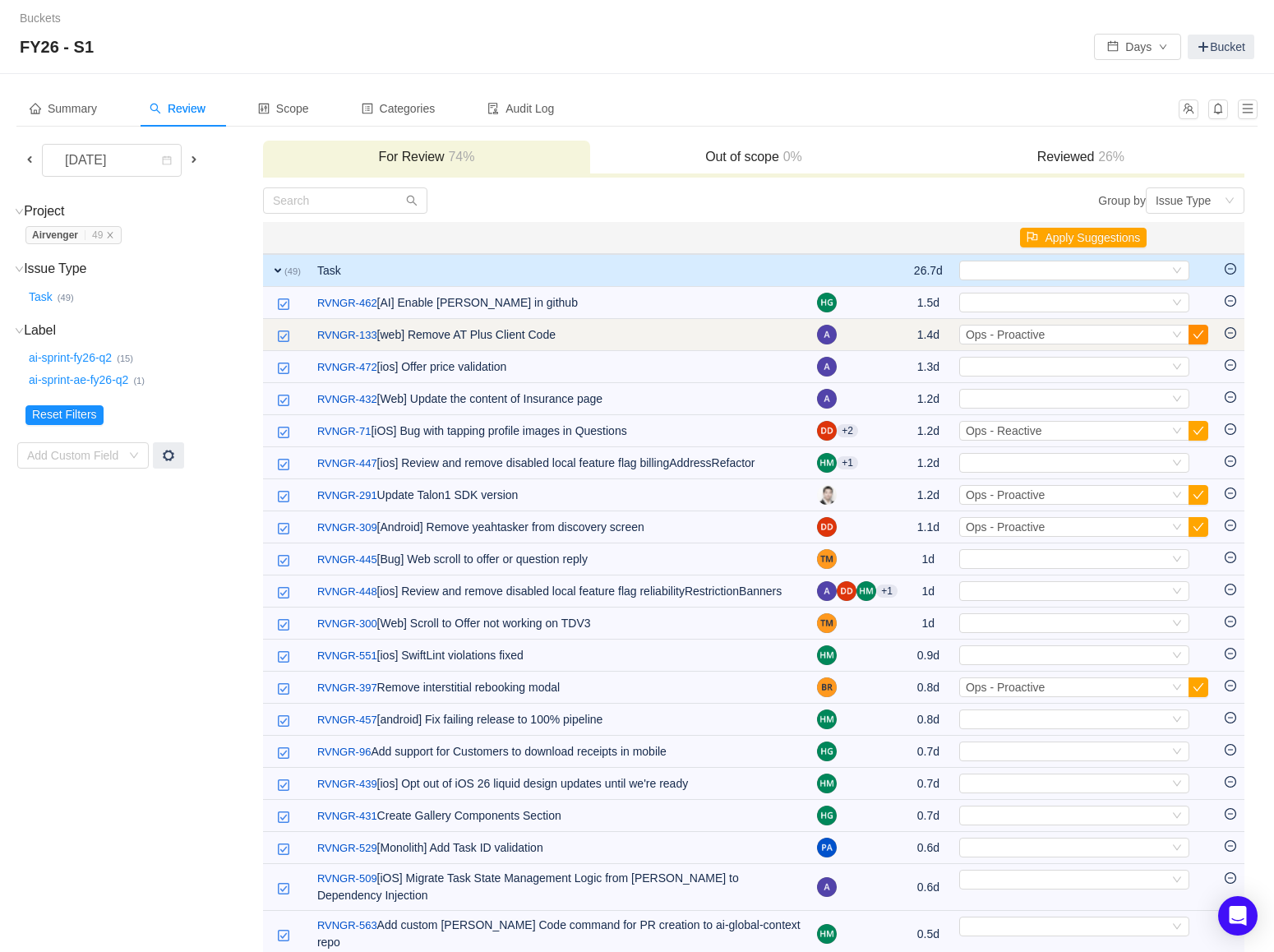
click at [1200, 334] on button "button" at bounding box center [1198, 334] width 20 height 20
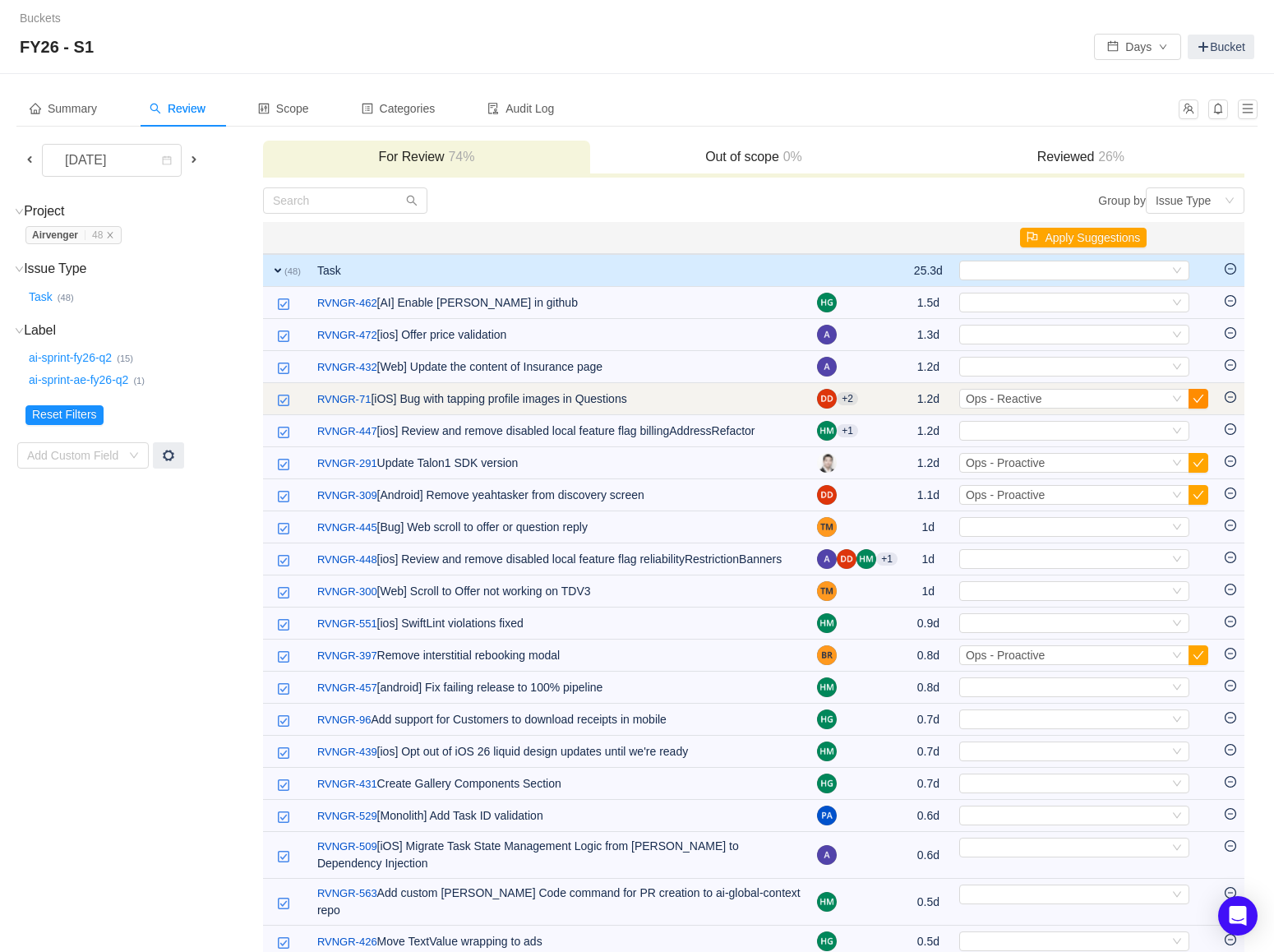
click at [1198, 401] on button "button" at bounding box center [1198, 398] width 20 height 20
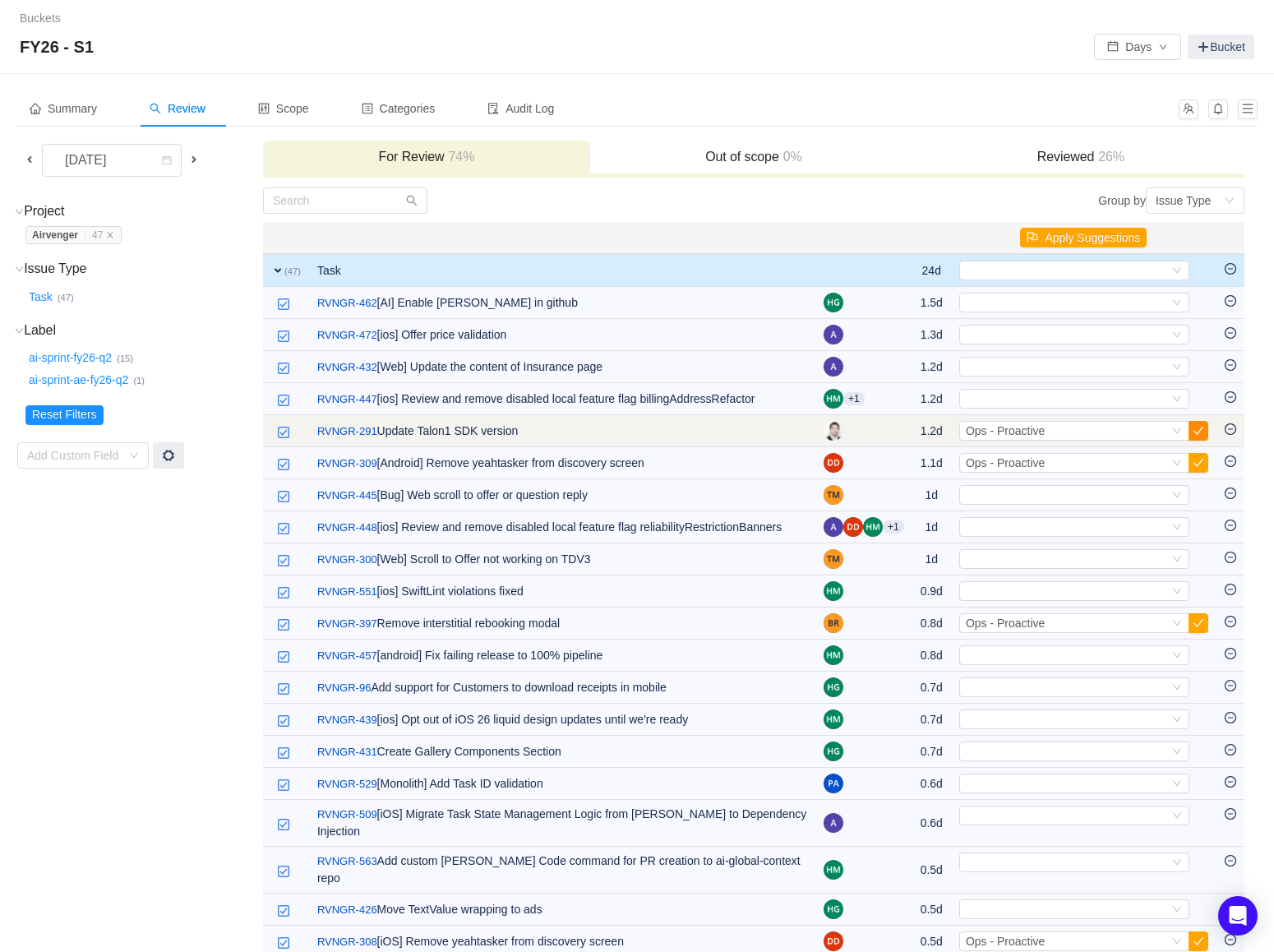
click at [1198, 428] on button "button" at bounding box center [1198, 431] width 20 height 20
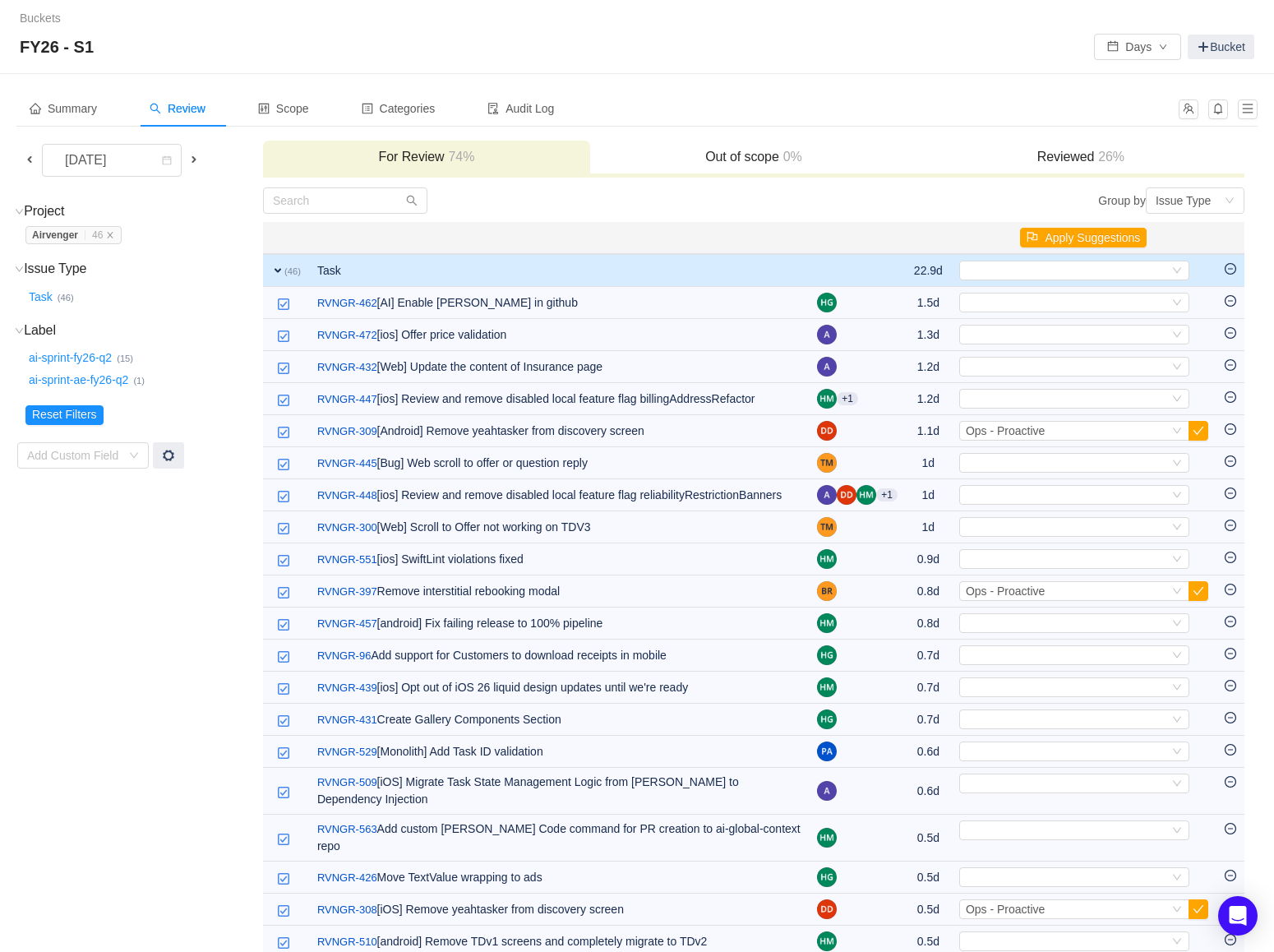
click at [1198, 428] on button "button" at bounding box center [1198, 431] width 20 height 20
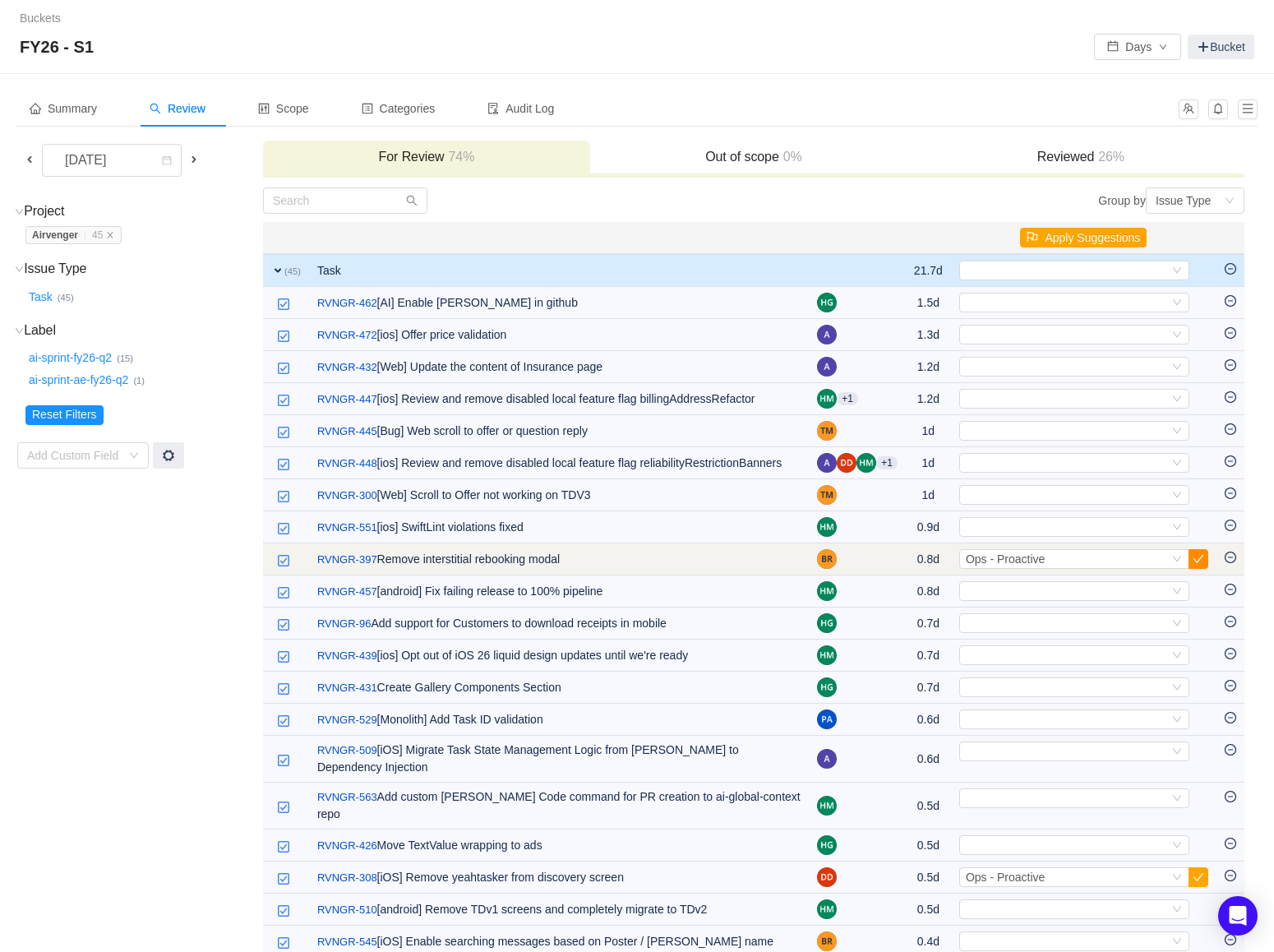
click at [1196, 568] on button "button" at bounding box center [1198, 558] width 20 height 20
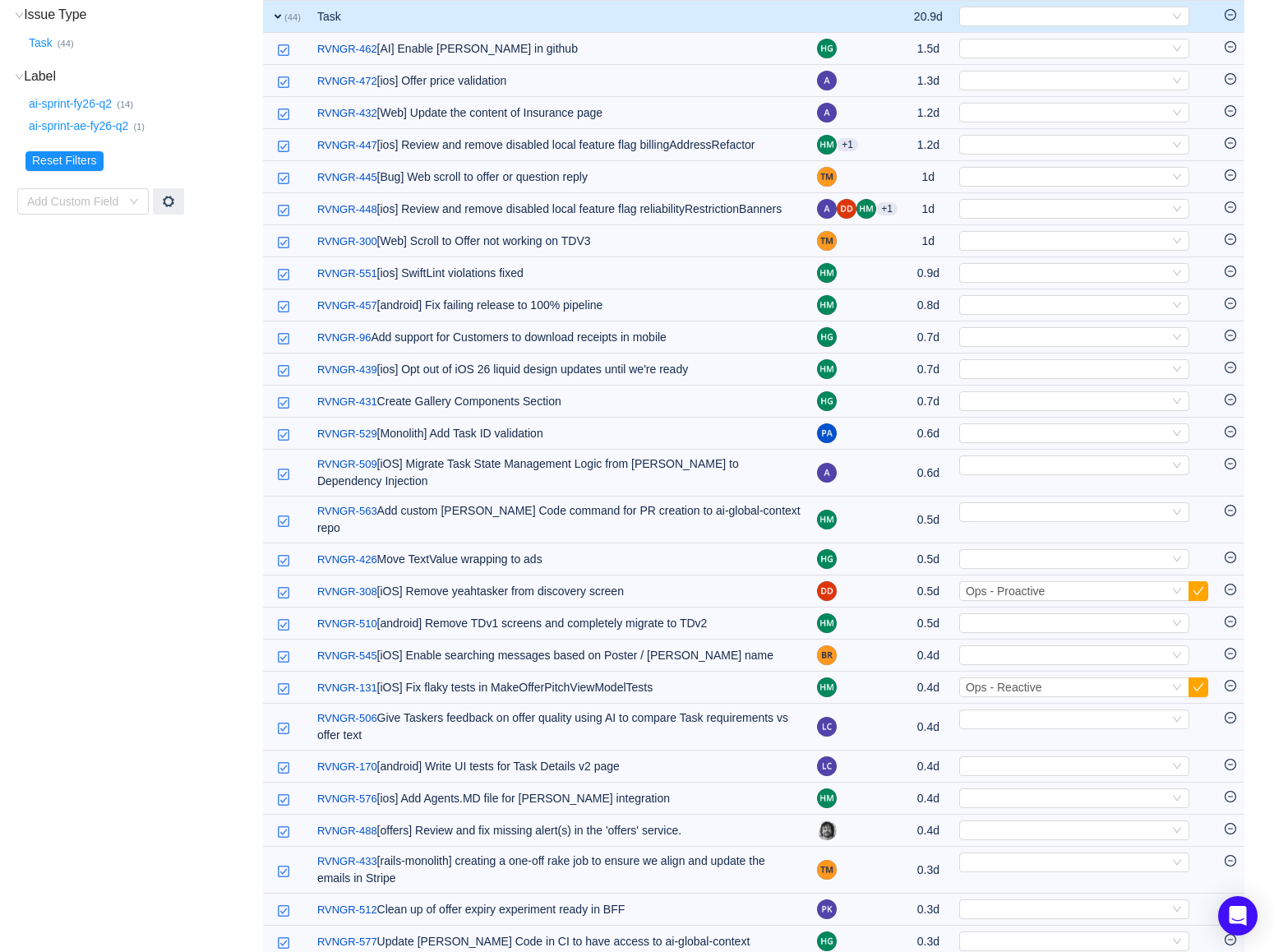
scroll to position [259, 0]
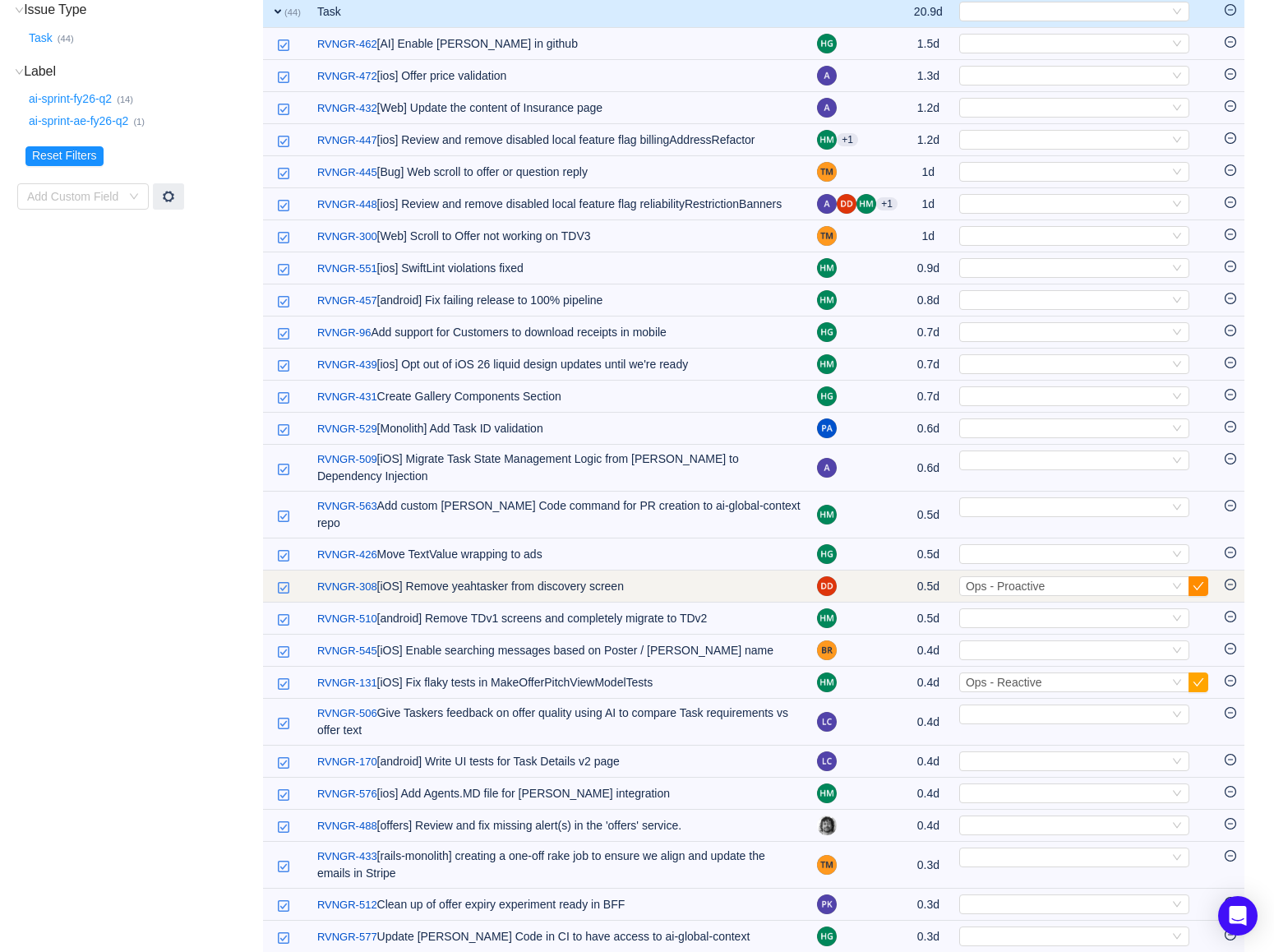
click at [1198, 585] on button "button" at bounding box center [1198, 585] width 20 height 20
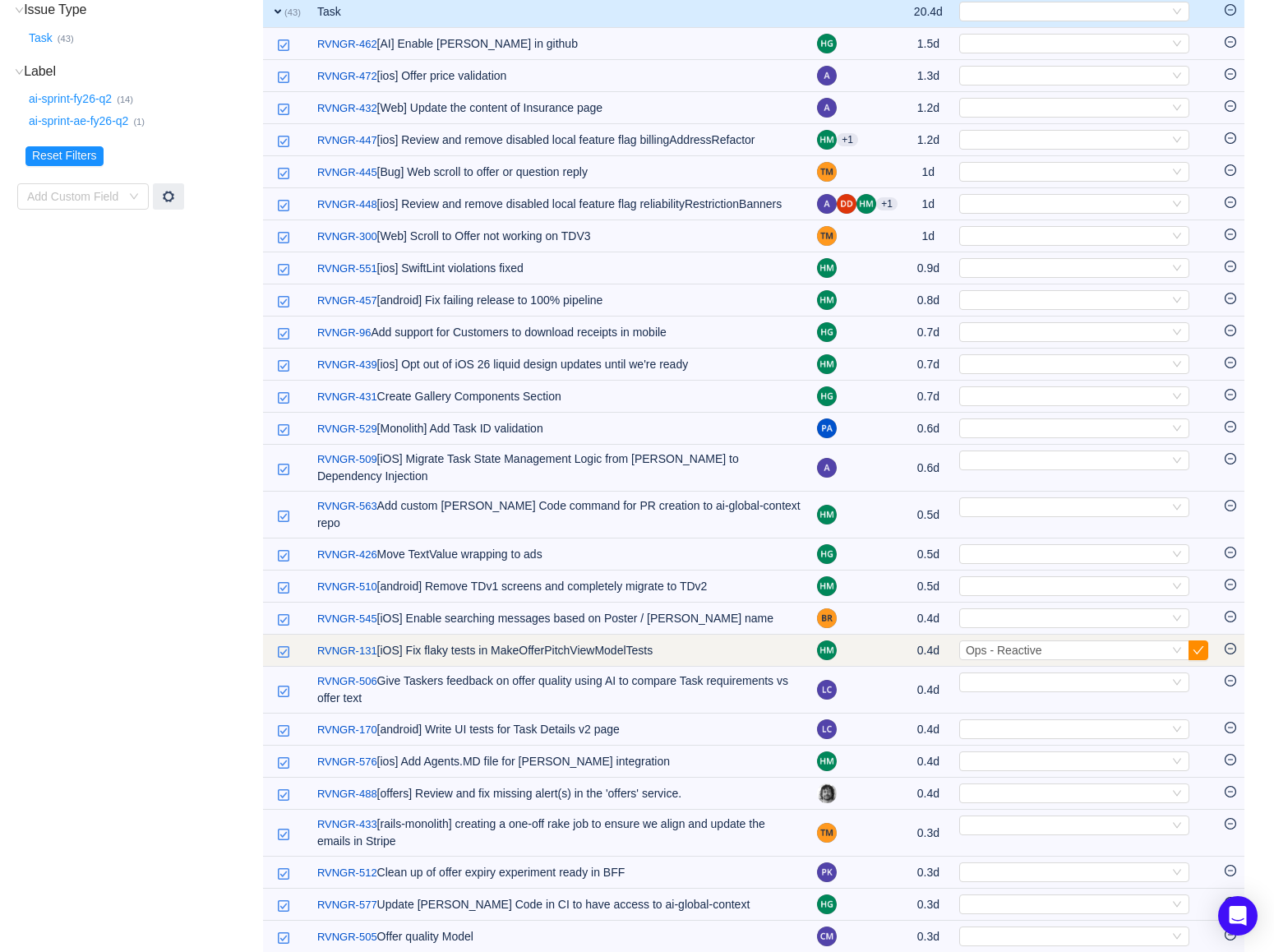
click at [1206, 645] on button "button" at bounding box center [1198, 650] width 20 height 20
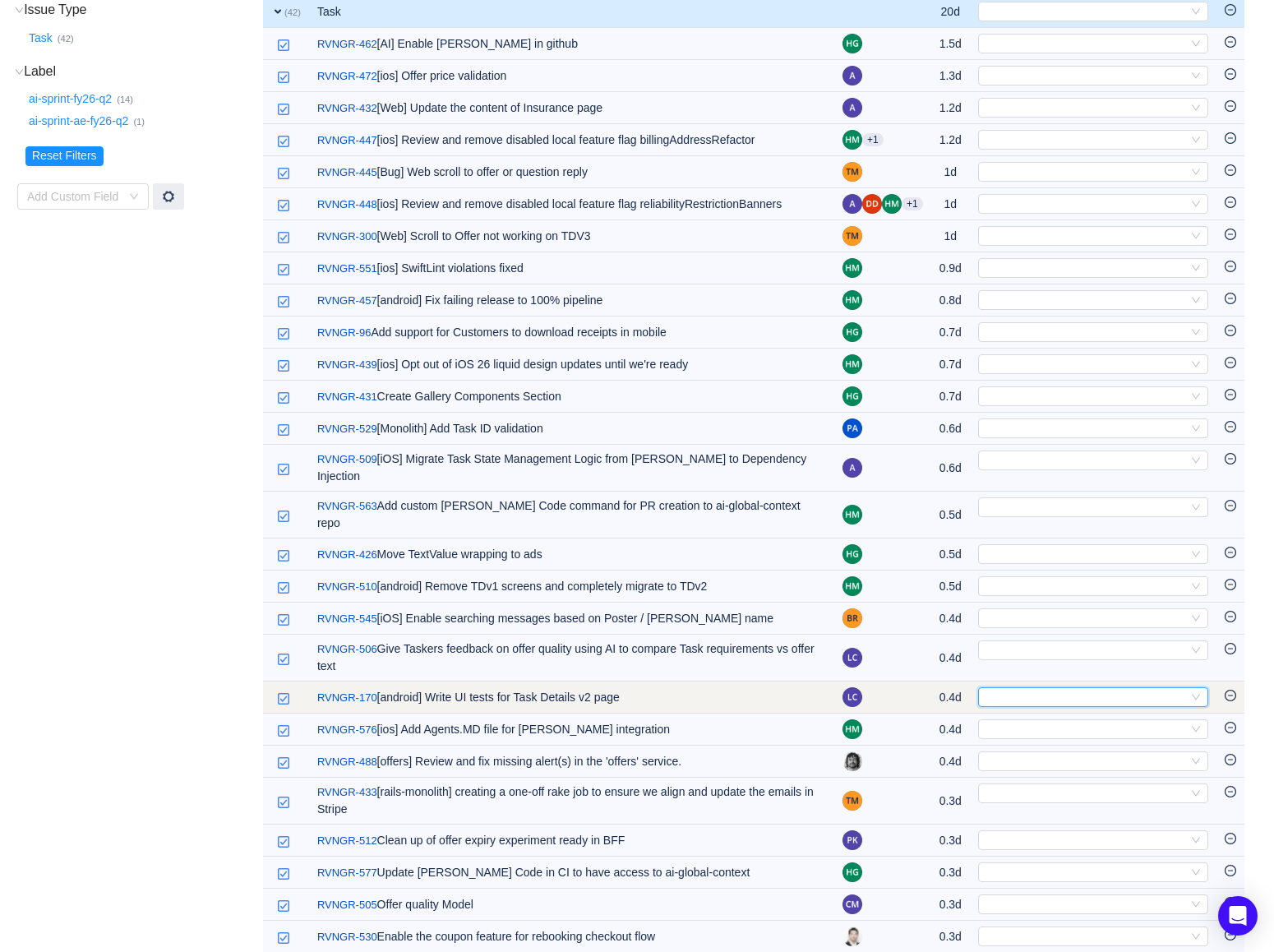
click at [1198, 694] on icon "icon: down" at bounding box center [1196, 697] width 8 height 6
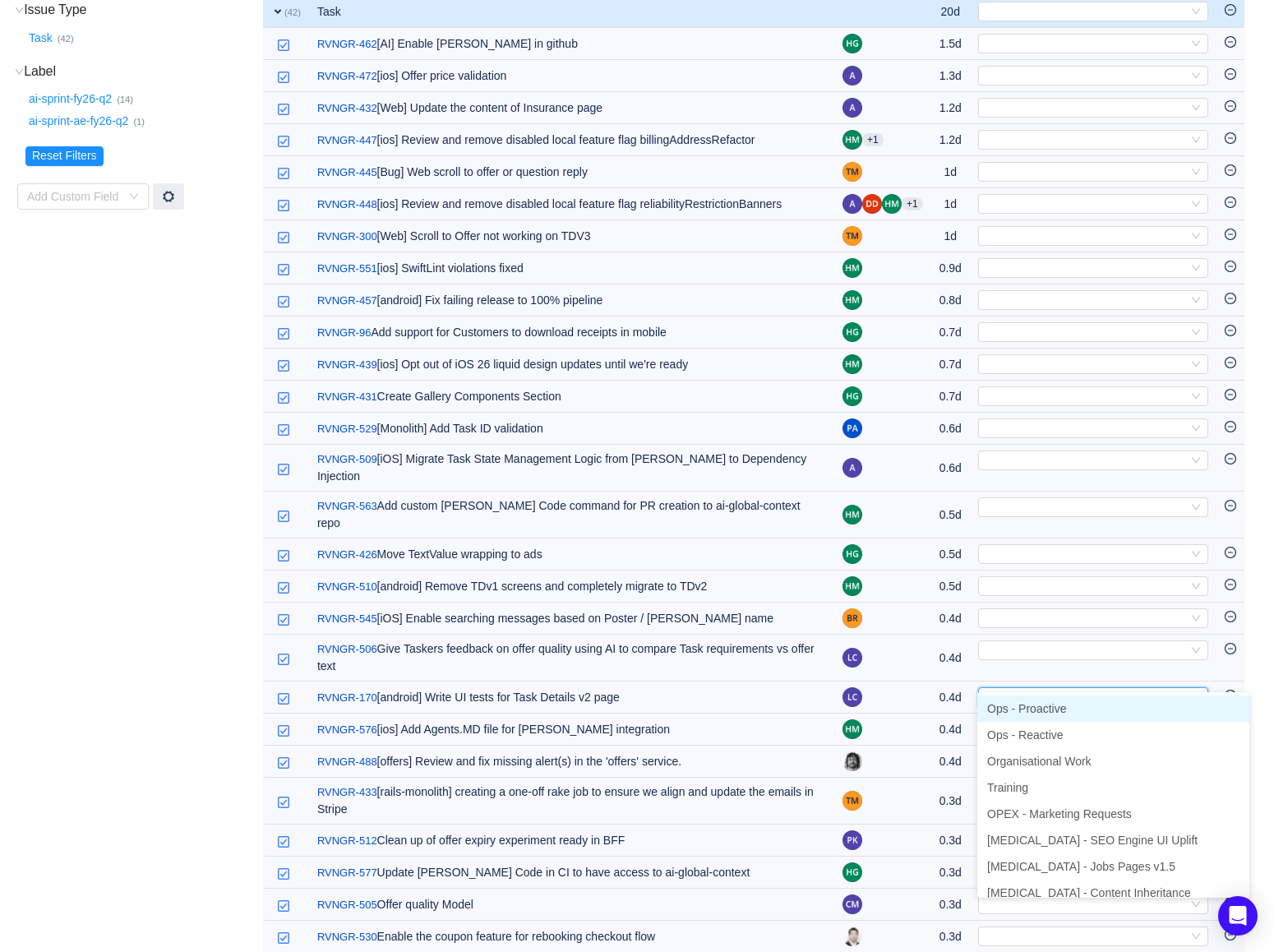
click at [1107, 705] on li "Ops - Proactive" at bounding box center [1114, 708] width 272 height 26
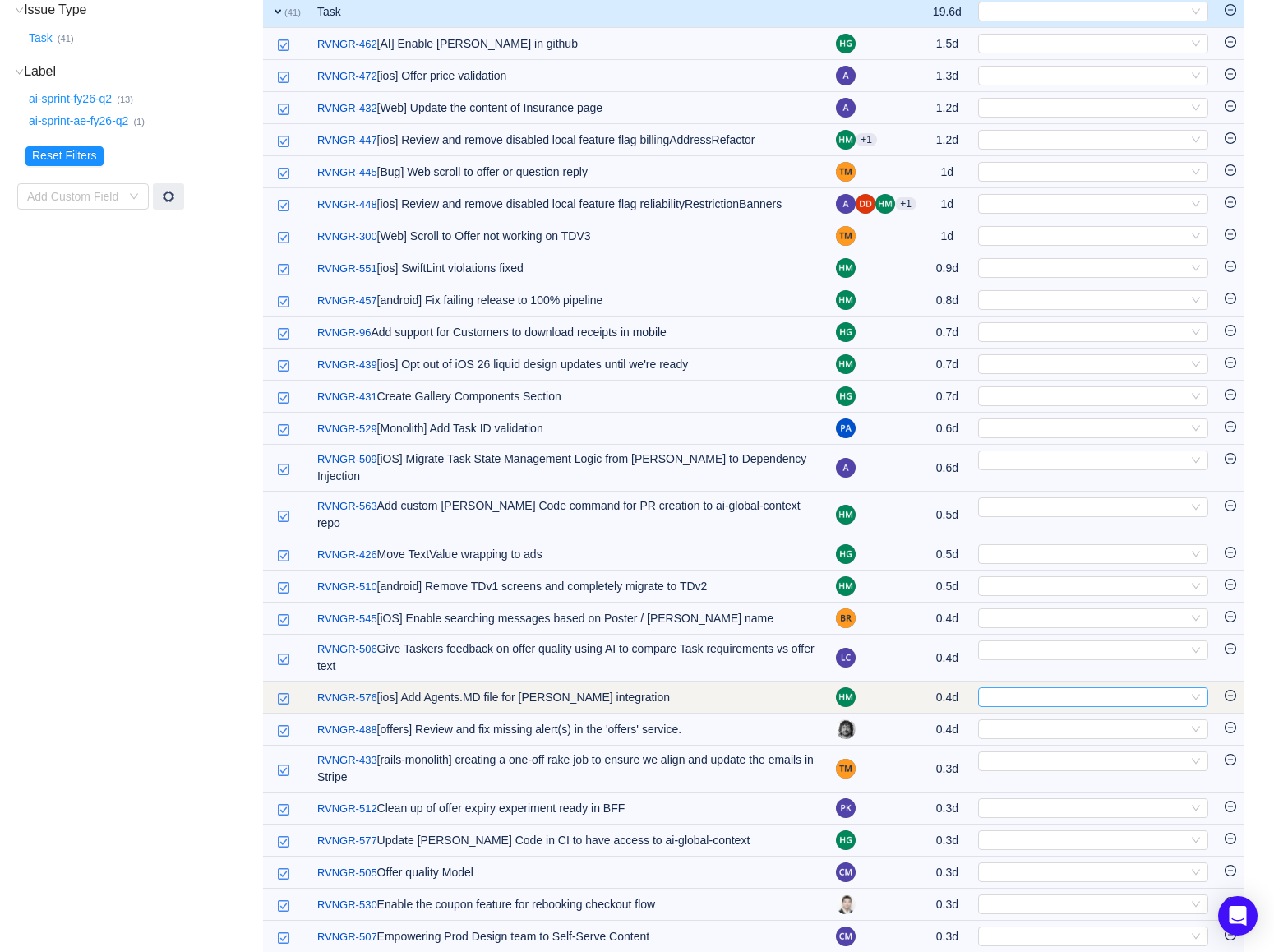
click at [1193, 694] on icon "icon: down" at bounding box center [1196, 697] width 8 height 6
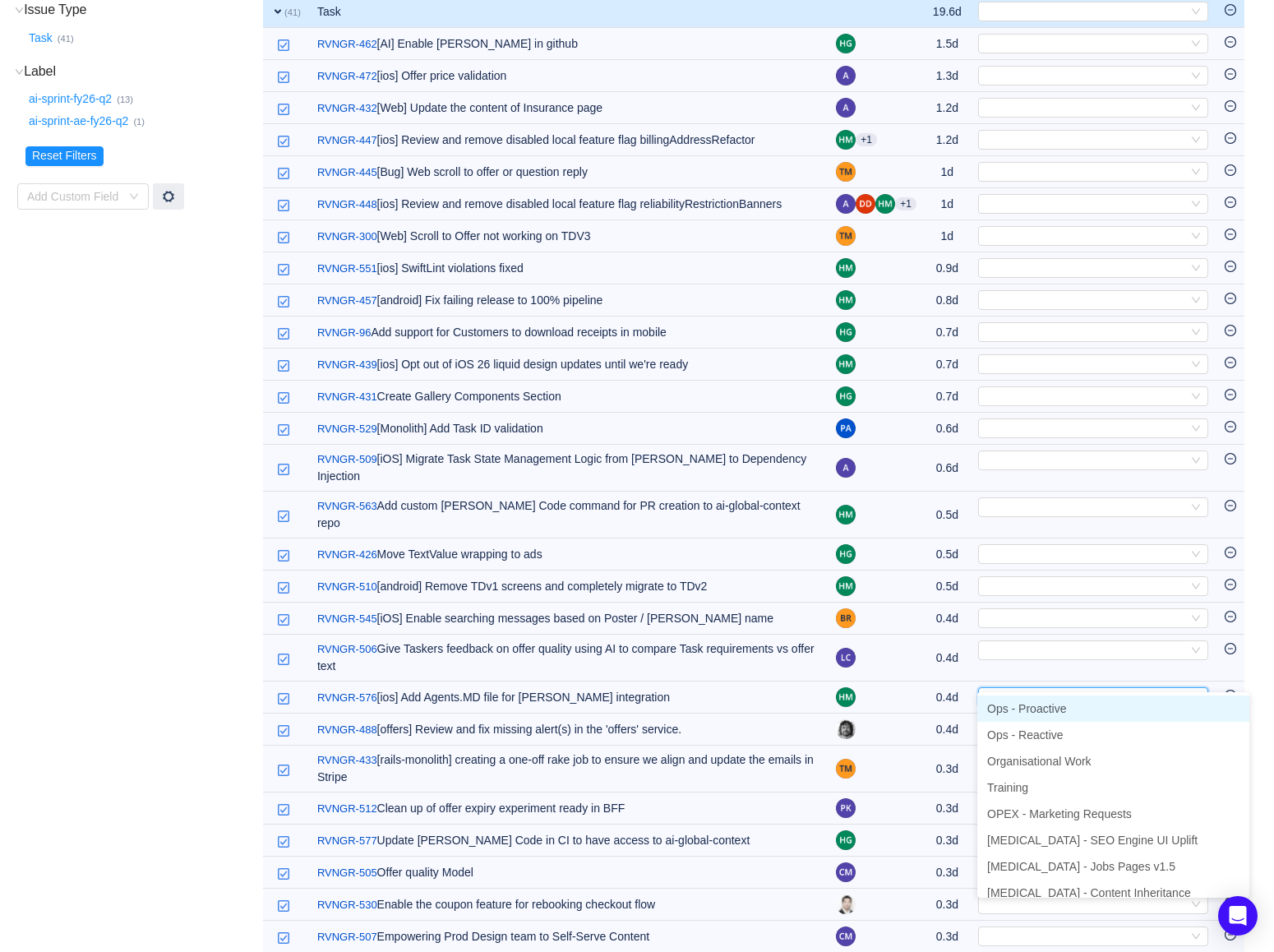
click at [1136, 707] on li "Ops - Proactive" at bounding box center [1114, 708] width 272 height 26
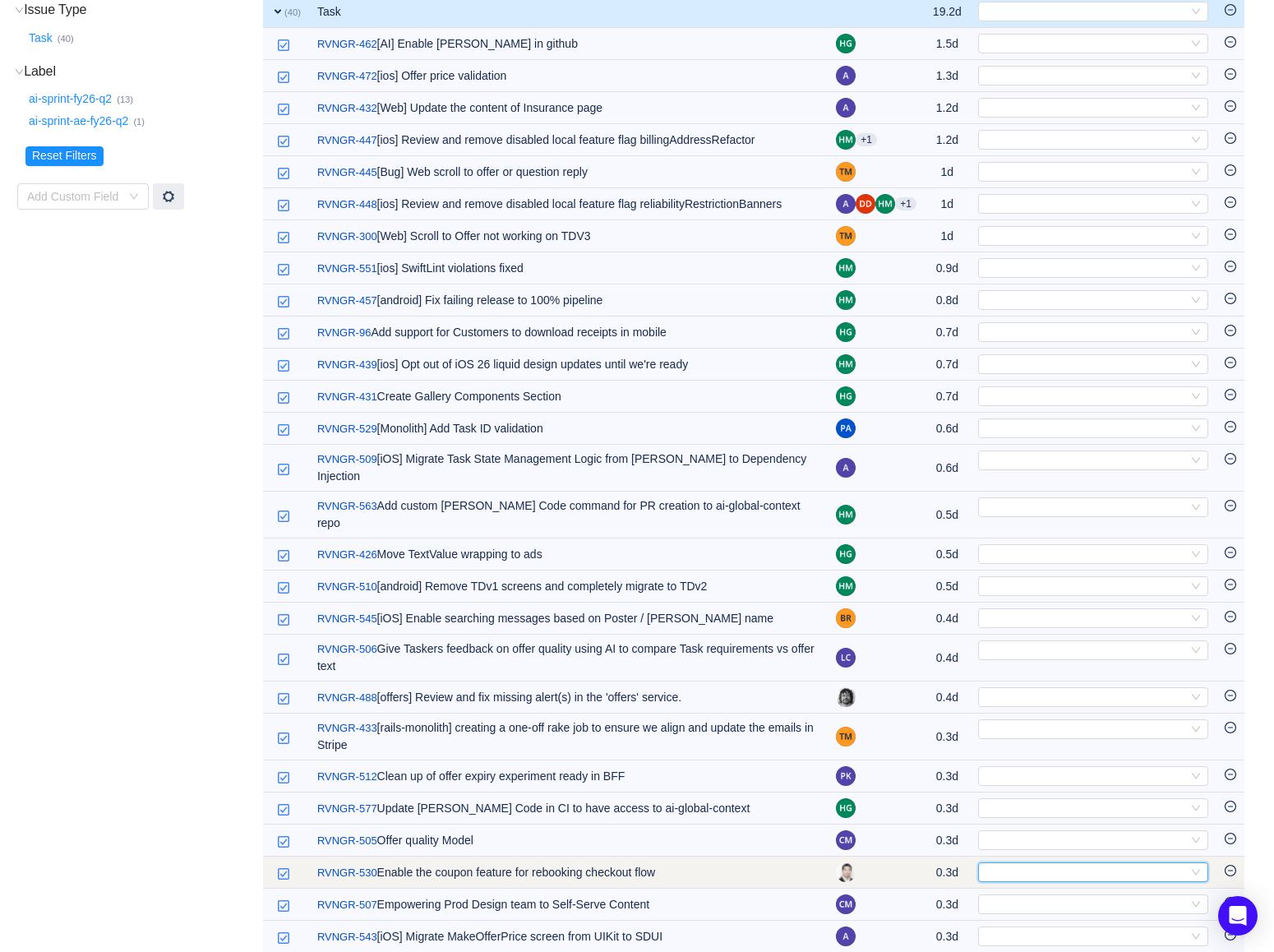
click at [1199, 867] on icon "icon: down" at bounding box center [1196, 871] width 10 height 10
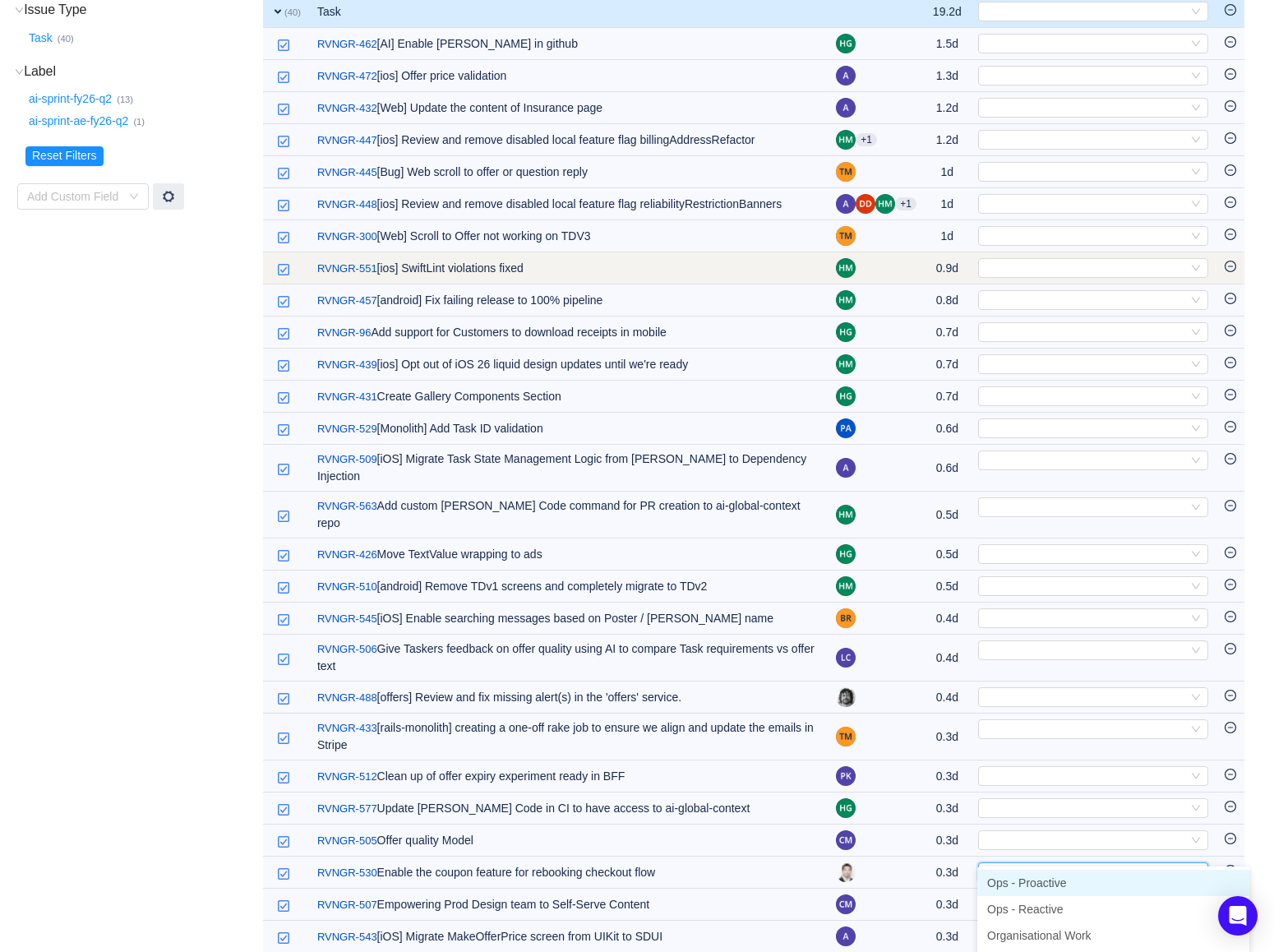
scroll to position [0, 0]
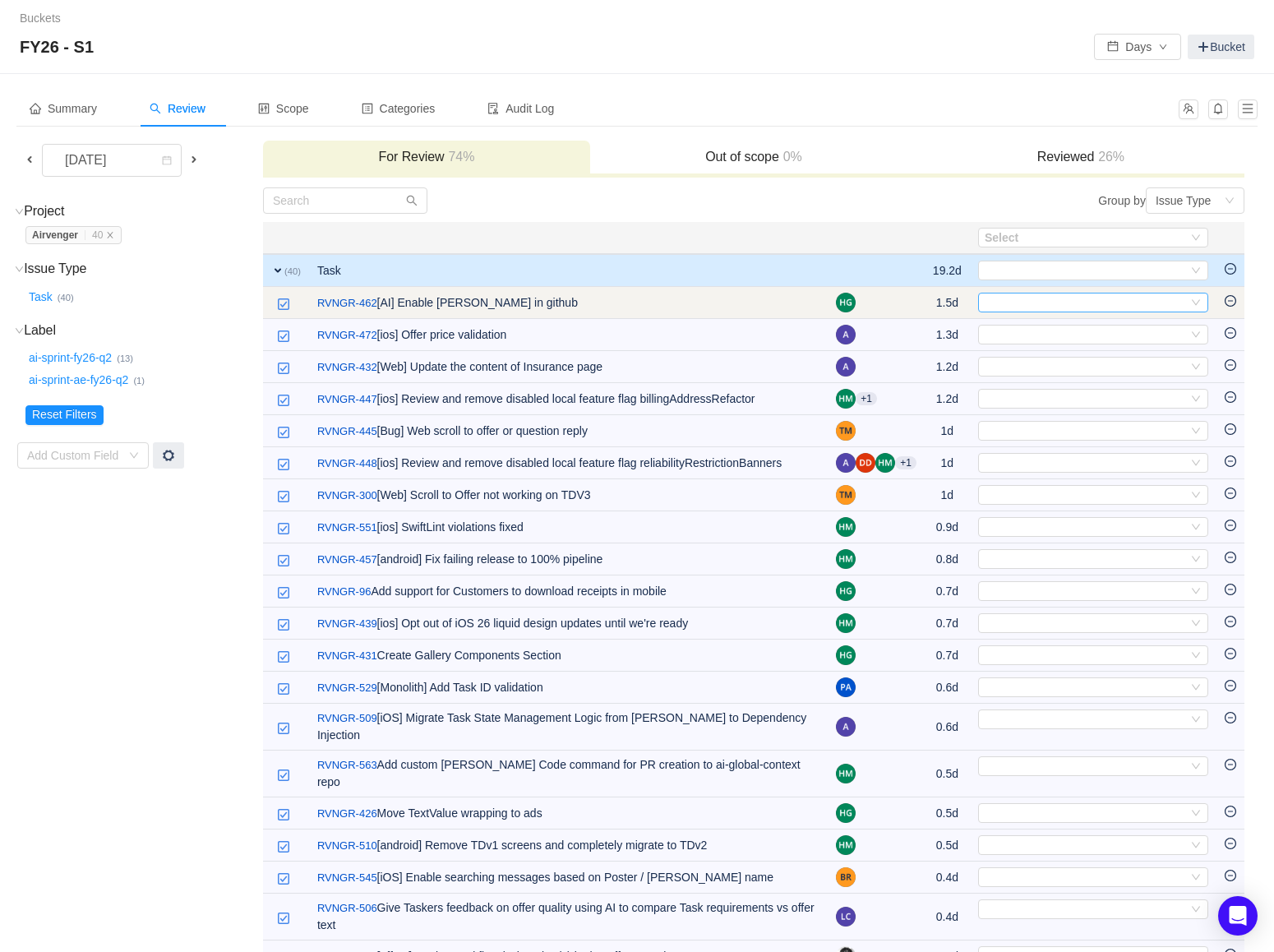
click at [1199, 297] on icon "icon: down" at bounding box center [1196, 302] width 10 height 10
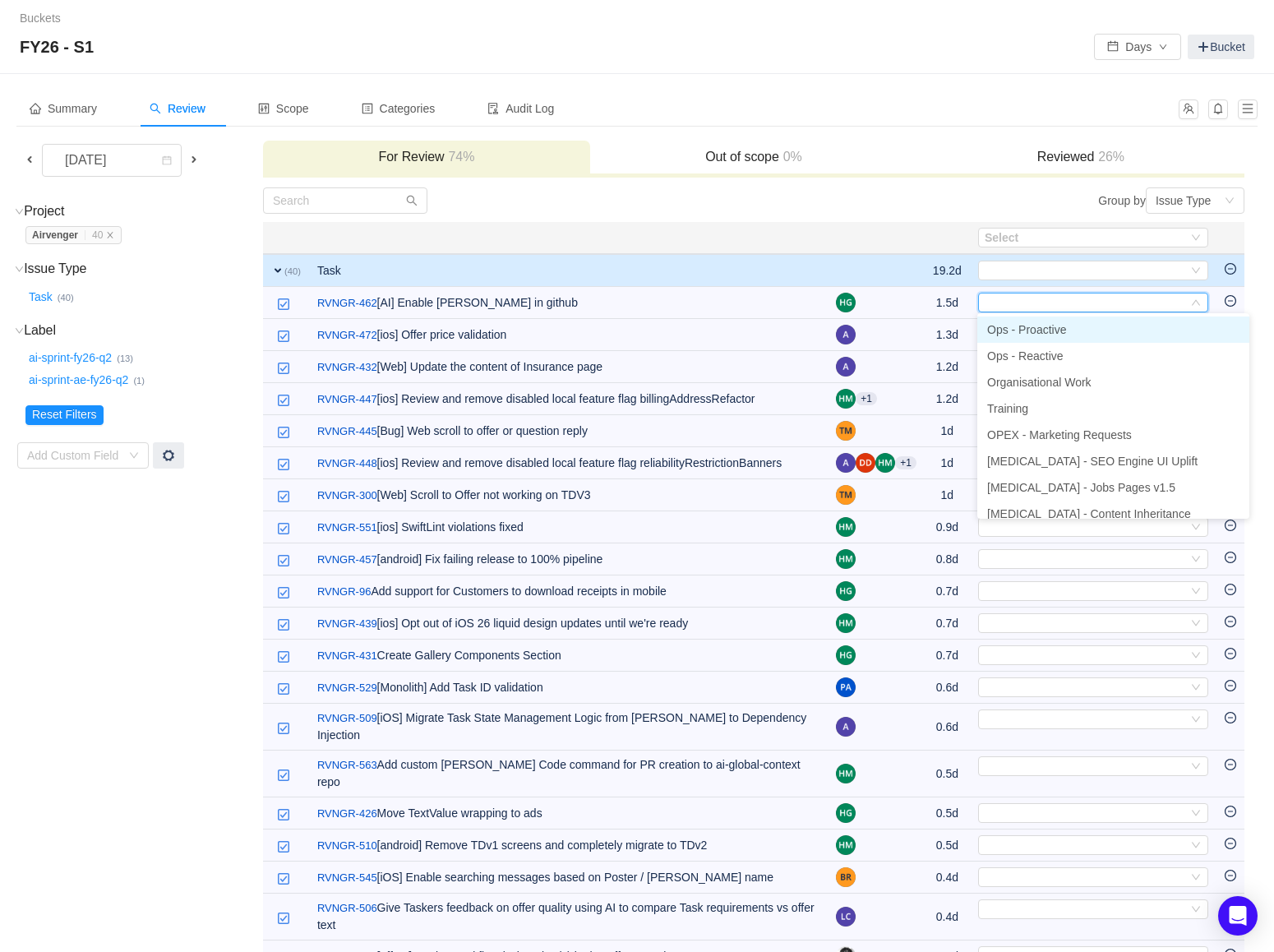
click at [1174, 327] on li "Ops - Proactive" at bounding box center [1114, 329] width 272 height 26
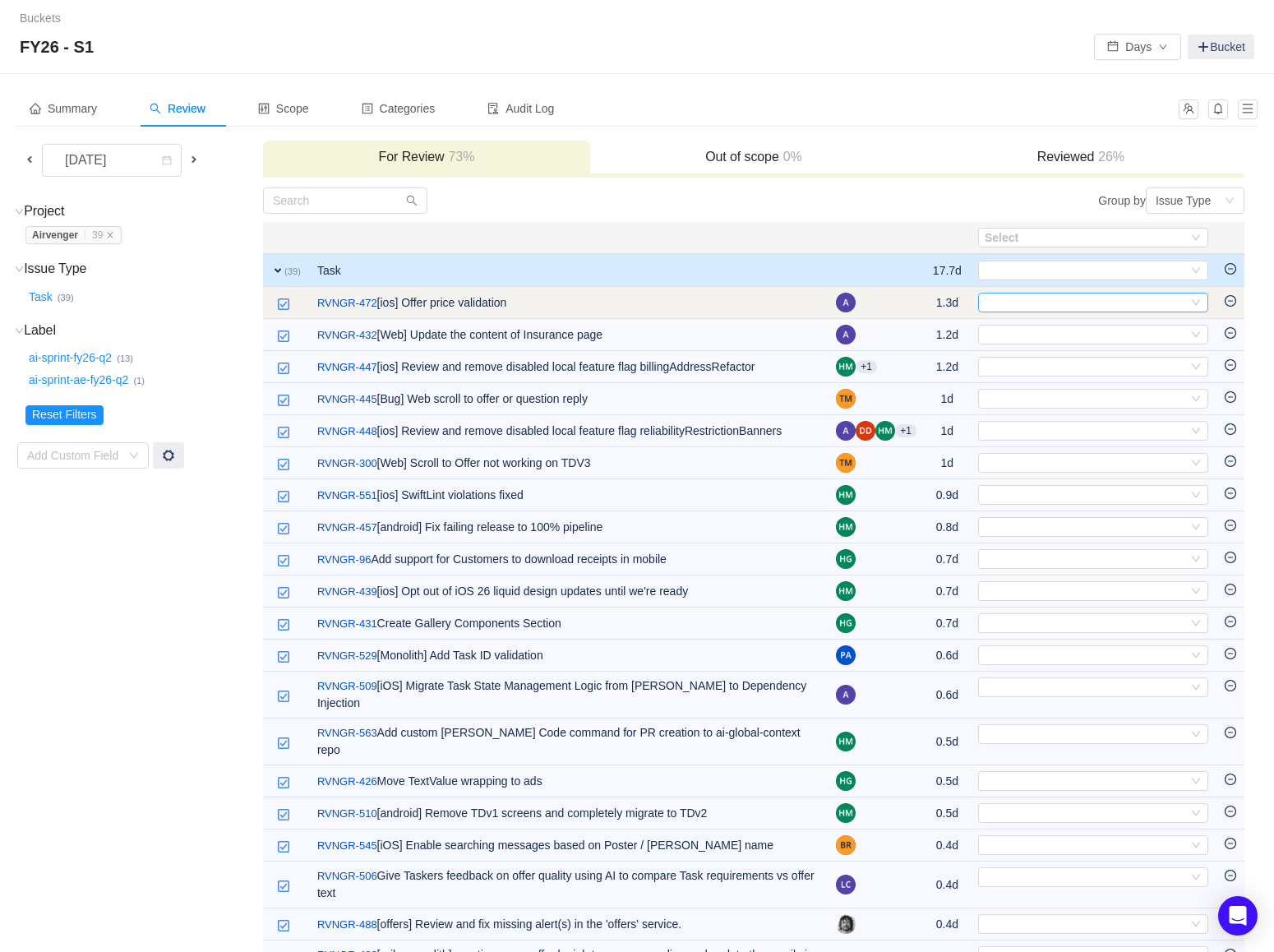
click at [1200, 304] on icon "icon: down" at bounding box center [1196, 302] width 10 height 10
click at [1194, 298] on icon "icon: down" at bounding box center [1196, 302] width 10 height 10
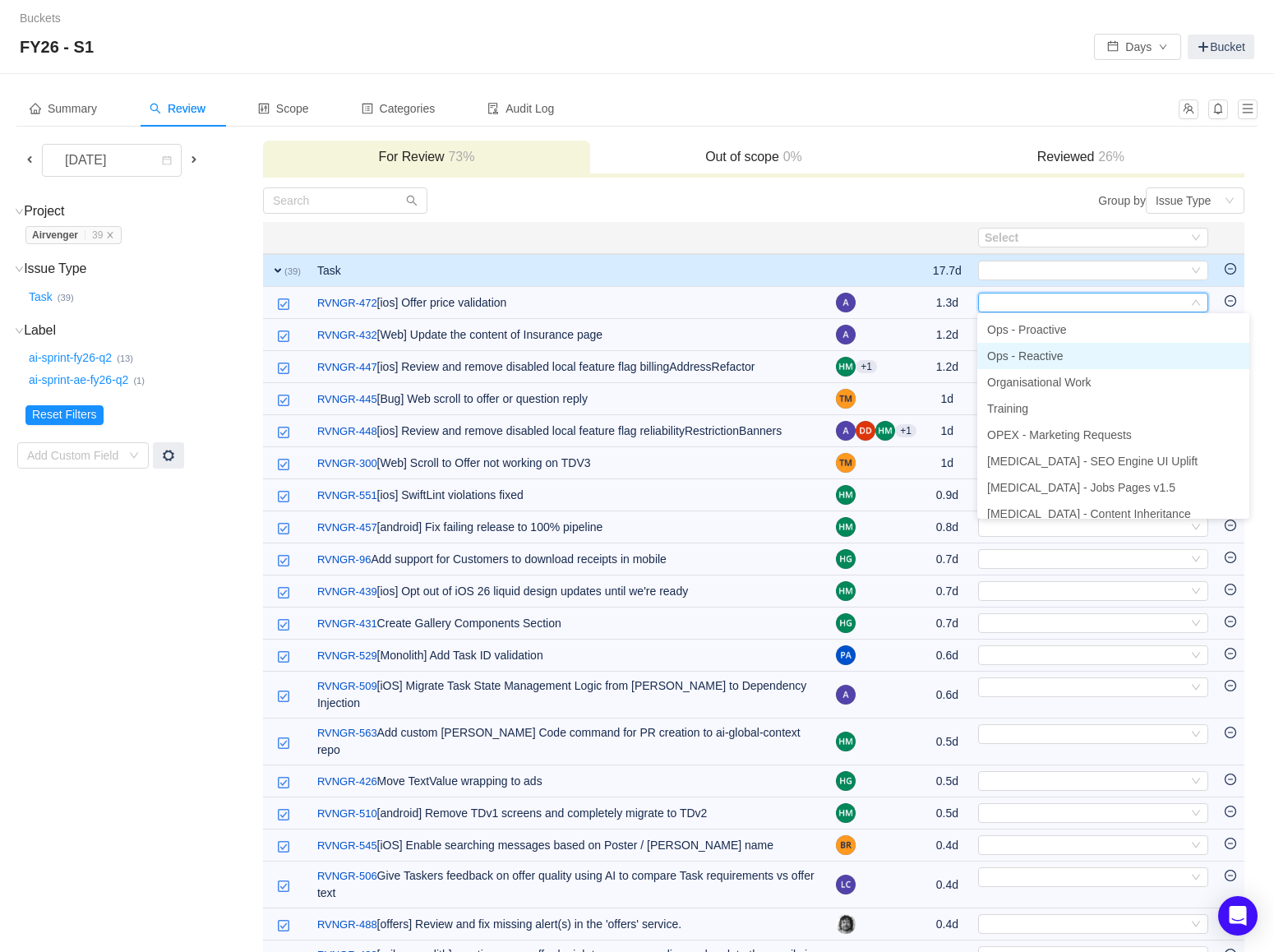
click at [1133, 352] on li "Ops - Reactive" at bounding box center [1114, 355] width 272 height 26
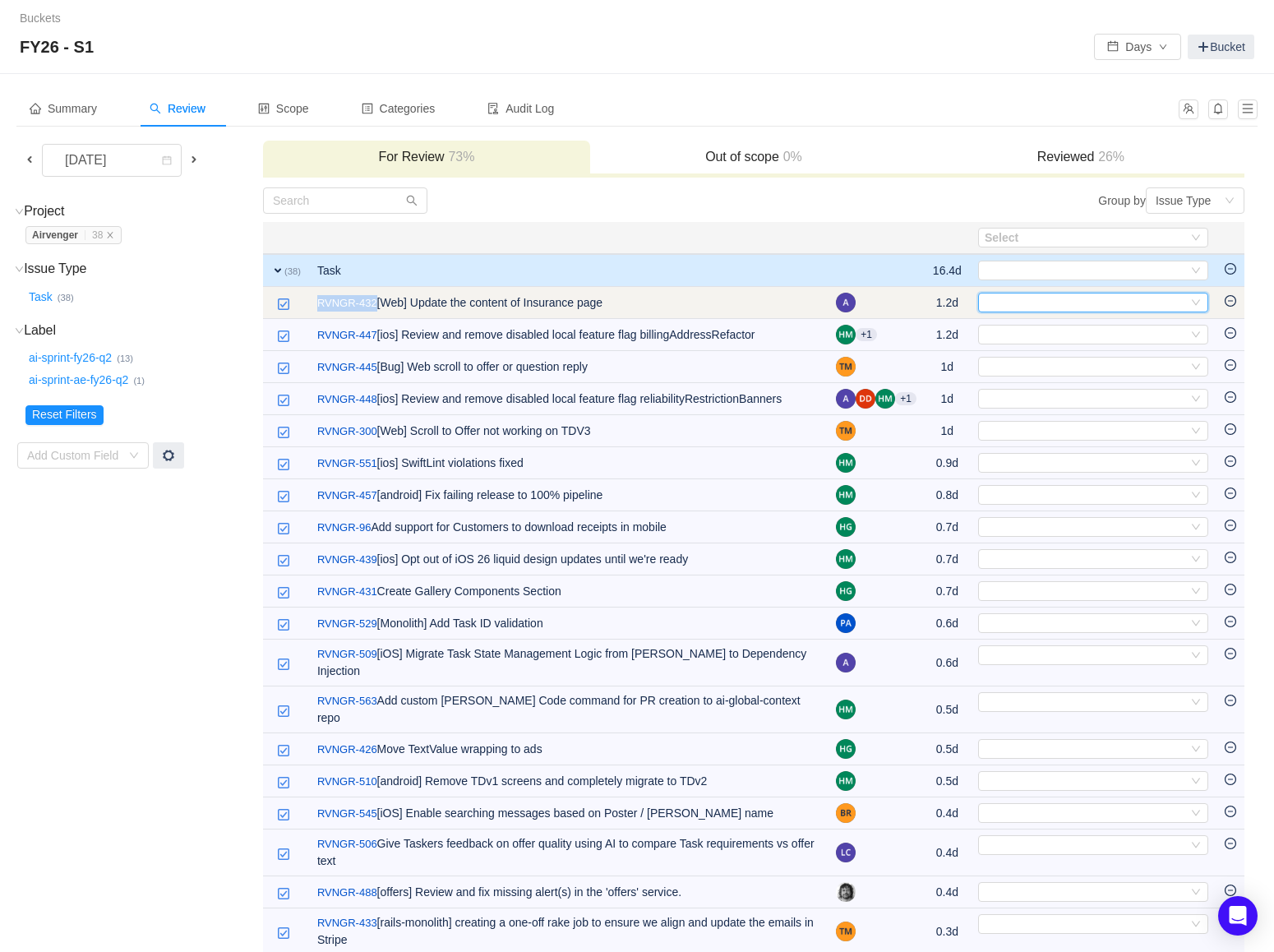
click at [1206, 300] on div "Select" at bounding box center [1093, 302] width 230 height 20
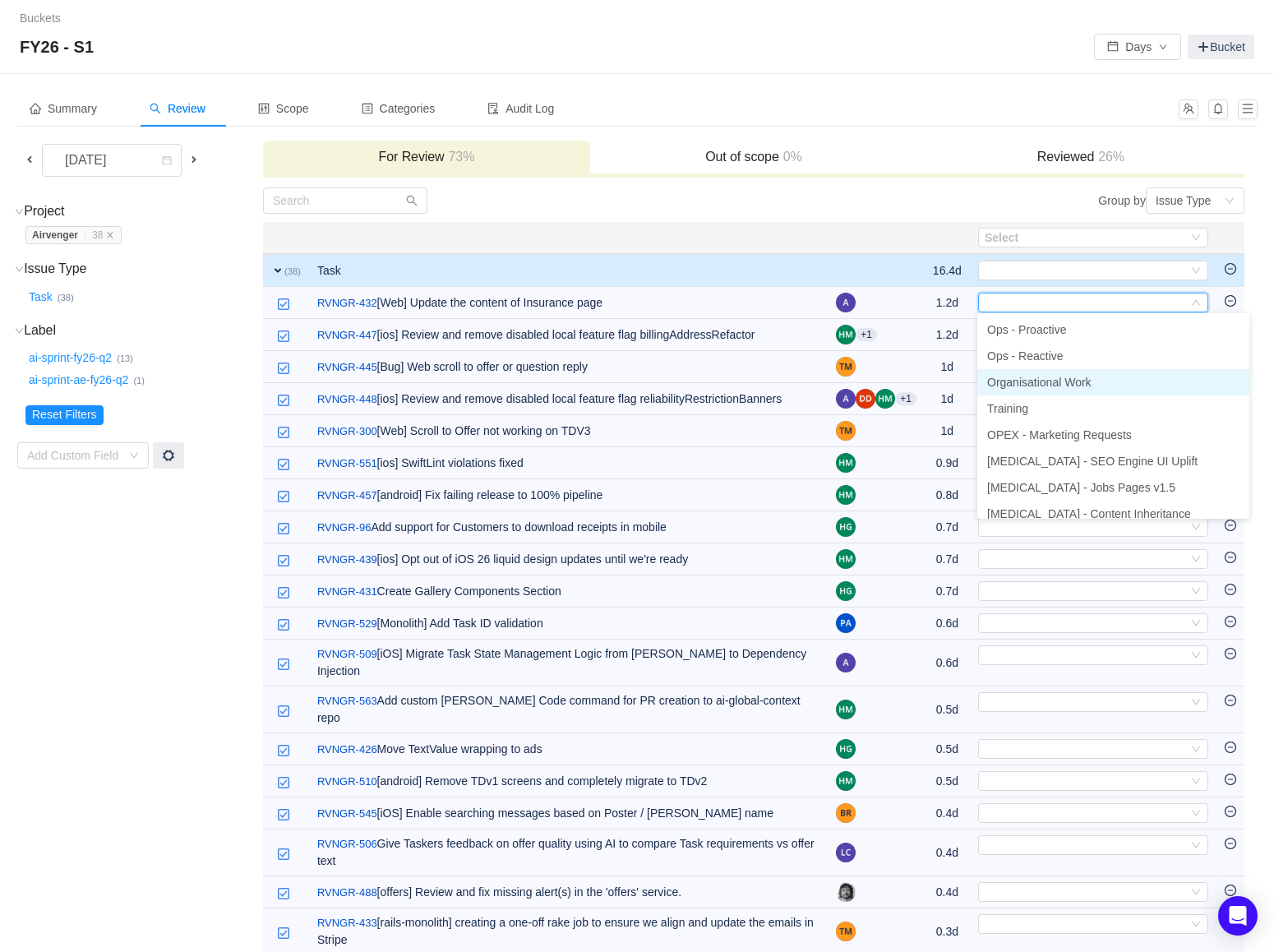
click at [1120, 378] on li "Organisational Work" at bounding box center [1114, 382] width 272 height 26
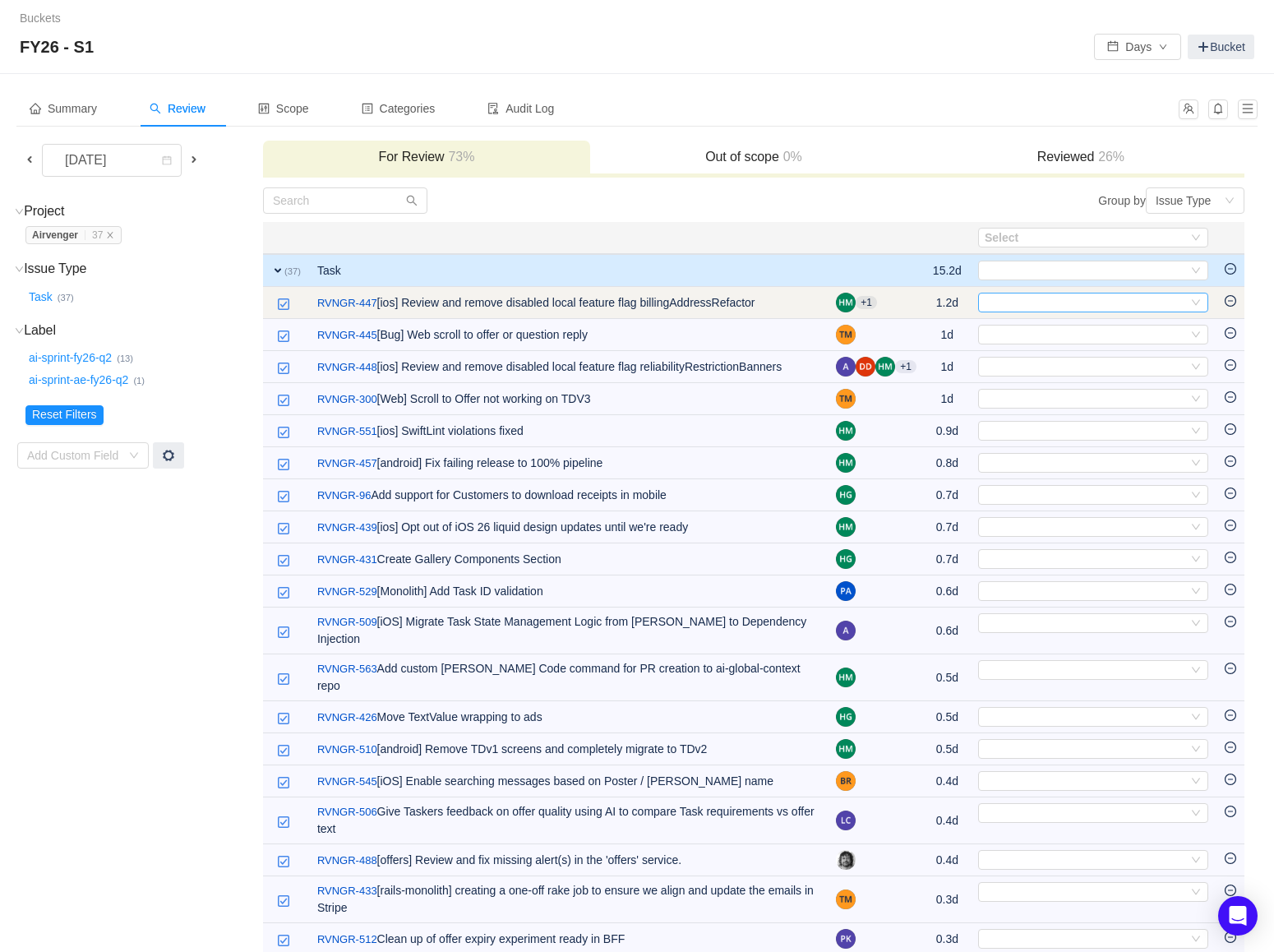
click at [1199, 303] on icon "icon: down" at bounding box center [1196, 302] width 10 height 10
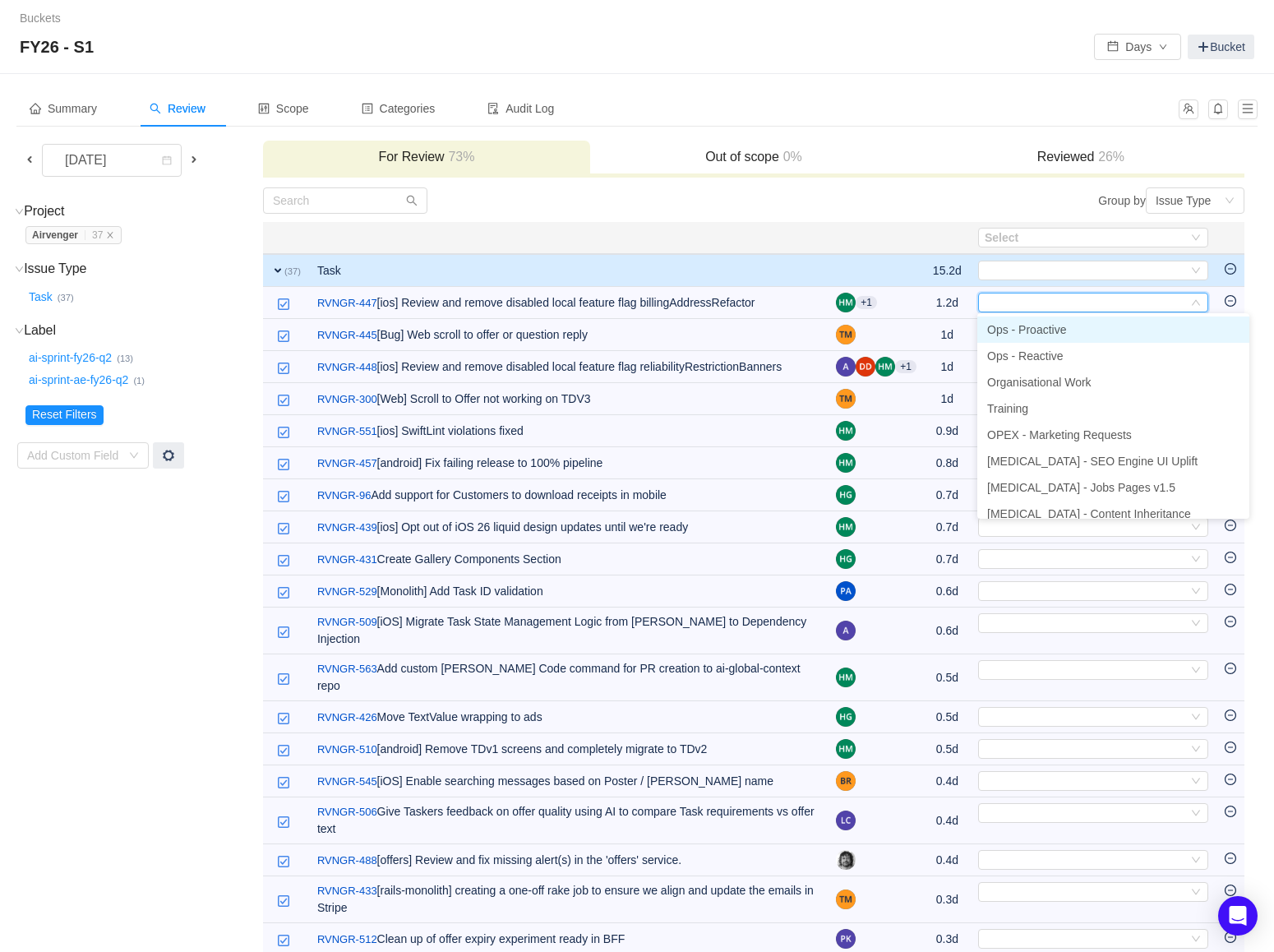
click at [1151, 332] on li "Ops - Proactive" at bounding box center [1114, 329] width 272 height 26
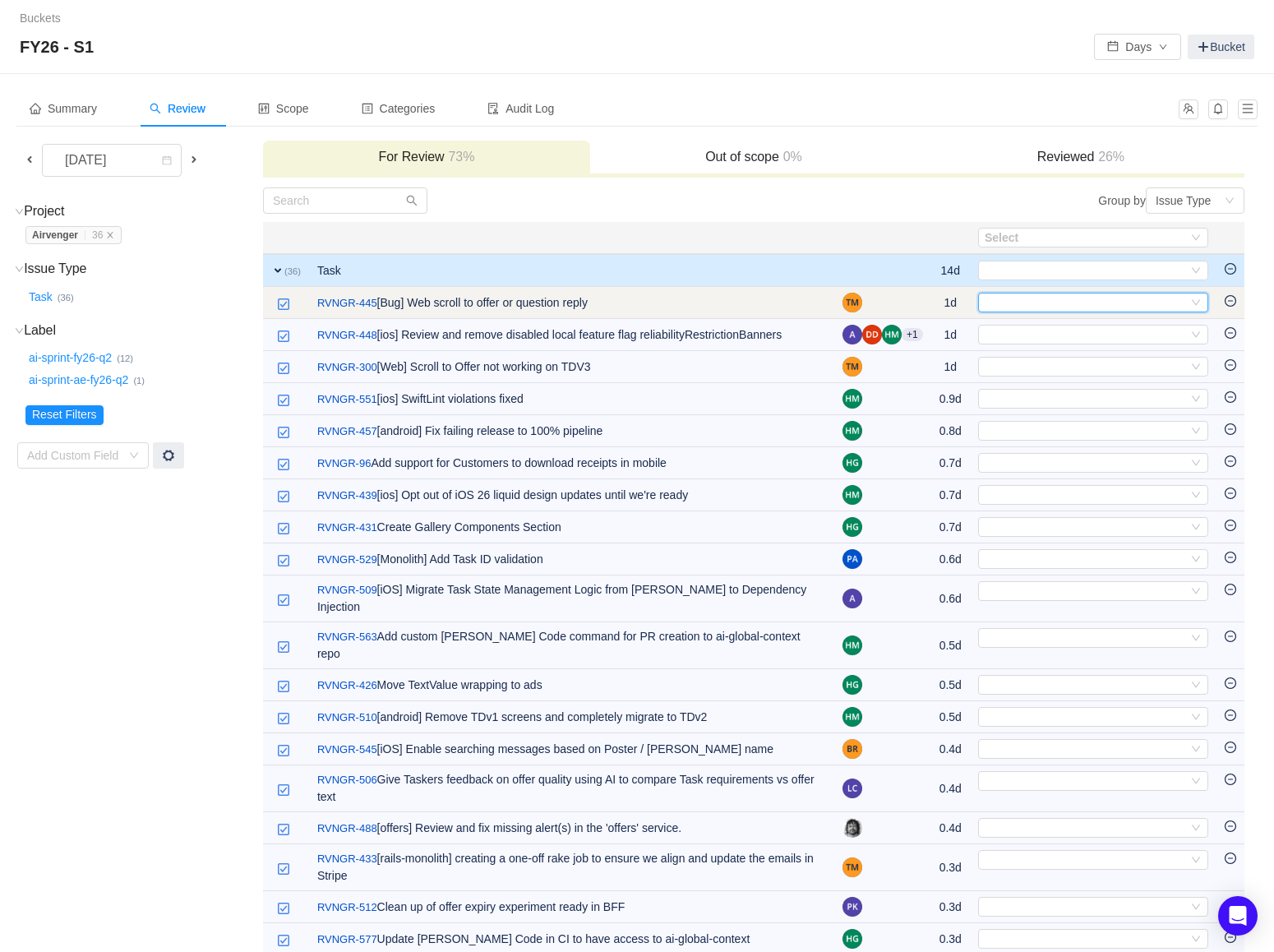
click at [1199, 298] on icon "icon: down" at bounding box center [1196, 302] width 10 height 10
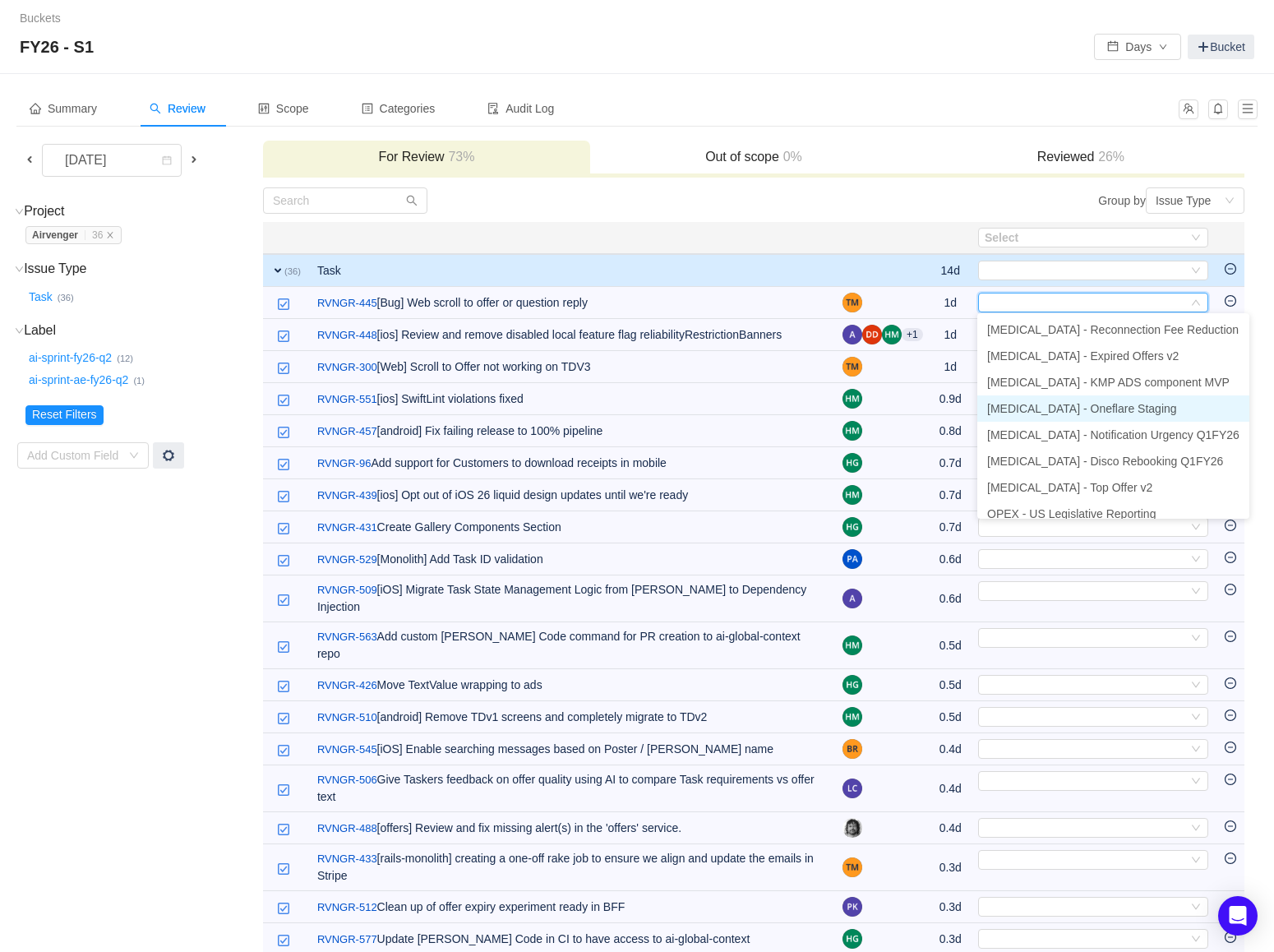
scroll to position [274, 0]
click at [1119, 431] on li "[MEDICAL_DATA] - Notification Urgency Q1FY26" at bounding box center [1114, 424] width 272 height 26
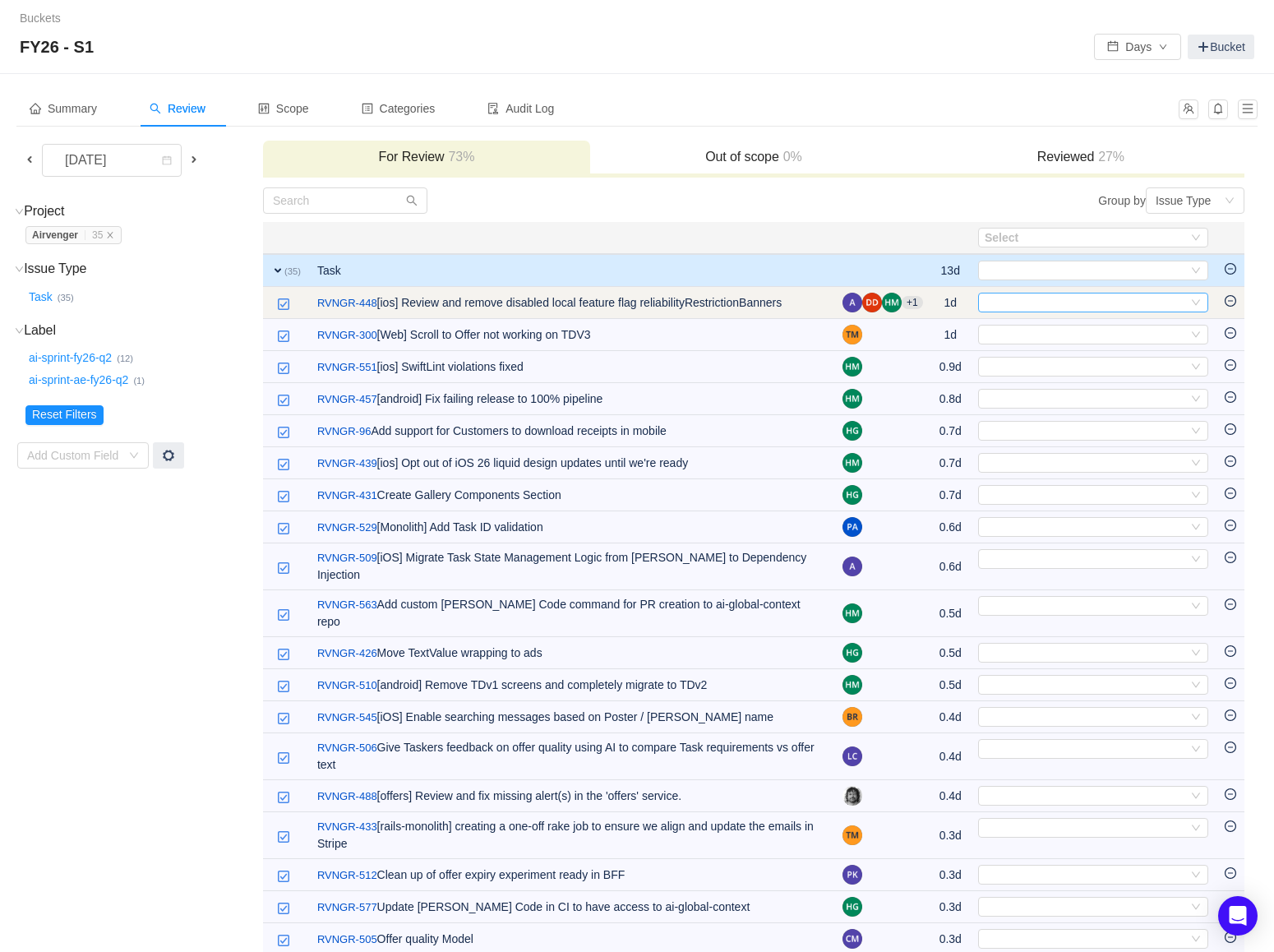
click at [1204, 299] on div "Select" at bounding box center [1093, 302] width 230 height 20
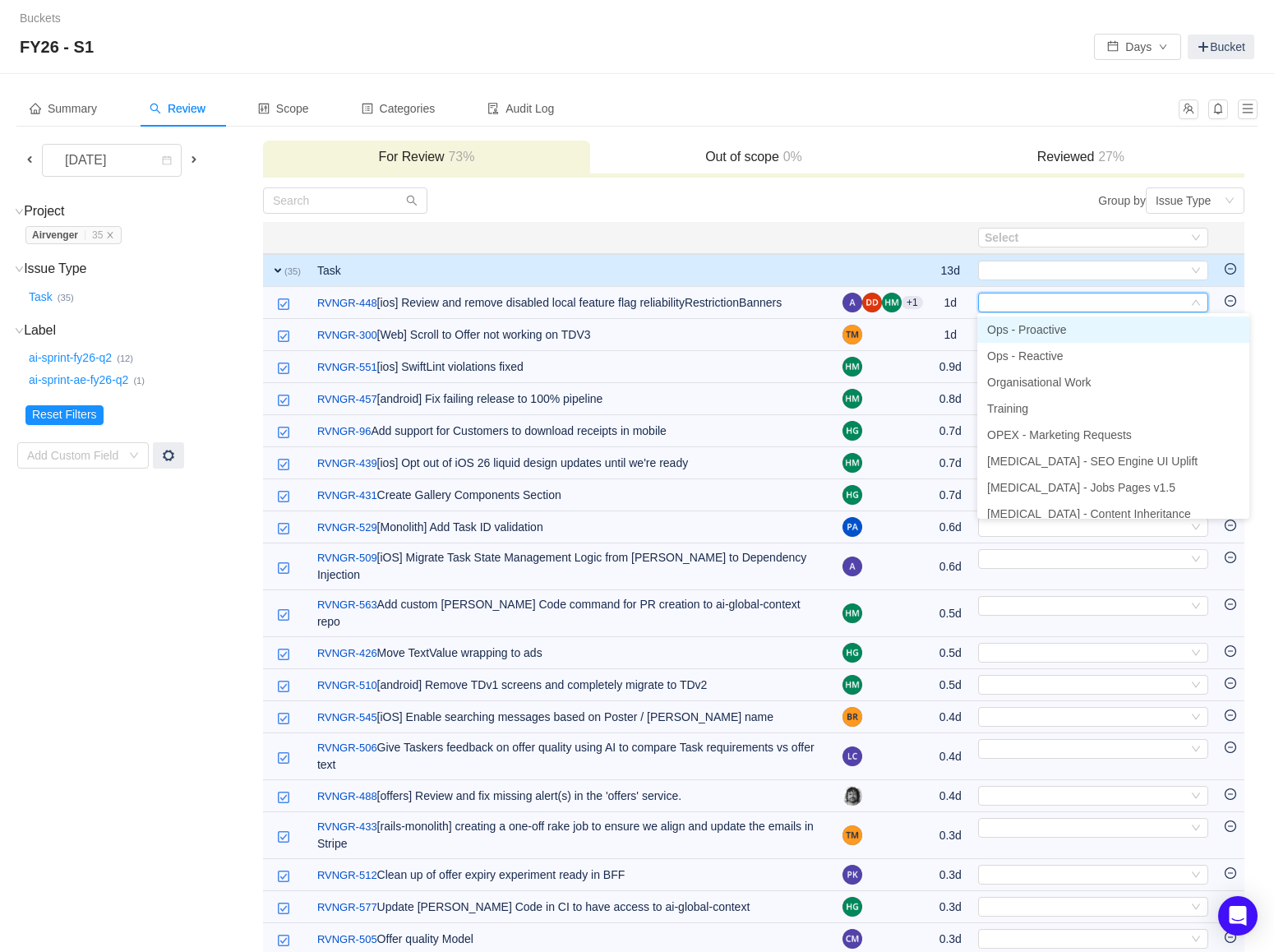
click at [1162, 326] on li "Ops - Proactive" at bounding box center [1114, 329] width 272 height 26
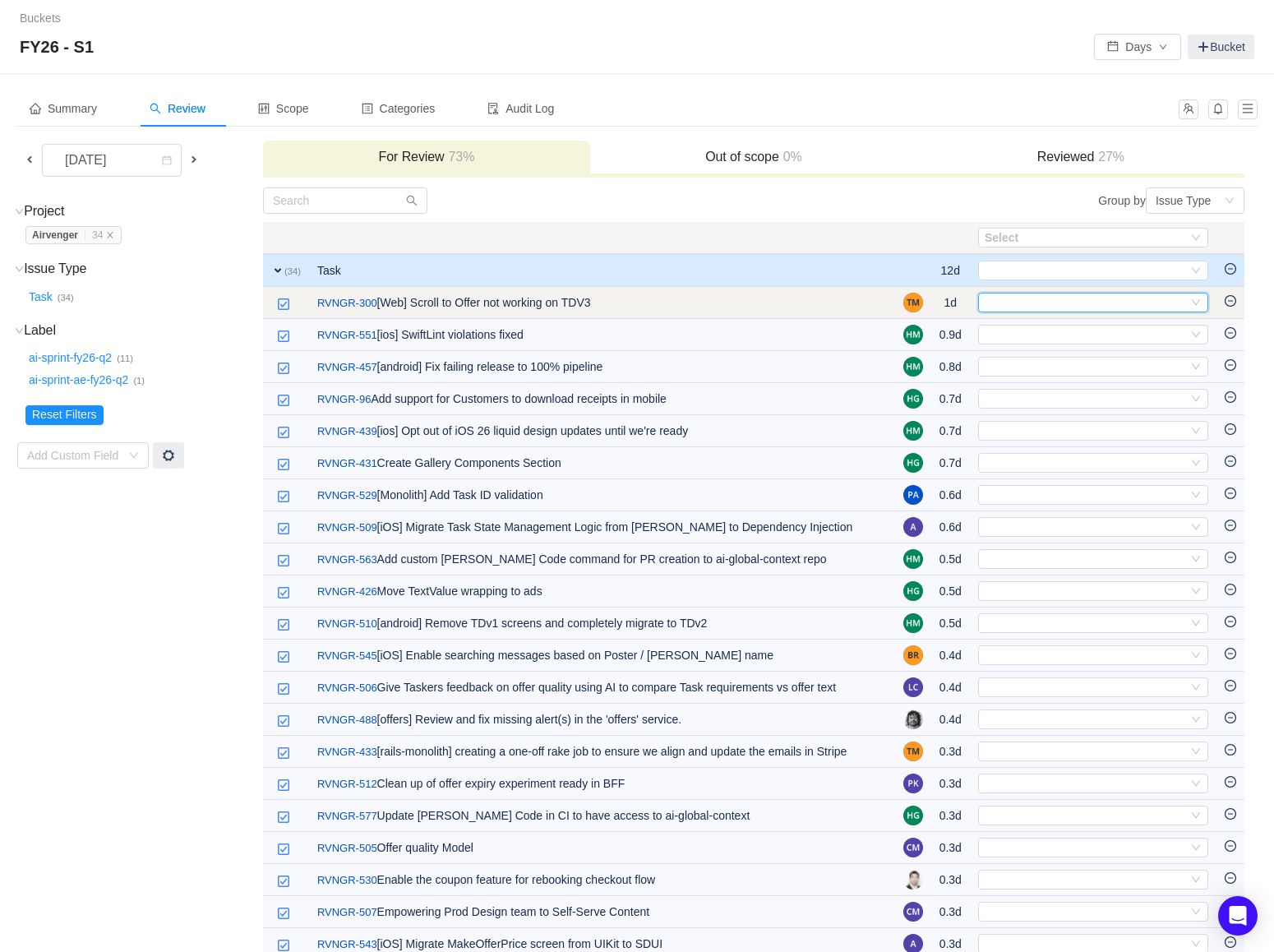
click at [1199, 300] on icon "icon: down" at bounding box center [1196, 303] width 8 height 6
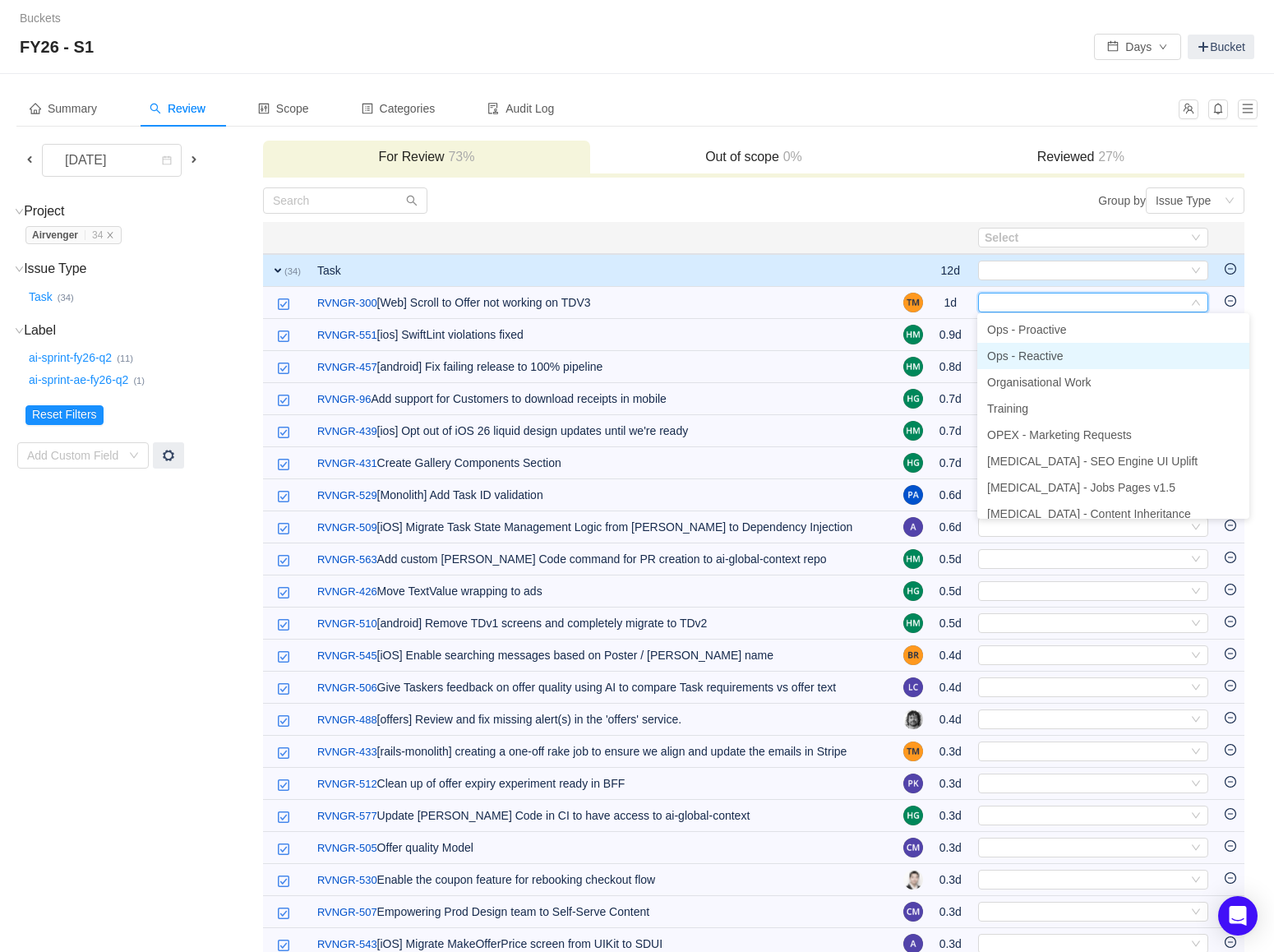
click at [1087, 355] on li "Ops - Reactive" at bounding box center [1114, 355] width 272 height 26
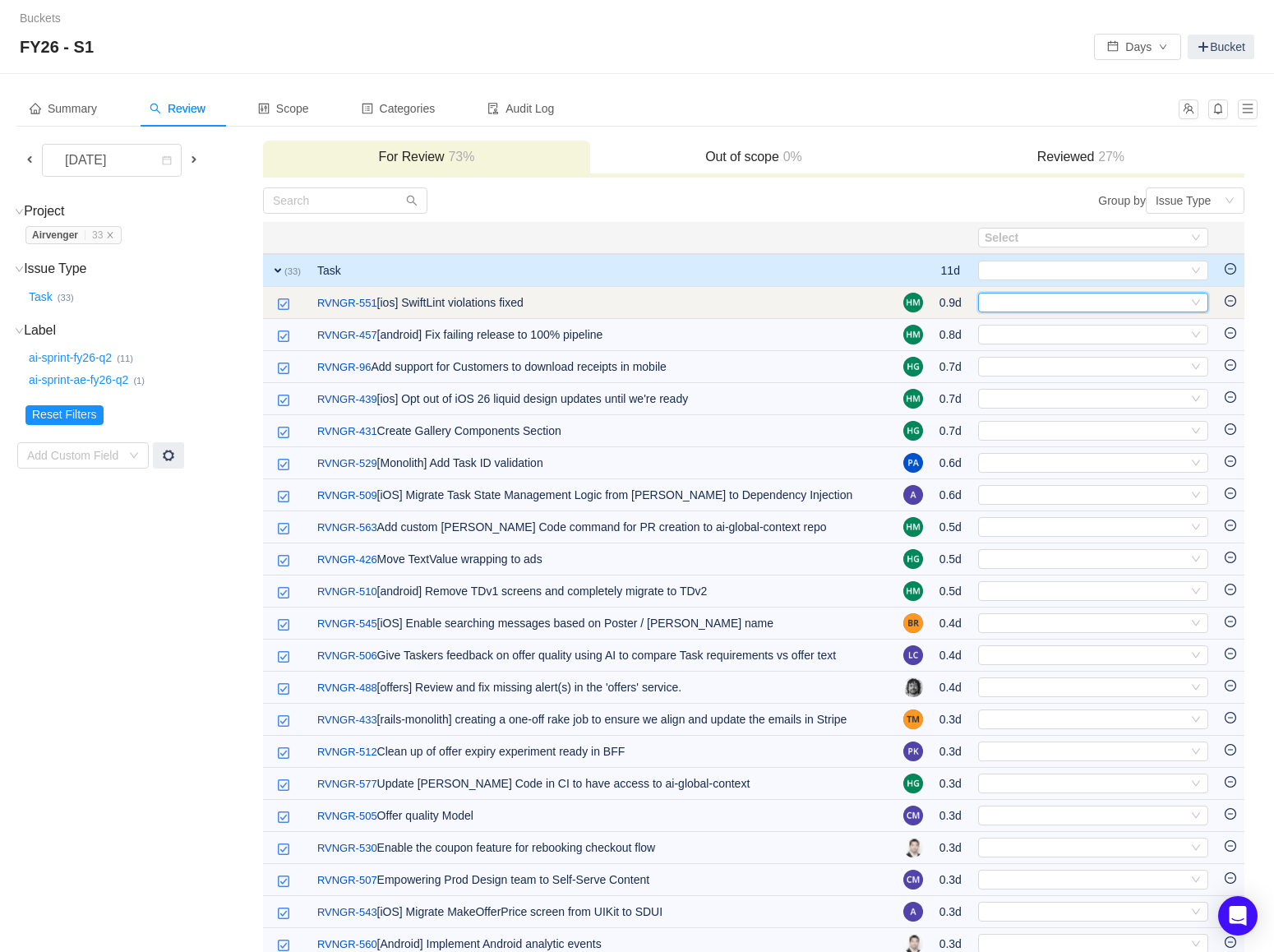
click at [1200, 302] on icon "icon: down" at bounding box center [1196, 302] width 10 height 10
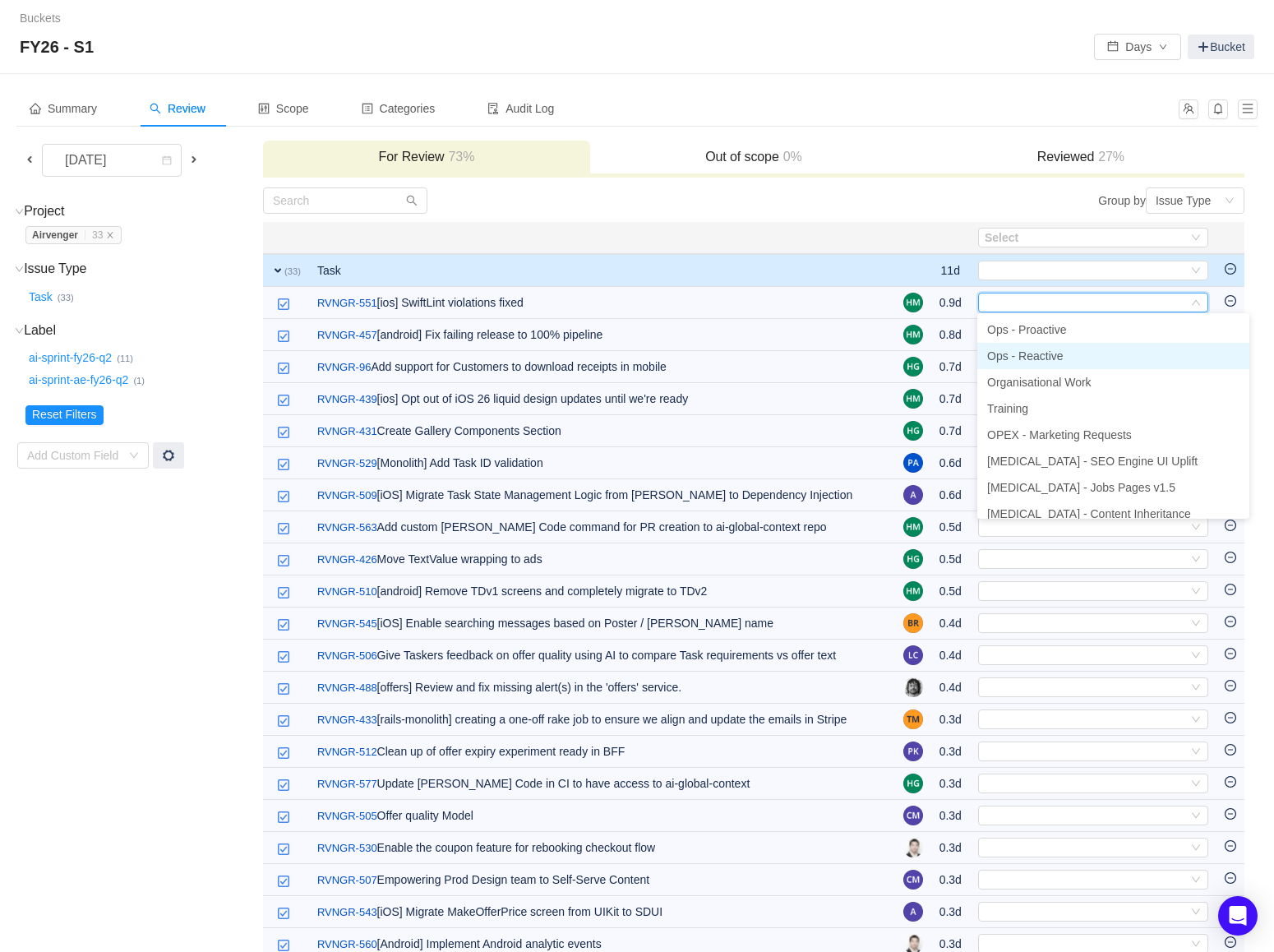
click at [1121, 352] on li "Ops - Reactive" at bounding box center [1114, 355] width 272 height 26
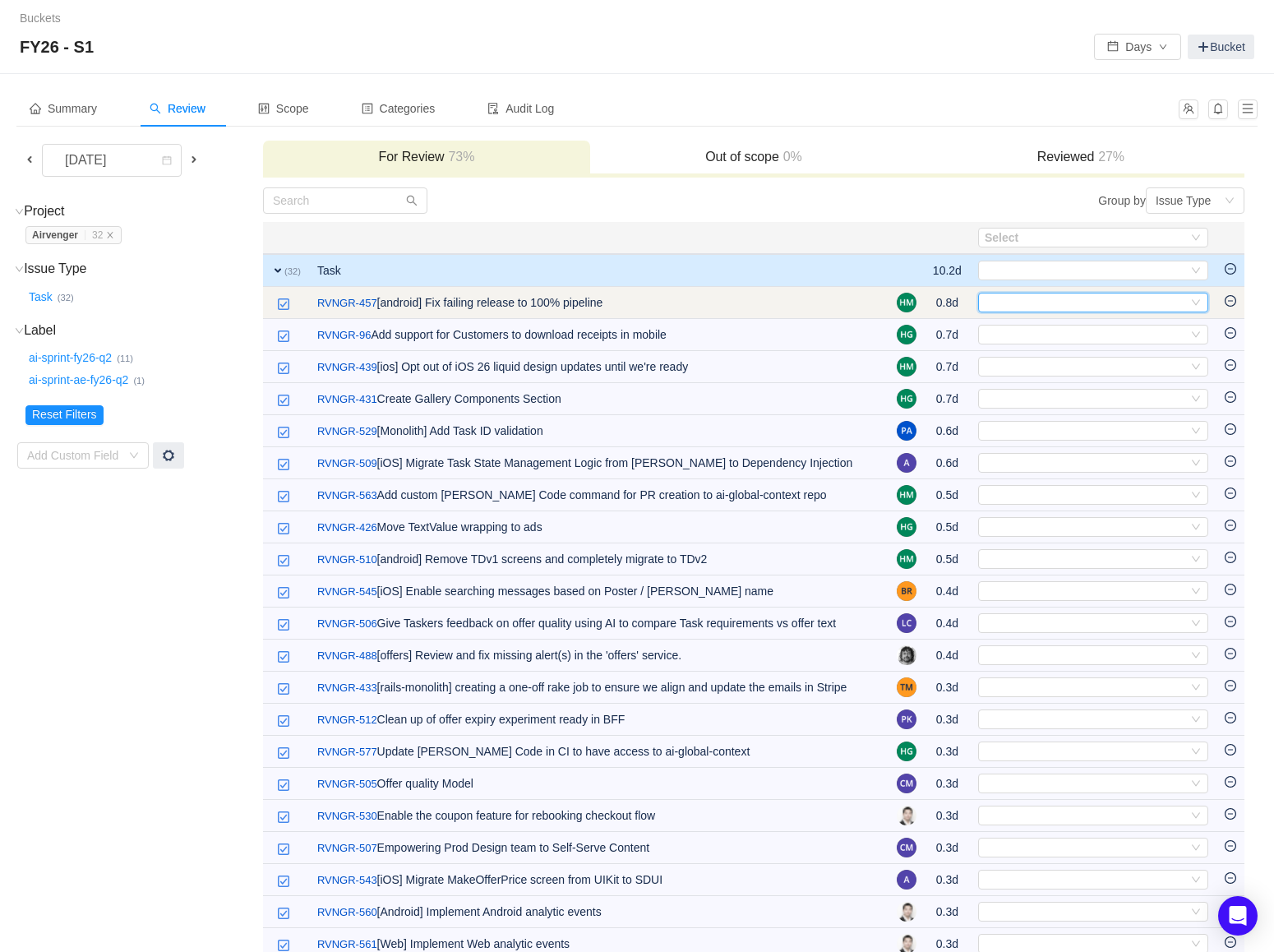
click at [1175, 305] on div "Select" at bounding box center [1086, 302] width 203 height 18
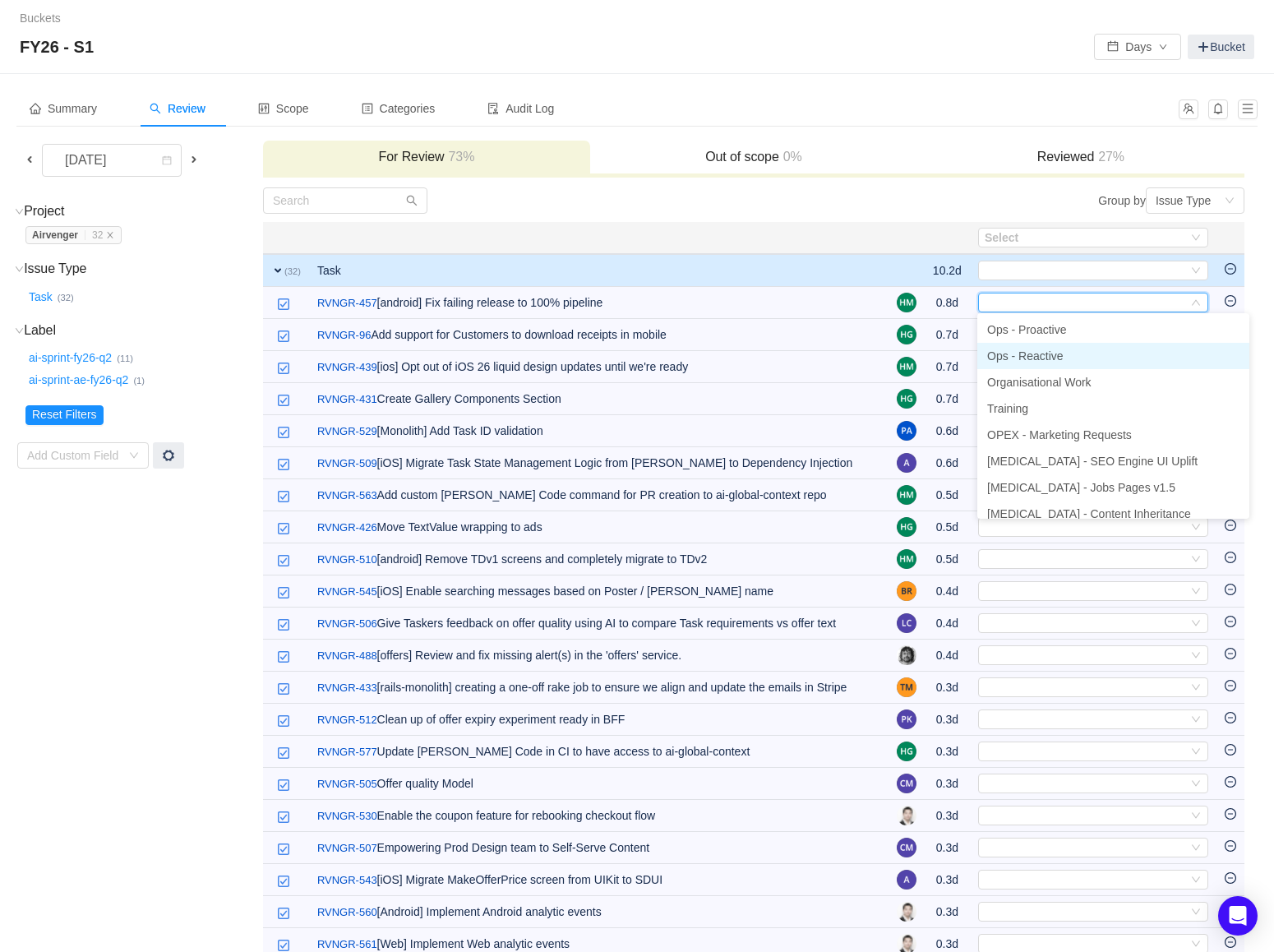
click at [1159, 349] on li "Ops - Reactive" at bounding box center [1114, 355] width 272 height 26
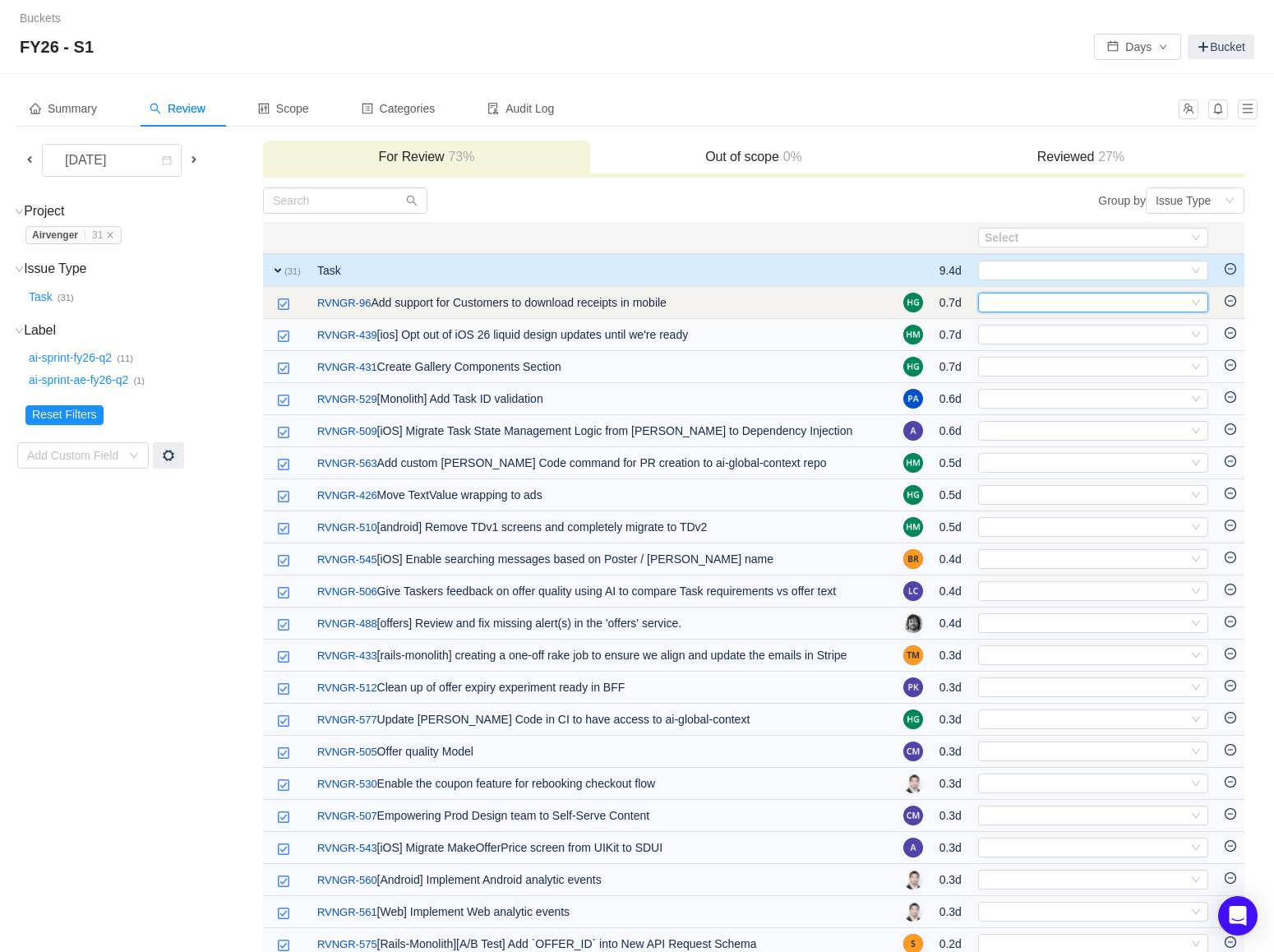
click at [1046, 306] on div "Select" at bounding box center [1086, 302] width 203 height 18
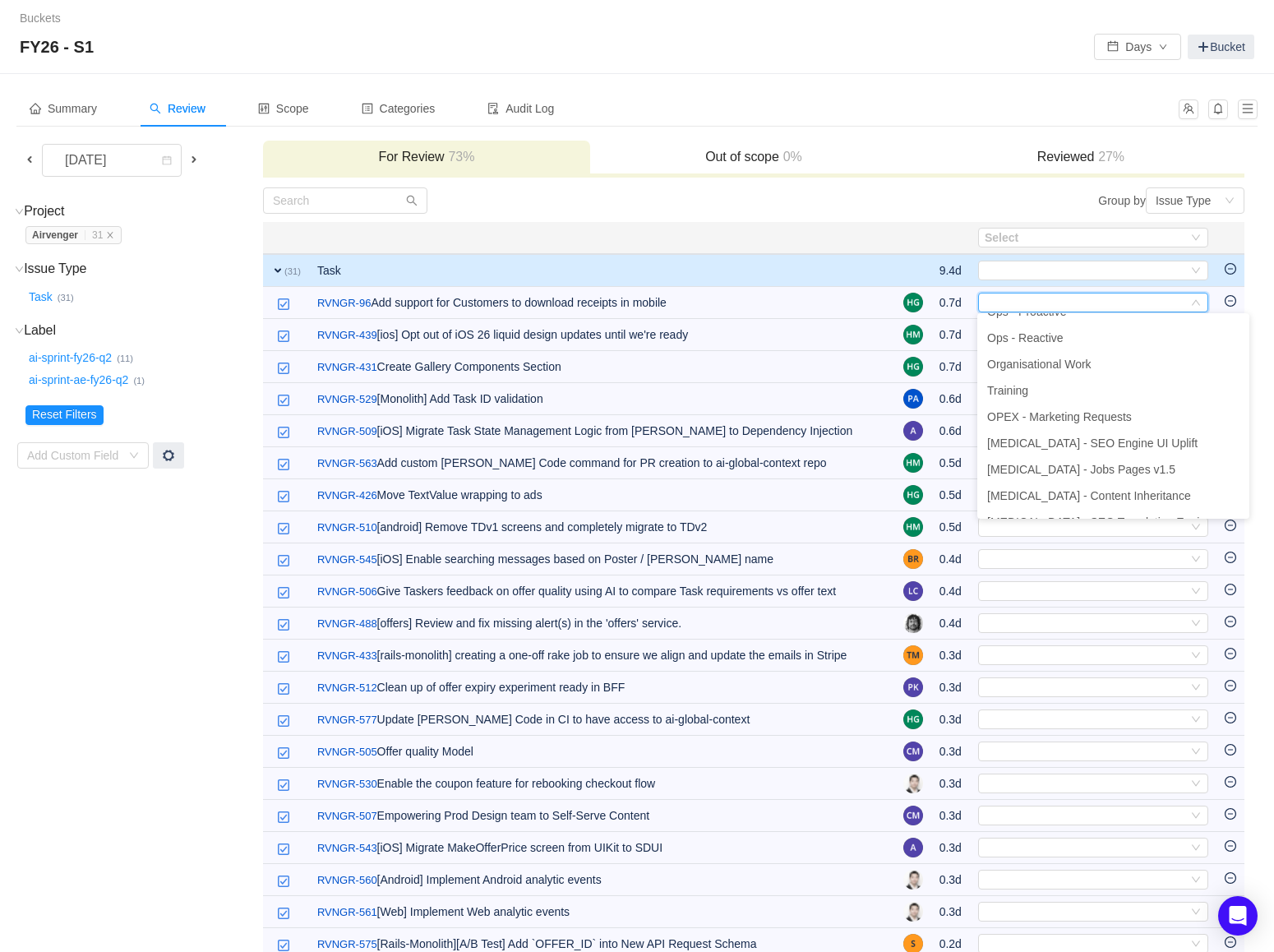
scroll to position [0, 0]
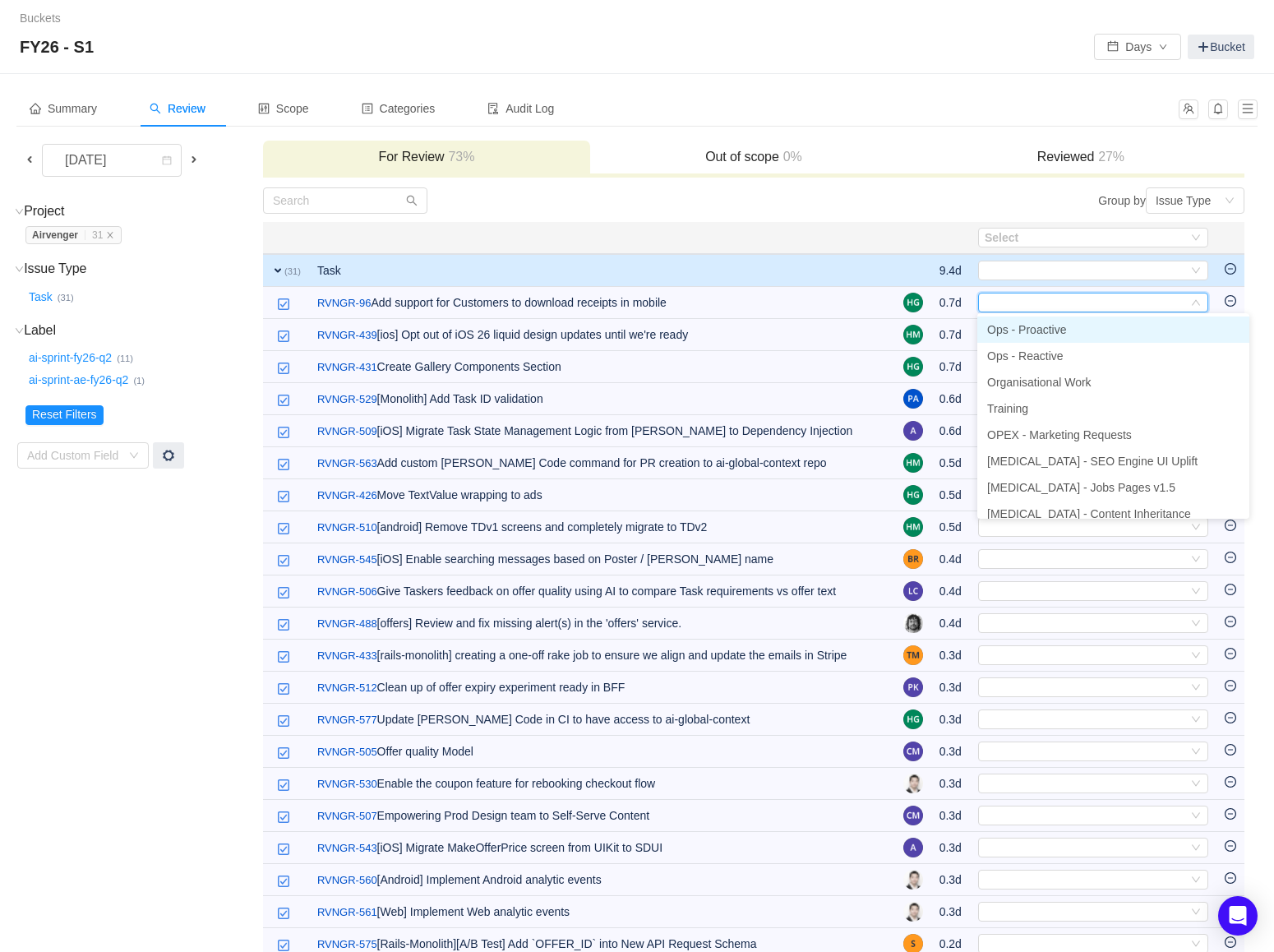
click at [1054, 337] on li "Ops - Proactive" at bounding box center [1114, 329] width 272 height 26
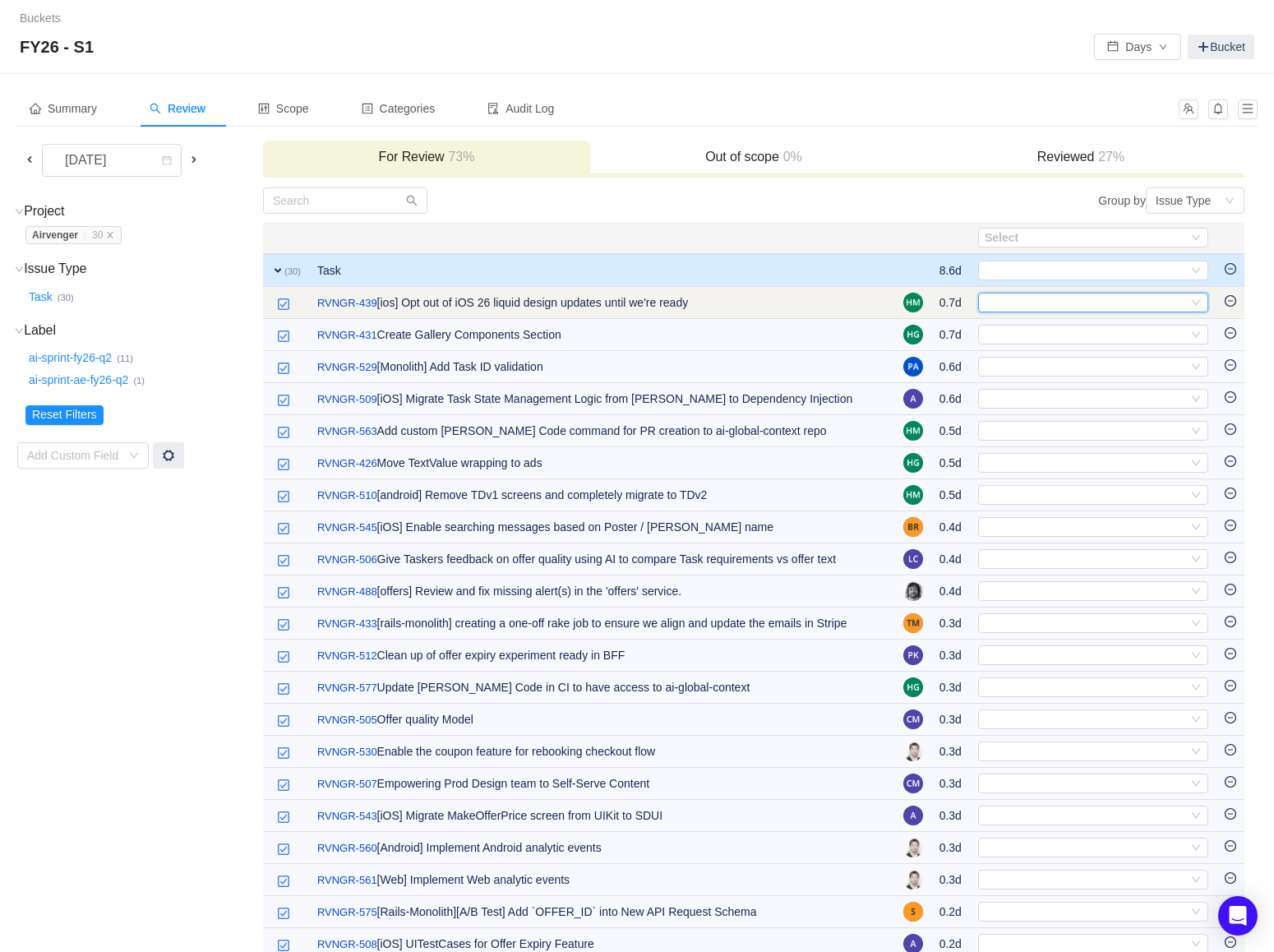
click at [1054, 296] on div "Select" at bounding box center [1086, 302] width 203 height 18
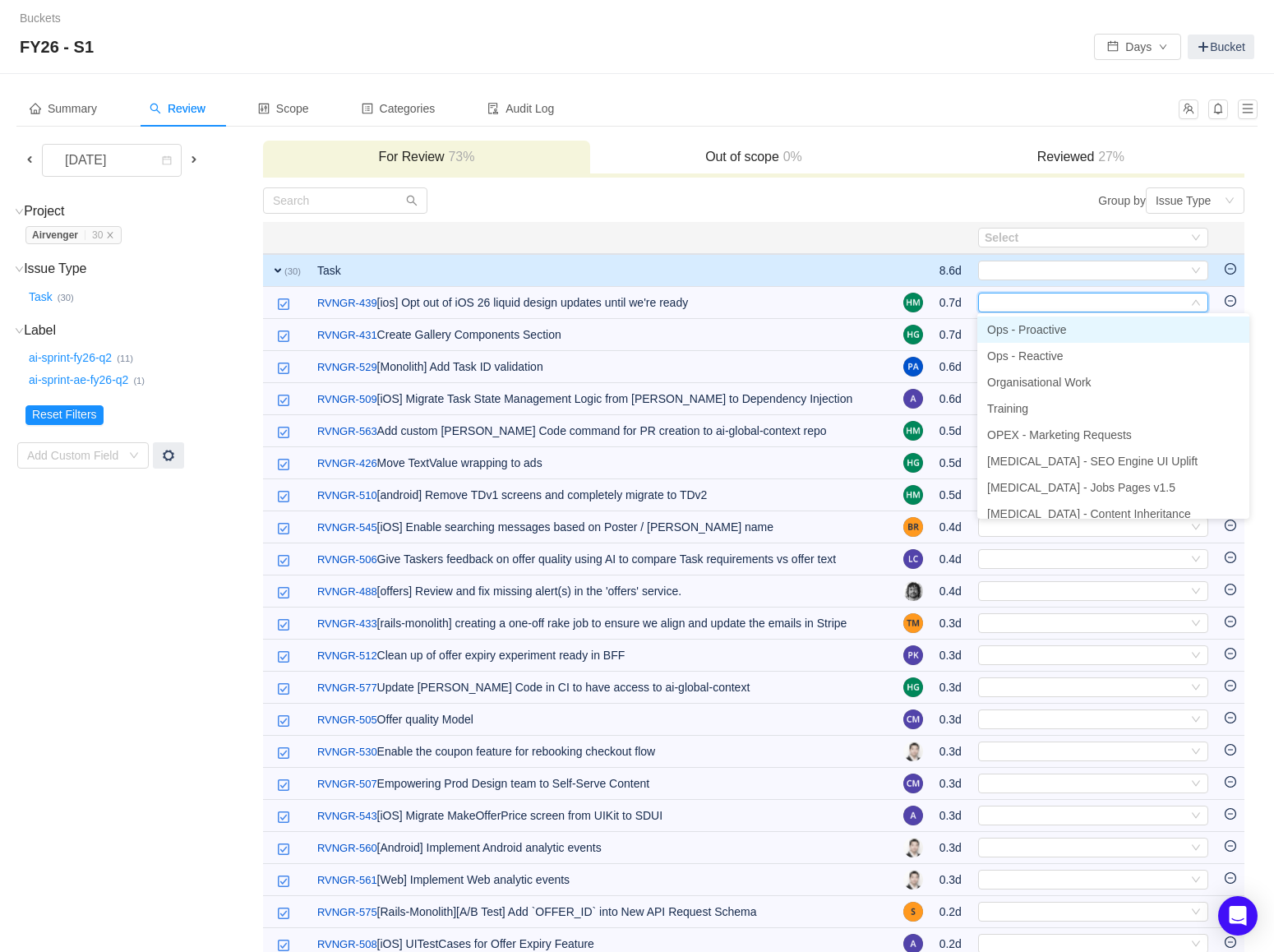
click at [1060, 326] on span "Ops - Proactive" at bounding box center [1026, 329] width 79 height 13
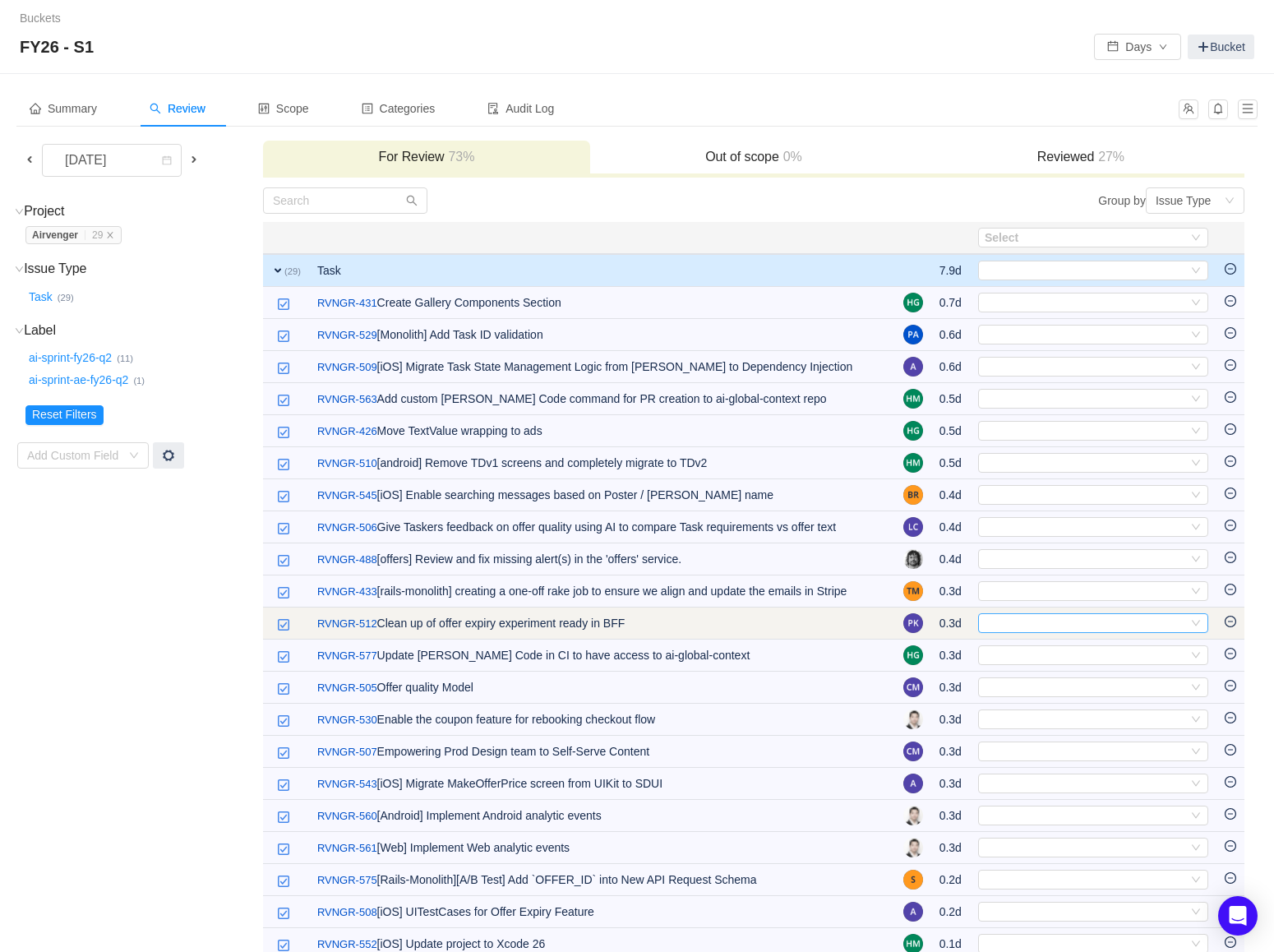
click at [1060, 620] on div "Select" at bounding box center [1086, 623] width 203 height 18
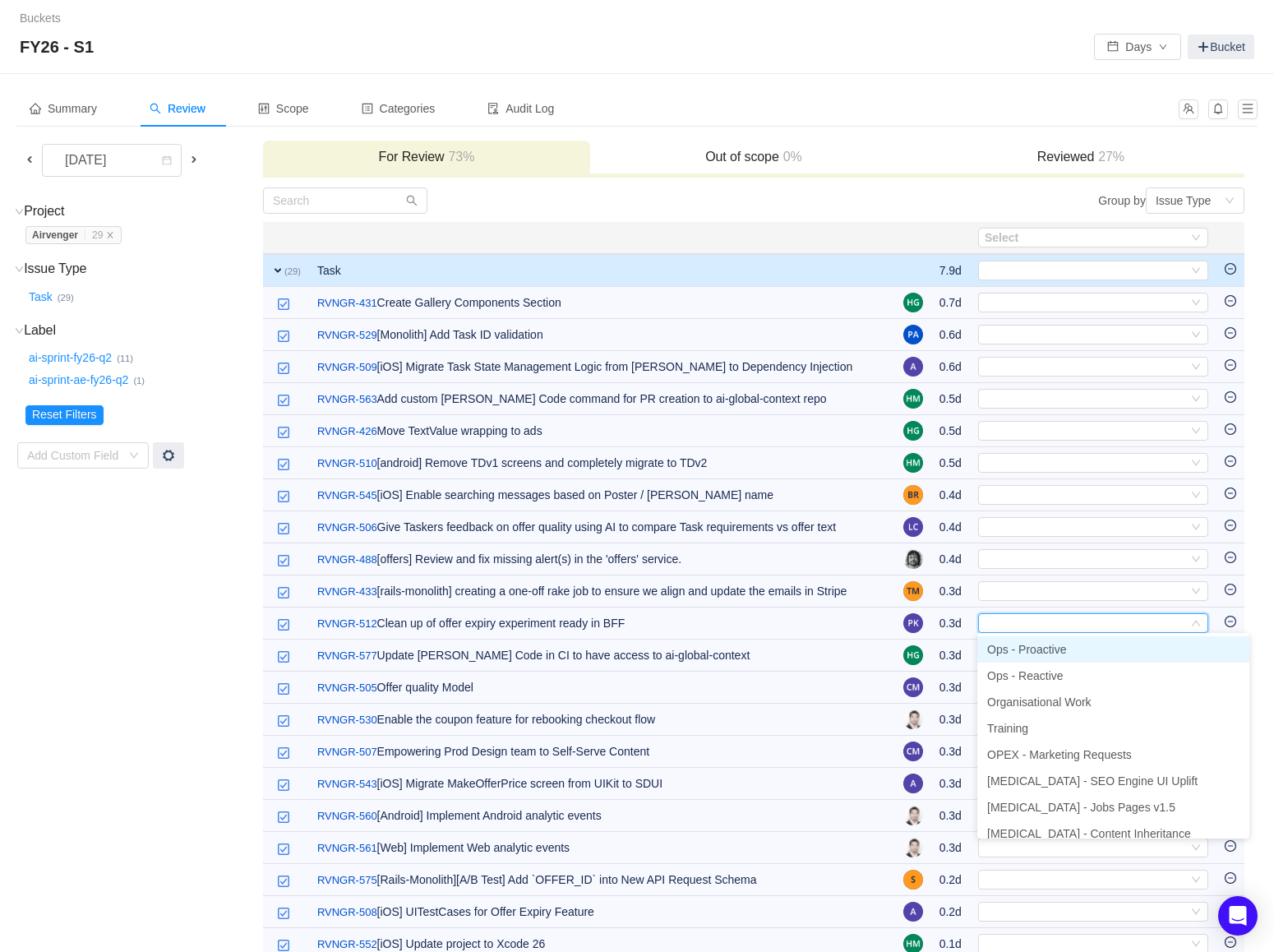
click at [1060, 657] on li "Ops - Proactive" at bounding box center [1114, 649] width 272 height 26
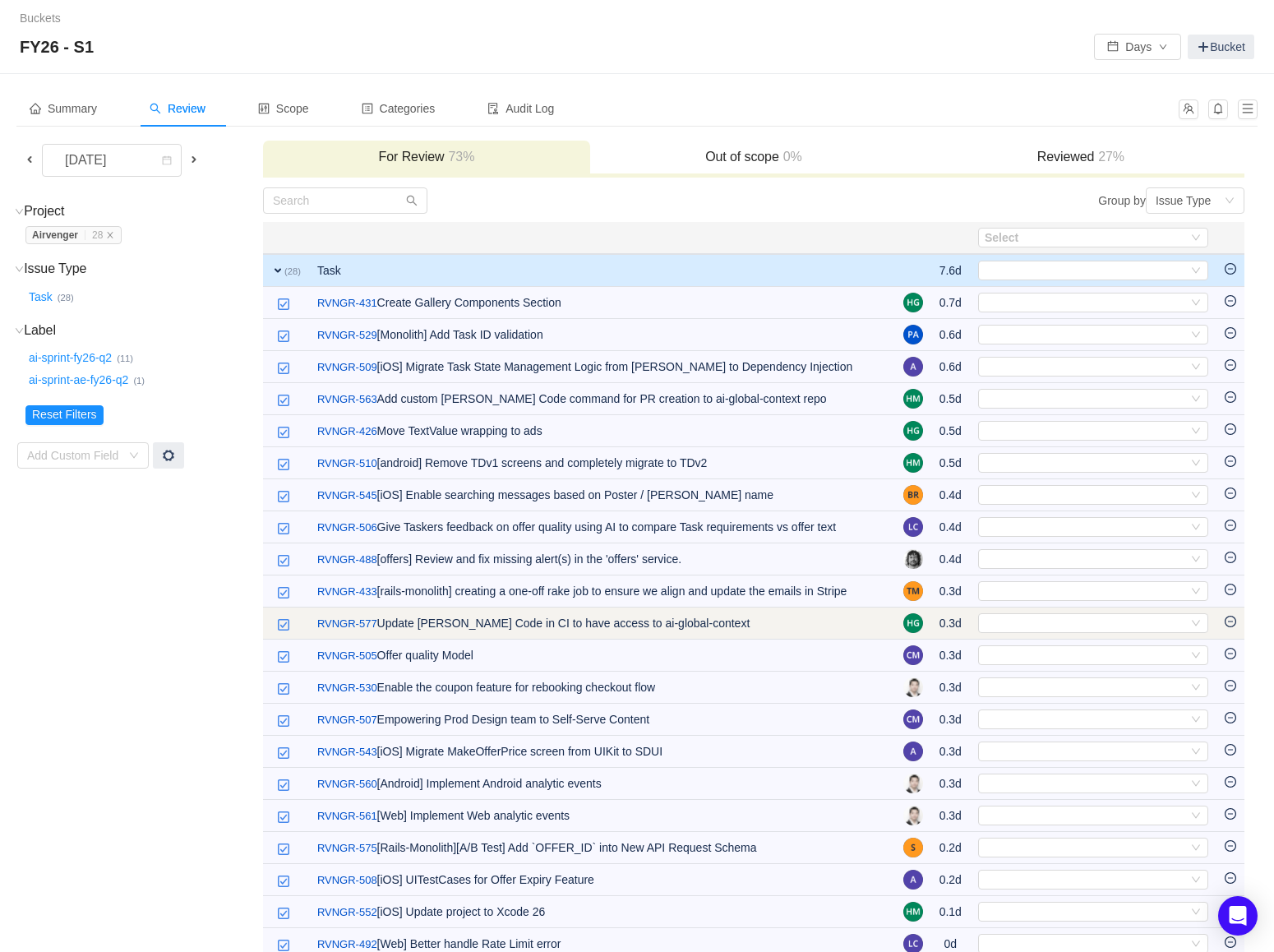
click at [1055, 633] on td "Select Out of scope" at bounding box center [1093, 624] width 247 height 32
click at [1056, 624] on div "Select" at bounding box center [1086, 623] width 203 height 18
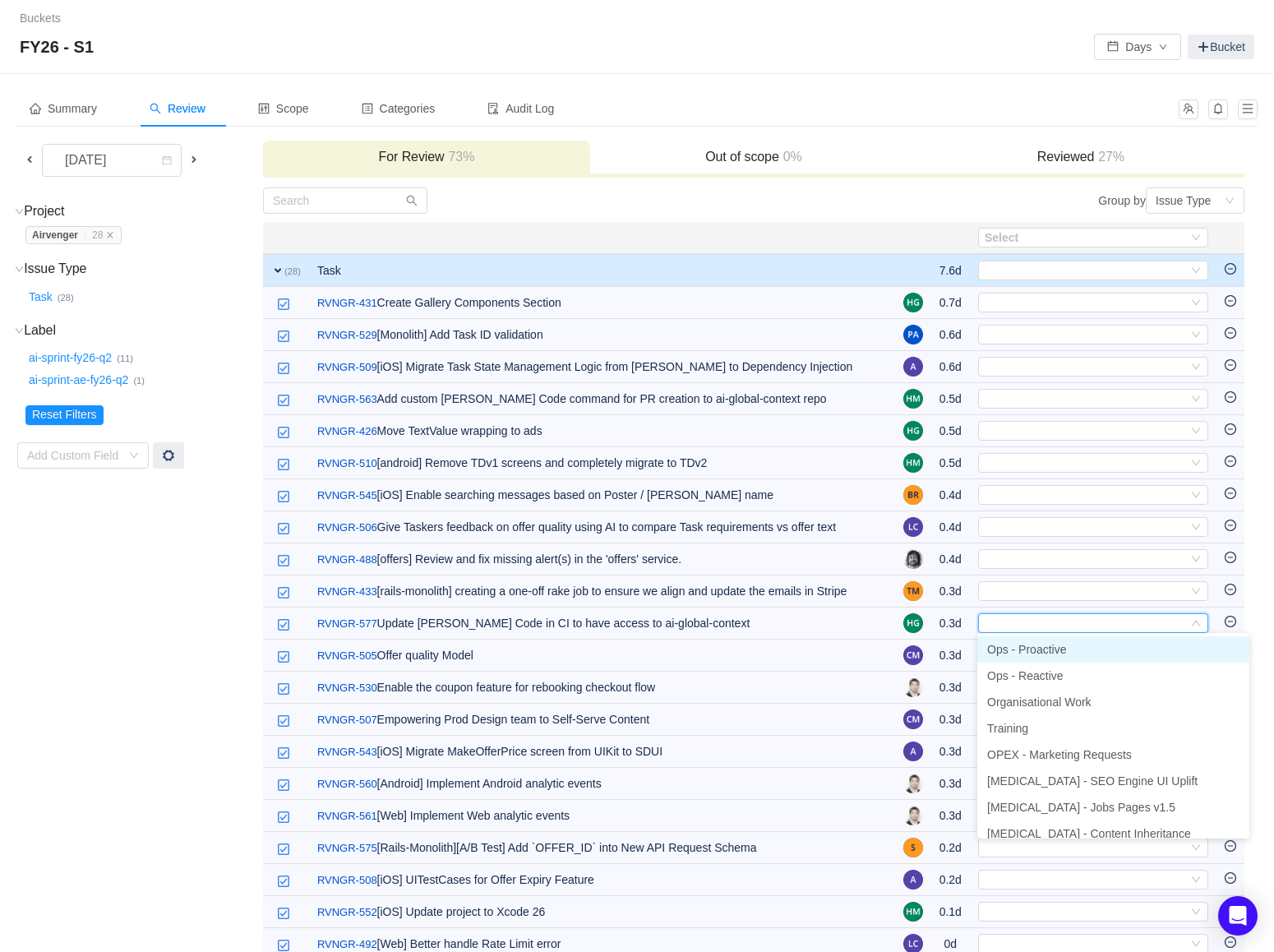
click at [1054, 655] on span "Ops - Proactive" at bounding box center [1026, 649] width 79 height 13
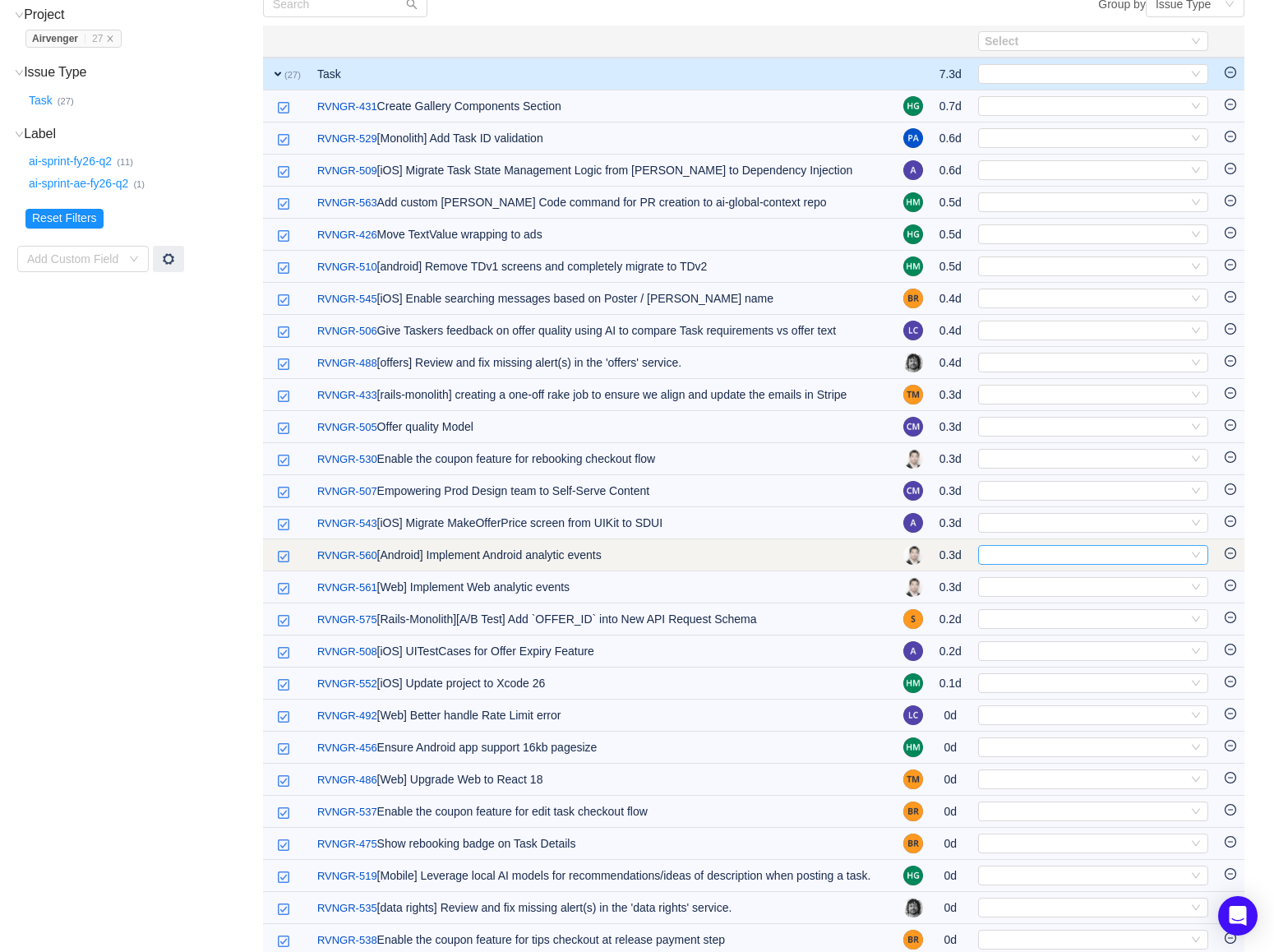
scroll to position [229, 0]
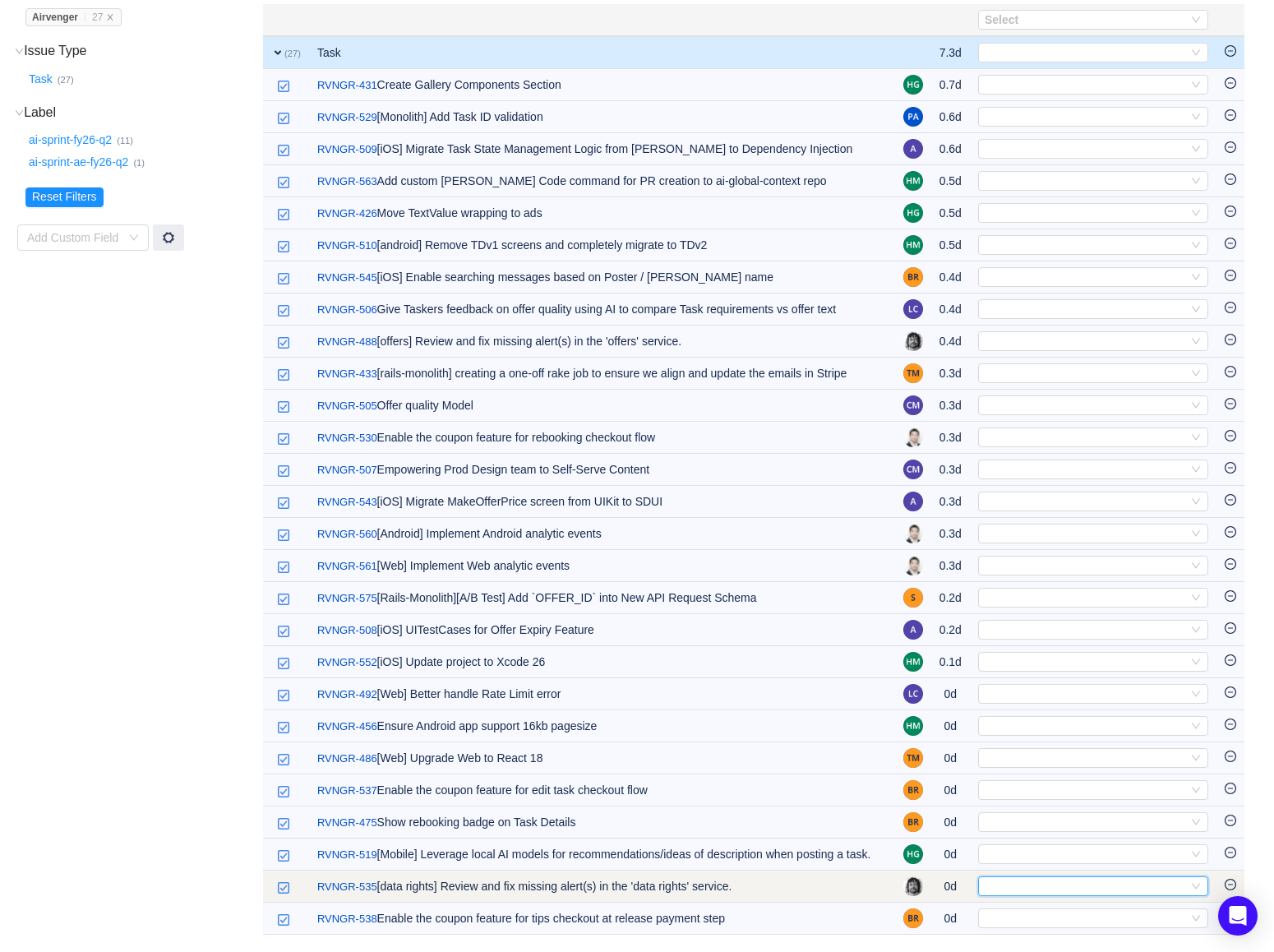
click at [1030, 884] on div "Select" at bounding box center [1086, 885] width 203 height 18
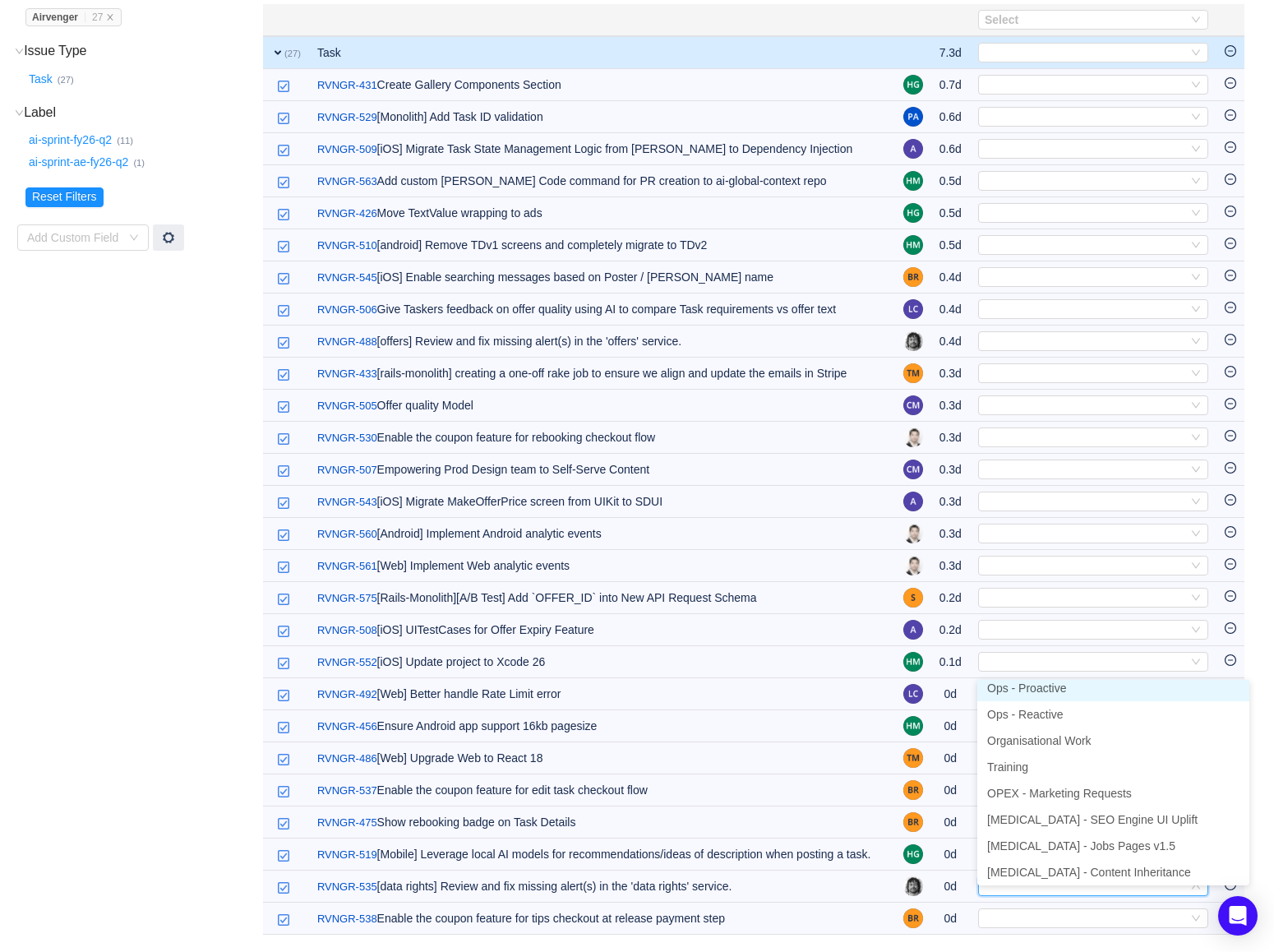
scroll to position [3, 0]
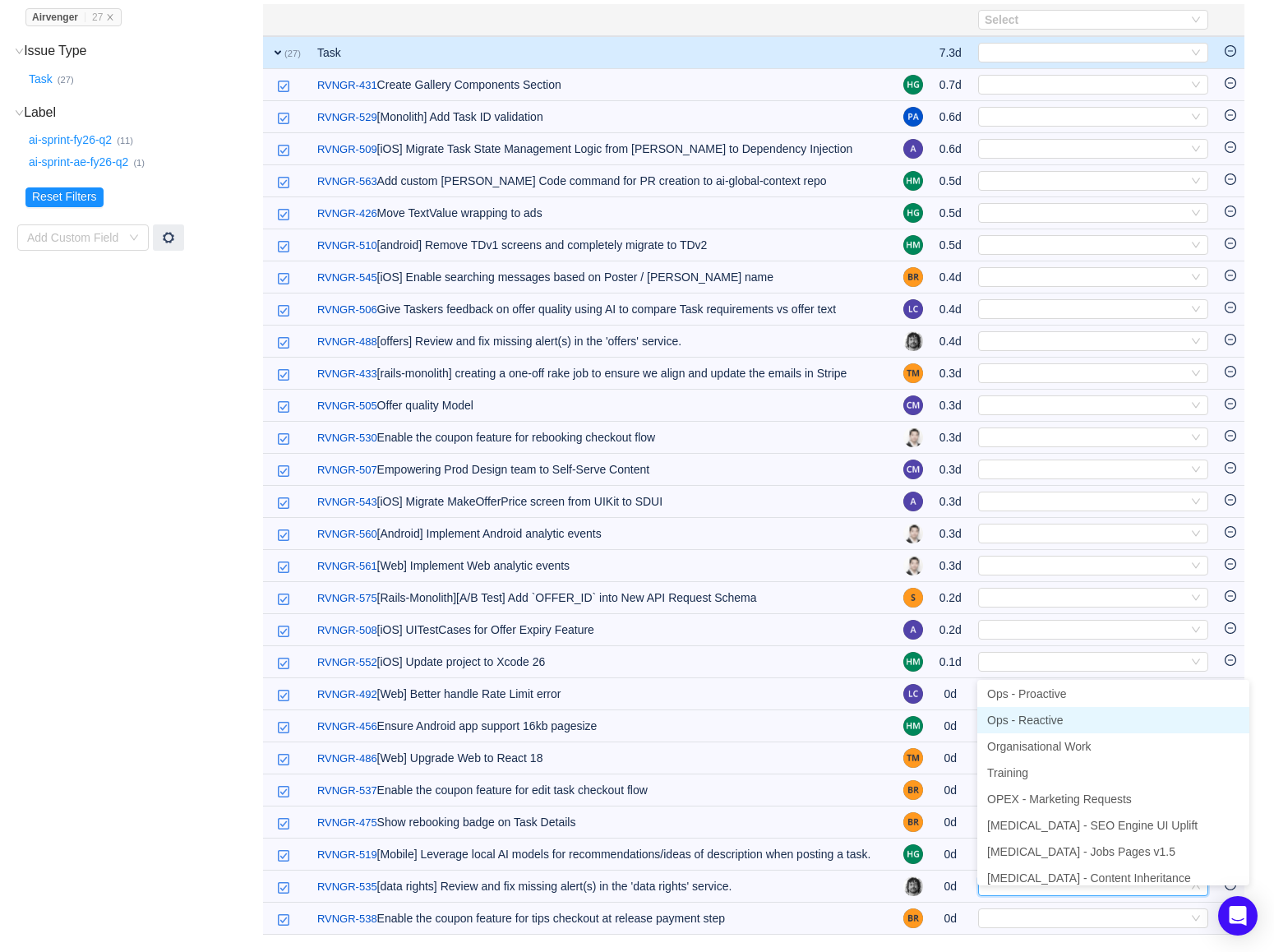
click at [1032, 714] on span "Ops - Reactive" at bounding box center [1024, 720] width 76 height 13
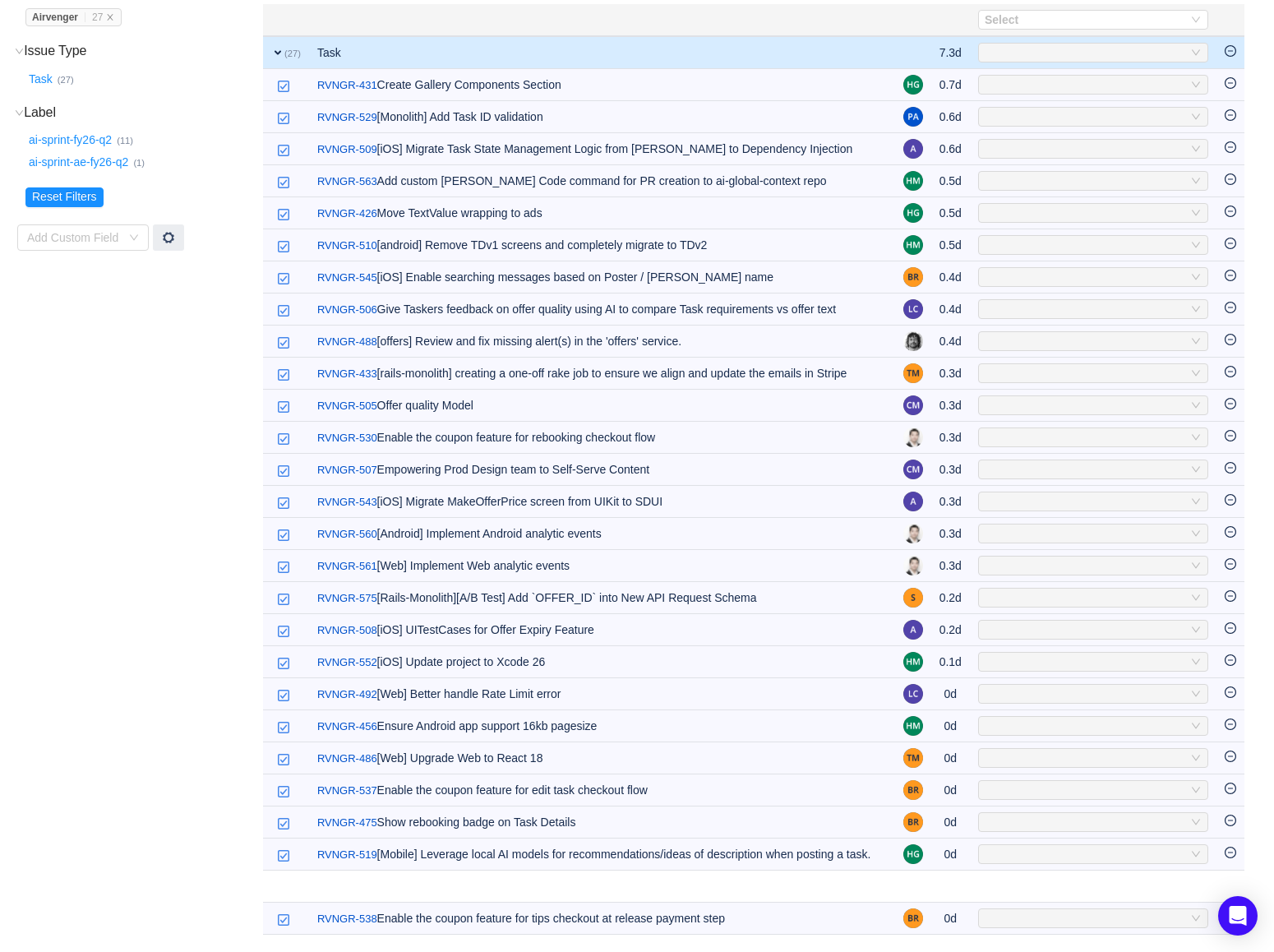
scroll to position [196, 0]
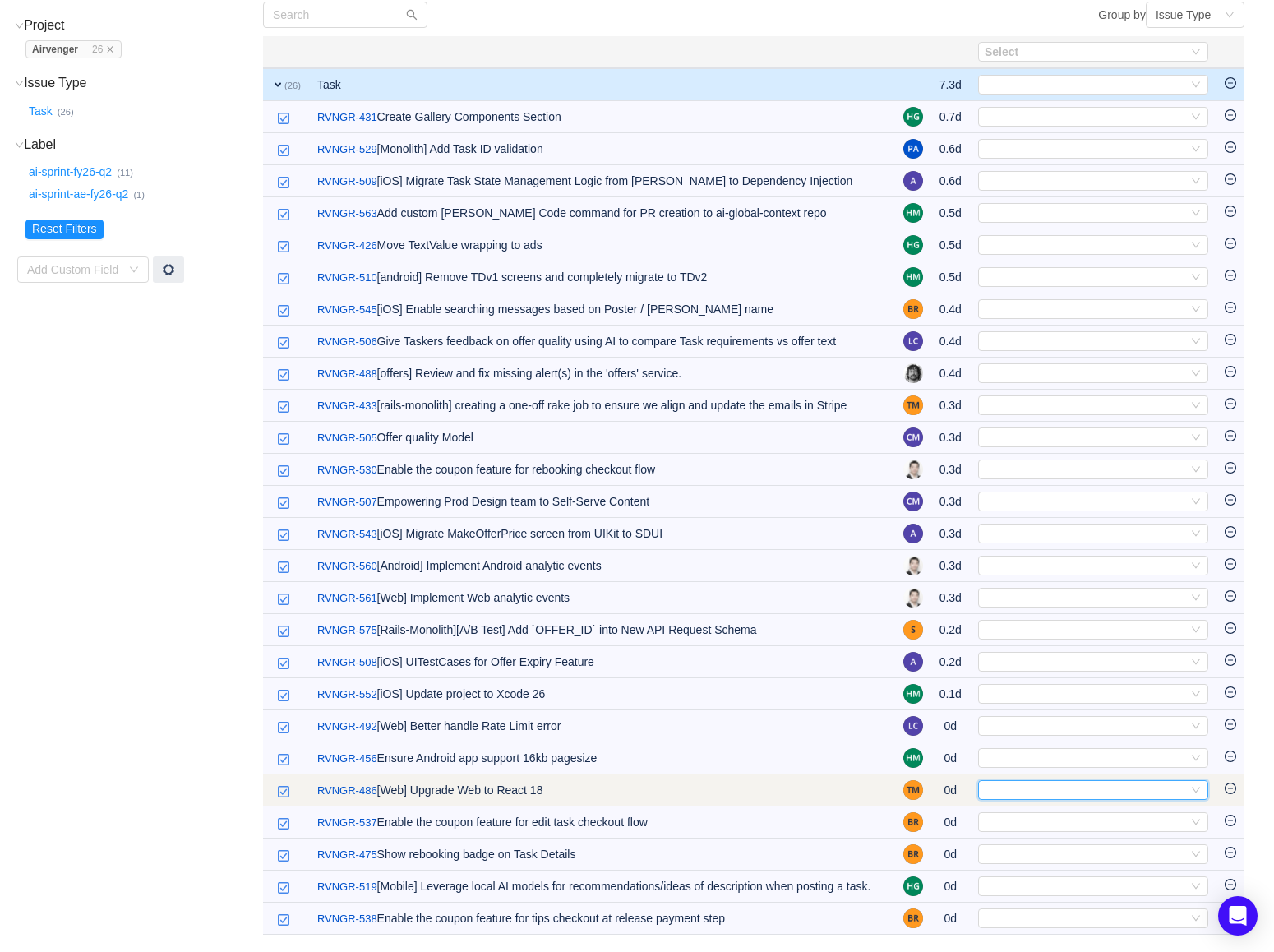
click at [1024, 780] on div "Select" at bounding box center [1086, 789] width 203 height 18
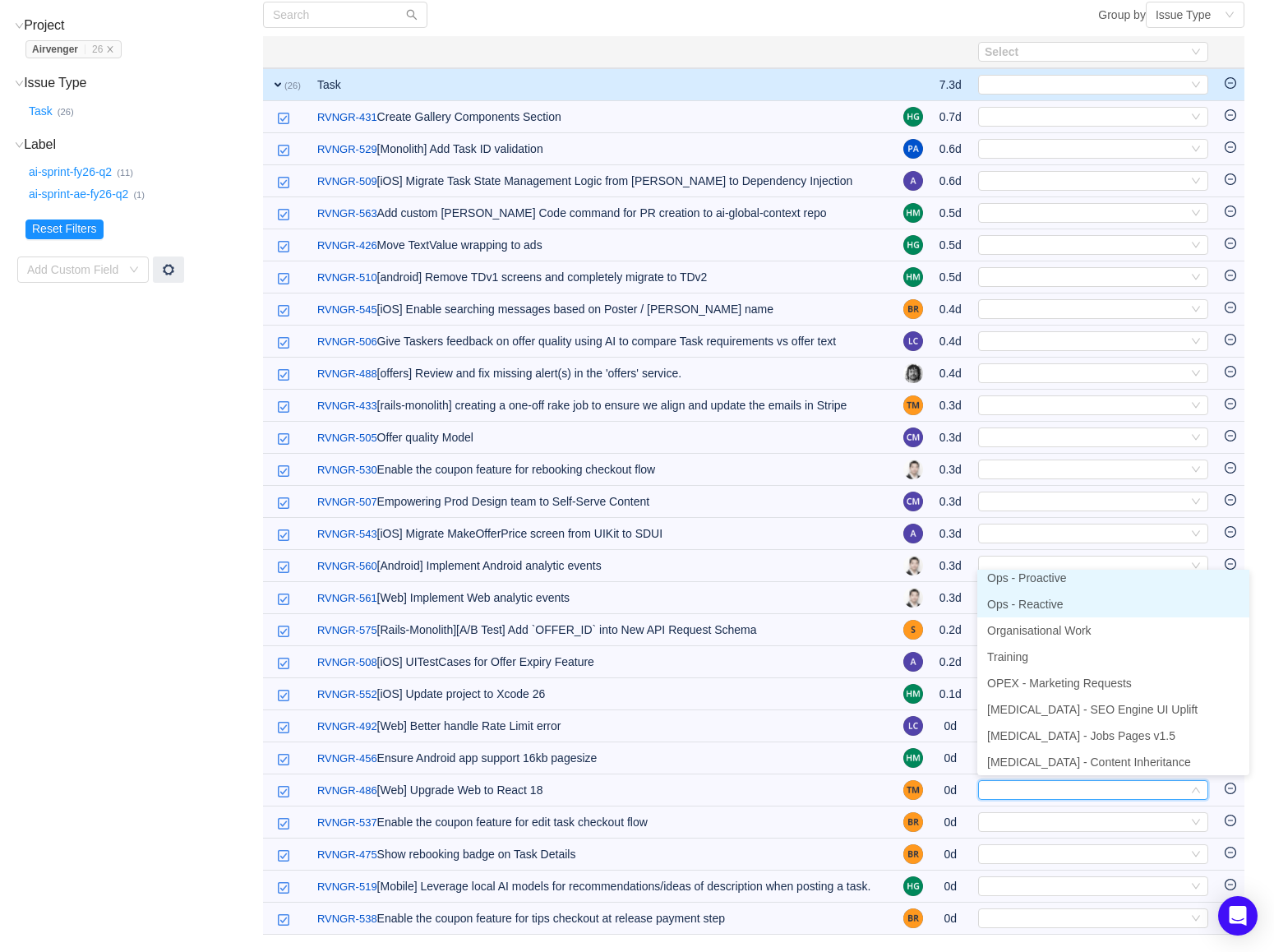
scroll to position [3, 0]
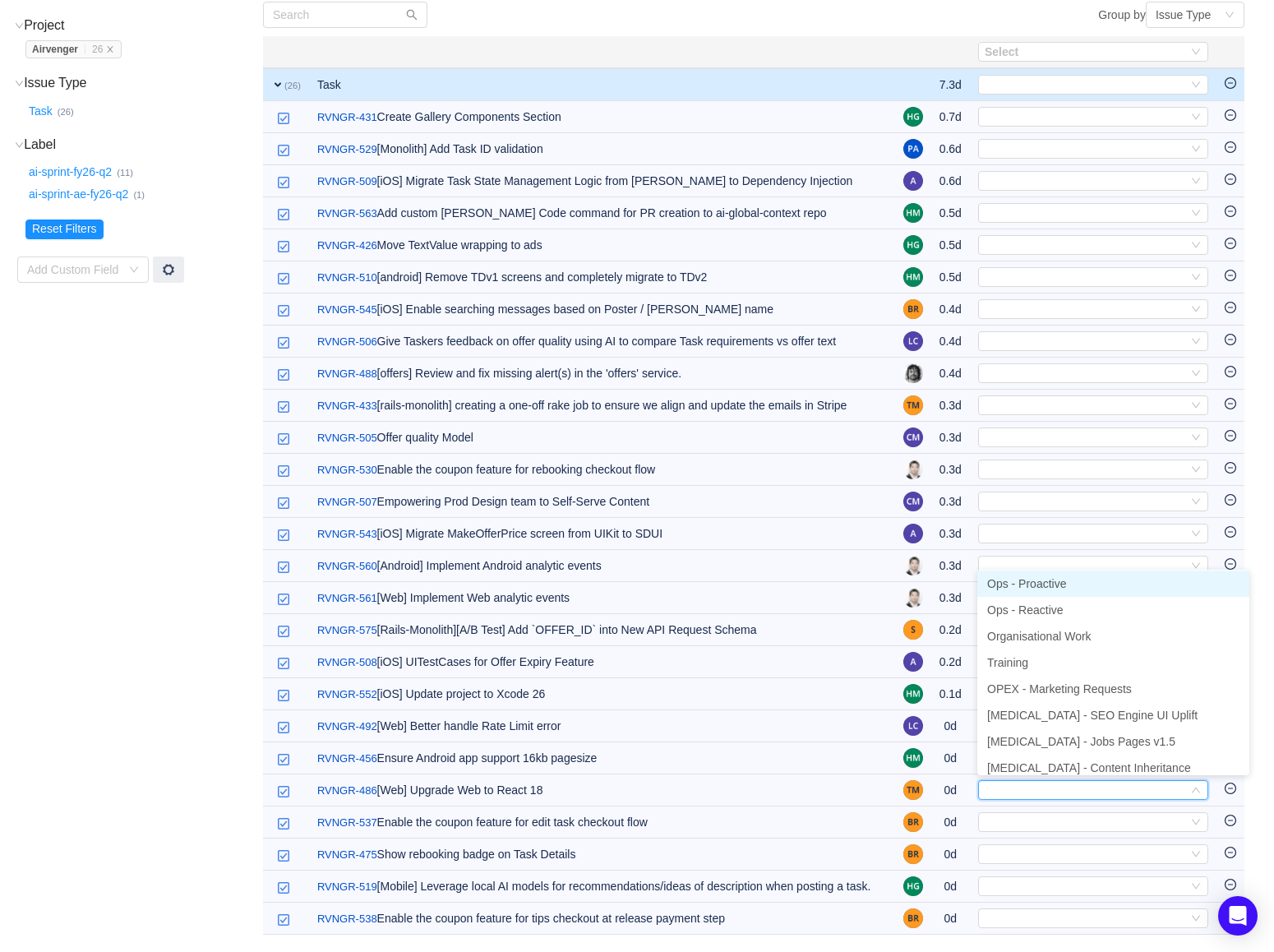
click at [1033, 577] on span "Ops - Proactive" at bounding box center [1026, 583] width 79 height 13
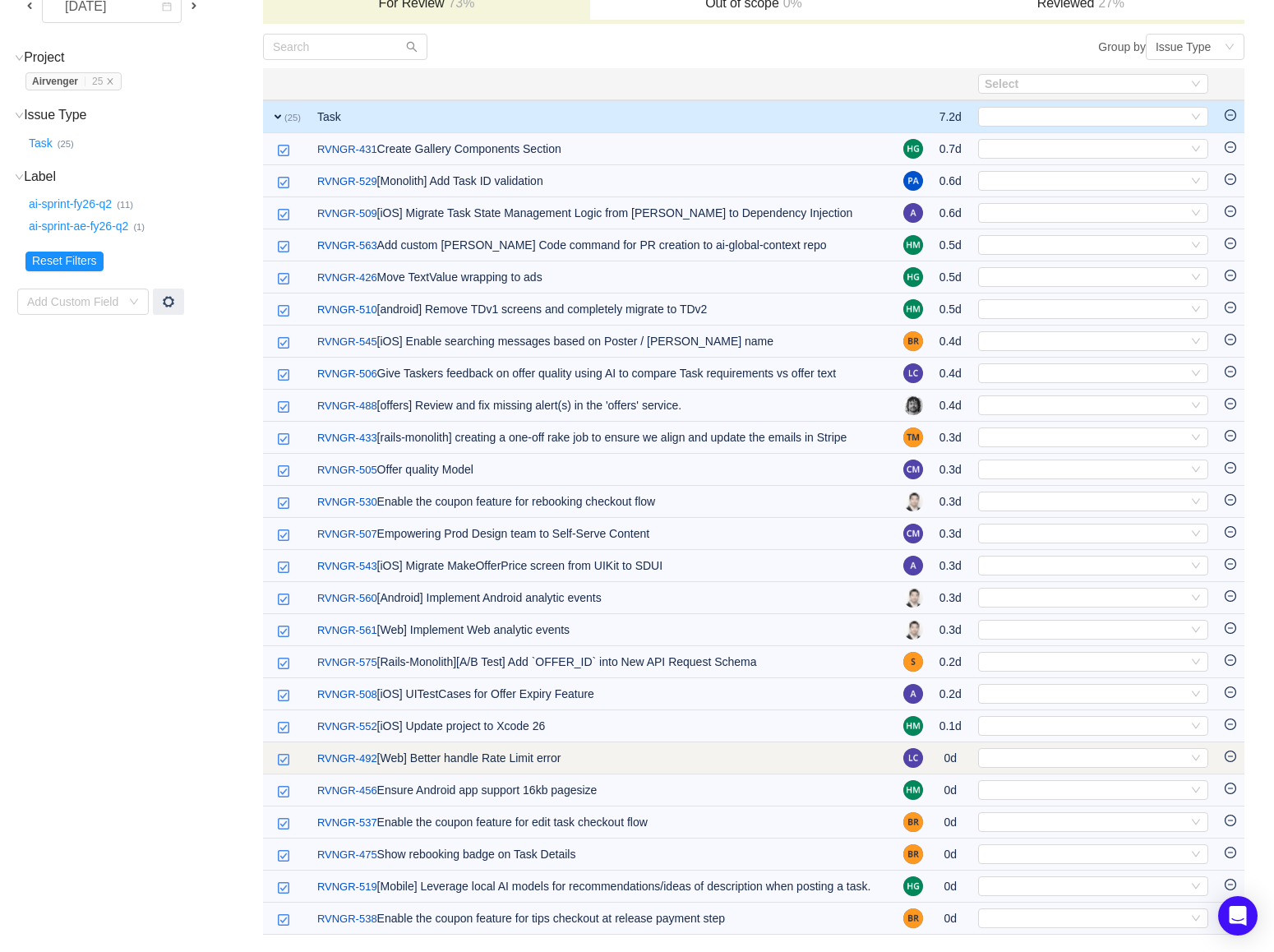
scroll to position [164, 0]
click at [1003, 748] on div "Select" at bounding box center [1086, 757] width 203 height 18
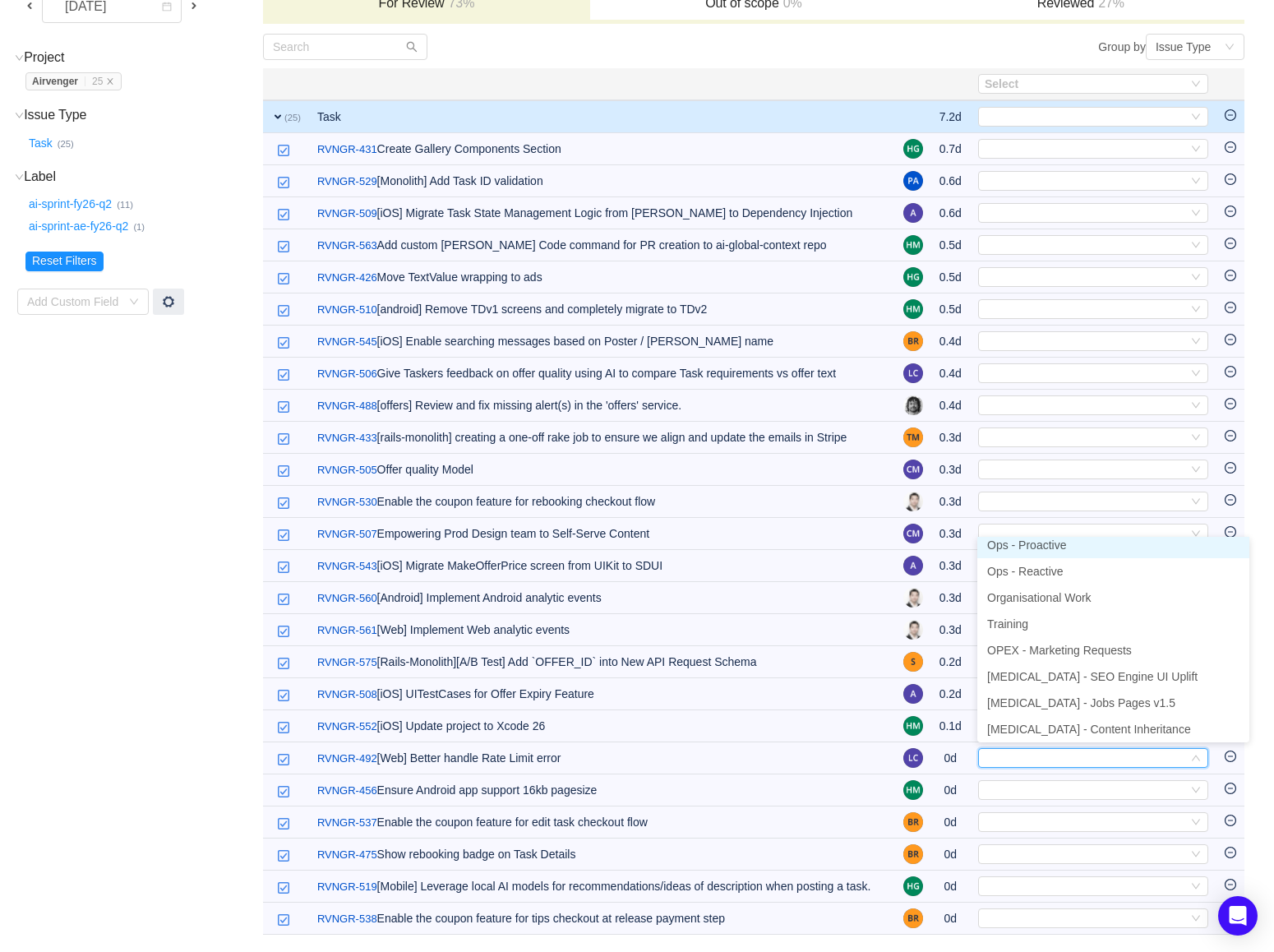
scroll to position [3, 0]
click at [1020, 544] on span "Ops - Proactive" at bounding box center [1026, 551] width 79 height 13
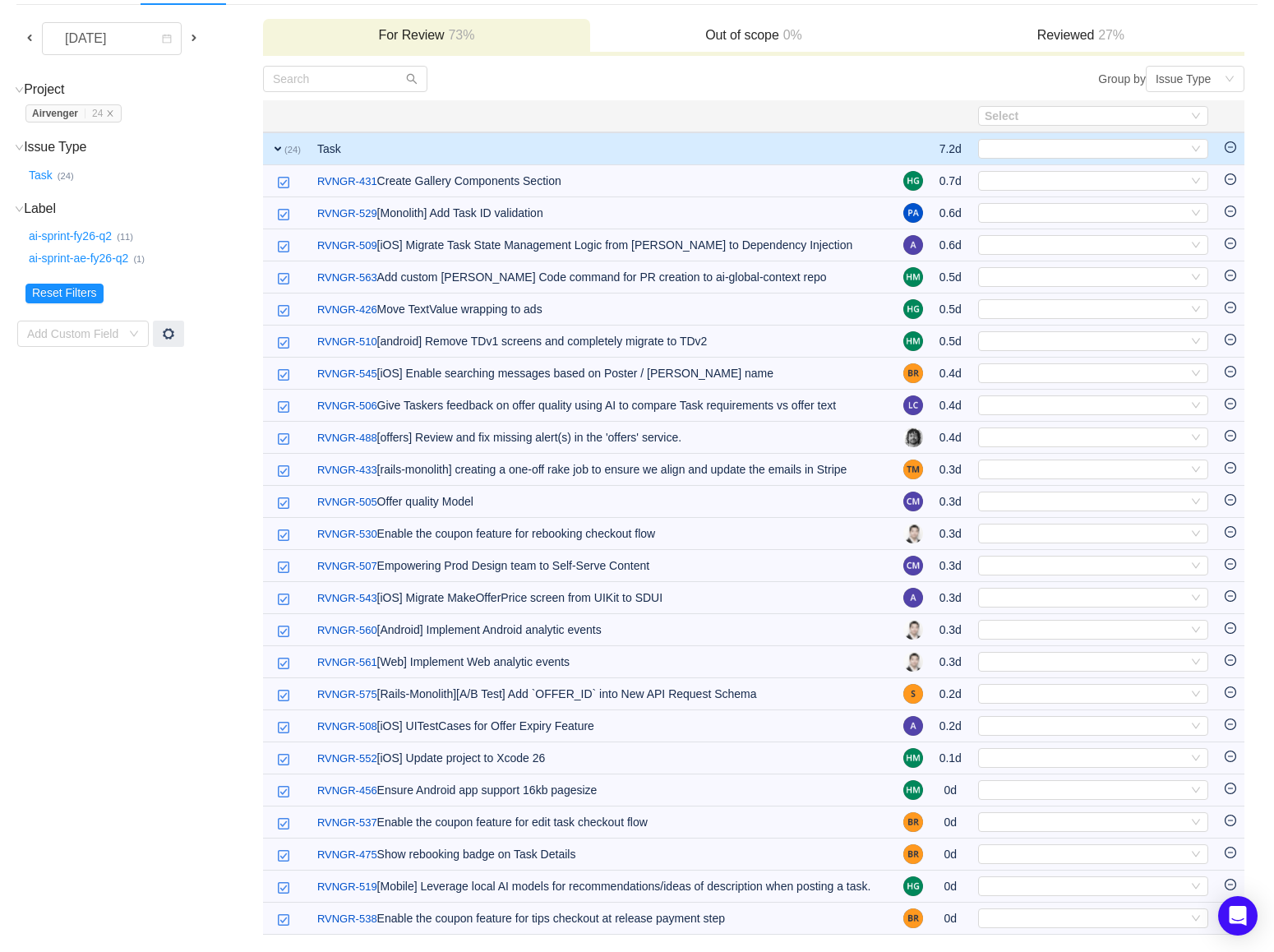
scroll to position [132, 0]
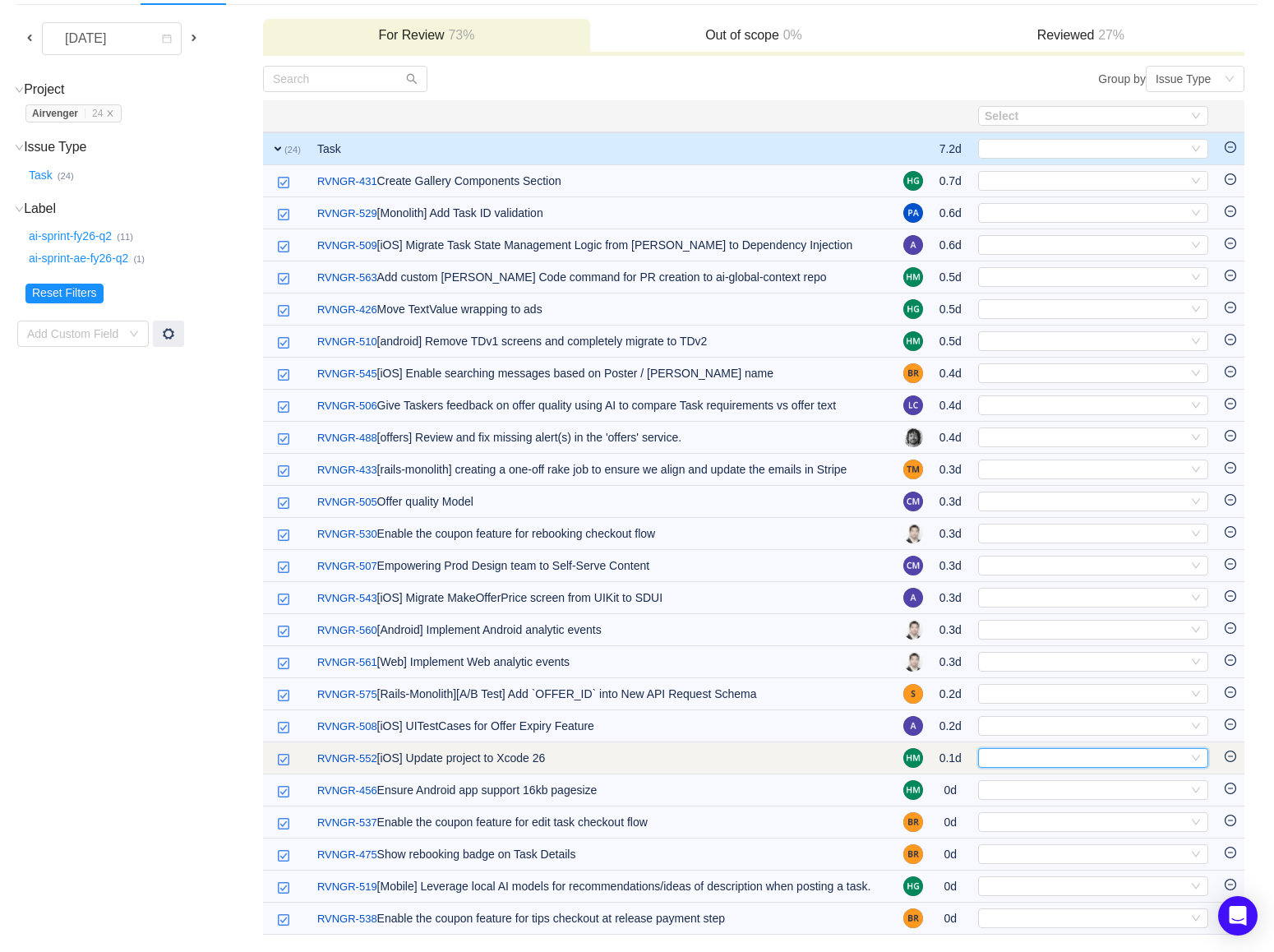
click at [991, 748] on div "Select" at bounding box center [1086, 757] width 203 height 18
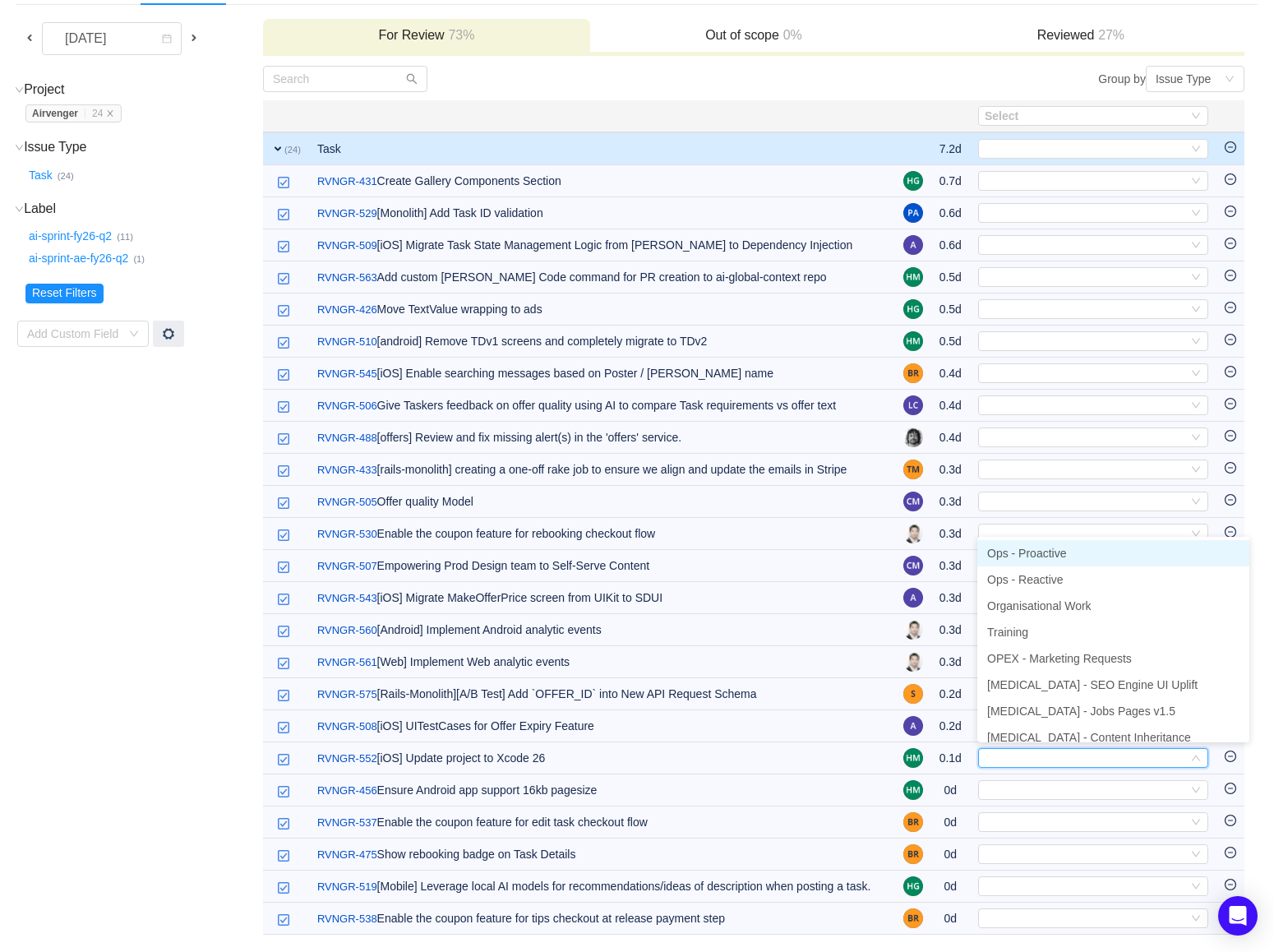
click at [1023, 547] on span "Ops - Proactive" at bounding box center [1026, 553] width 79 height 13
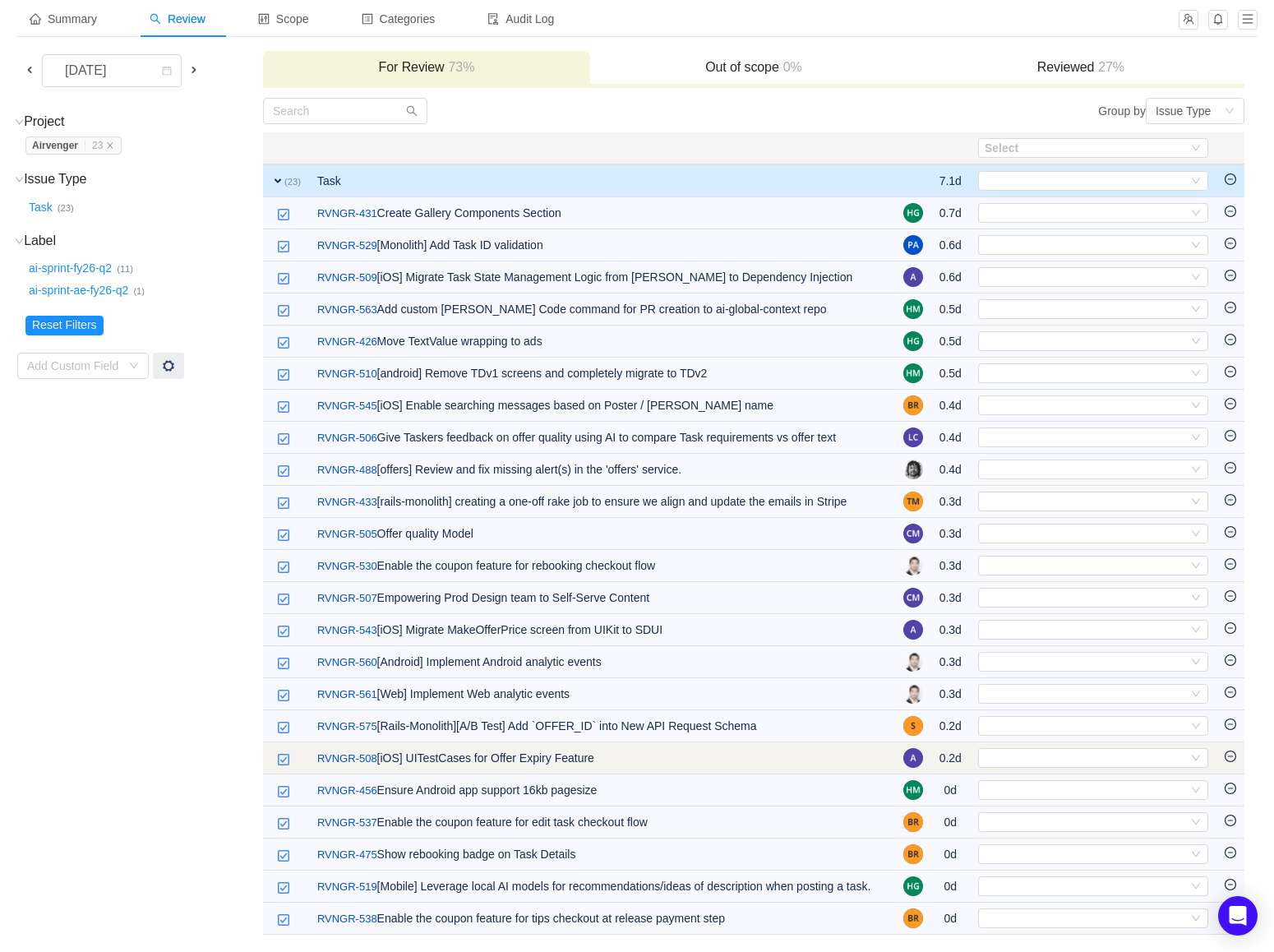
scroll to position [100, 0]
click at [1020, 748] on div "Select" at bounding box center [1086, 757] width 203 height 18
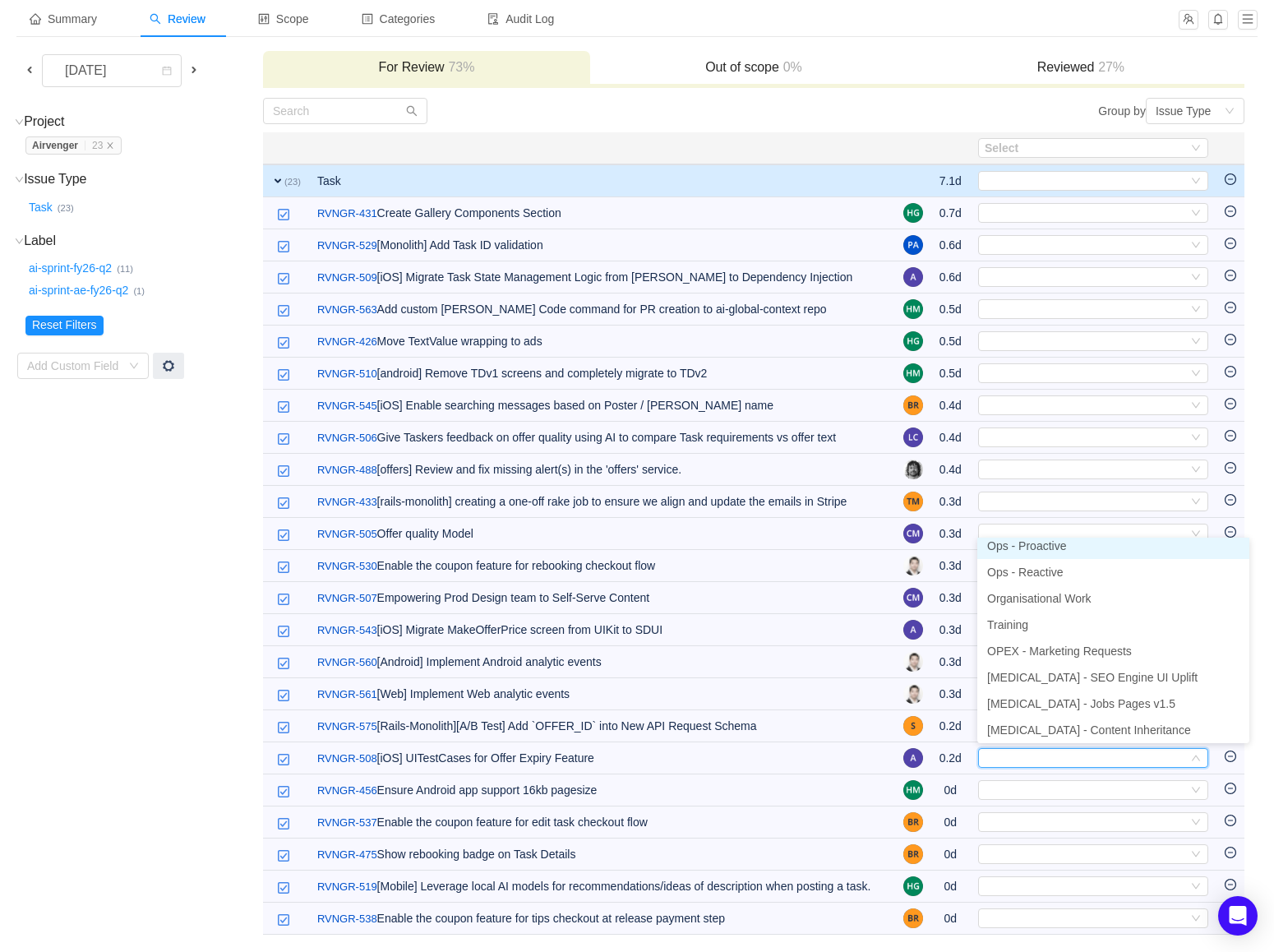
scroll to position [3, 0]
click at [1046, 545] on span "Ops - Proactive" at bounding box center [1026, 552] width 79 height 13
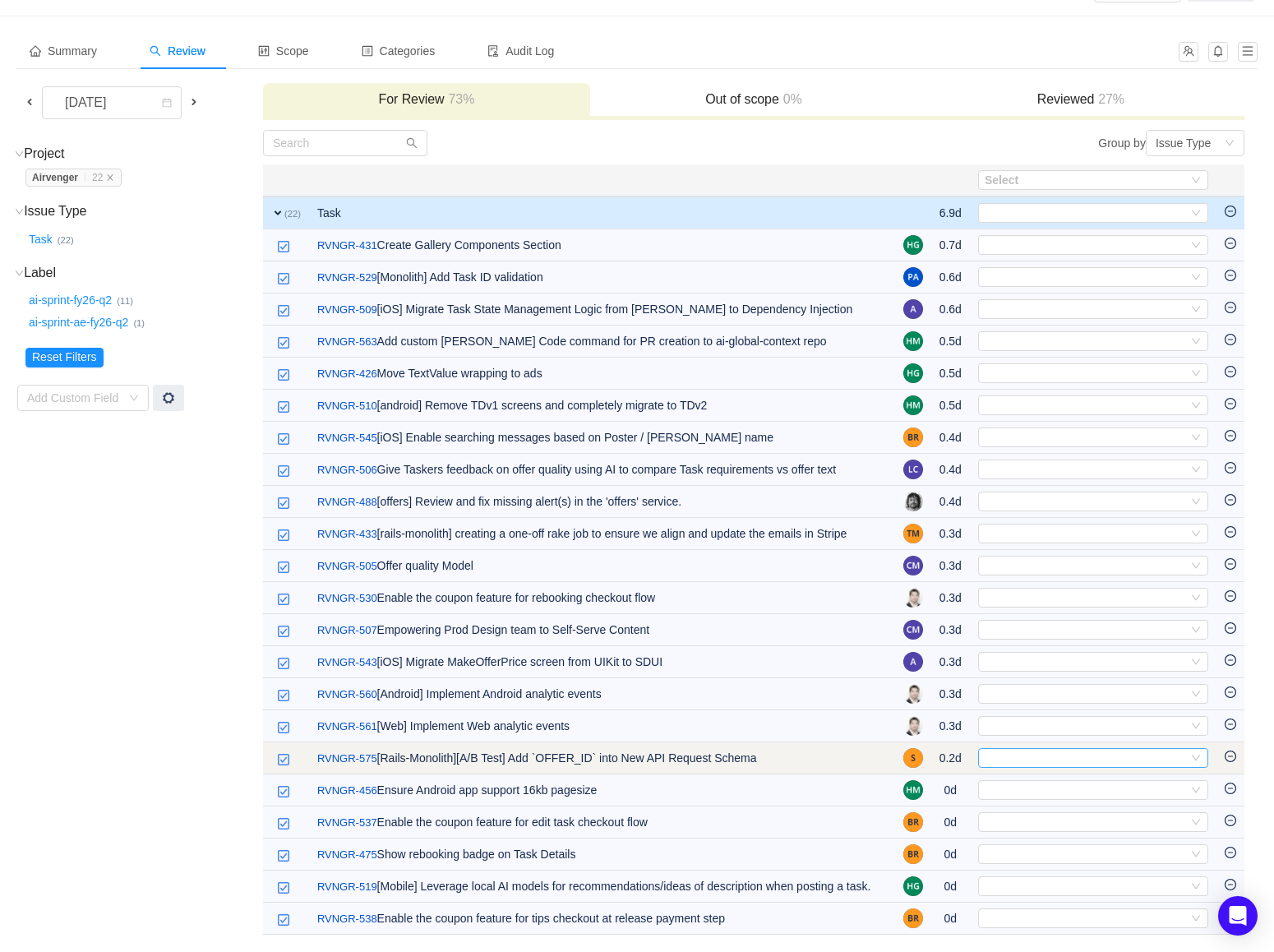
scroll to position [68, 0]
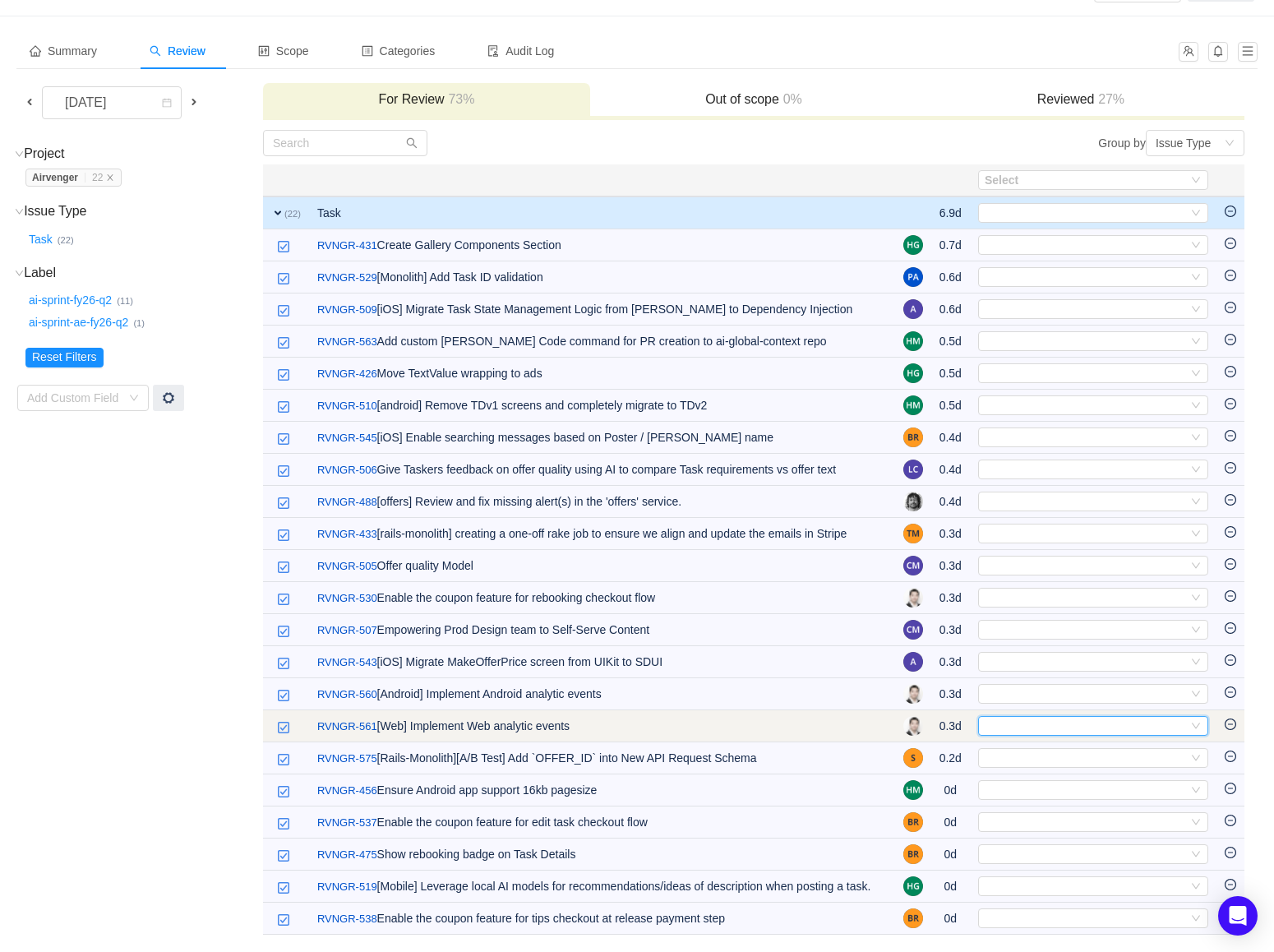
click at [1027, 717] on div "Select" at bounding box center [1086, 725] width 203 height 18
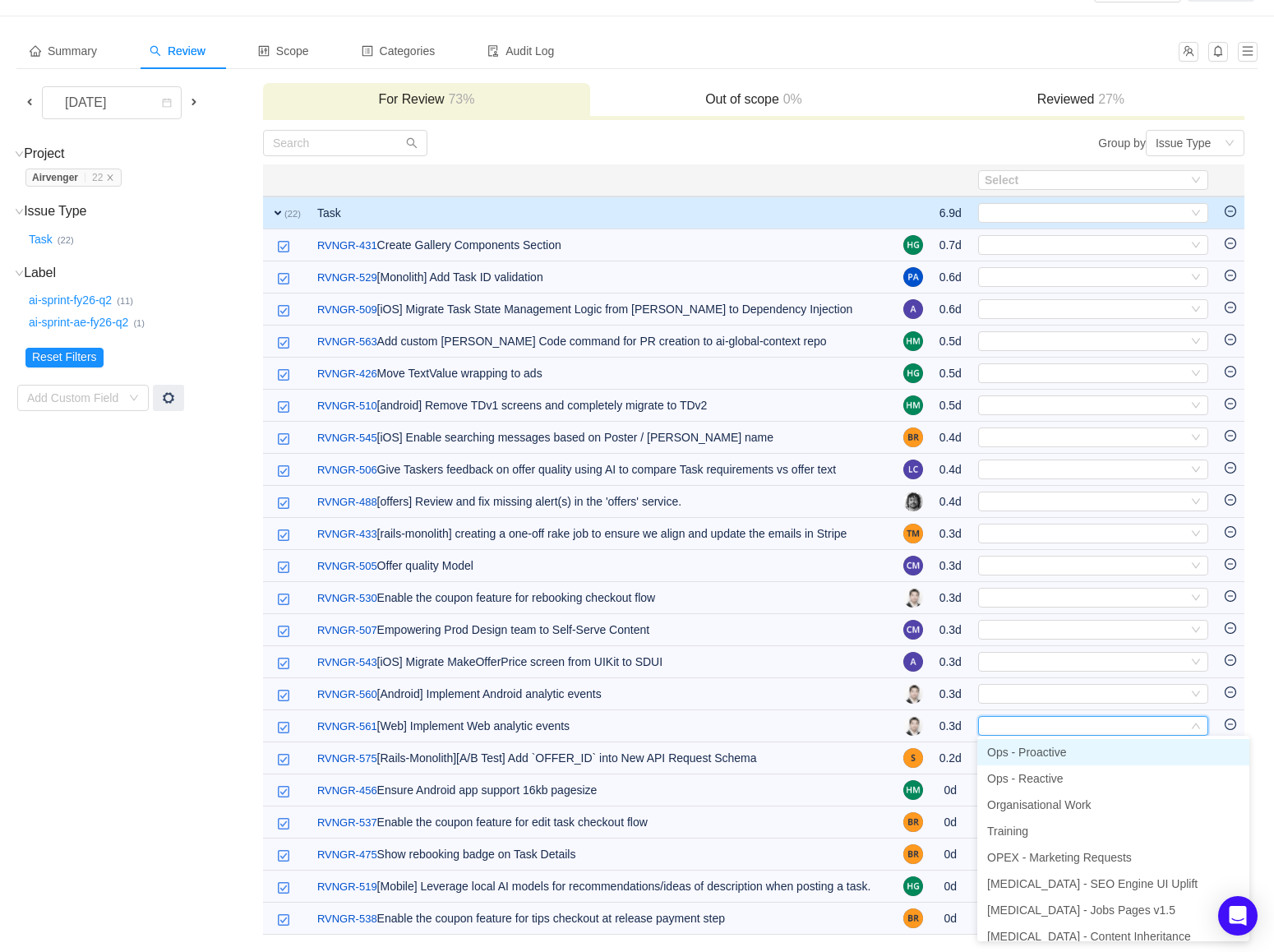
click at [1029, 746] on span "Ops - Proactive" at bounding box center [1026, 752] width 79 height 13
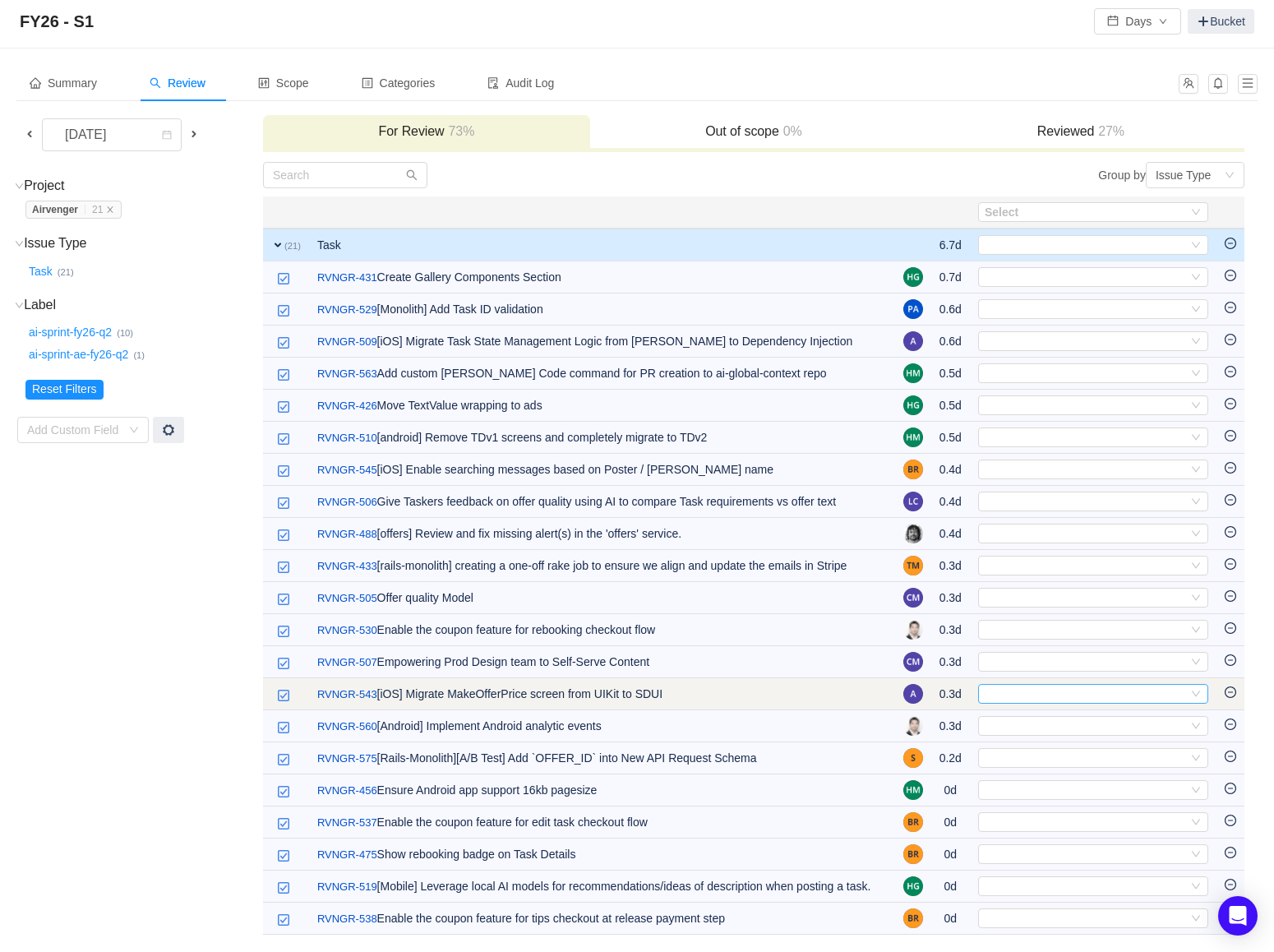
scroll to position [37, 0]
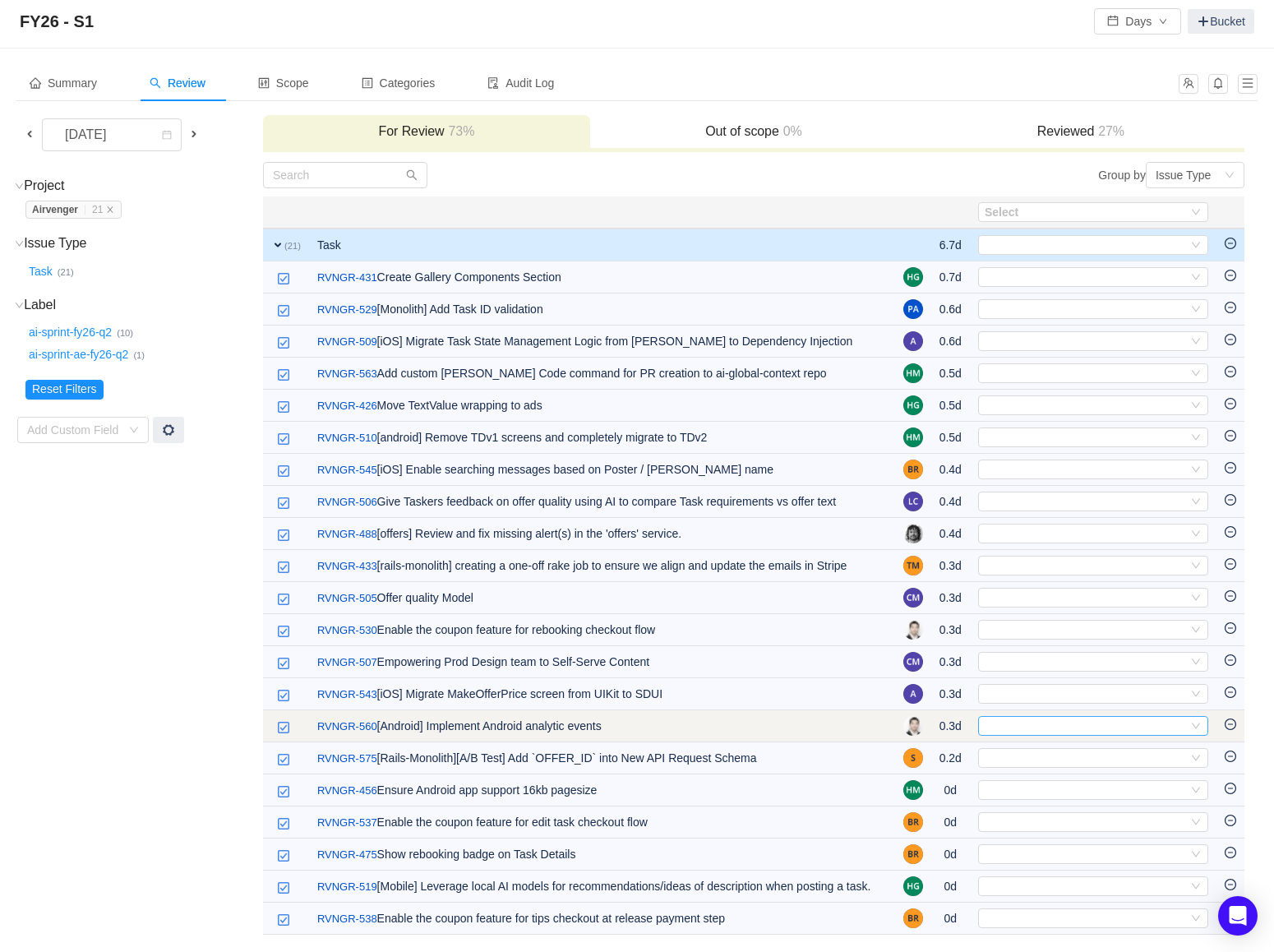
click at [1026, 717] on div "Select" at bounding box center [1086, 725] width 203 height 18
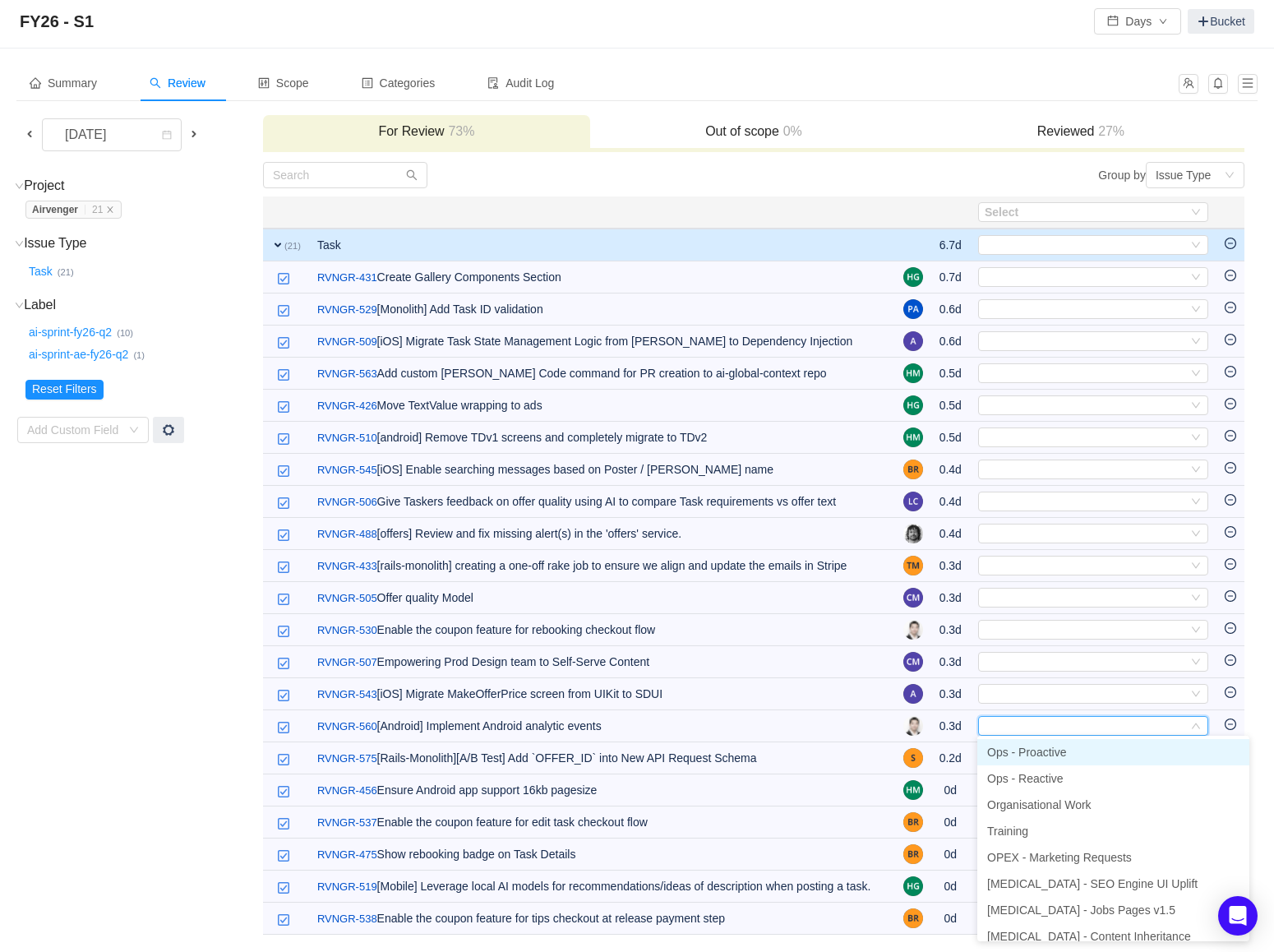
click at [1028, 739] on li "Ops - Proactive" at bounding box center [1114, 752] width 272 height 26
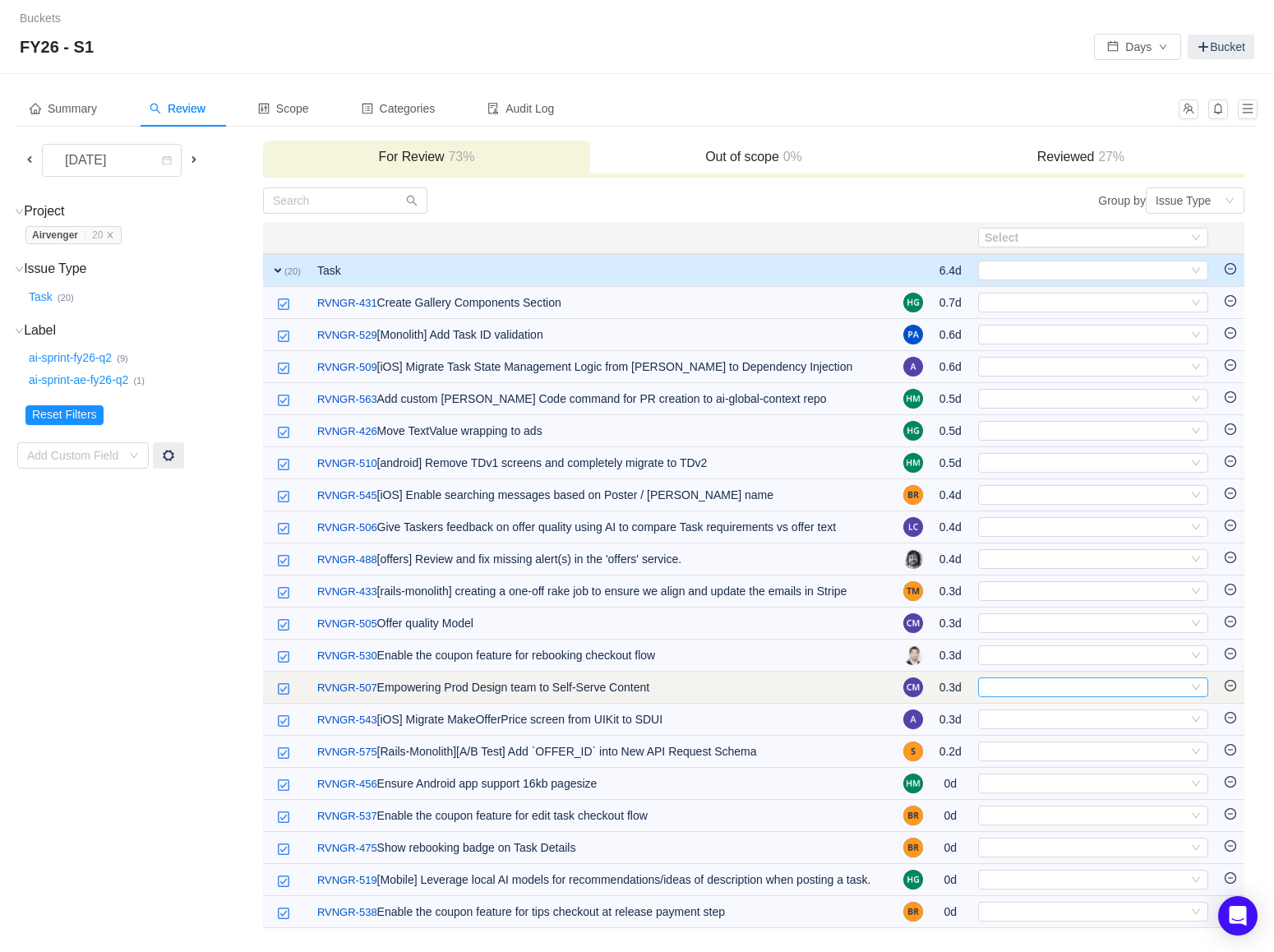
scroll to position [5, 0]
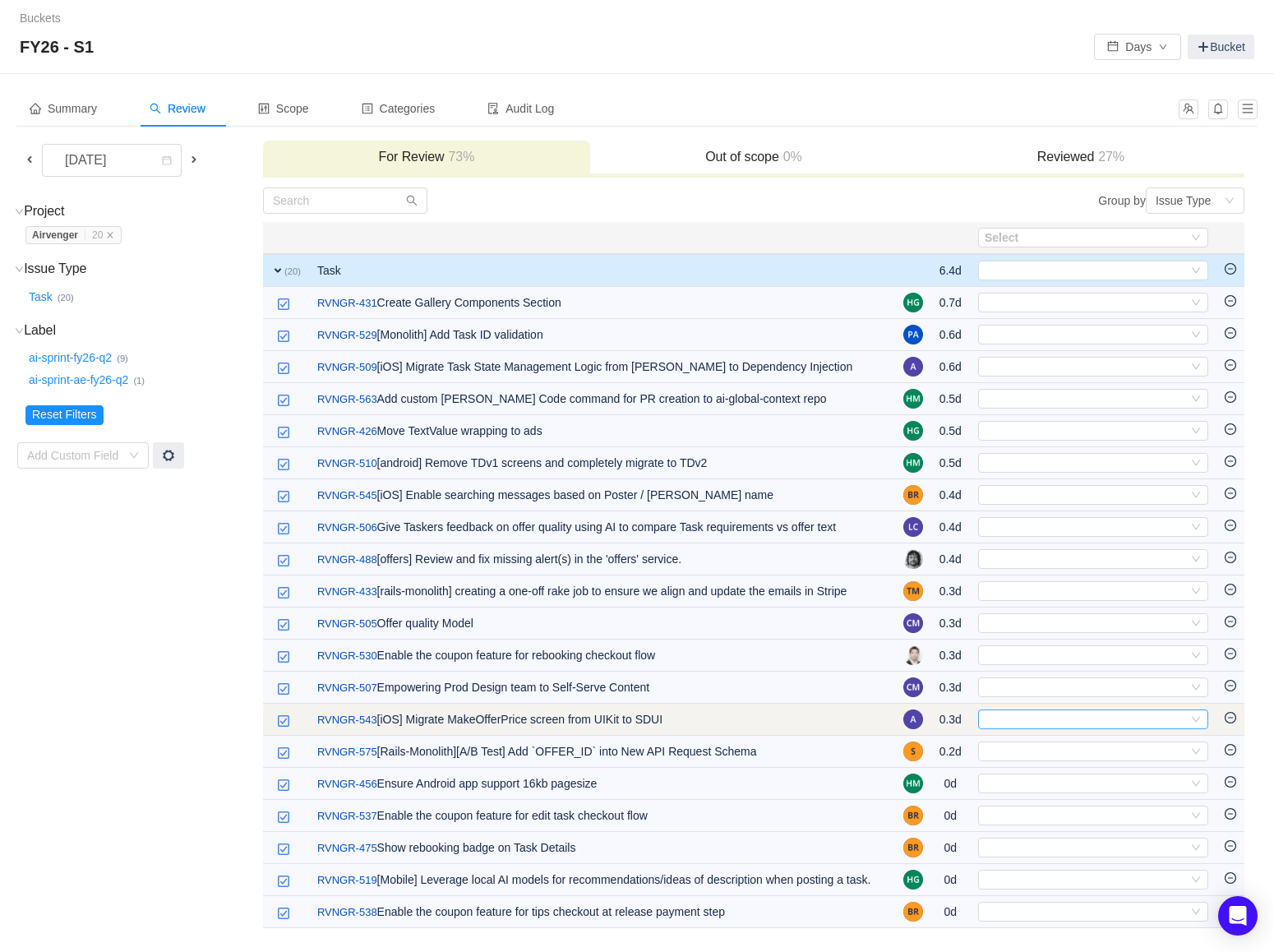
click at [1025, 710] on div "Select" at bounding box center [1086, 718] width 203 height 18
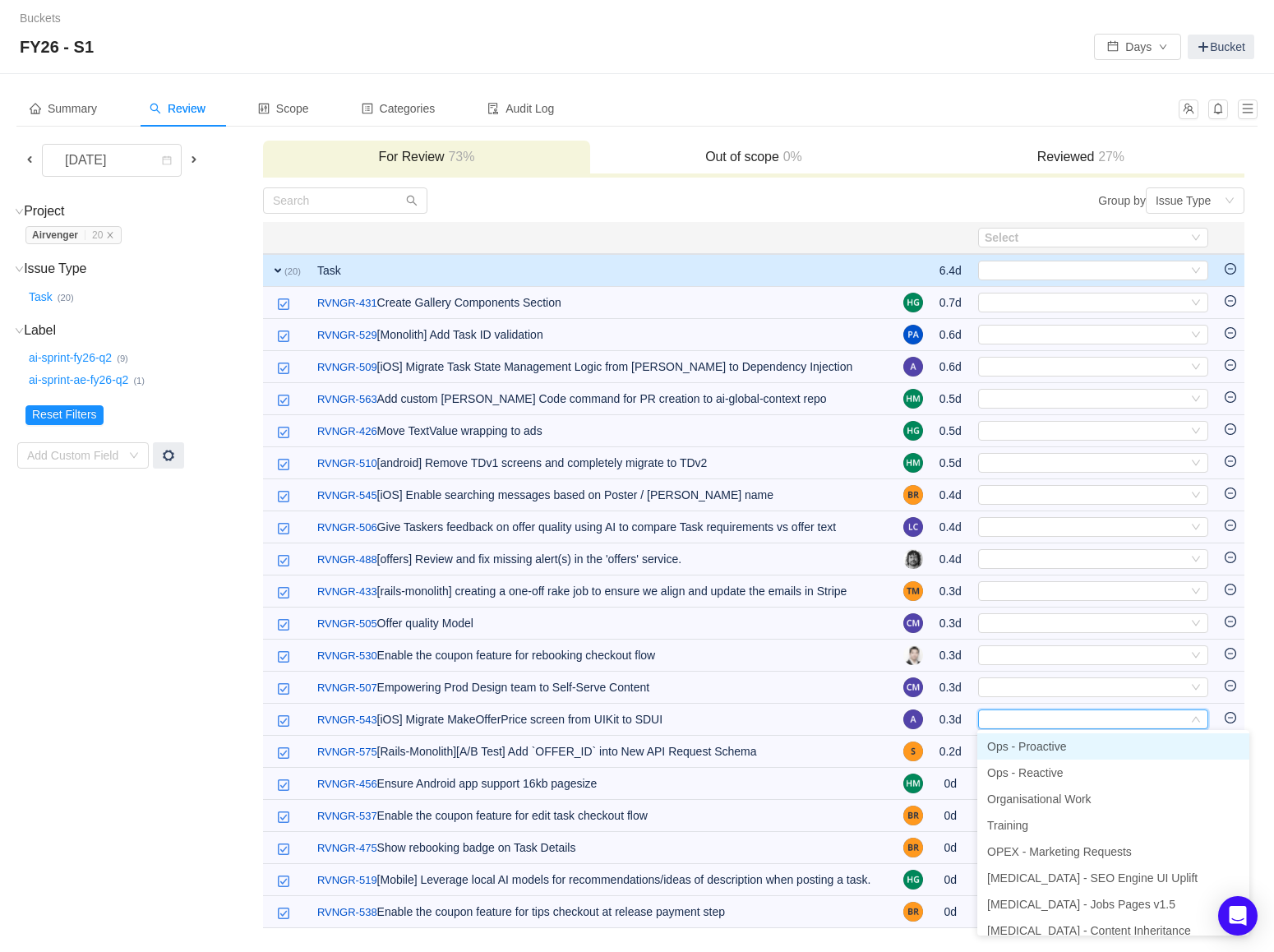
click at [1025, 740] on span "Ops - Proactive" at bounding box center [1026, 747] width 79 height 13
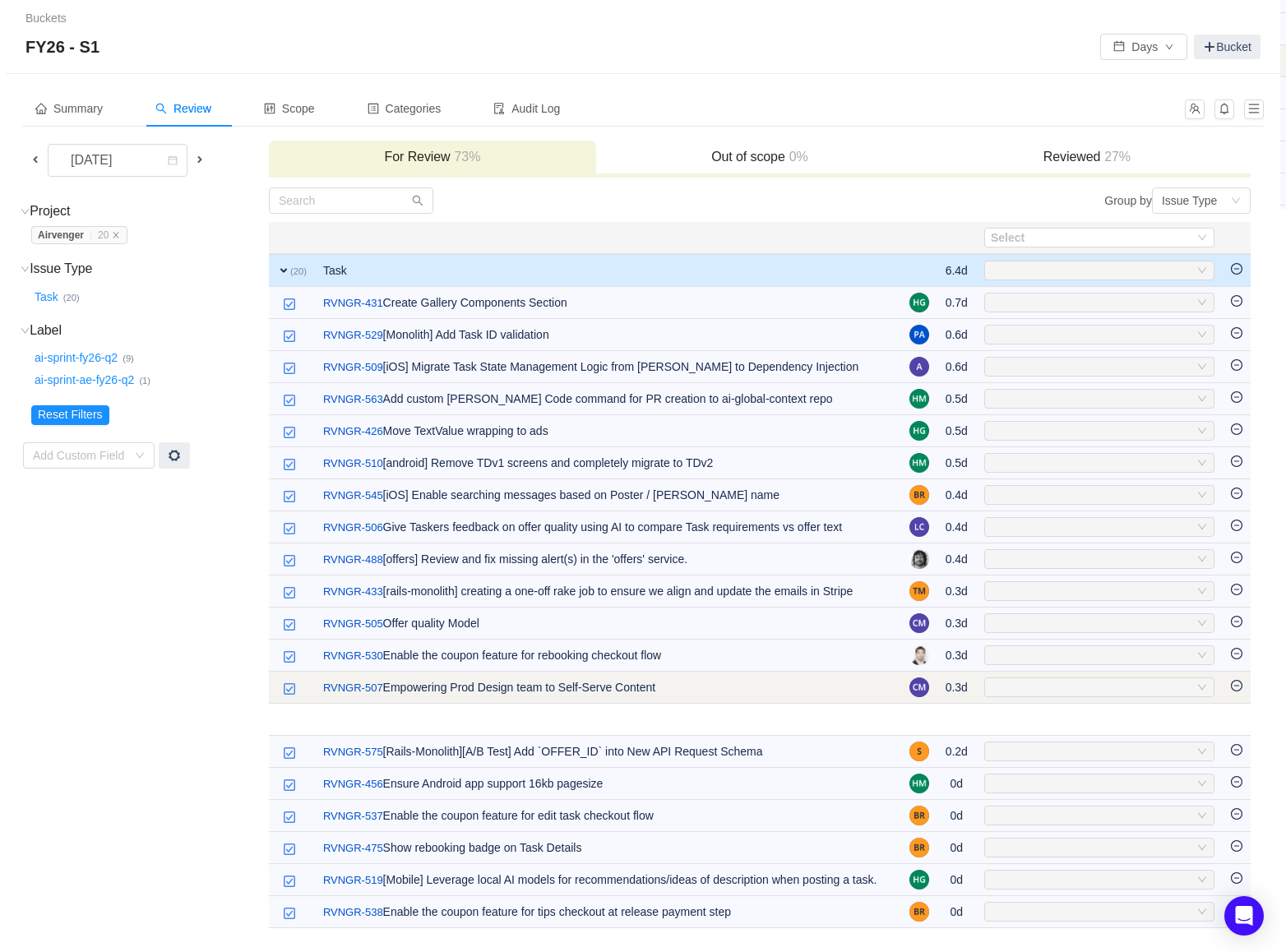
scroll to position [0, 0]
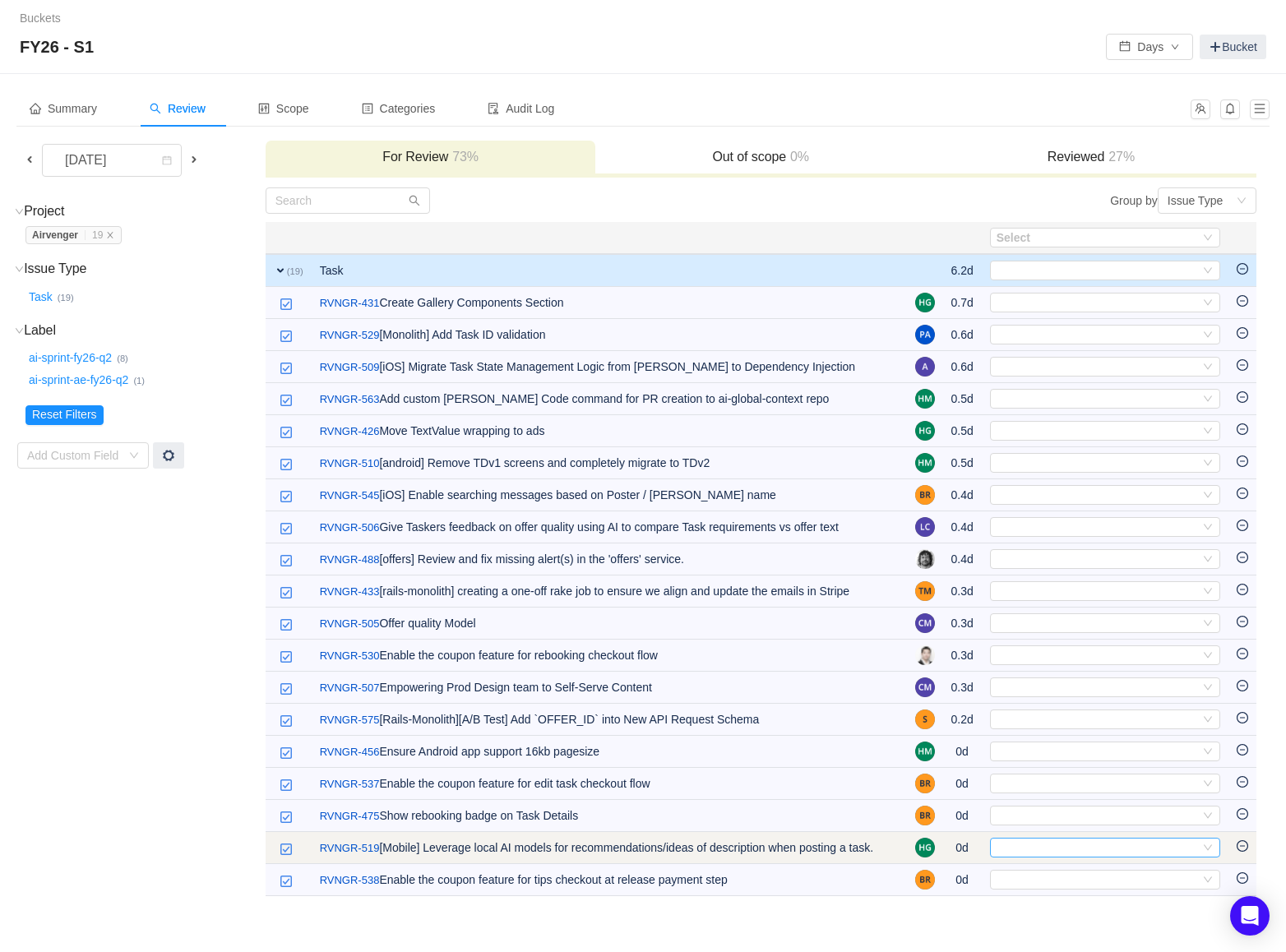
click at [1009, 841] on div "Select" at bounding box center [1097, 847] width 203 height 18
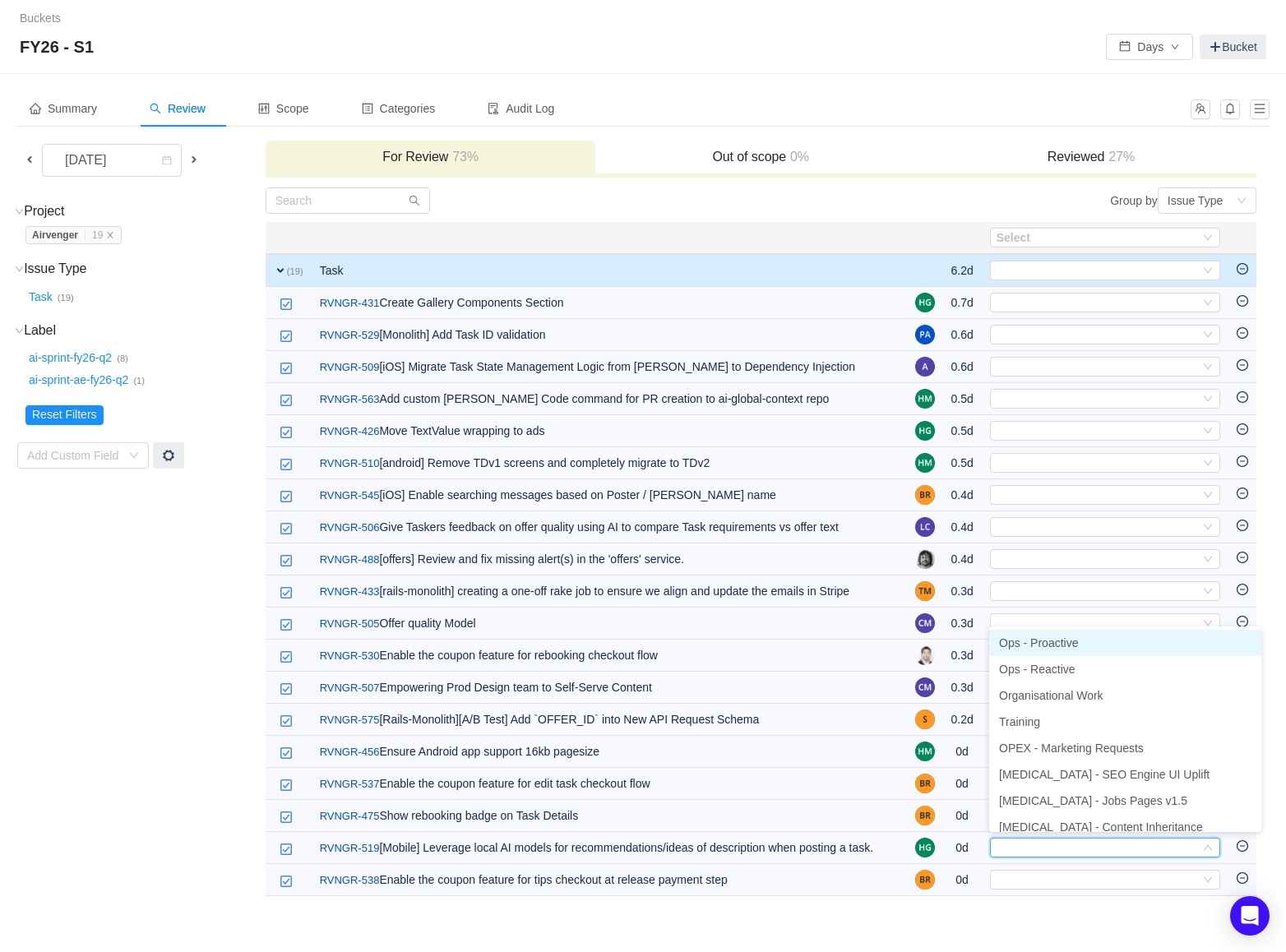
click at [1051, 643] on span "Ops - Proactive" at bounding box center [1038, 642] width 79 height 13
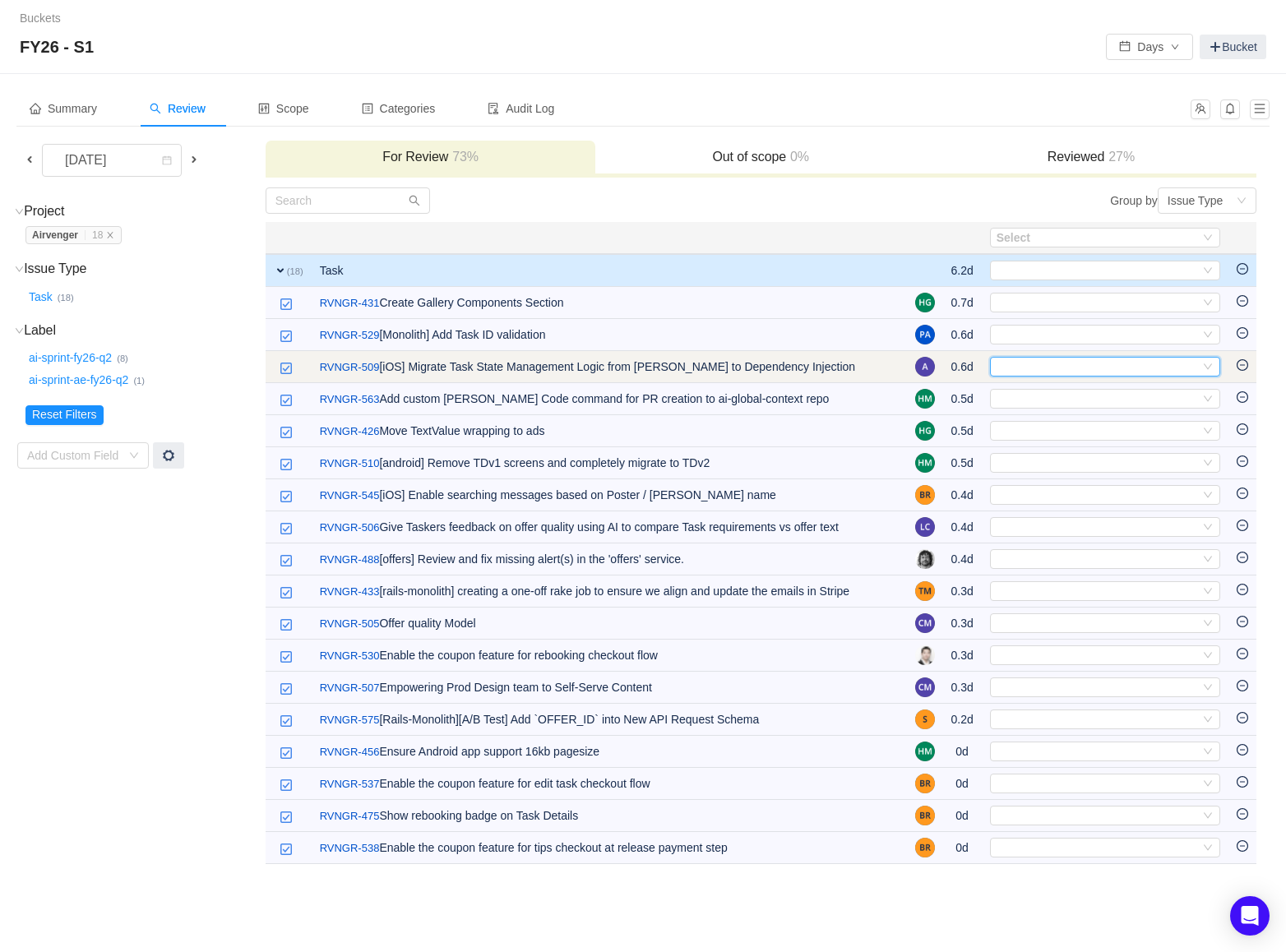
click at [1029, 374] on div "Select" at bounding box center [1104, 366] width 230 height 20
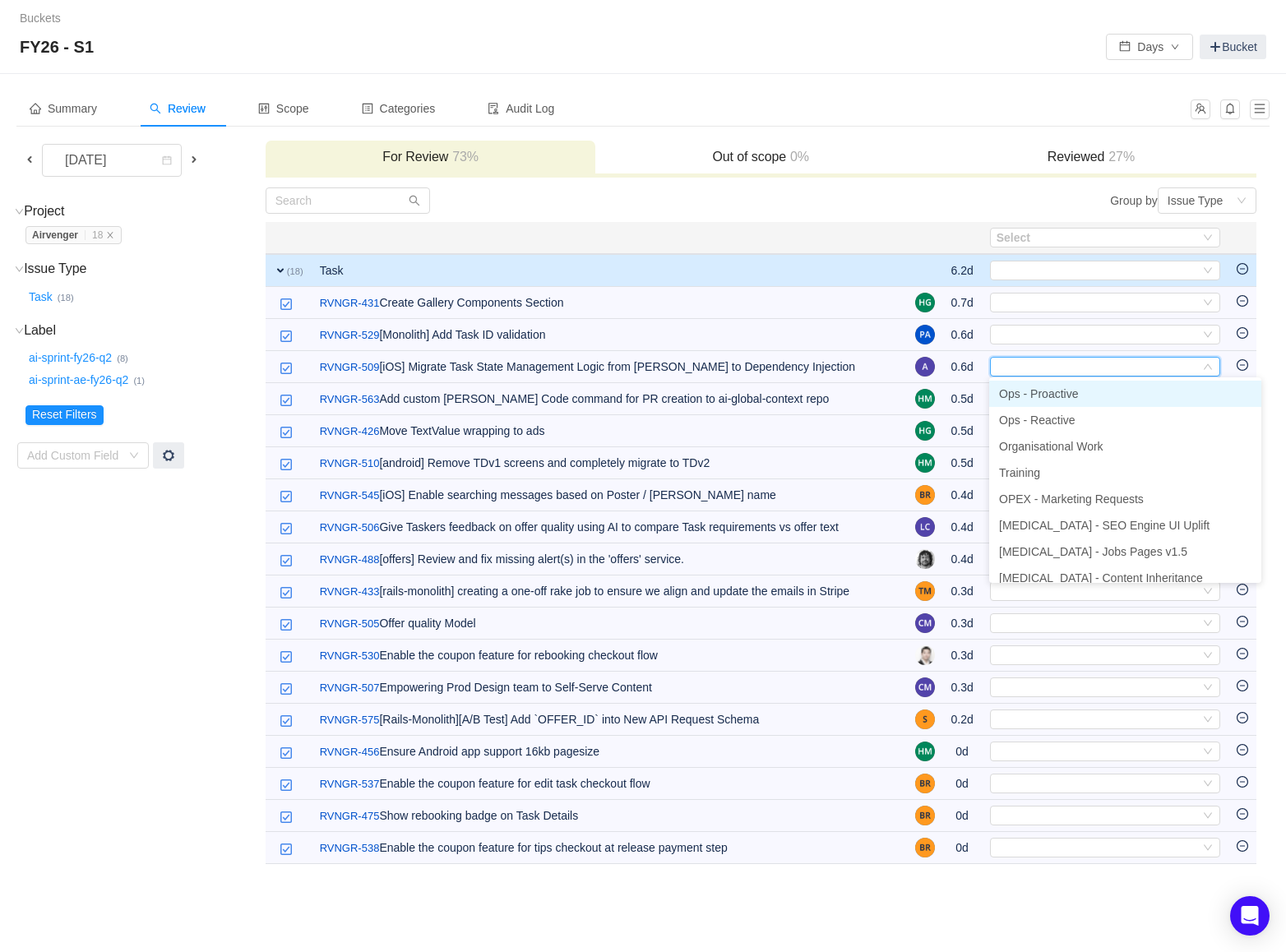
click at [1027, 394] on span "Ops - Proactive" at bounding box center [1038, 394] width 79 height 13
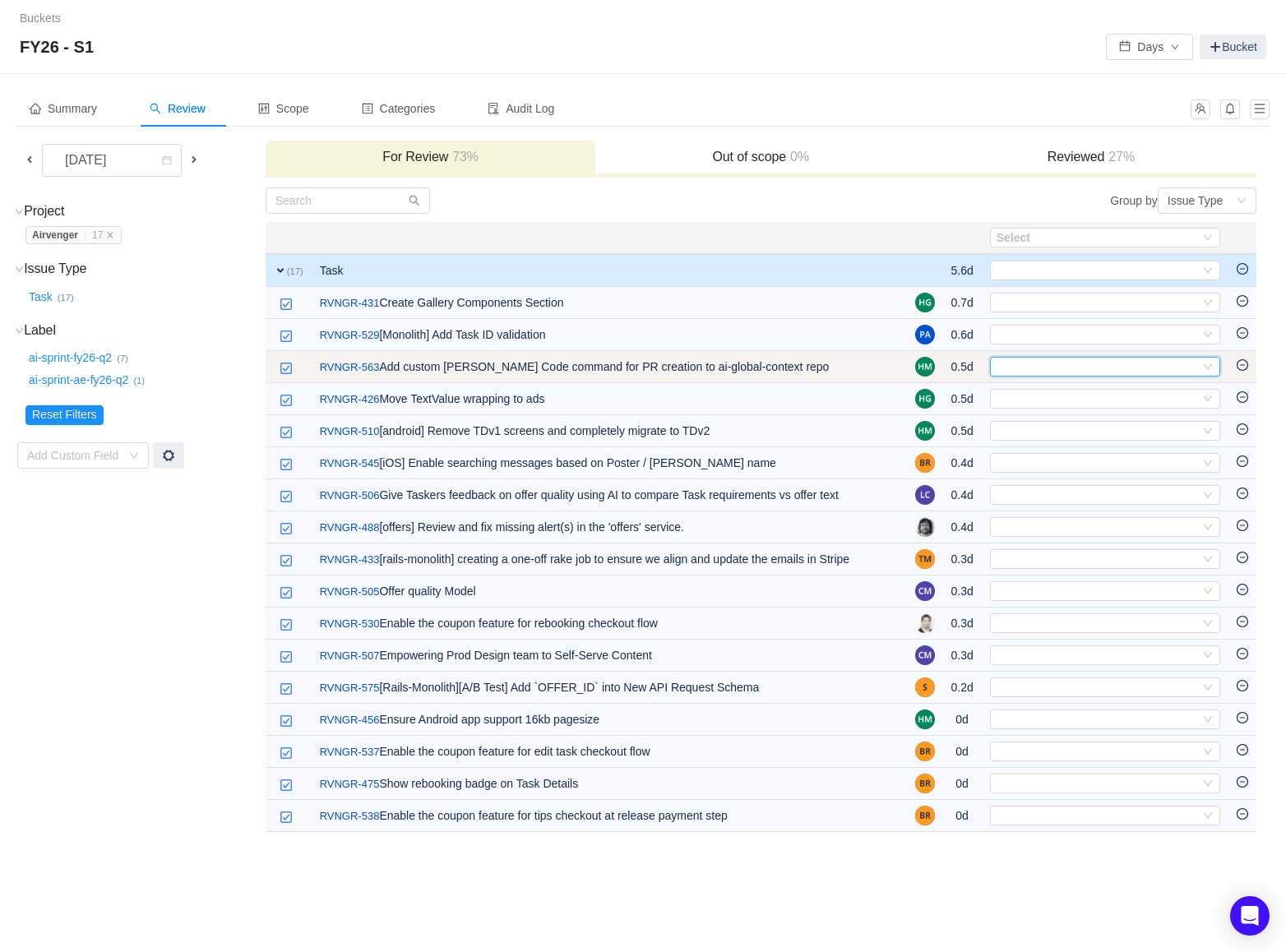
click at [1021, 369] on div "Select" at bounding box center [1097, 366] width 203 height 18
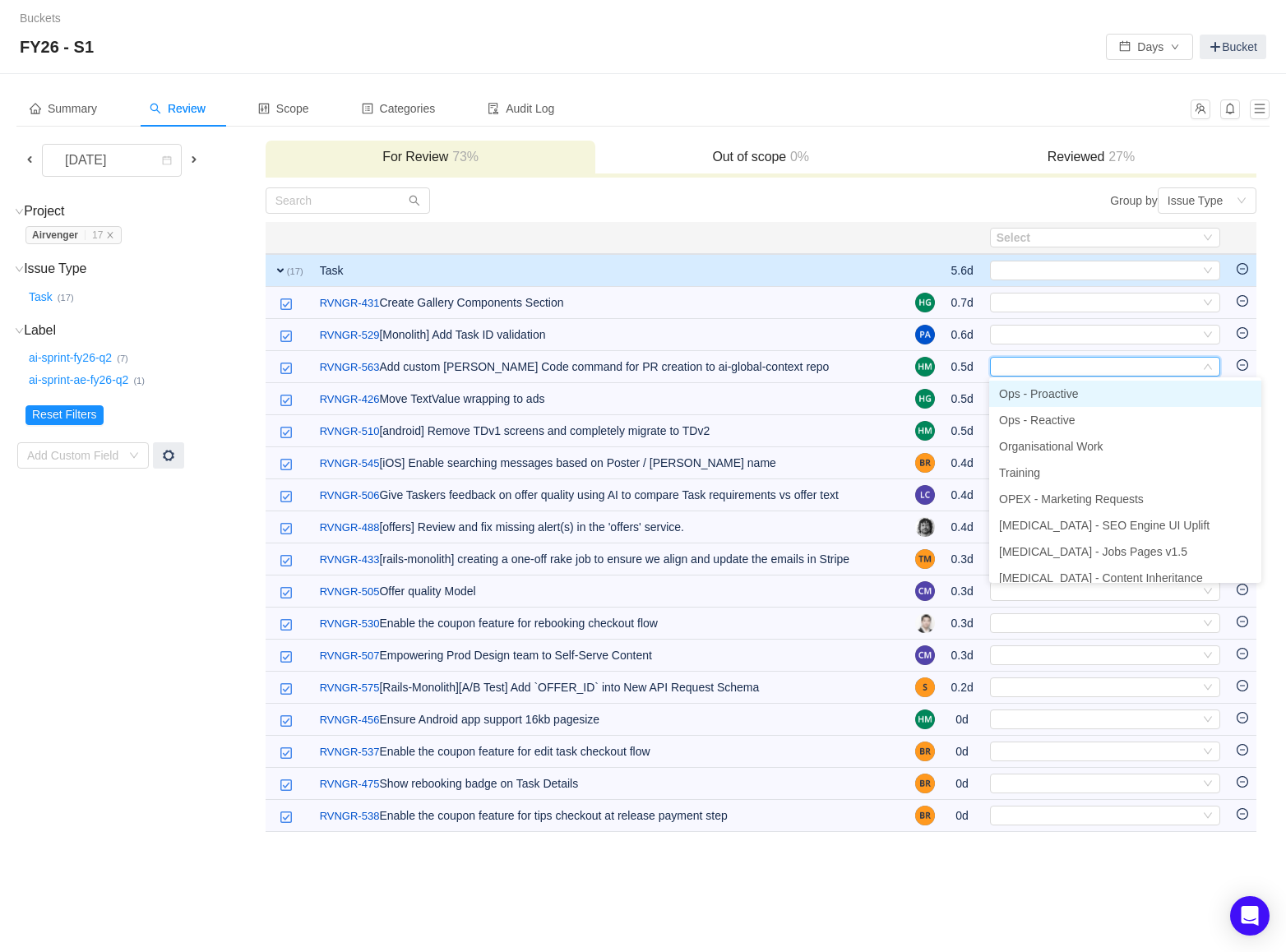
click at [1021, 390] on span "Ops - Proactive" at bounding box center [1038, 394] width 79 height 13
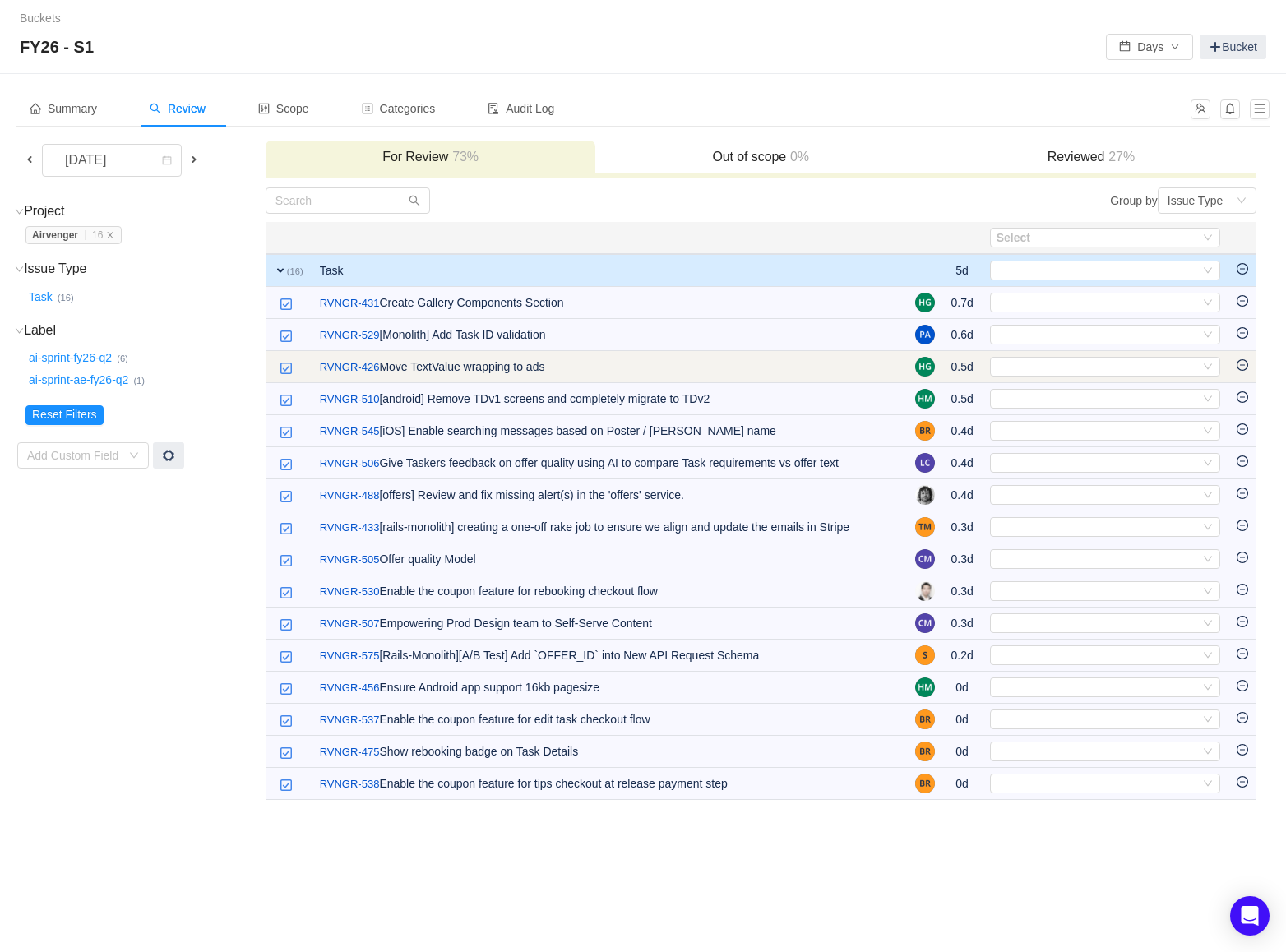
click at [1019, 375] on td "Select Out of scope" at bounding box center [1104, 367] width 247 height 32
click at [1016, 362] on div "Select" at bounding box center [1097, 366] width 203 height 18
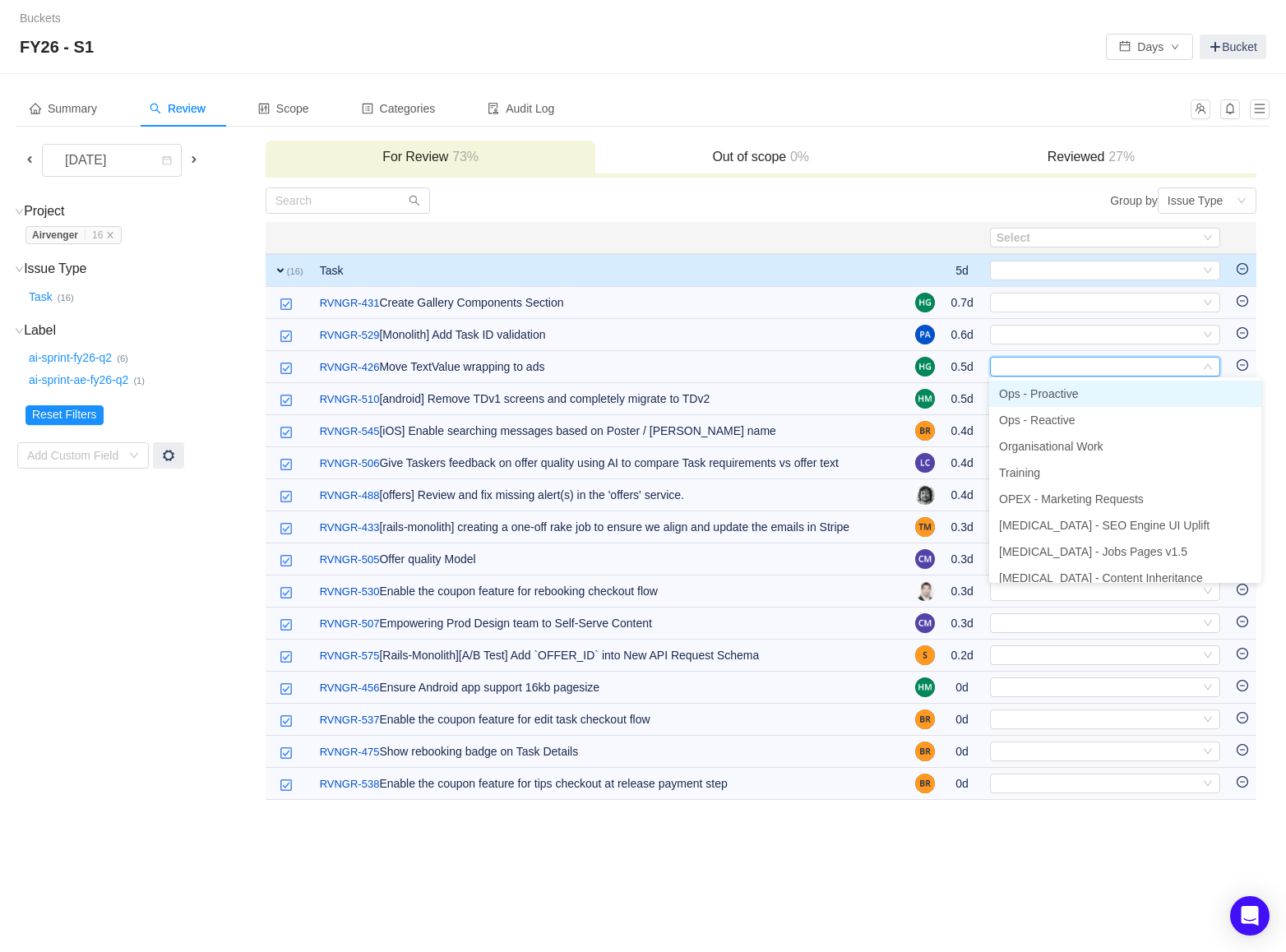
click at [1017, 388] on span "Ops - Proactive" at bounding box center [1038, 394] width 79 height 13
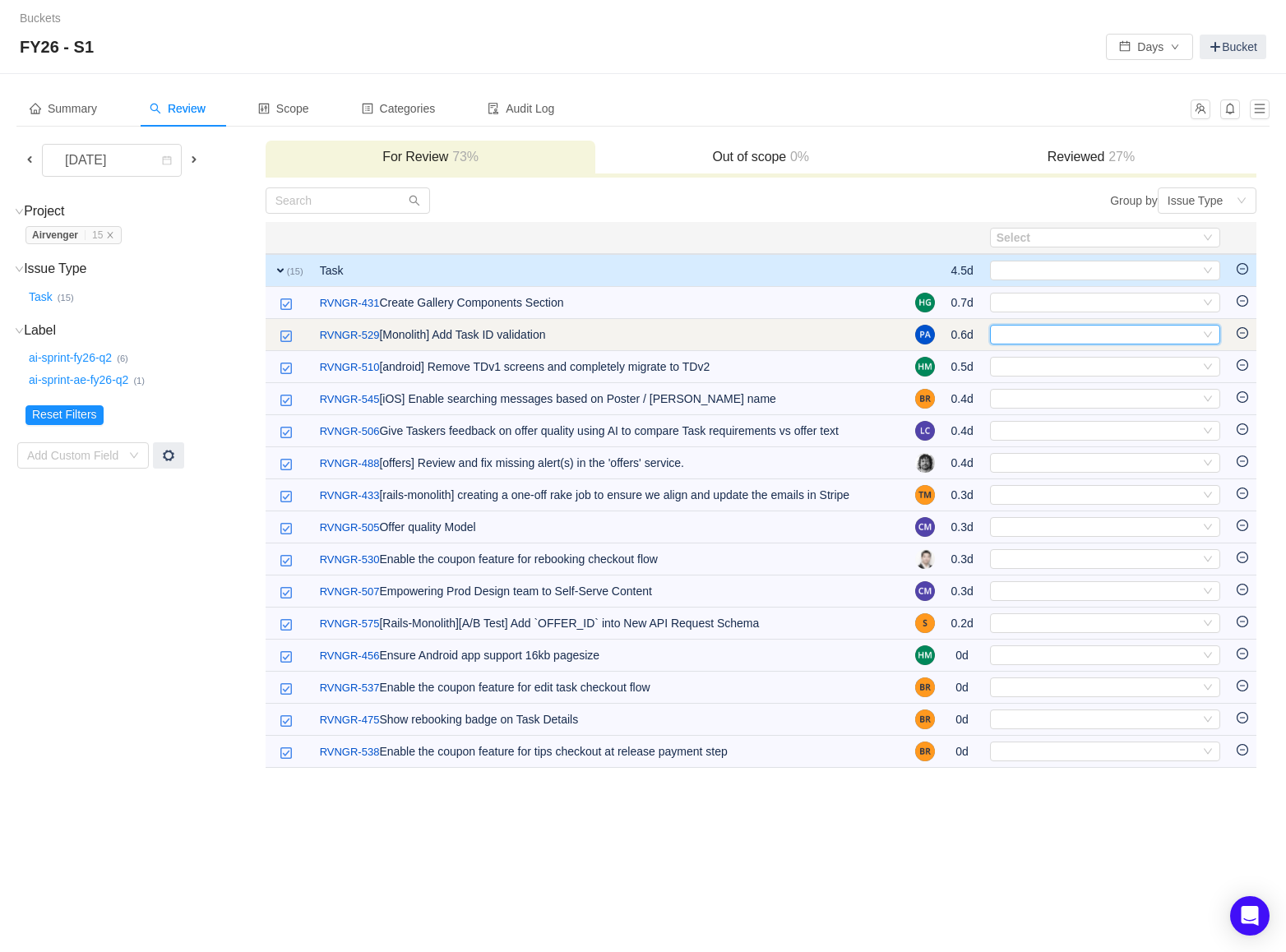
click at [1014, 342] on div "Select" at bounding box center [1104, 334] width 230 height 20
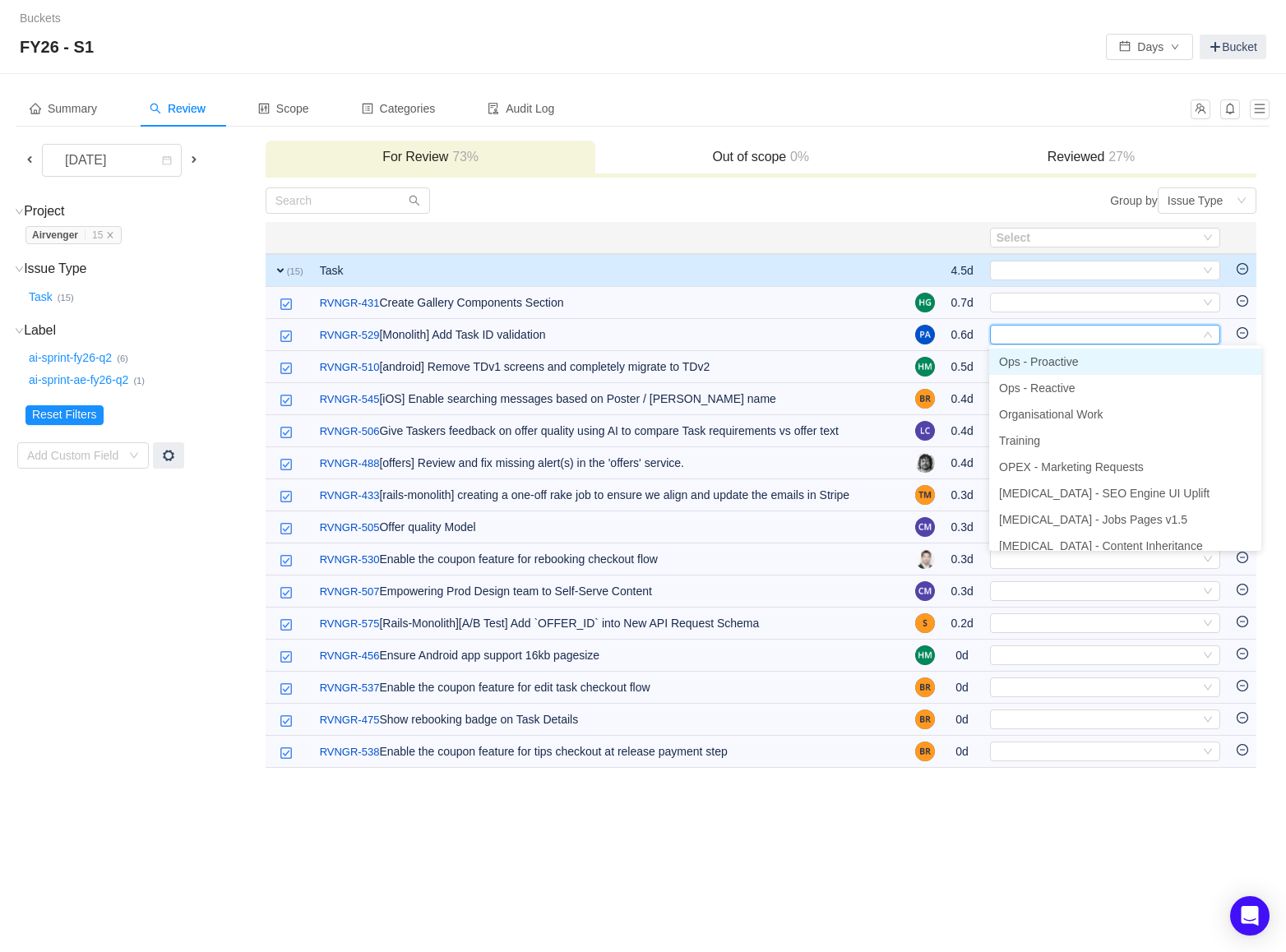
click at [1015, 356] on span "Ops - Proactive" at bounding box center [1038, 362] width 79 height 13
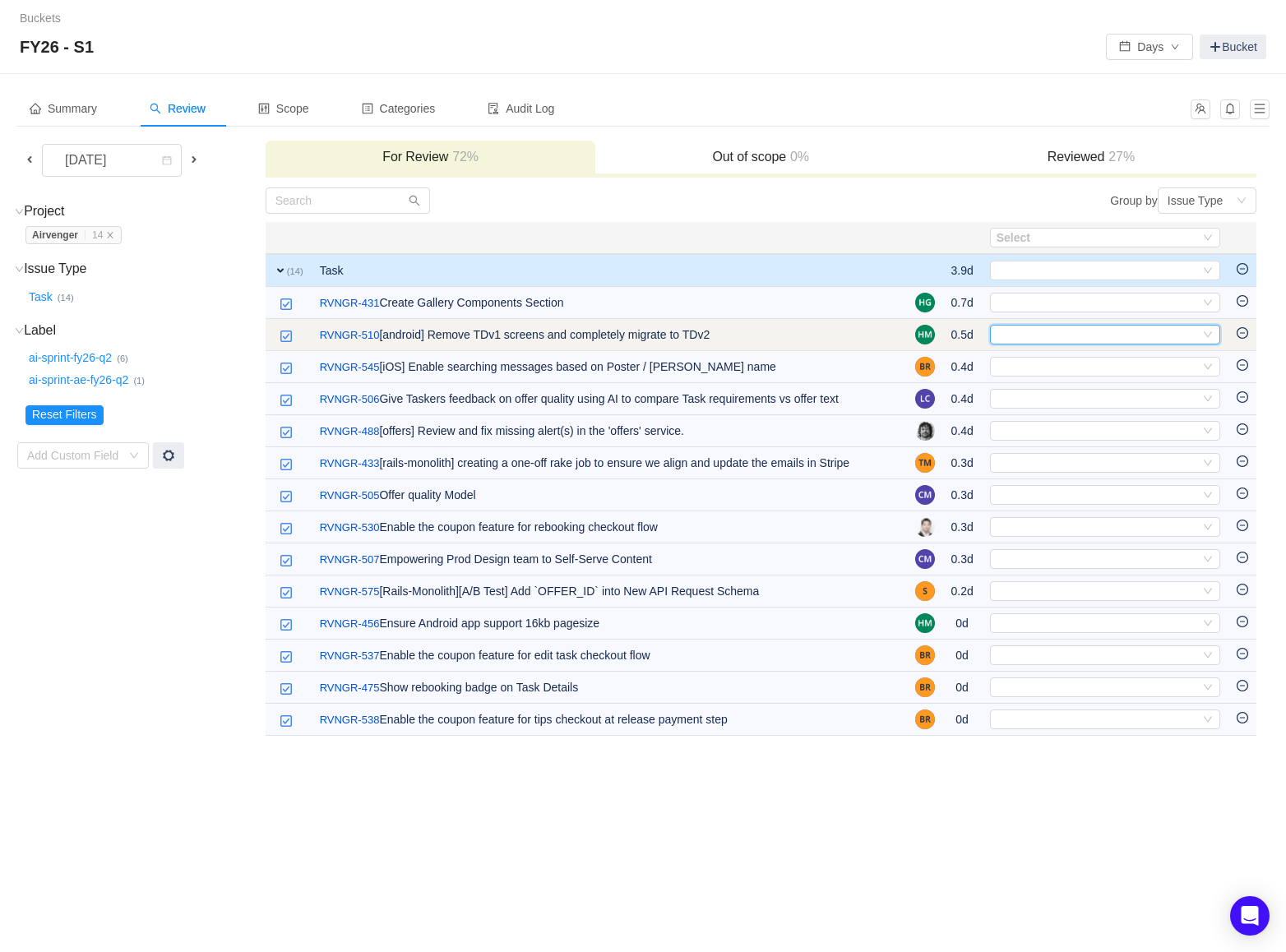
click at [1024, 332] on div "Select" at bounding box center [1097, 334] width 203 height 18
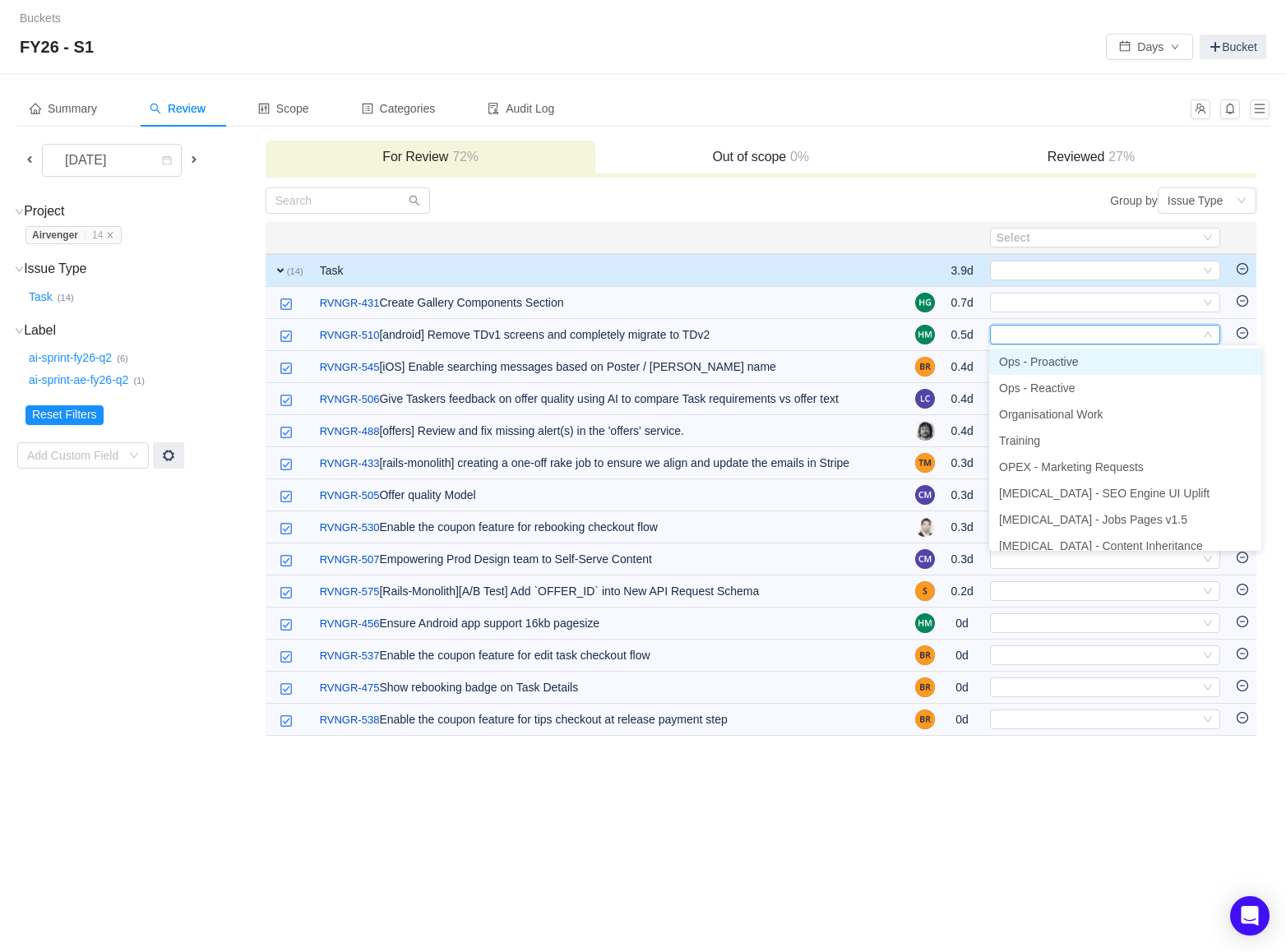
click at [1031, 360] on span "Ops - Proactive" at bounding box center [1038, 362] width 79 height 13
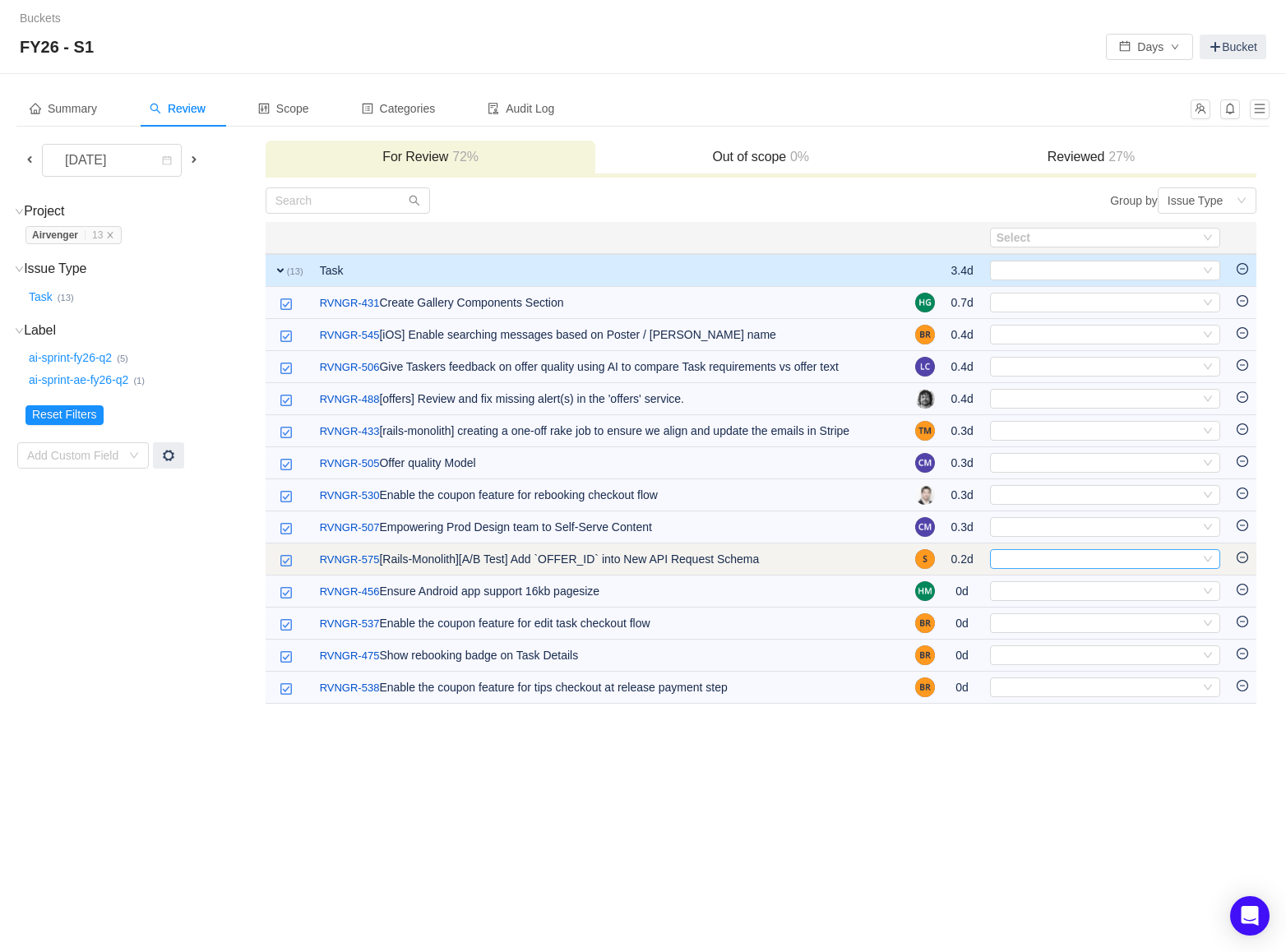
click at [1055, 562] on div "Select" at bounding box center [1097, 558] width 203 height 18
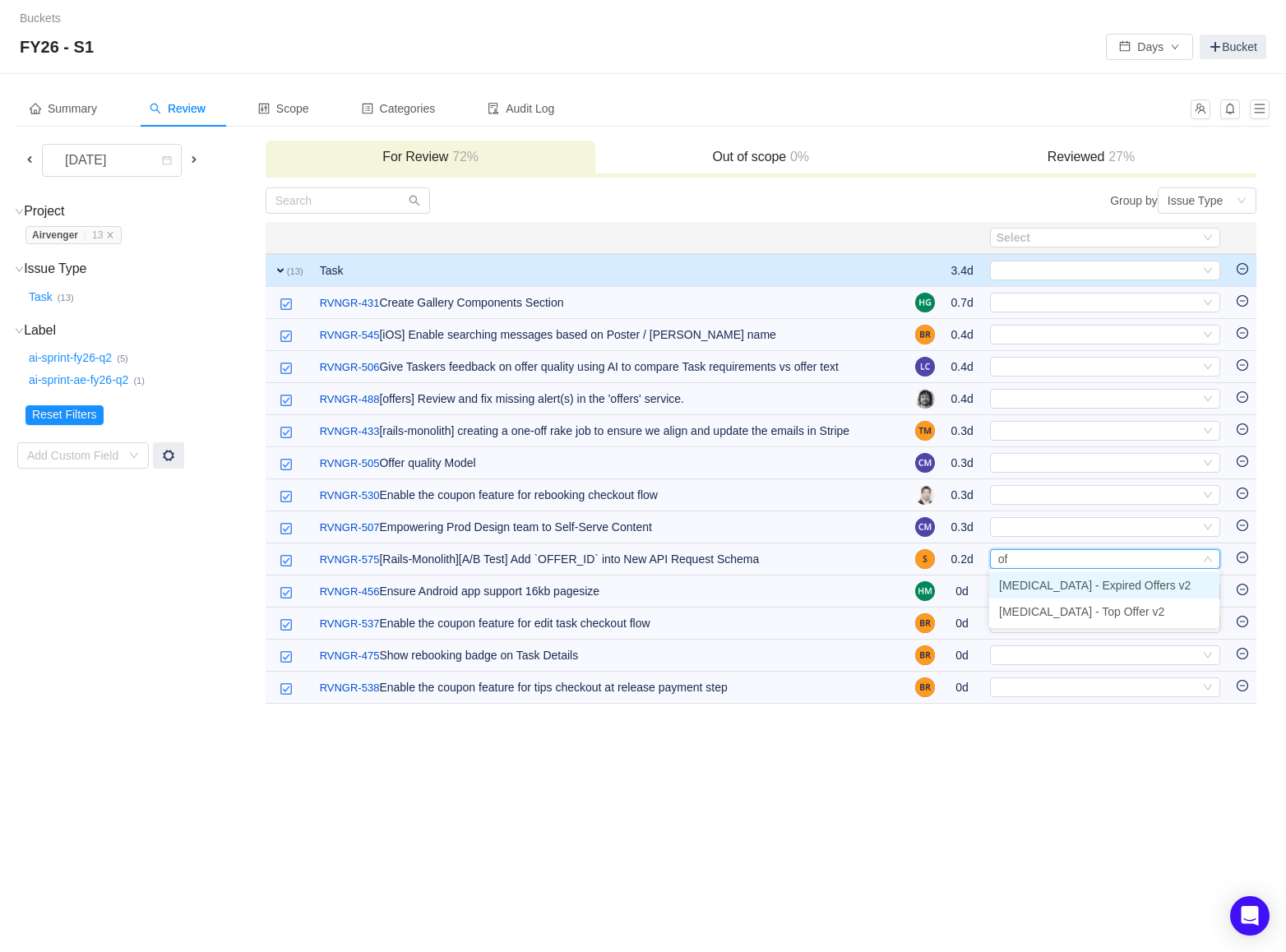
type input "off"
click at [1067, 606] on span "[MEDICAL_DATA] - Top Offer v2" at bounding box center [1082, 612] width 165 height 13
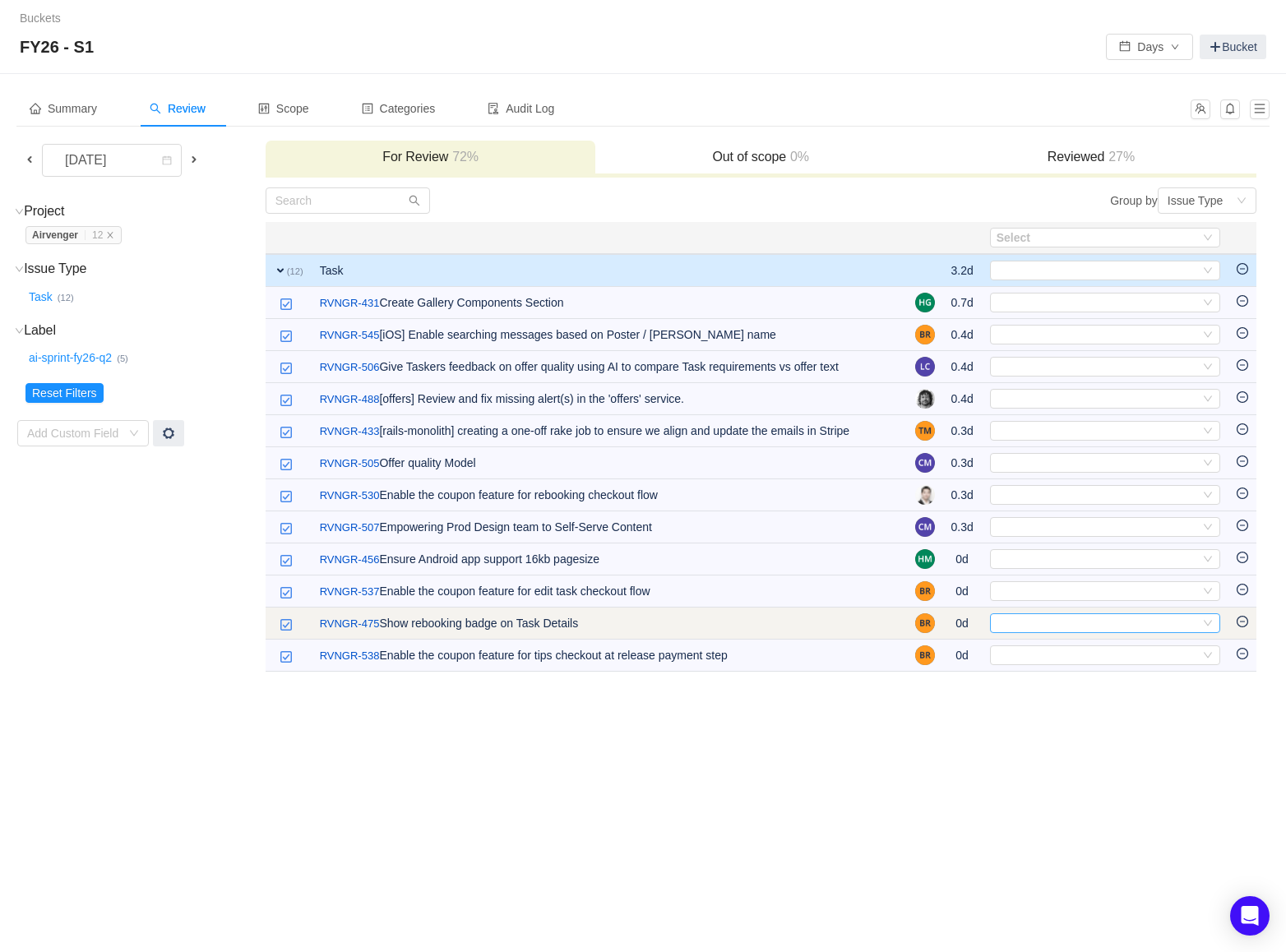
click at [1020, 626] on div "Select" at bounding box center [1097, 623] width 203 height 18
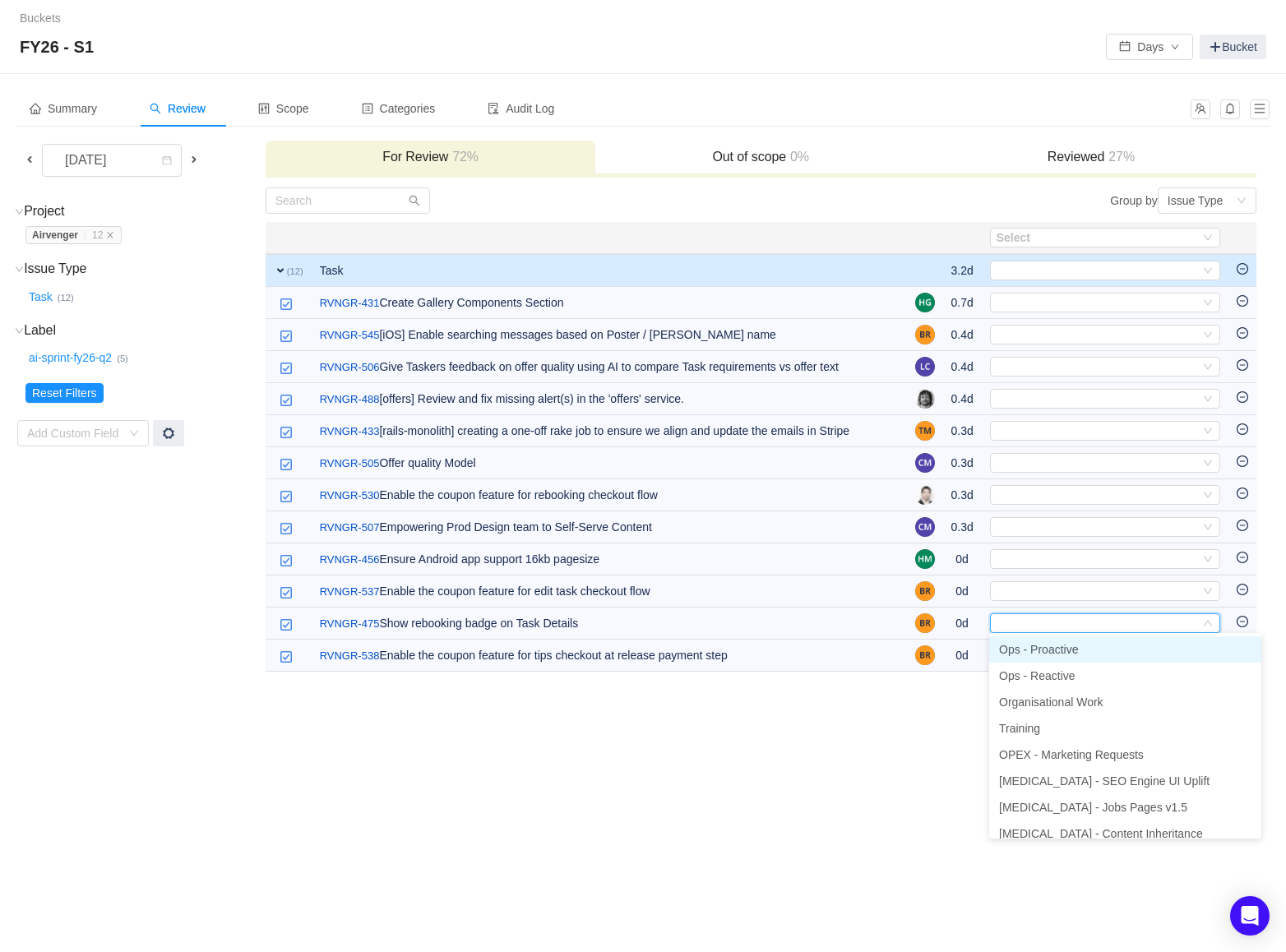
click at [1036, 651] on span "Ops - Proactive" at bounding box center [1038, 649] width 79 height 13
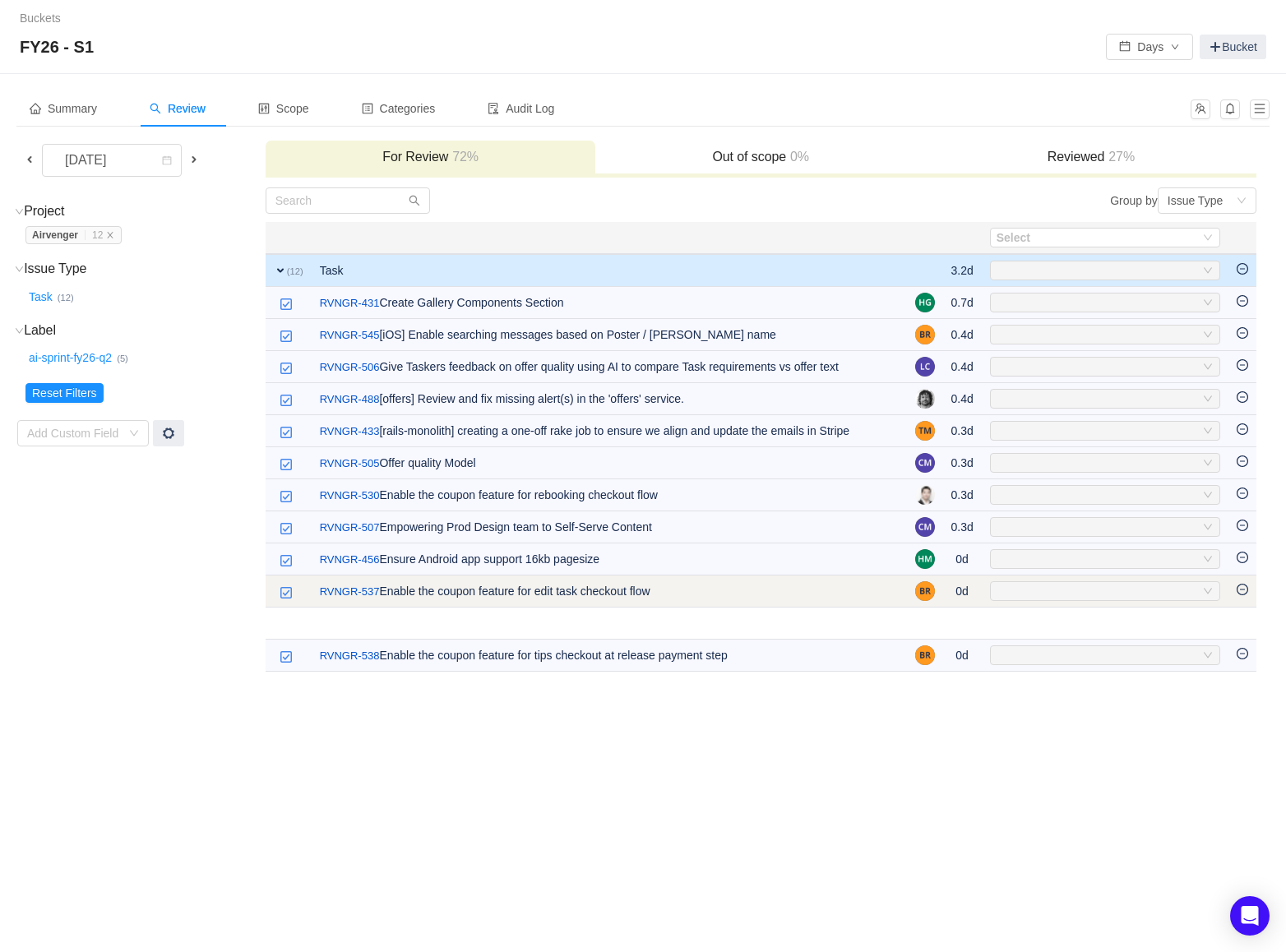
click at [1037, 588] on div "Select" at bounding box center [1097, 590] width 203 height 18
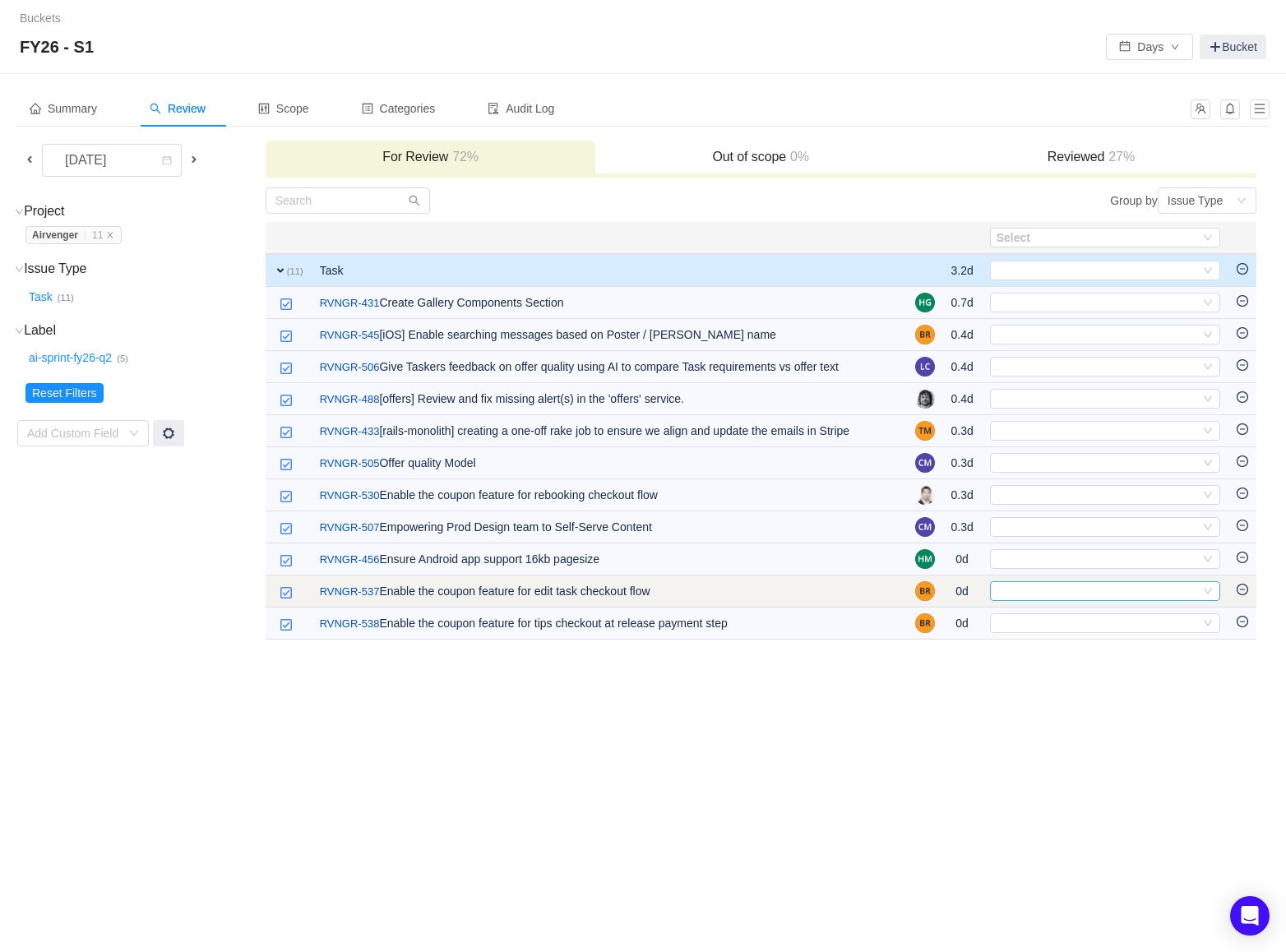
click at [1034, 583] on div "Select" at bounding box center [1097, 590] width 203 height 18
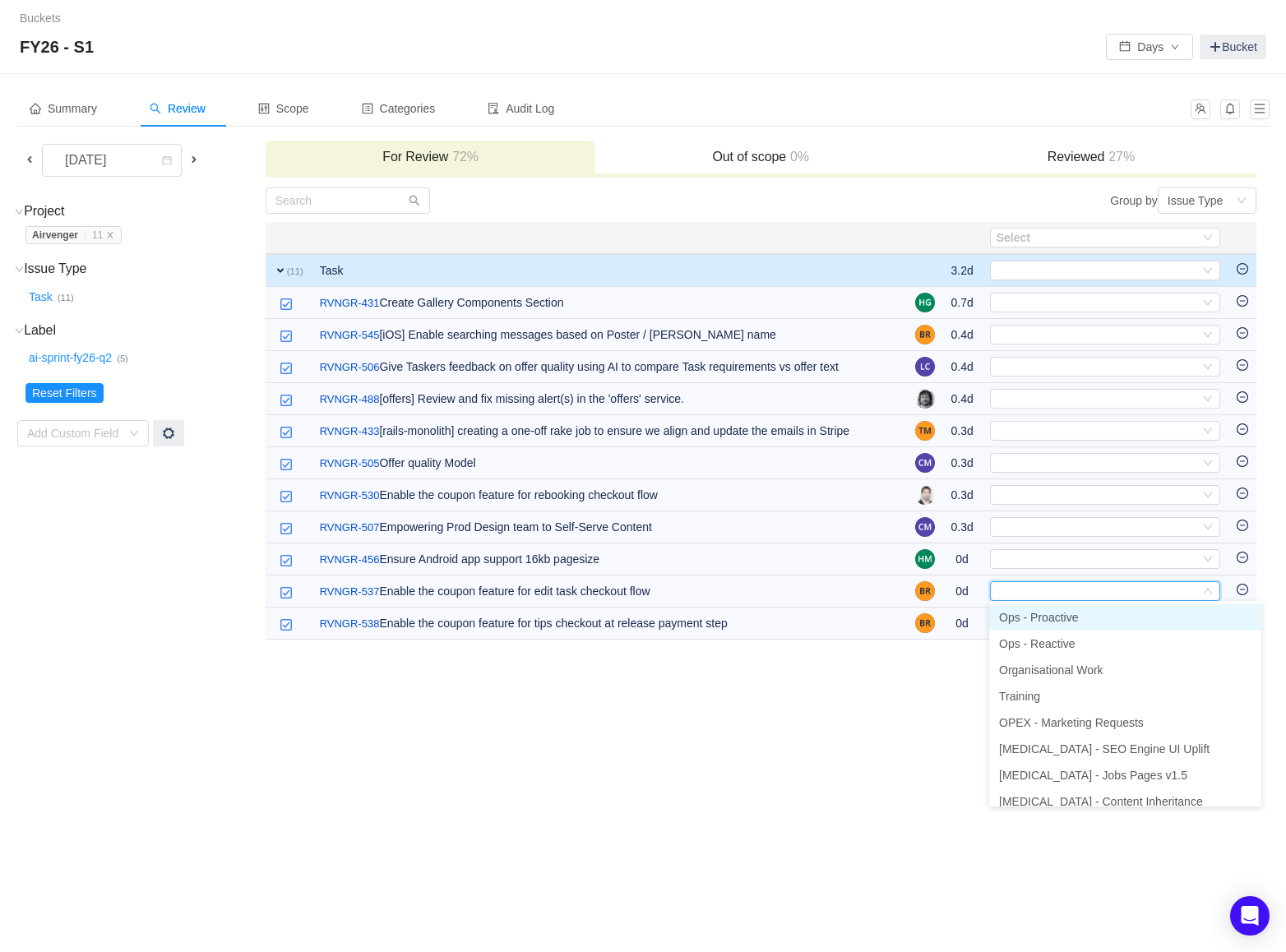
click at [1026, 615] on span "Ops - Proactive" at bounding box center [1038, 617] width 79 height 13
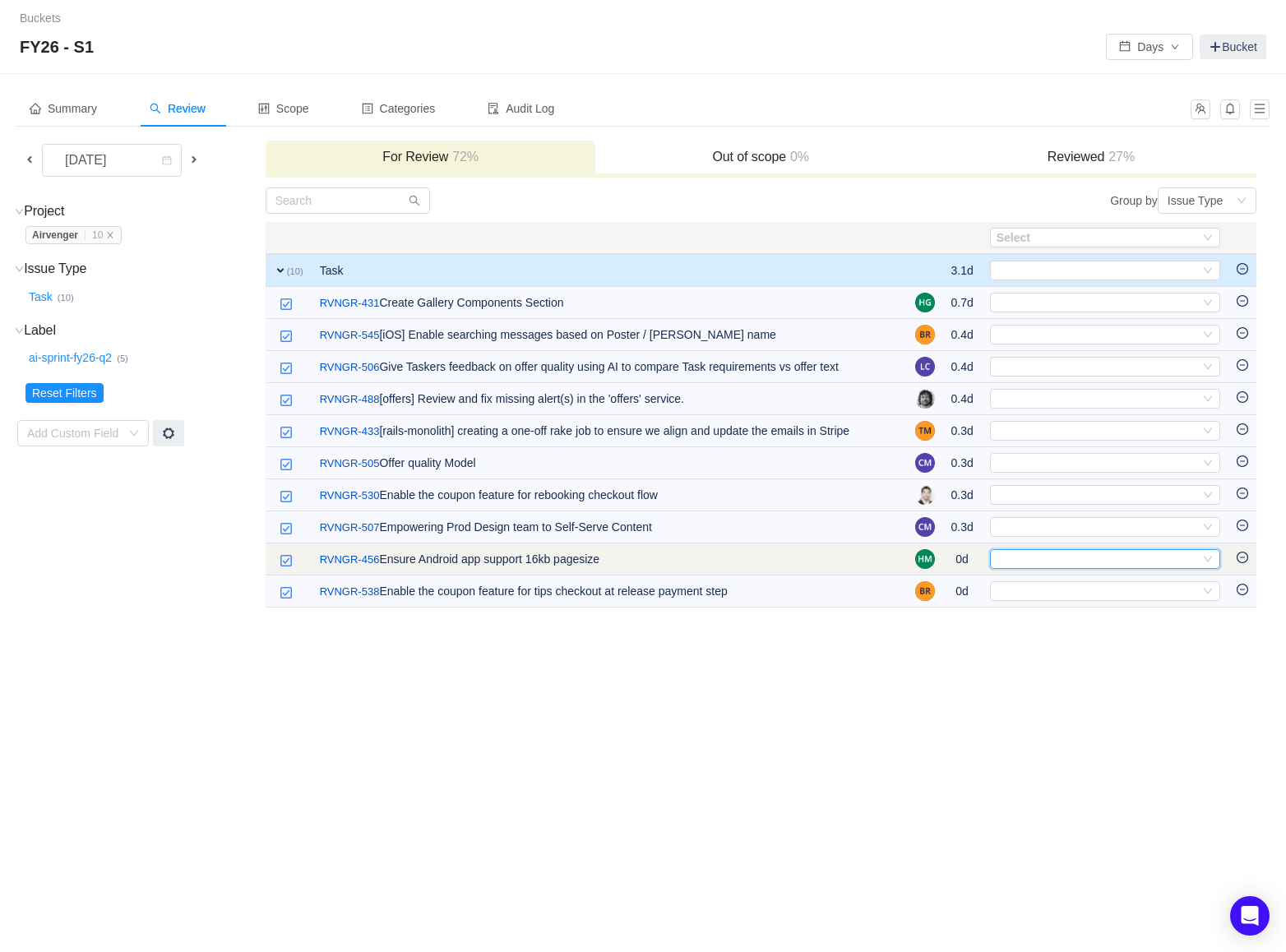
click at [1021, 556] on div "Select" at bounding box center [1097, 558] width 203 height 18
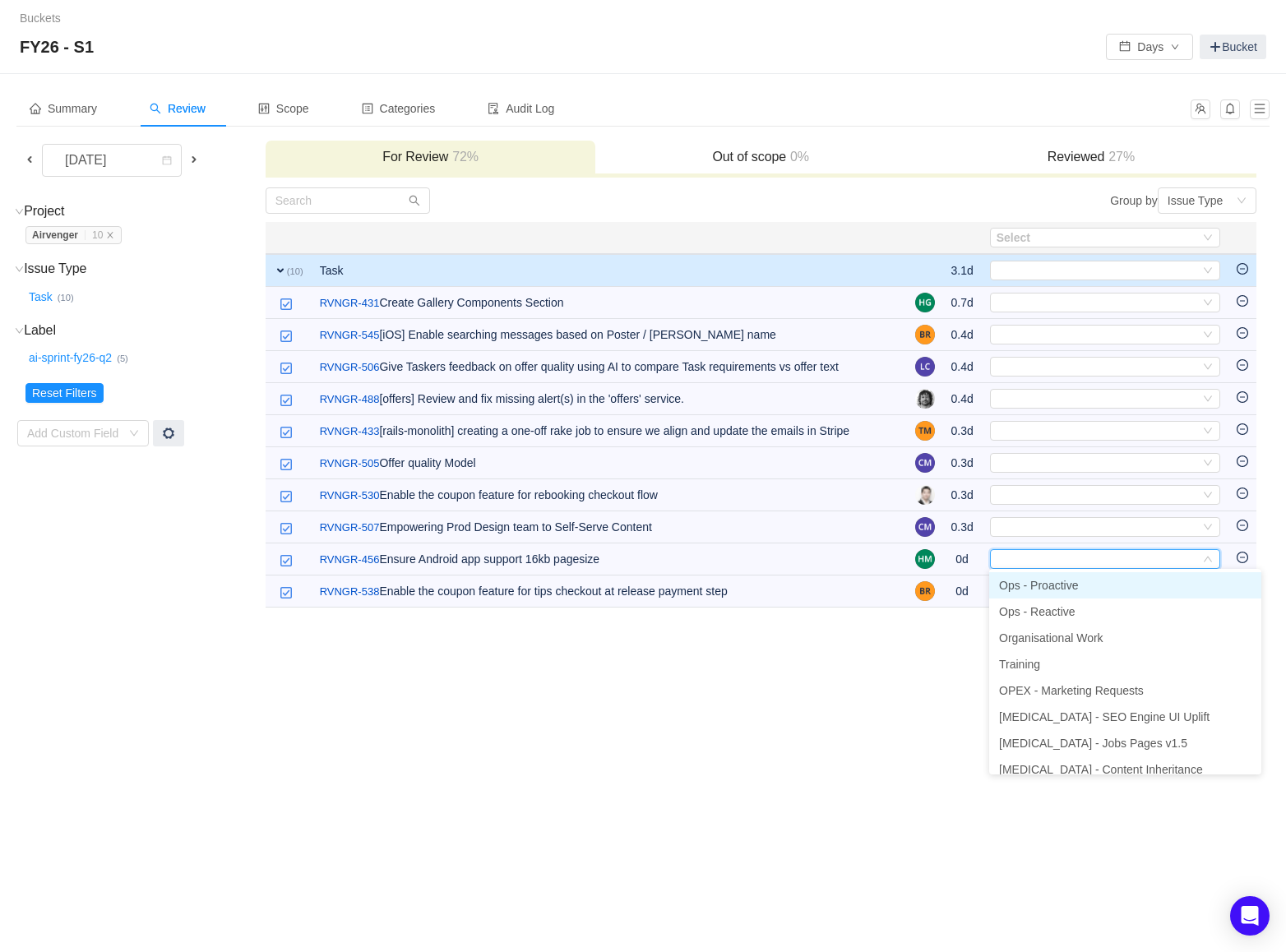
click at [1020, 583] on span "Ops - Proactive" at bounding box center [1038, 585] width 79 height 13
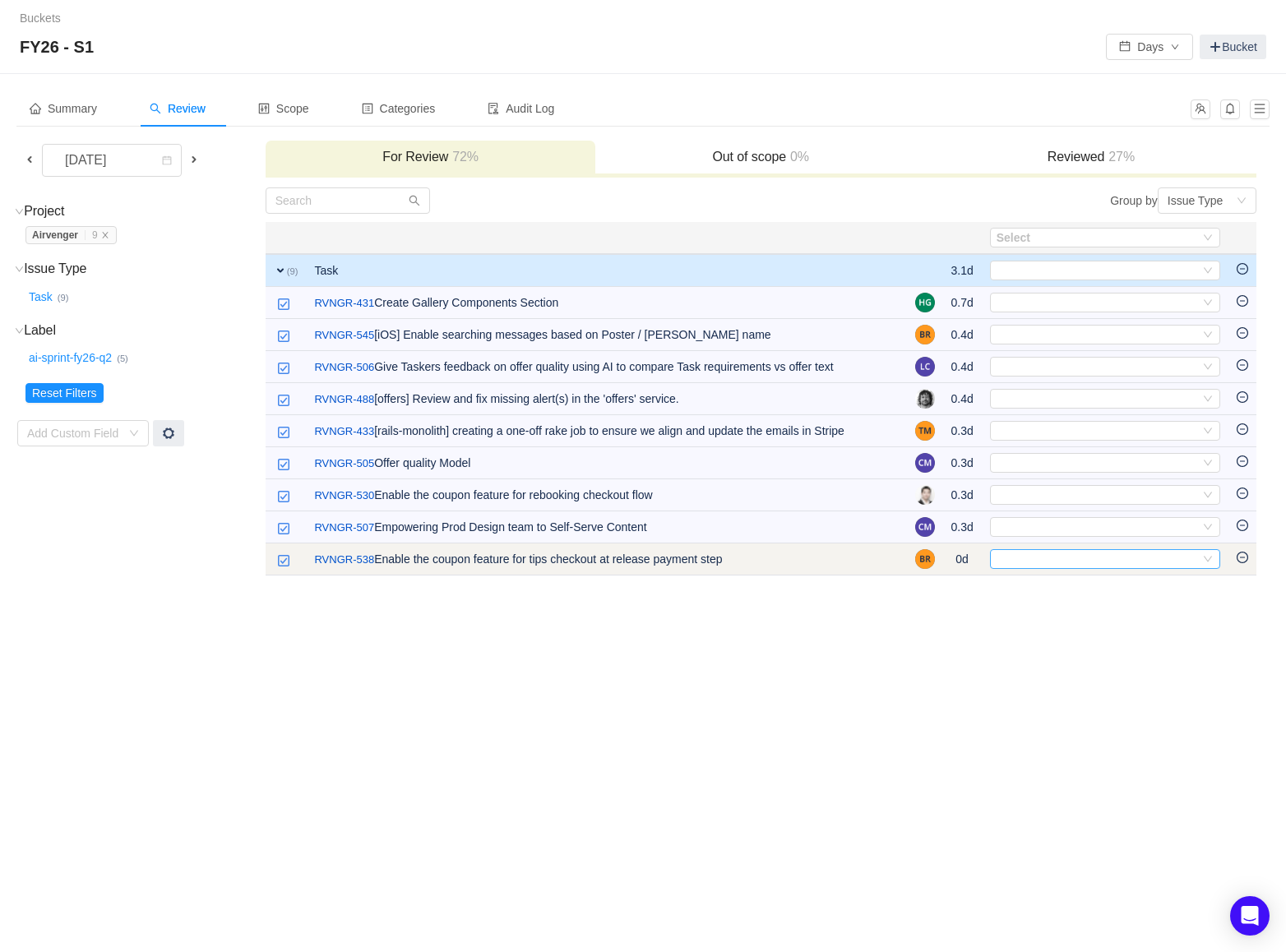
click at [1020, 557] on div "Select" at bounding box center [1097, 558] width 203 height 18
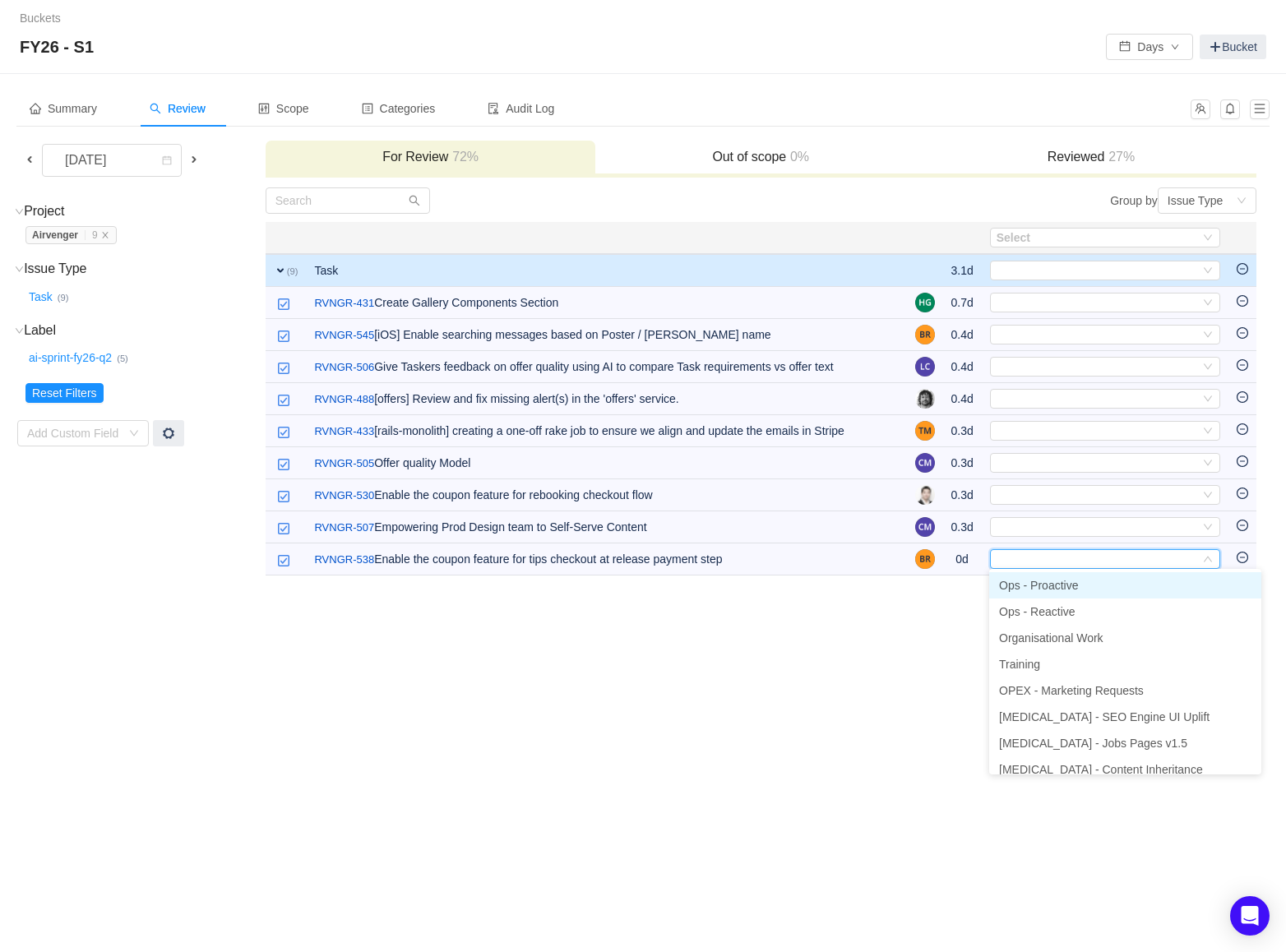
click at [1020, 575] on li "Ops - Proactive" at bounding box center [1125, 585] width 272 height 26
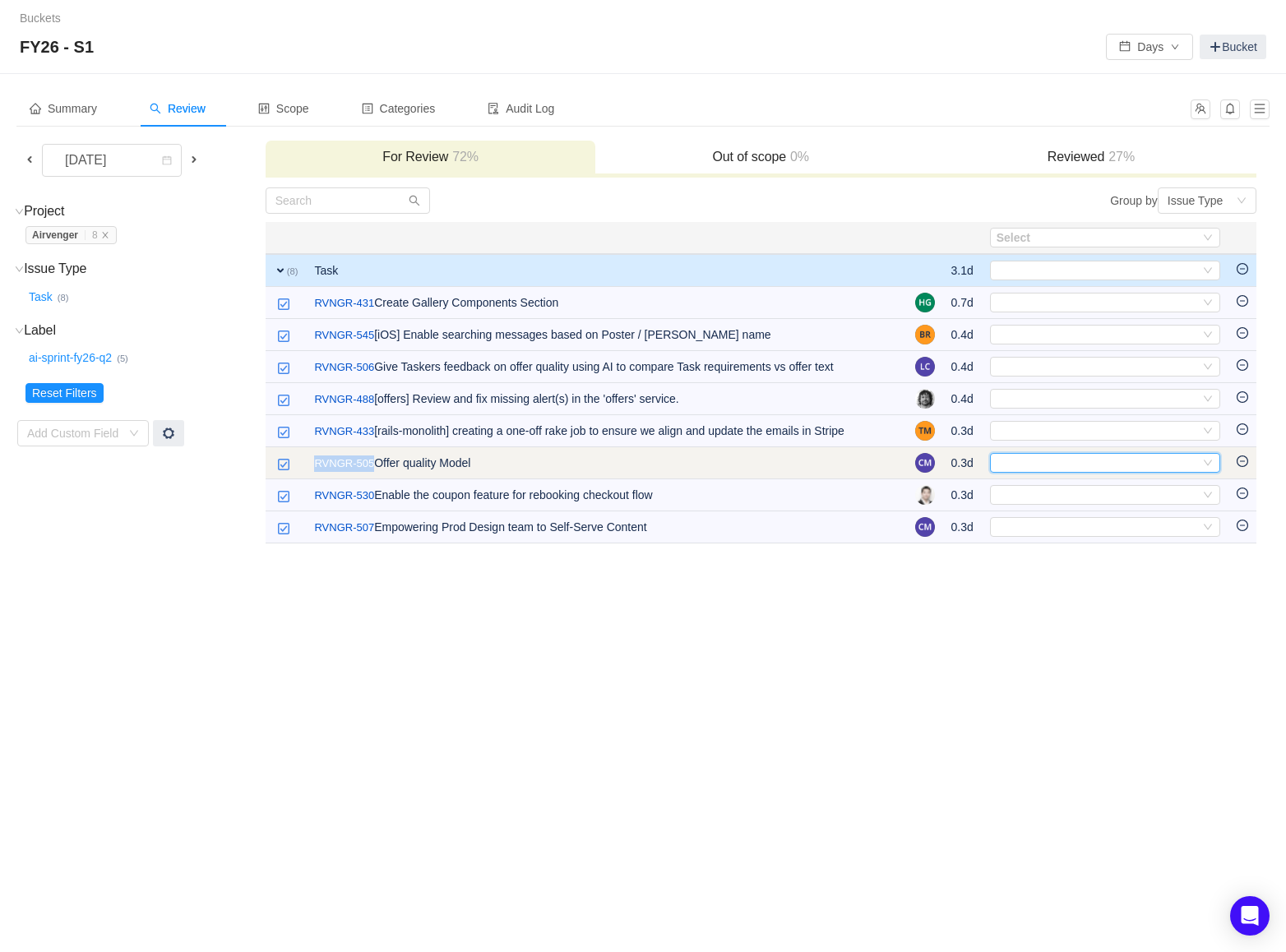
click at [1143, 462] on div "Select" at bounding box center [1097, 462] width 203 height 18
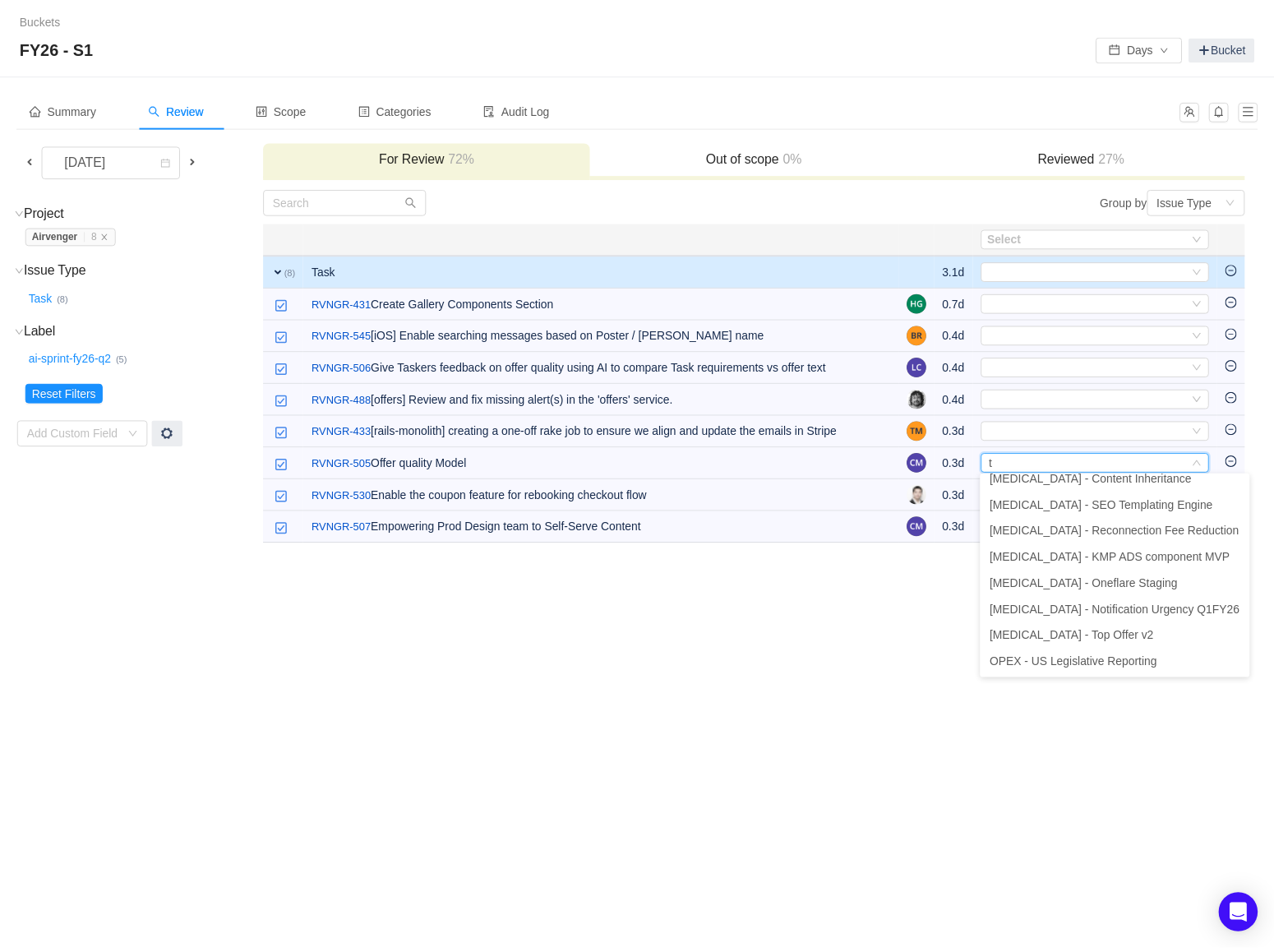
scroll to position [3, 0]
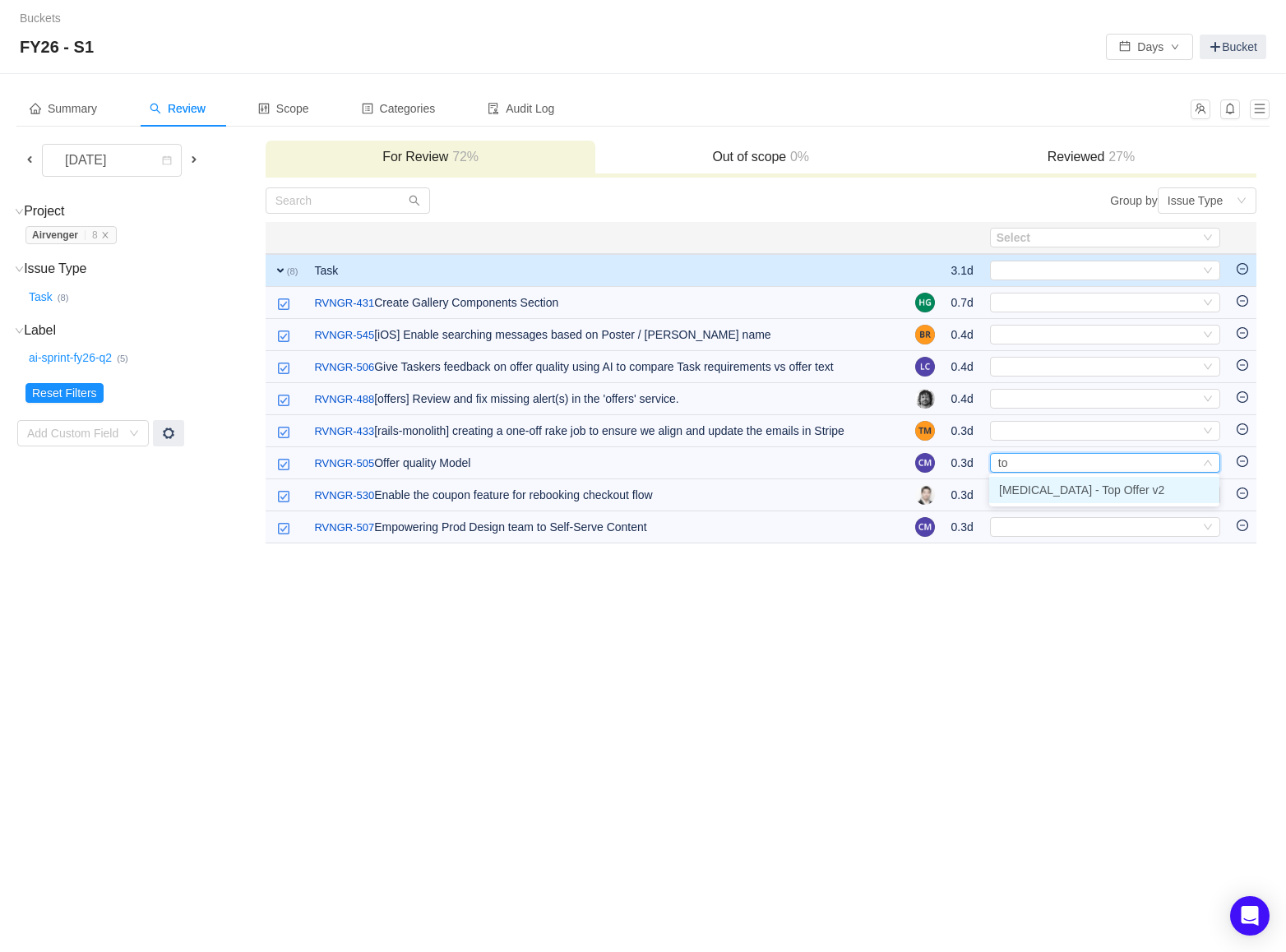
type input "top"
click at [1121, 483] on li "[MEDICAL_DATA] - Top Offer v2" at bounding box center [1103, 490] width 230 height 26
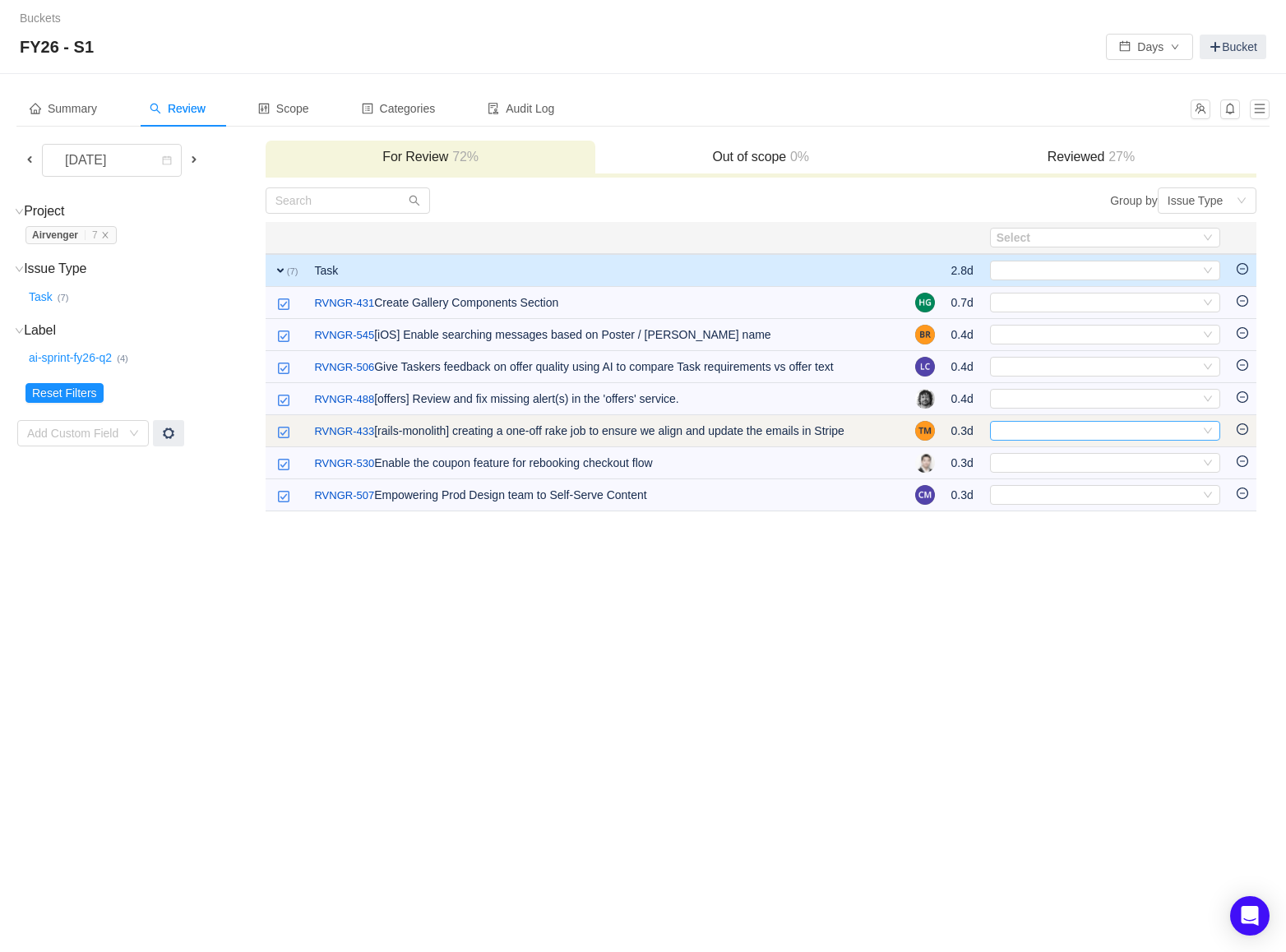
click at [1039, 432] on div "Select" at bounding box center [1097, 431] width 203 height 18
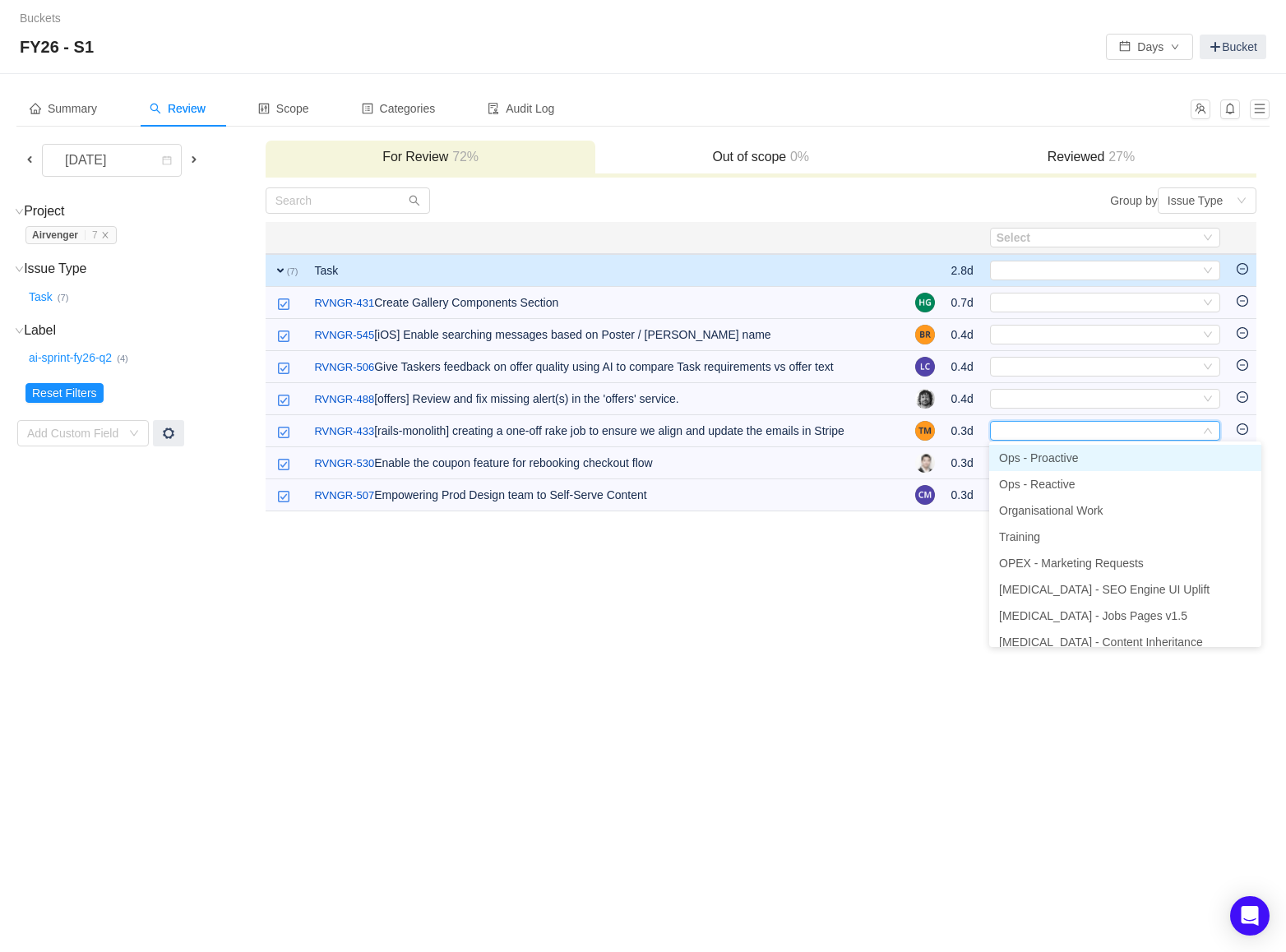
click at [1042, 454] on span "Ops - Proactive" at bounding box center [1038, 458] width 79 height 13
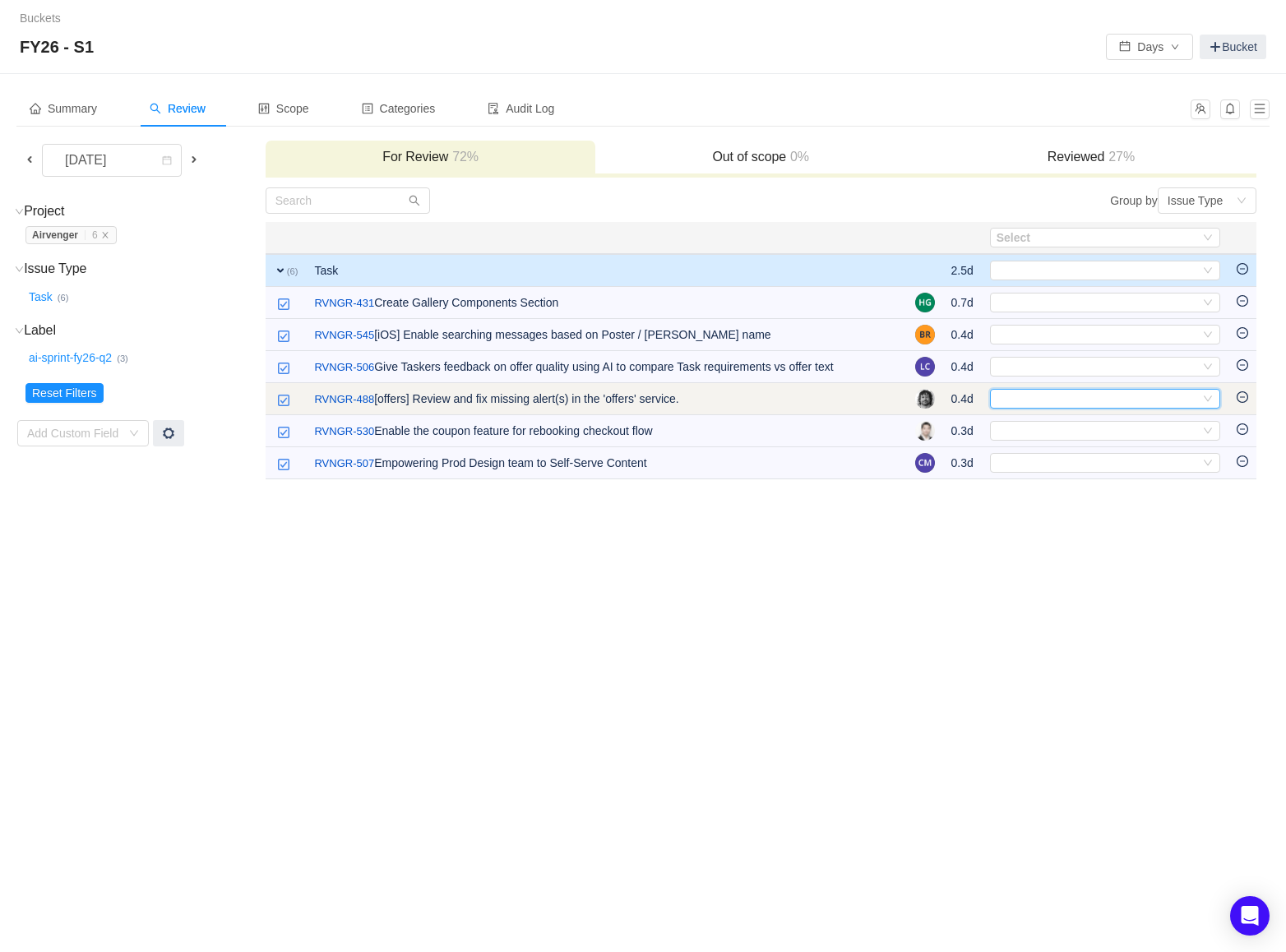
click at [1048, 404] on div "Select" at bounding box center [1097, 398] width 203 height 18
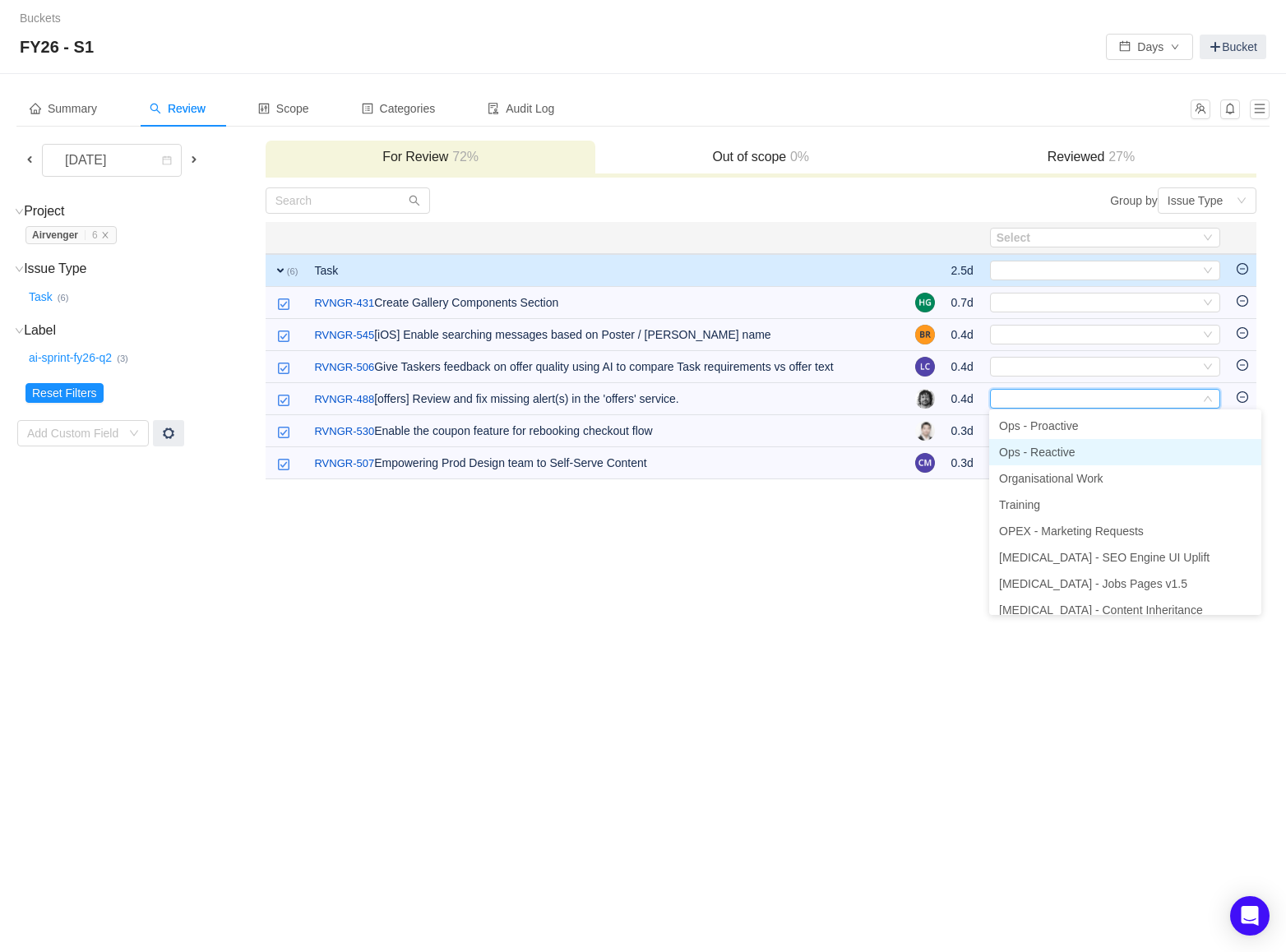
click at [1049, 451] on span "Ops - Reactive" at bounding box center [1036, 452] width 76 height 13
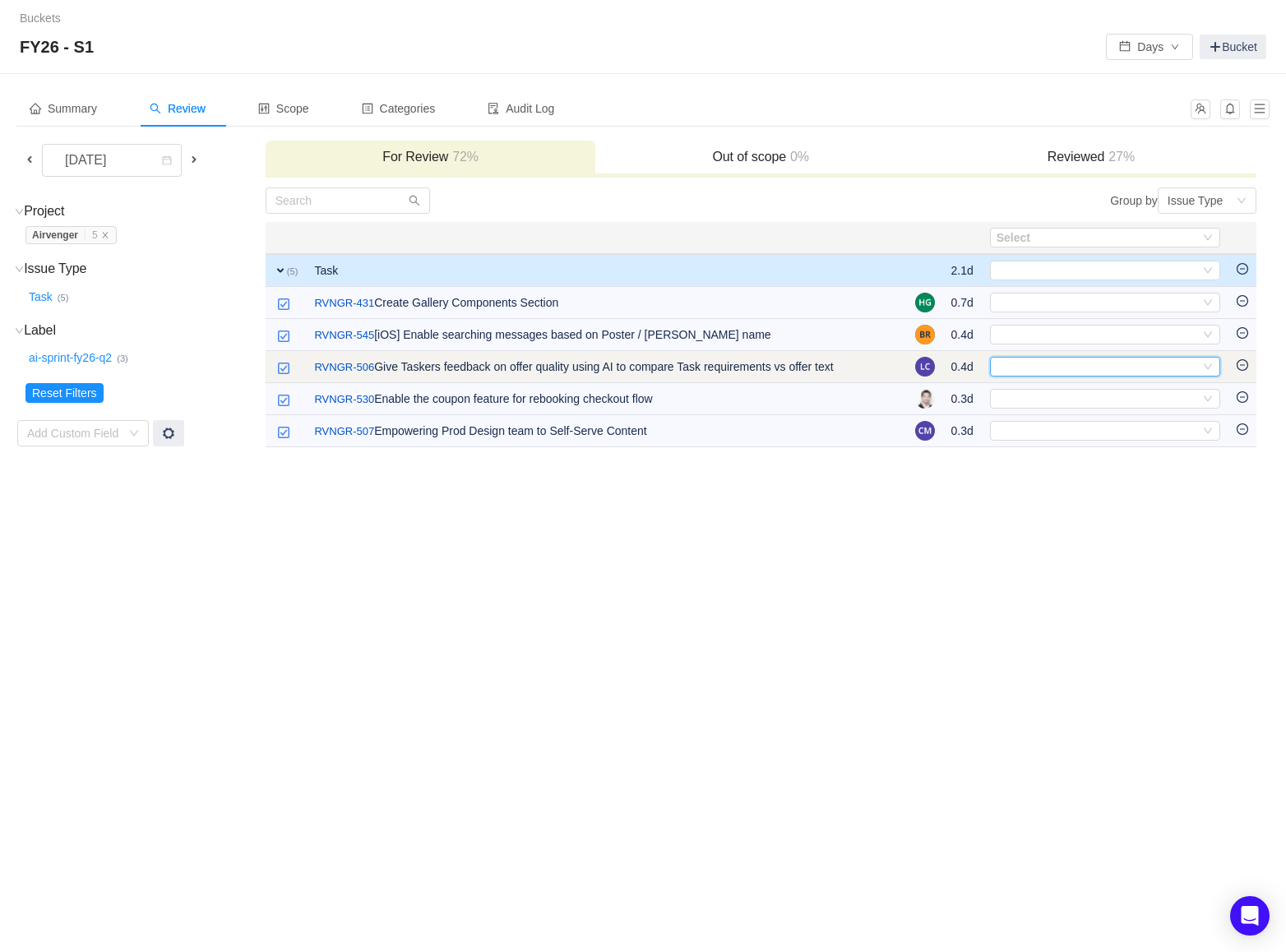
click at [1037, 371] on div "Select" at bounding box center [1097, 366] width 203 height 18
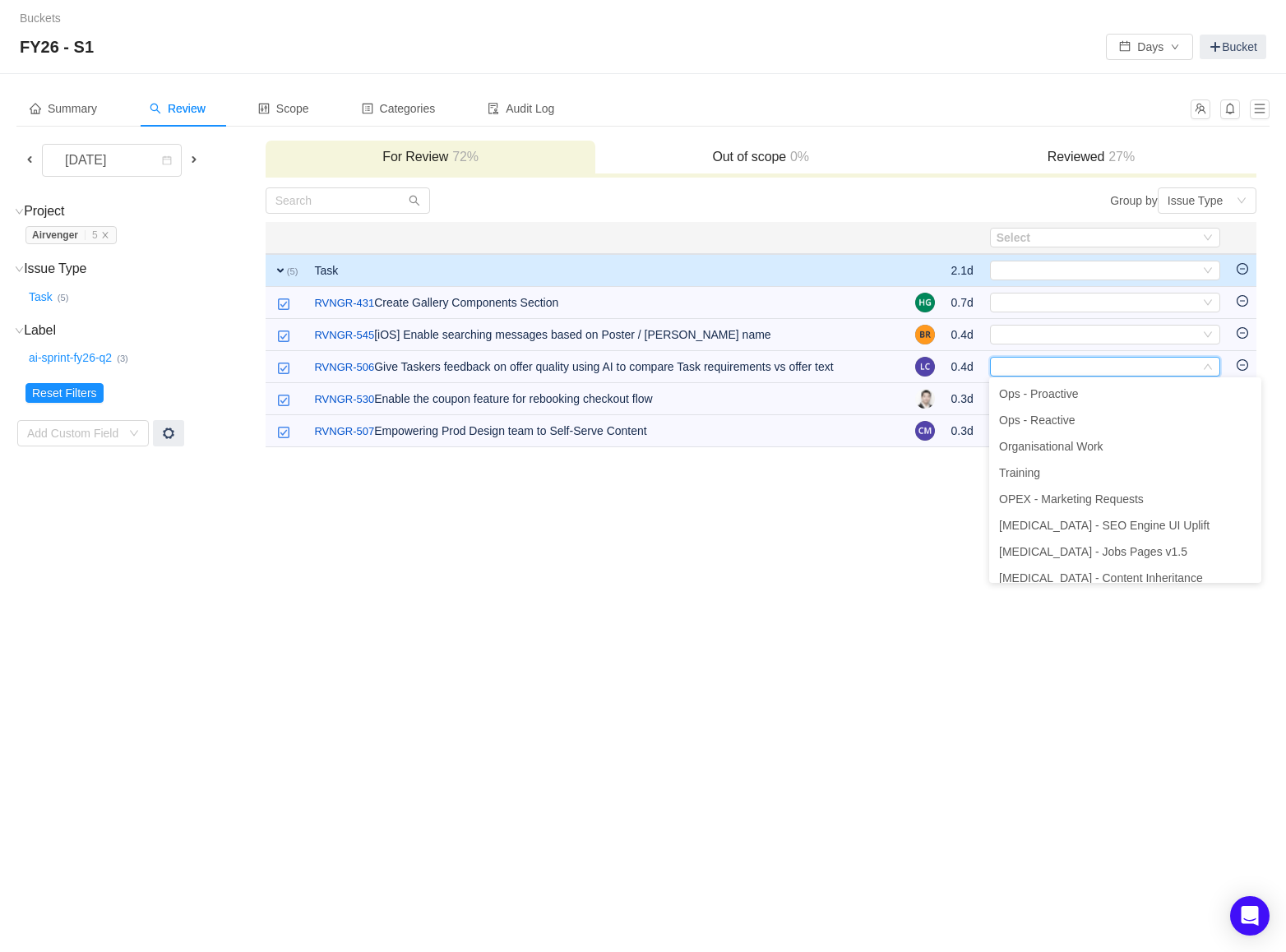
click at [885, 554] on div "Buckets / / FY26 - S1 Days Bucket Summary Review Scope Categories Audit Log Sep…" at bounding box center [643, 476] width 1286 height 952
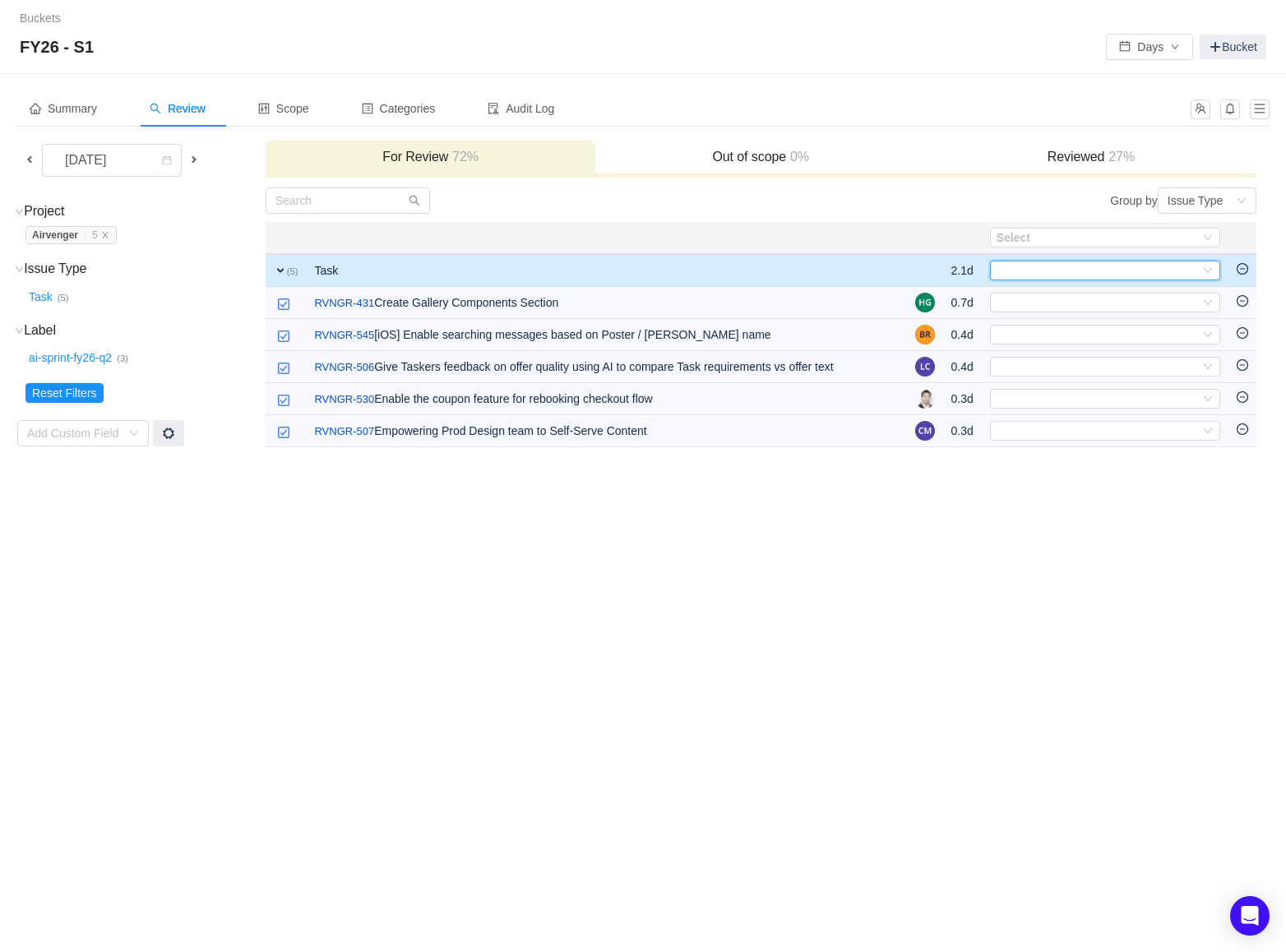
click at [1209, 267] on icon "icon: down" at bounding box center [1207, 270] width 10 height 10
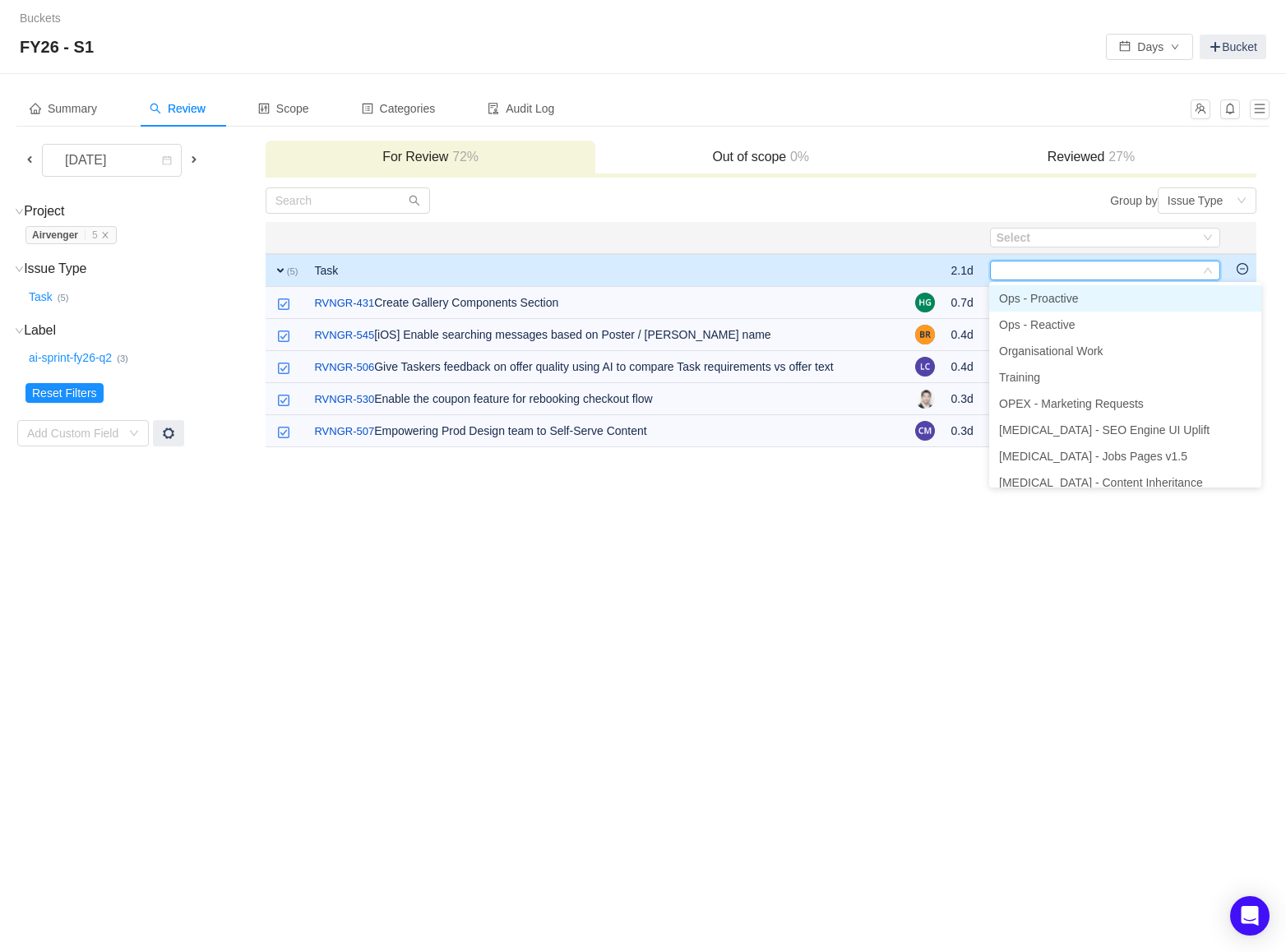
click at [1183, 303] on li "Ops - Proactive" at bounding box center [1125, 298] width 272 height 26
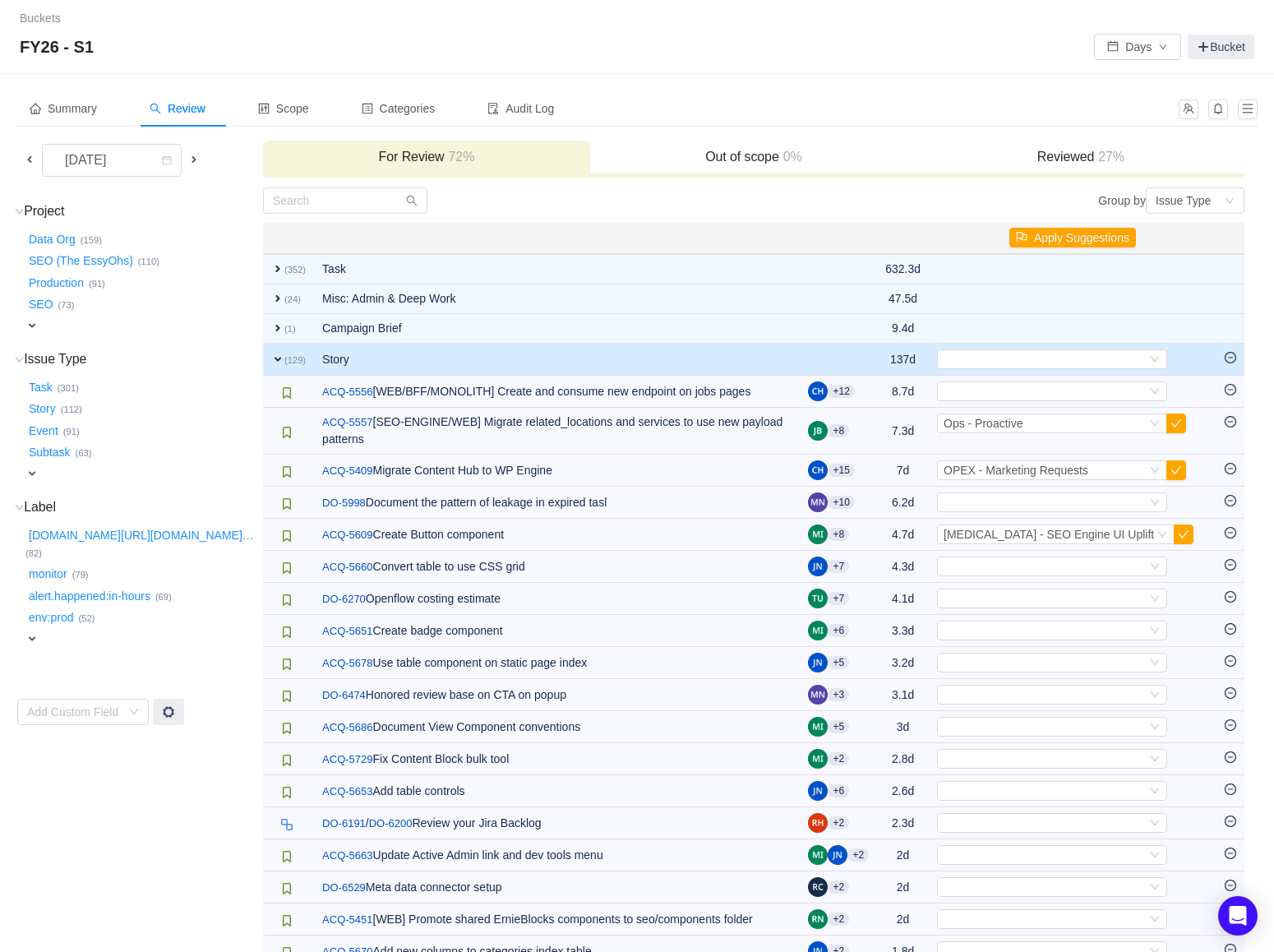
click at [30, 321] on span "expand" at bounding box center [32, 325] width 13 height 13
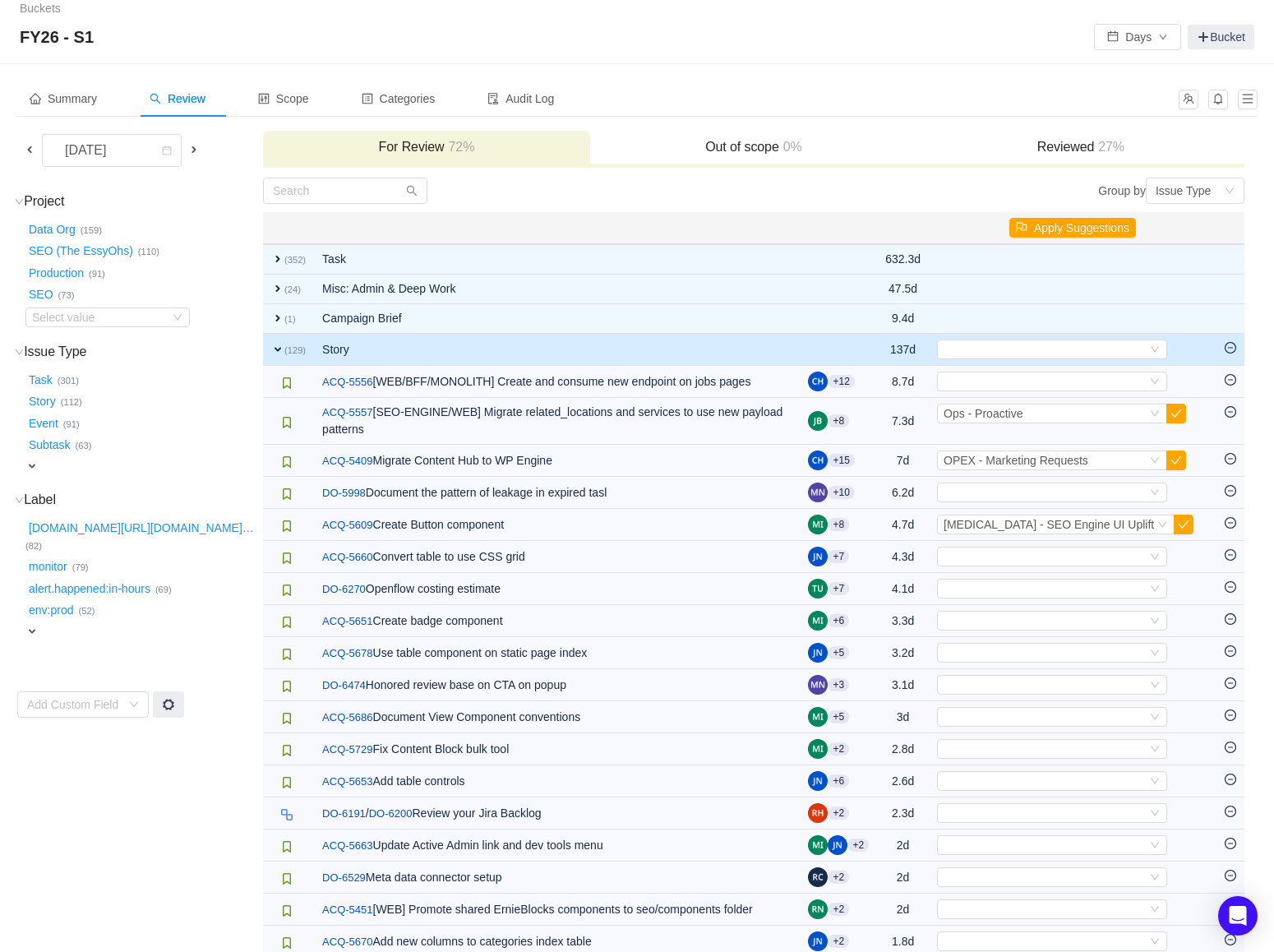
scroll to position [75, 0]
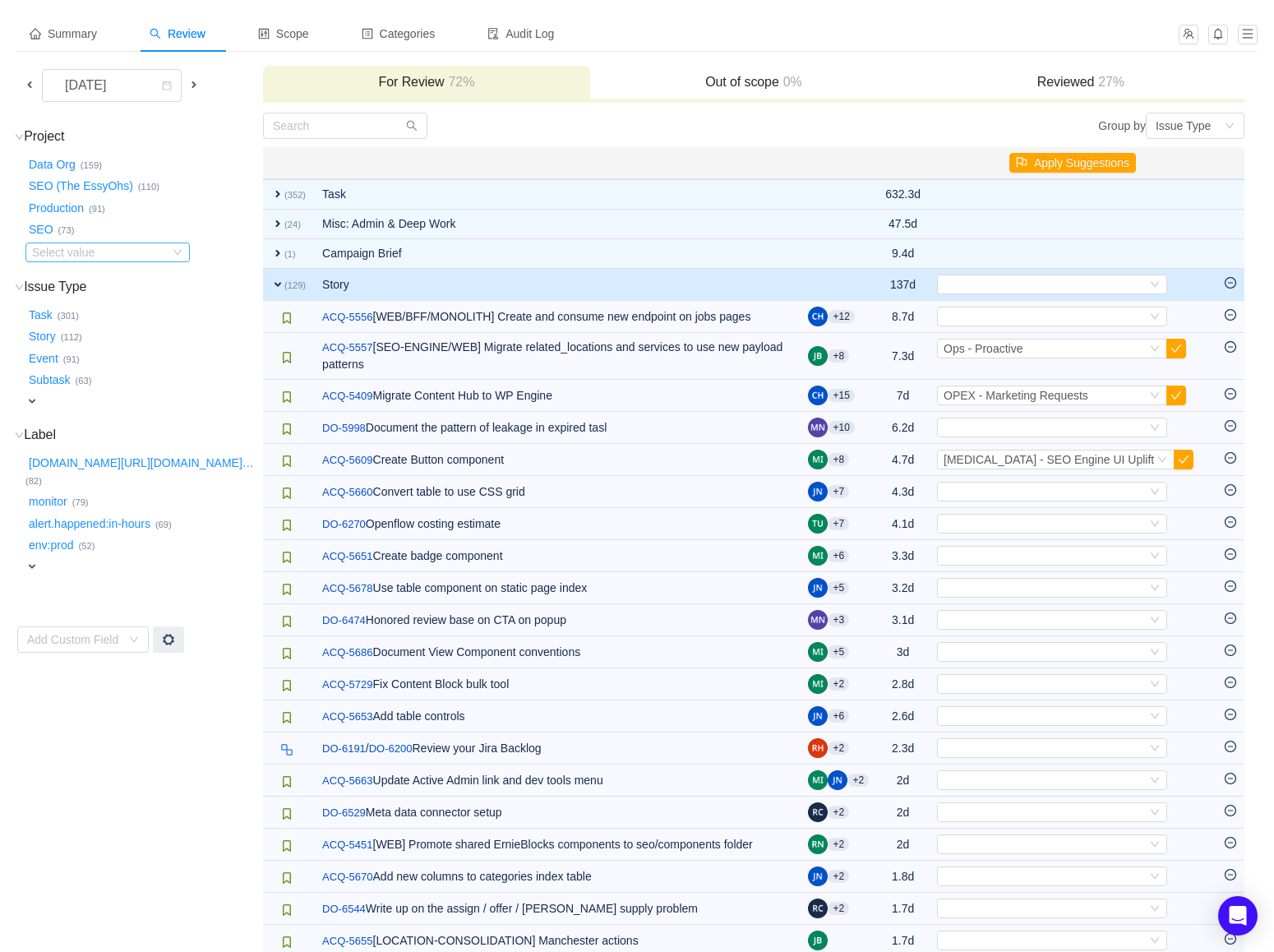
click at [110, 254] on div "Select value" at bounding box center [97, 252] width 129 height 17
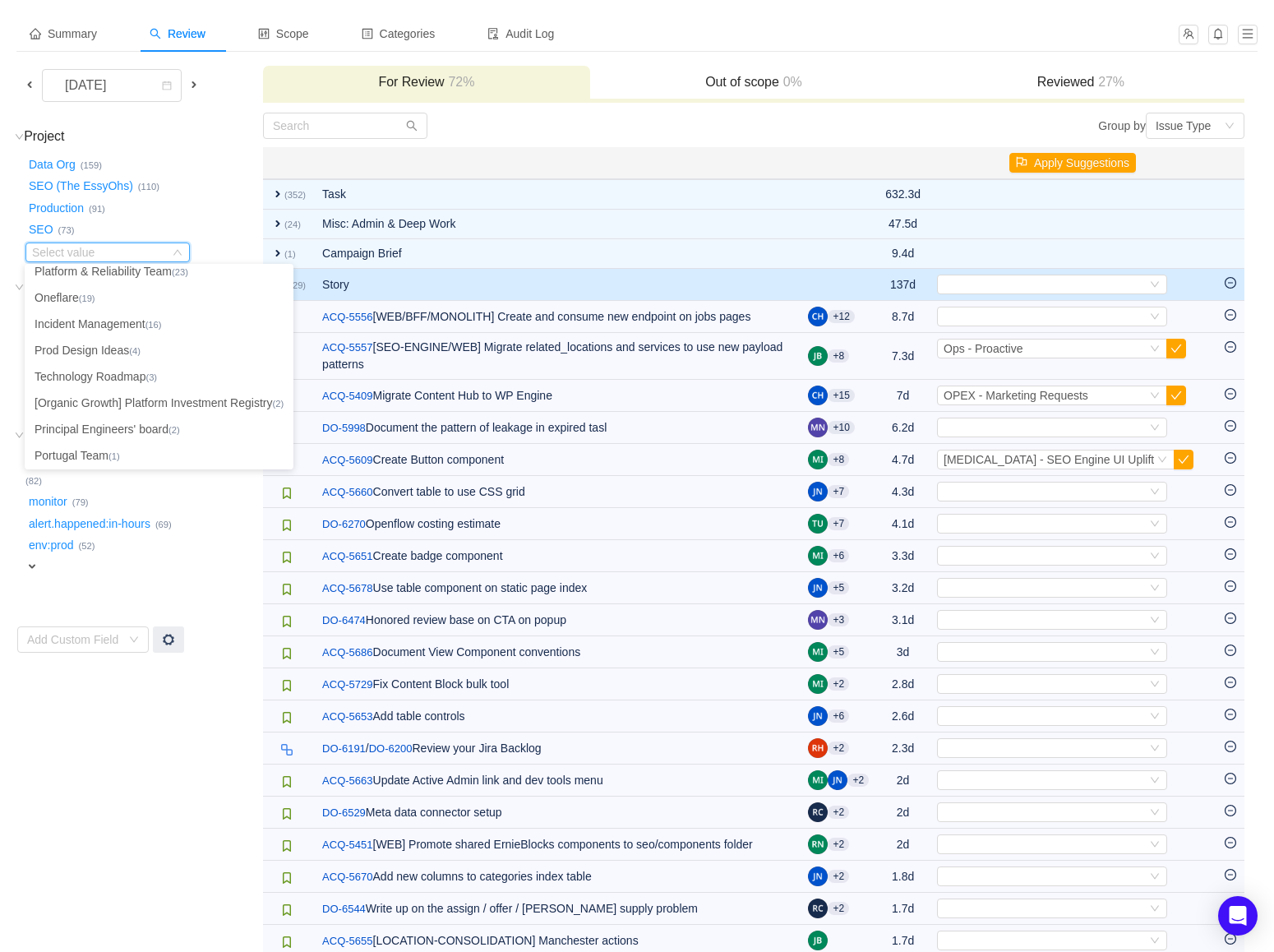
scroll to position [222, 0]
click at [103, 373] on li "Technology Roadmap (3)" at bounding box center [159, 374] width 269 height 26
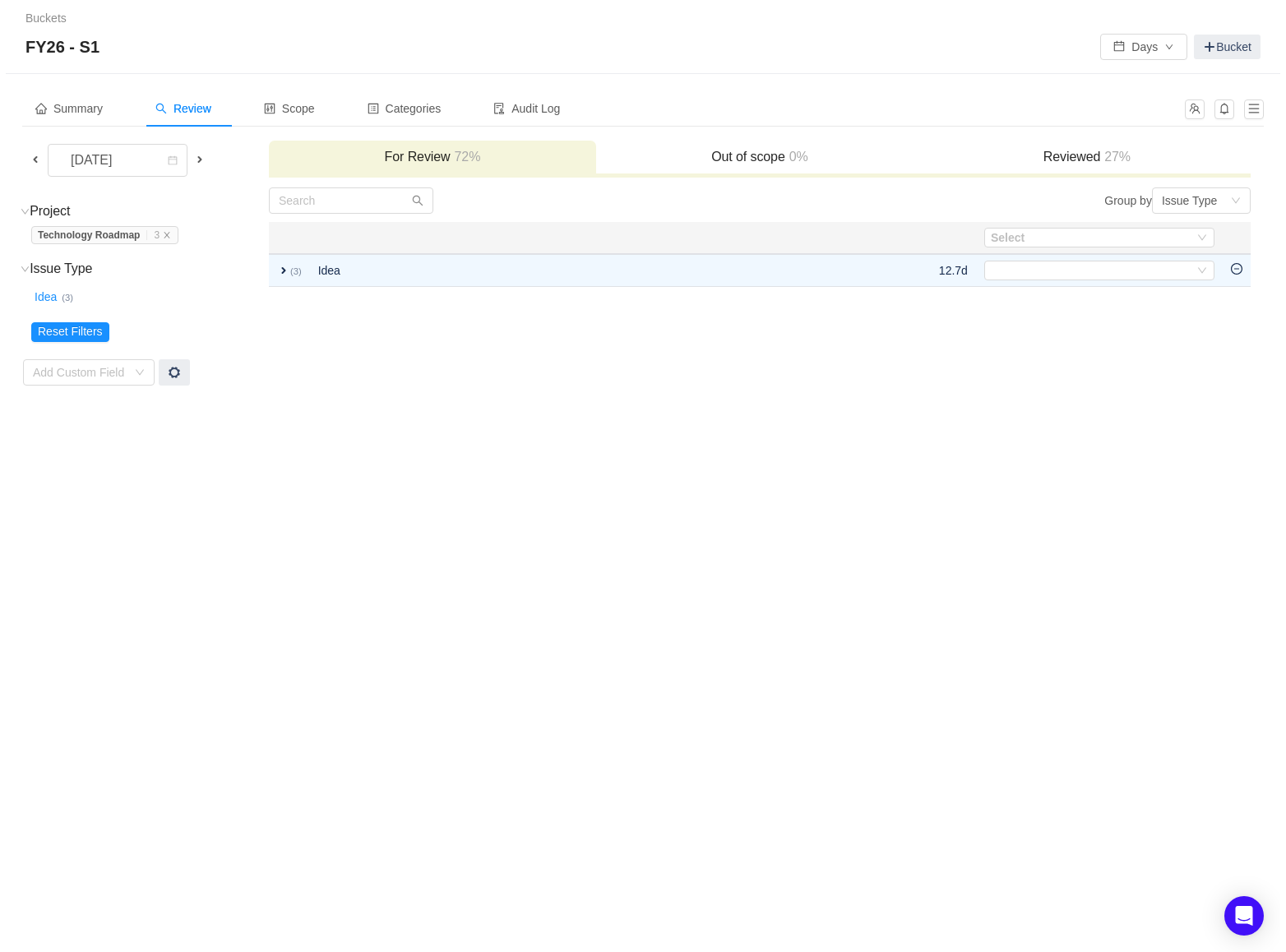
scroll to position [0, 0]
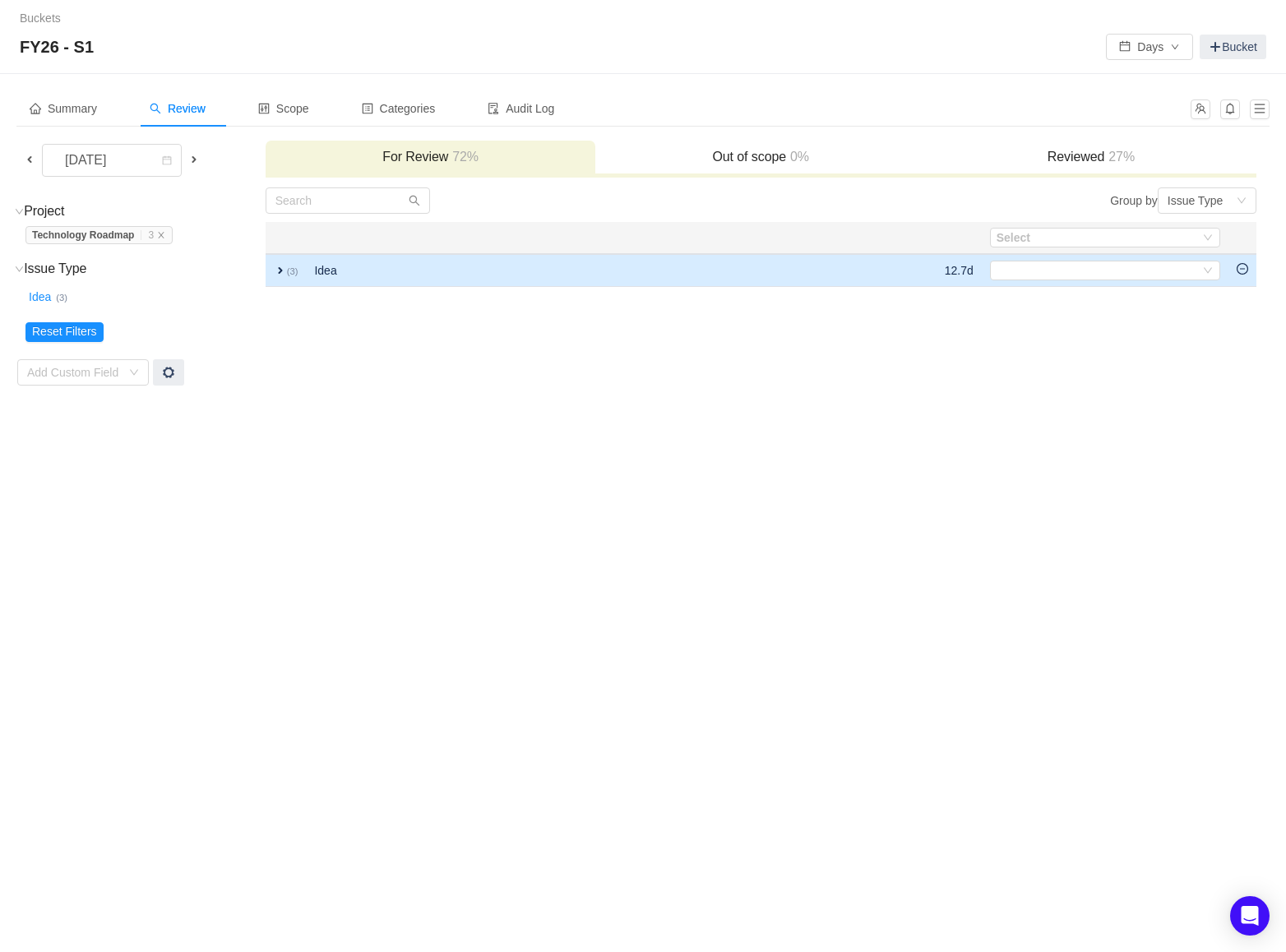
click at [277, 273] on span "expand" at bounding box center [280, 270] width 13 height 13
